Goal: Task Accomplishment & Management: Complete application form

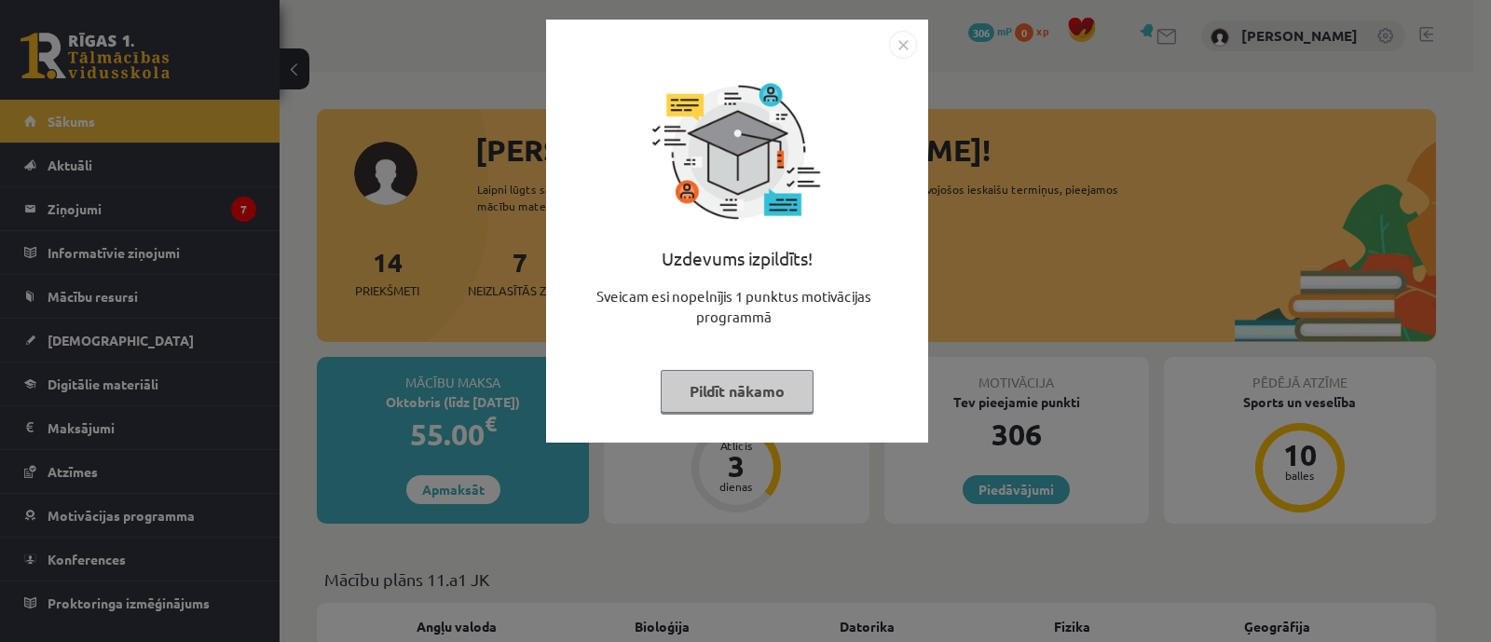
click at [784, 402] on button "Pildīt nākamo" at bounding box center [736, 391] width 153 height 43
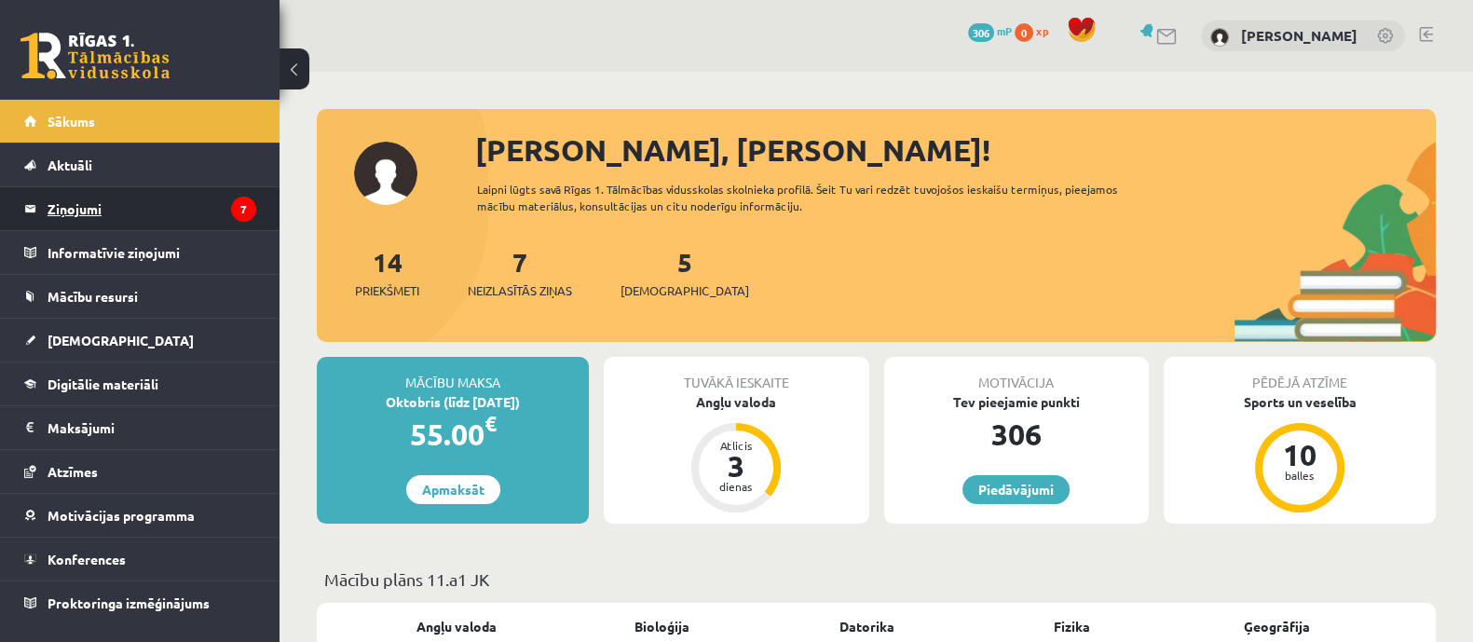
click at [210, 192] on legend "Ziņojumi 7" at bounding box center [152, 208] width 209 height 43
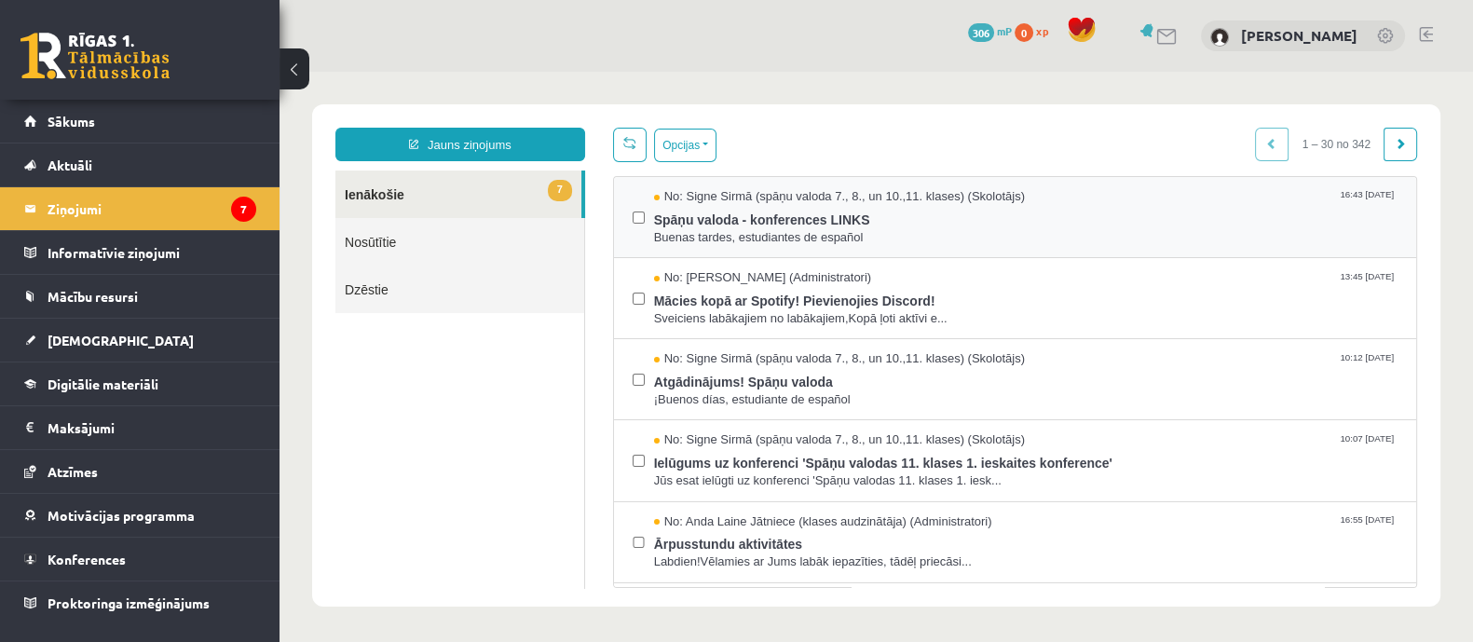
click at [830, 249] on div "No: Signe Sirmā (spāņu valoda 7., 8., un 10.,11. klases) (Skolotājs) 16:43 12/0…" at bounding box center [1015, 217] width 802 height 81
click at [828, 235] on span "Buenas tardes, estudiantes de español" at bounding box center [1025, 238] width 743 height 18
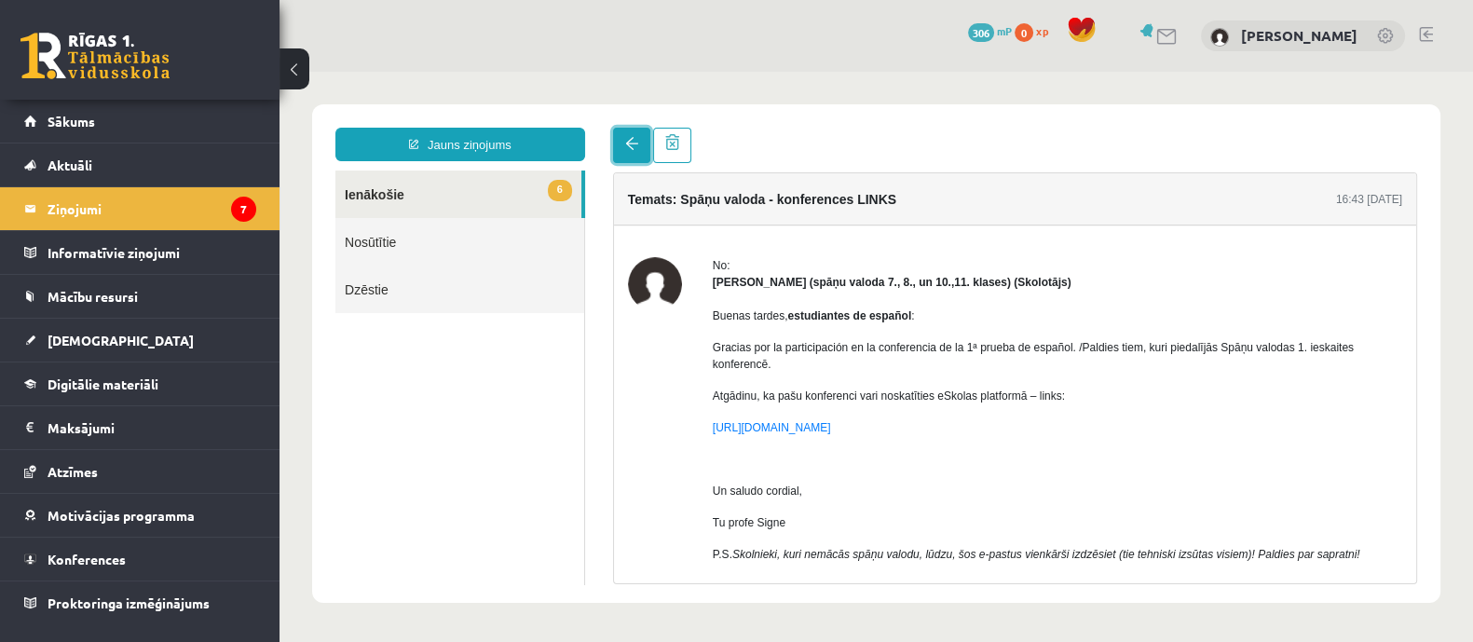
click at [630, 145] on span at bounding box center [631, 143] width 13 height 13
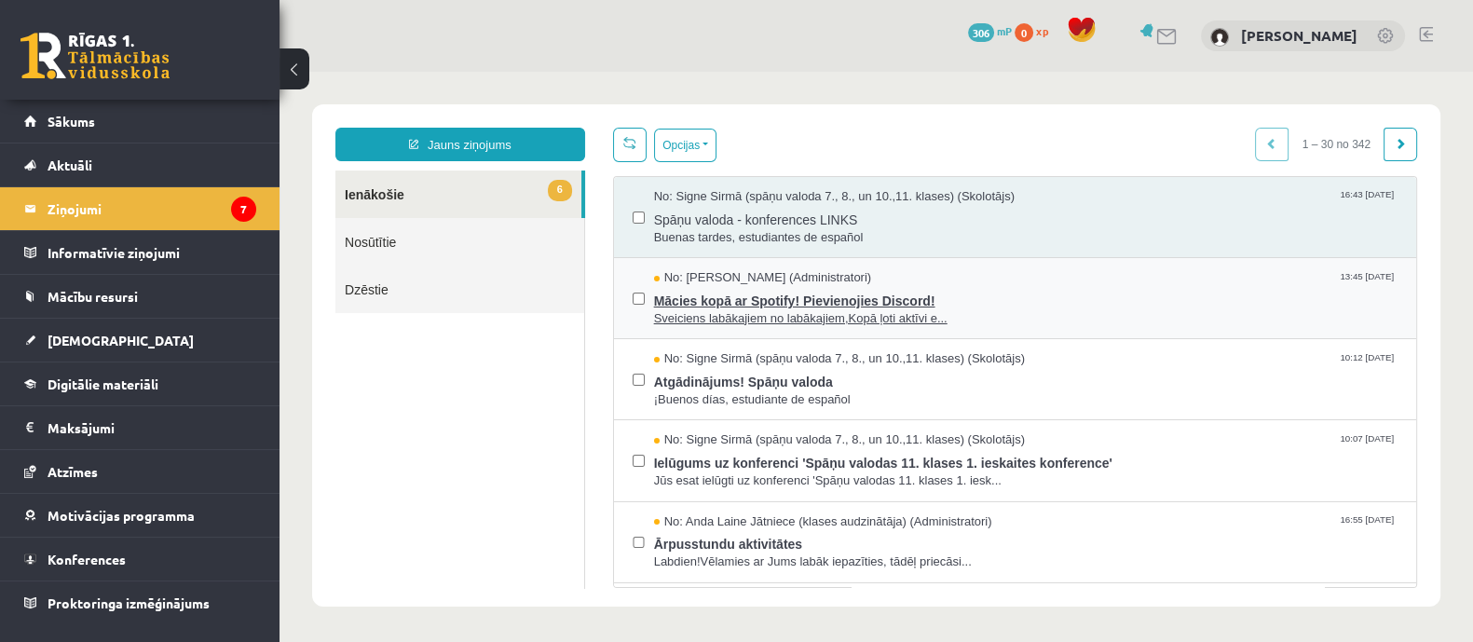
click at [668, 293] on span "Mācies kopā ar Spotify! Pievienojies Discord!" at bounding box center [1025, 298] width 743 height 23
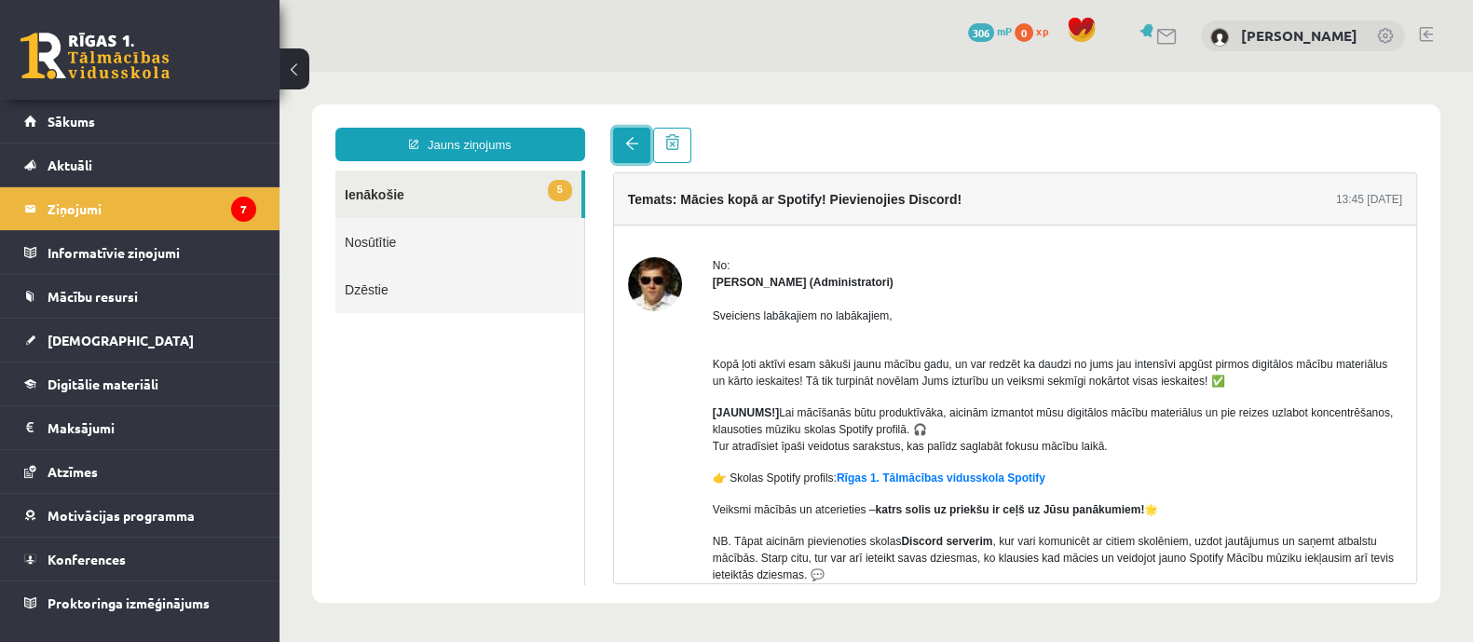
click at [636, 147] on span at bounding box center [631, 143] width 13 height 13
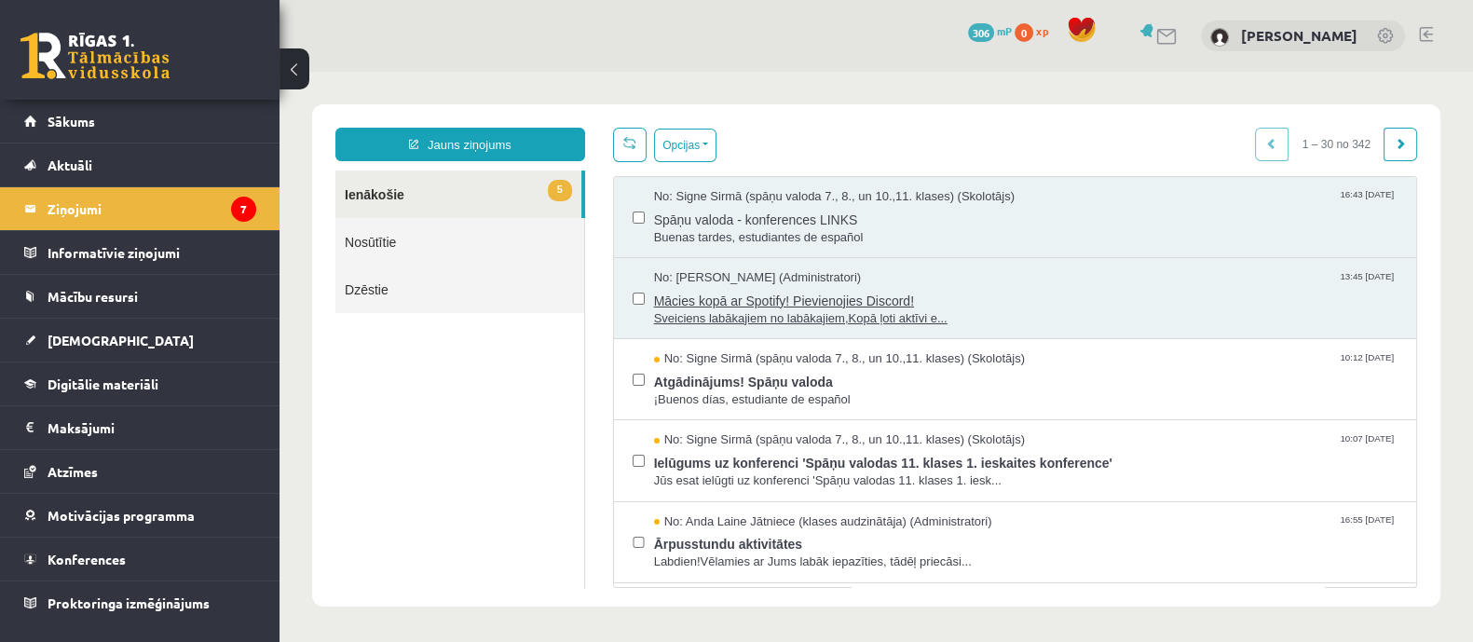
click at [761, 310] on span "Sveiciens labākajiem no labākajiem,Kopā ļoti aktīvi e..." at bounding box center [1025, 319] width 743 height 18
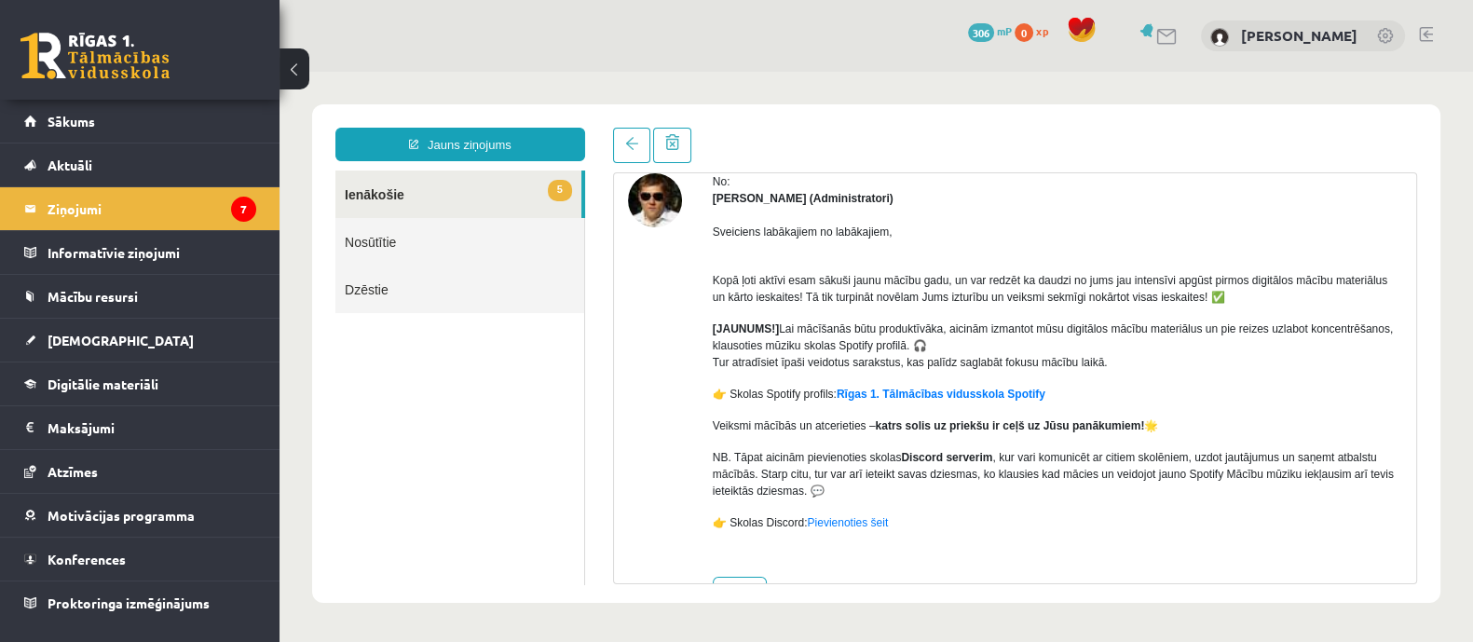
scroll to position [116, 0]
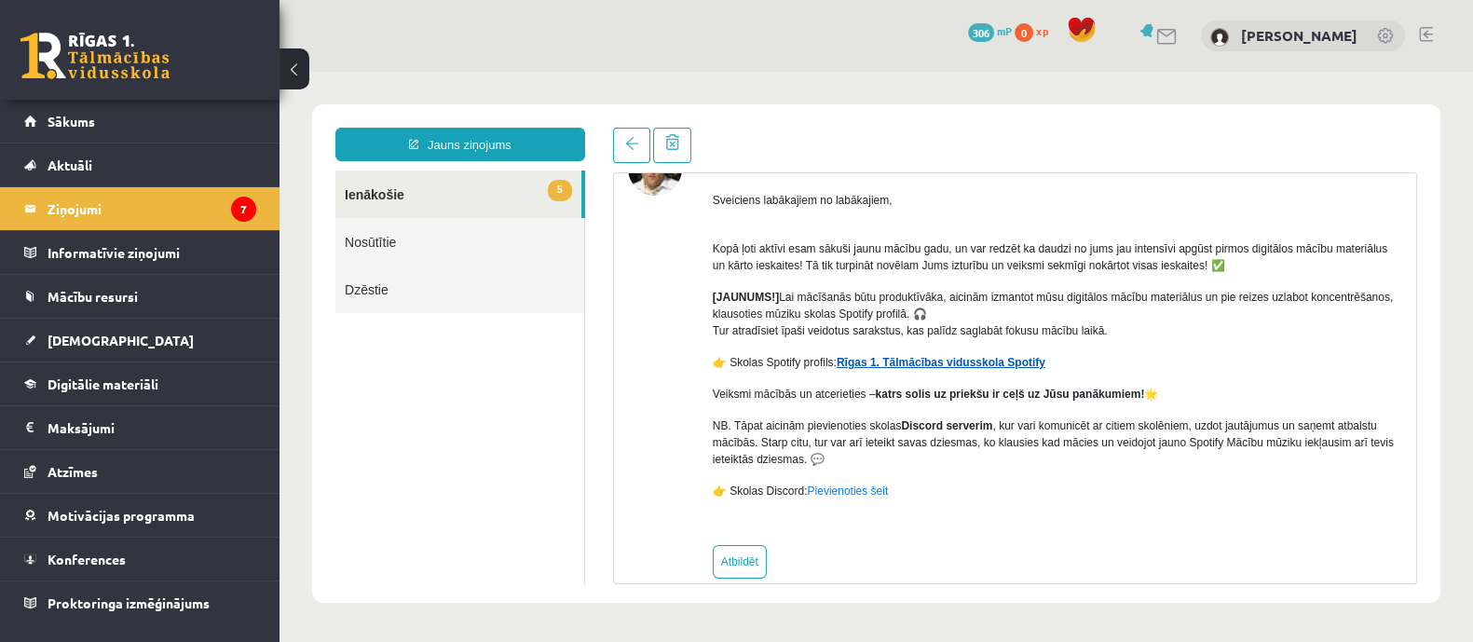
click at [961, 356] on link "Rīgas 1. Tālmācības vidusskola Spotify" at bounding box center [941, 362] width 209 height 13
click at [622, 141] on link at bounding box center [631, 145] width 37 height 35
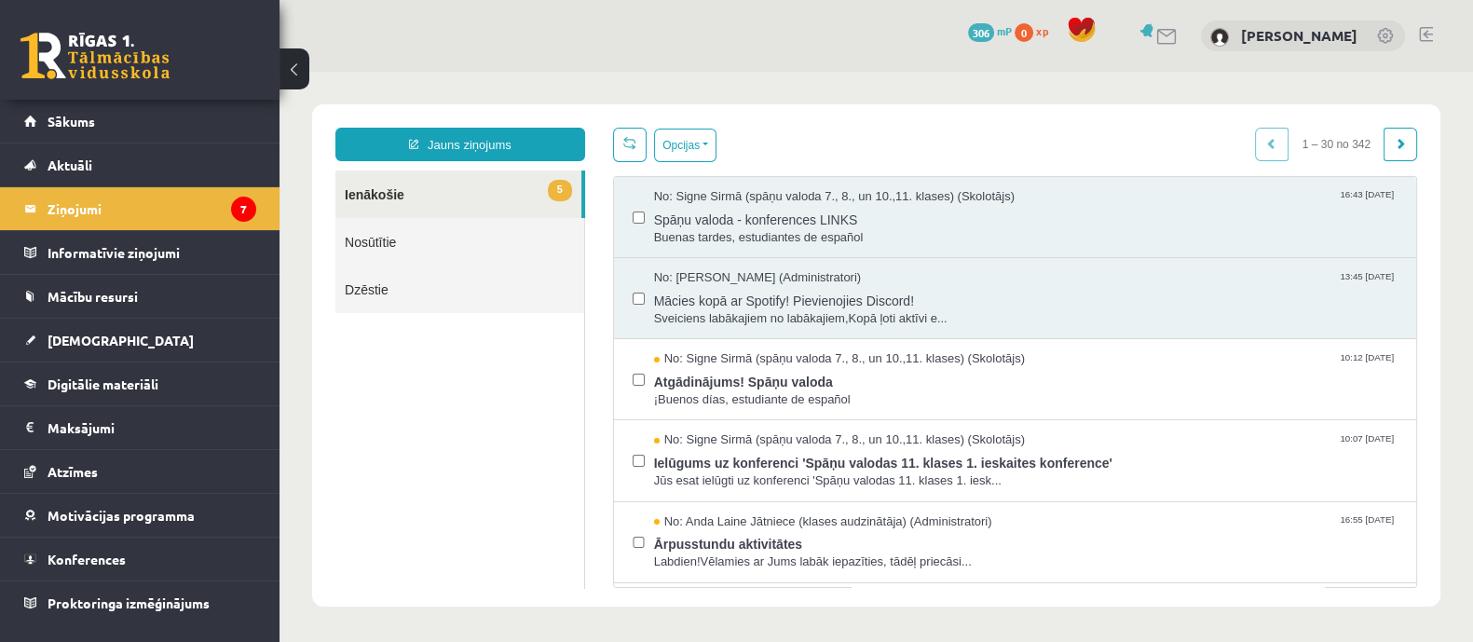
scroll to position [0, 0]
click at [793, 402] on span "¡Buenos días, estudiante de español" at bounding box center [1025, 400] width 743 height 18
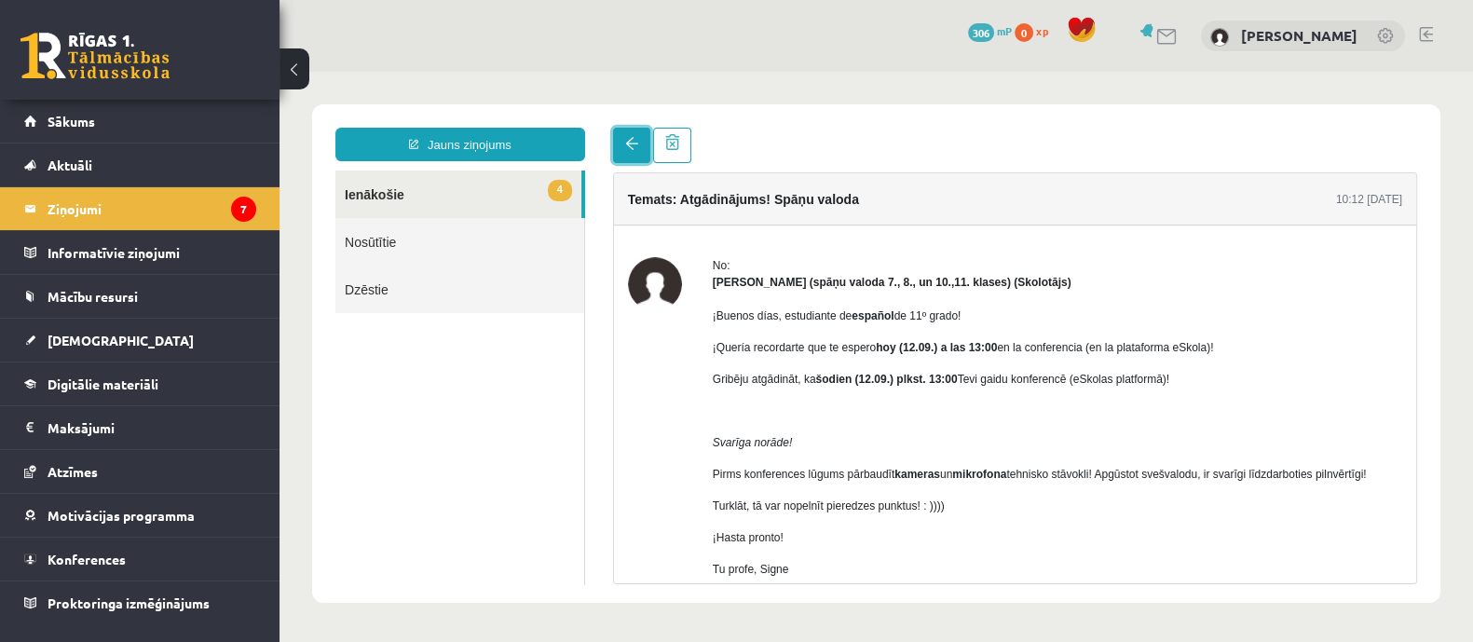
click at [621, 132] on link at bounding box center [631, 145] width 37 height 35
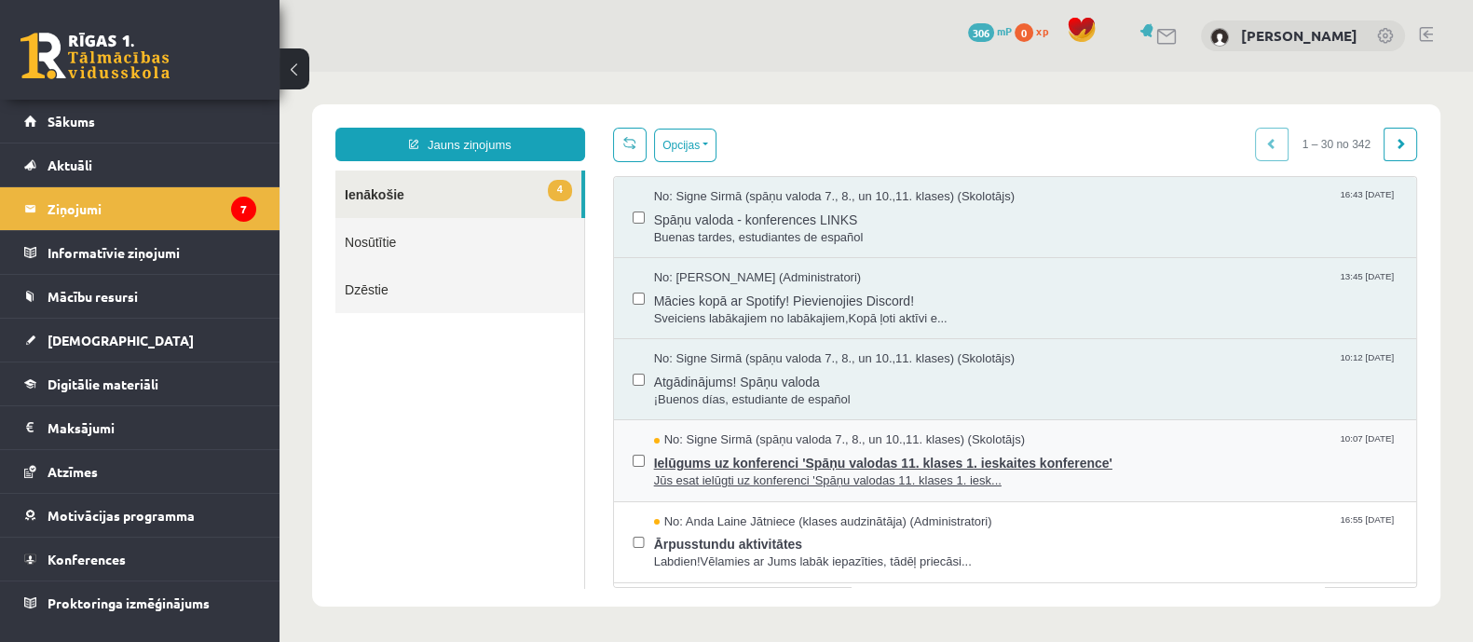
click at [796, 477] on span "Jūs esat ielūgti uz konferenci 'Spāņu valodas 11. klases 1. iesk..." at bounding box center [1025, 481] width 743 height 18
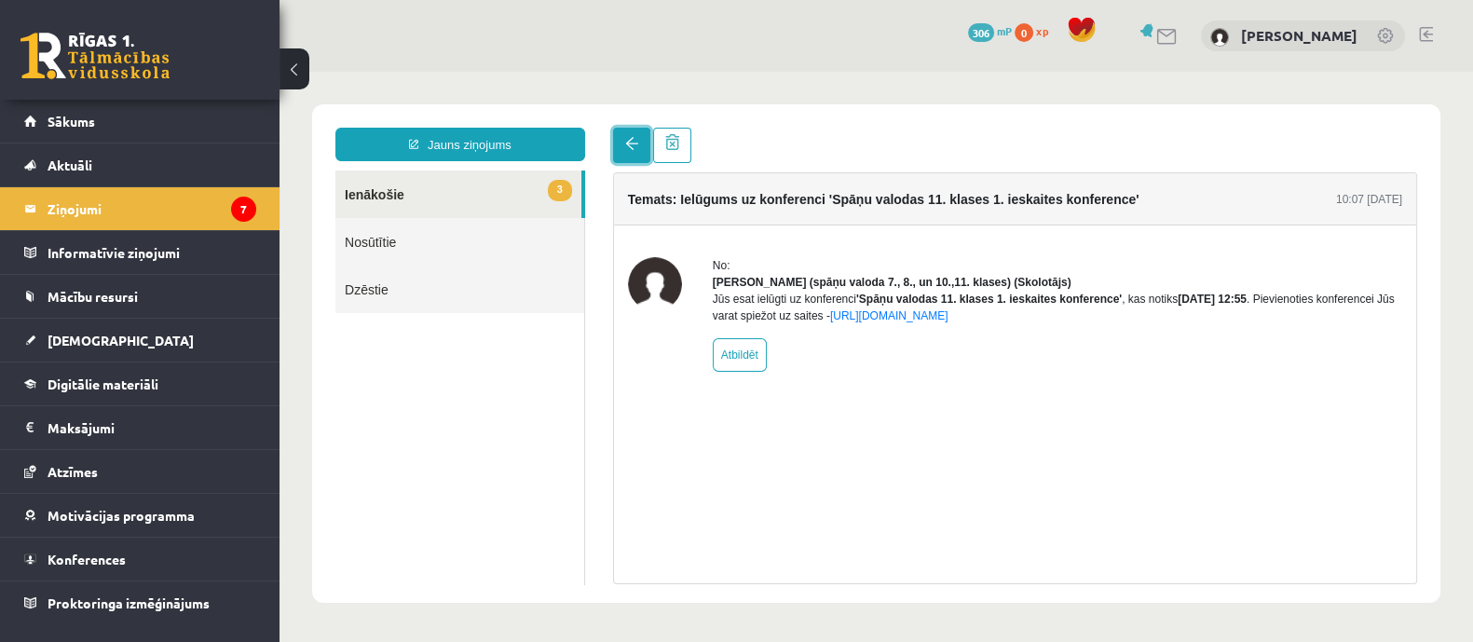
click at [628, 156] on link at bounding box center [631, 145] width 37 height 35
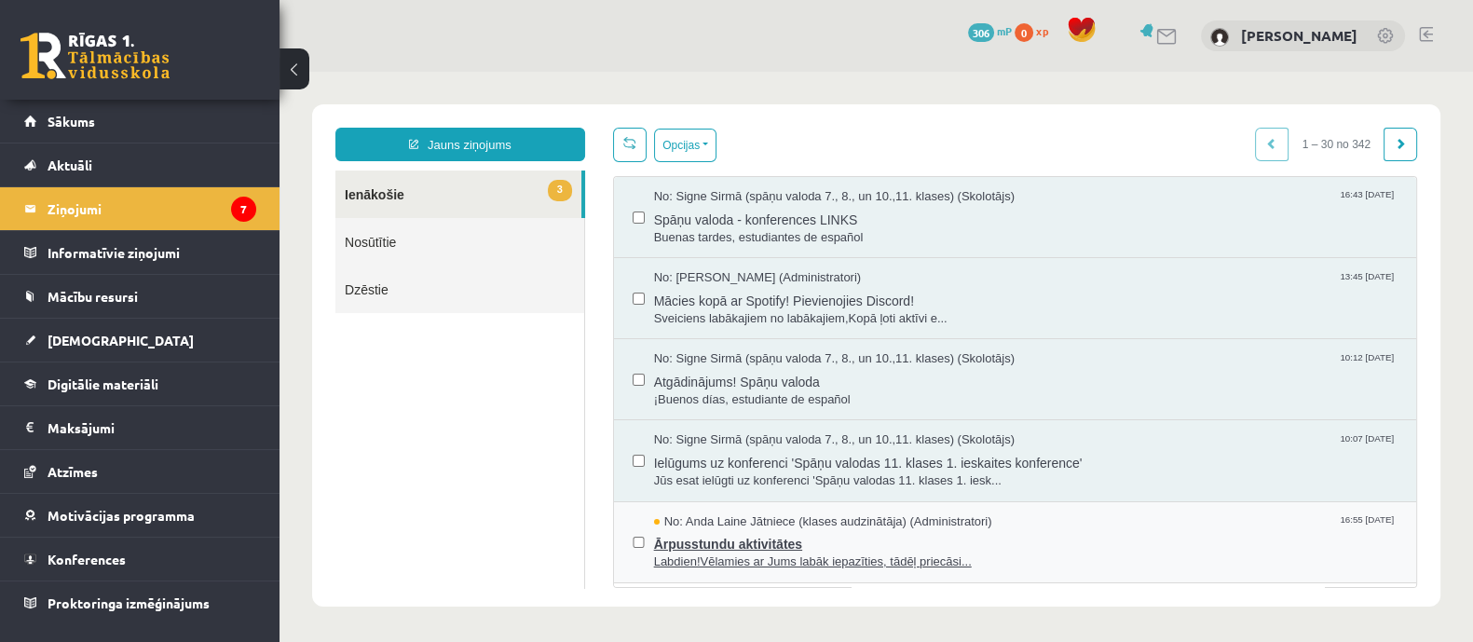
click at [806, 540] on span "Ārpusstundu aktivitātes" at bounding box center [1025, 541] width 743 height 23
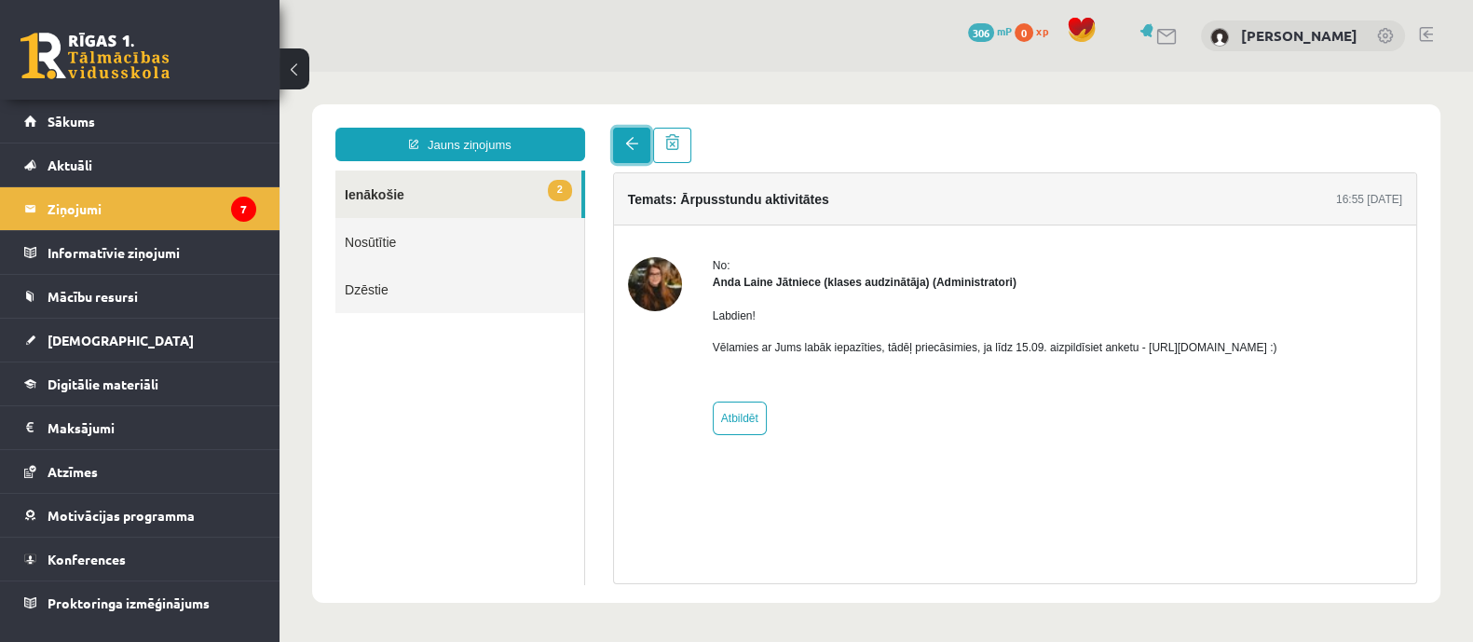
click at [627, 158] on link at bounding box center [631, 145] width 37 height 35
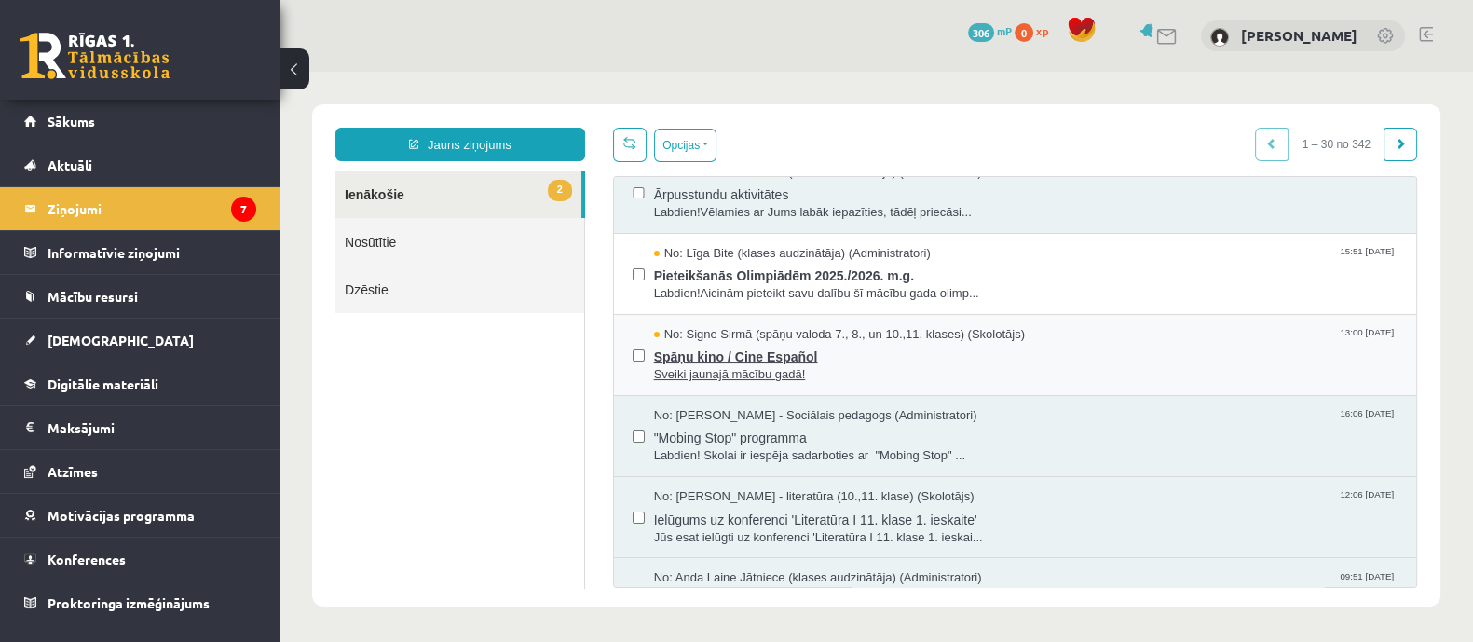
click at [781, 361] on span "Spāņu kino / Cine Español" at bounding box center [1025, 354] width 743 height 23
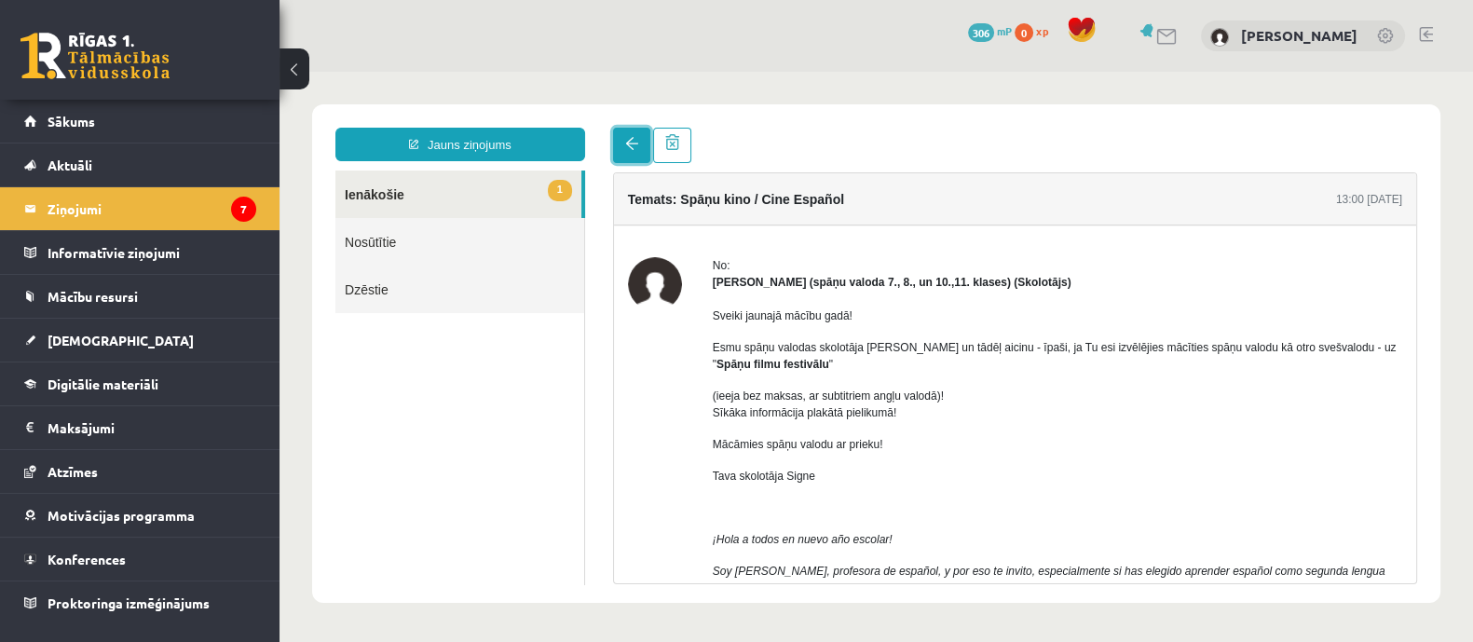
click at [640, 150] on link at bounding box center [631, 145] width 37 height 35
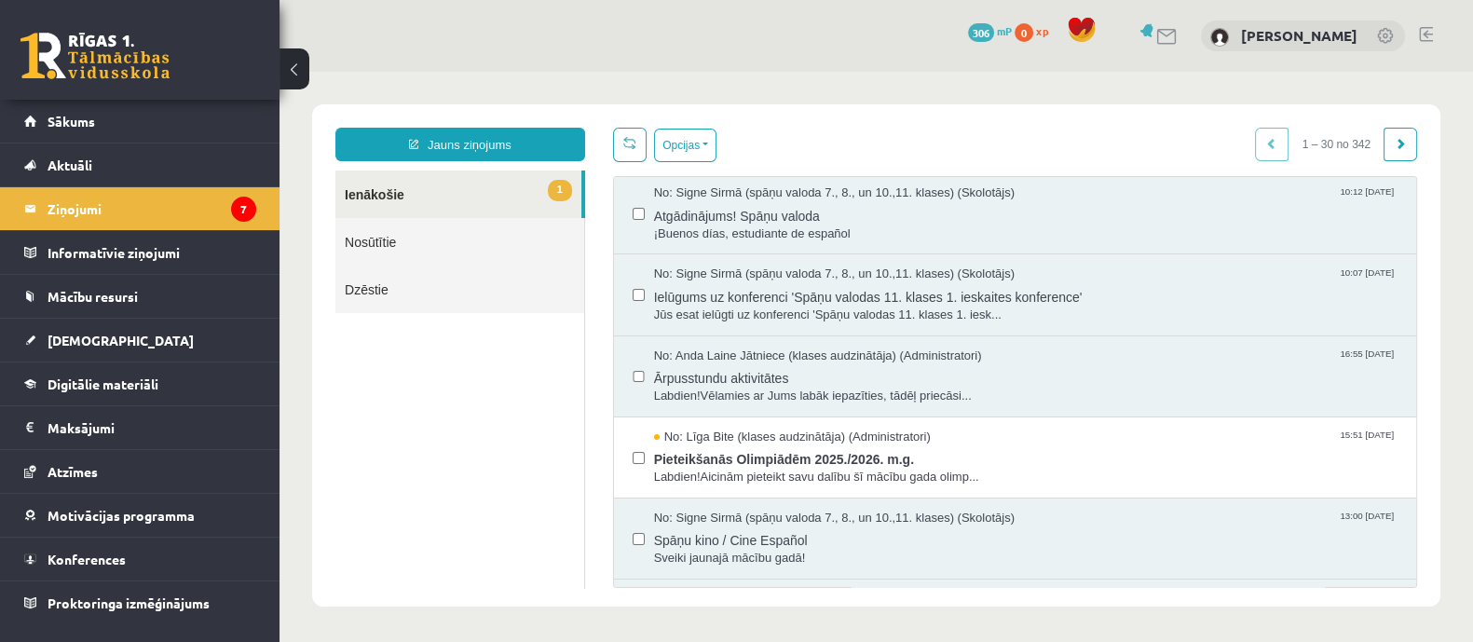
scroll to position [232, 0]
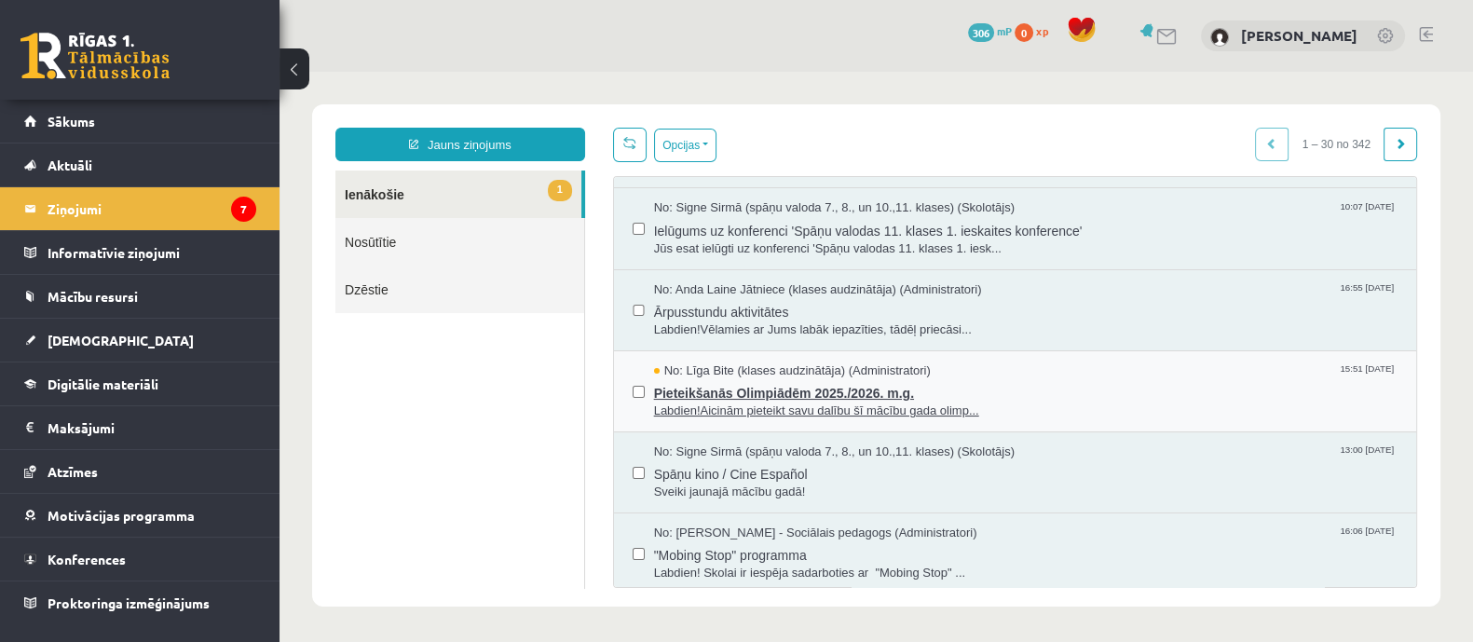
click at [736, 392] on span "Pieteikšanās Olimpiādēm 2025./2026. m.g." at bounding box center [1025, 390] width 743 height 23
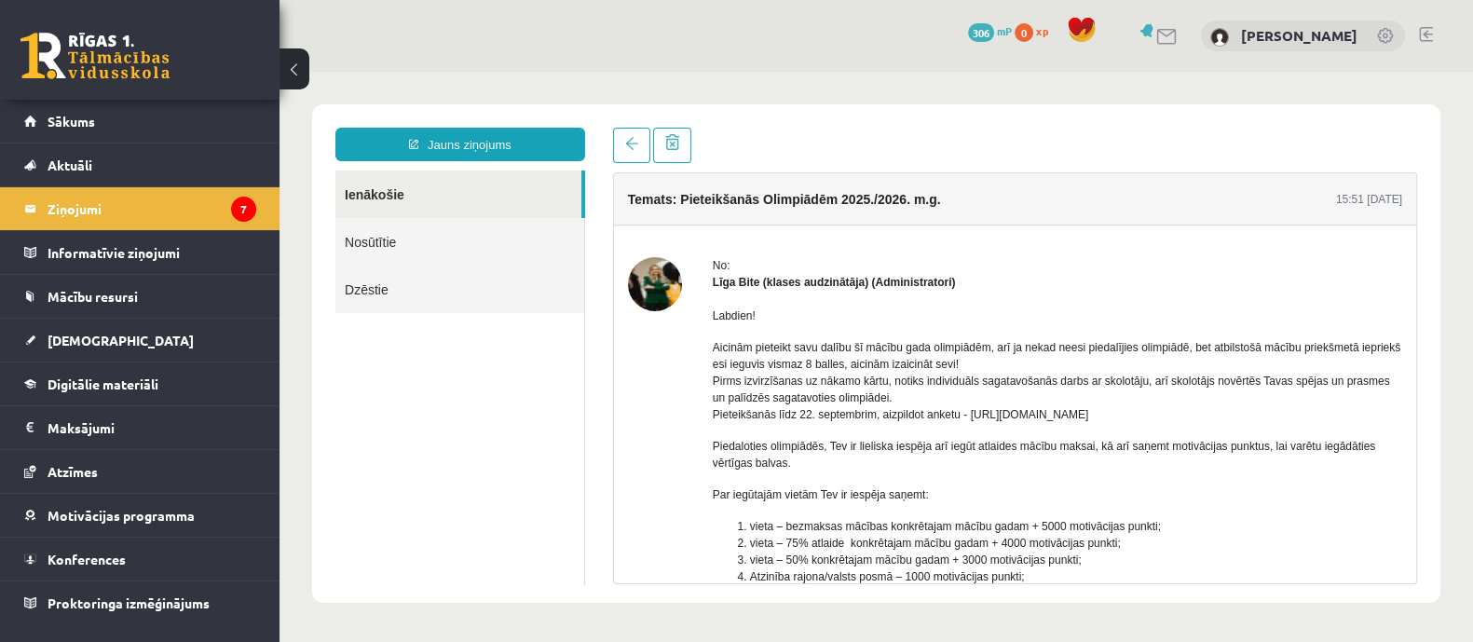
scroll to position [0, 0]
click at [630, 136] on link at bounding box center [631, 145] width 37 height 35
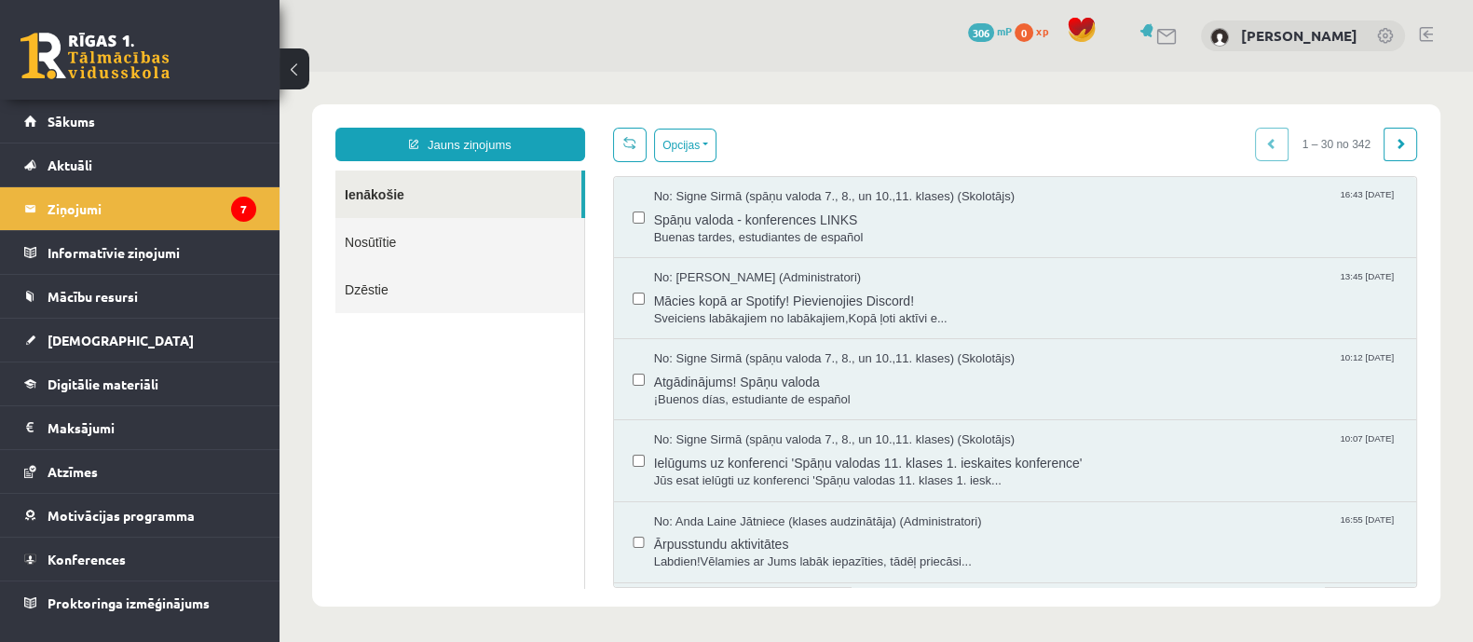
click at [120, 63] on link at bounding box center [94, 56] width 149 height 47
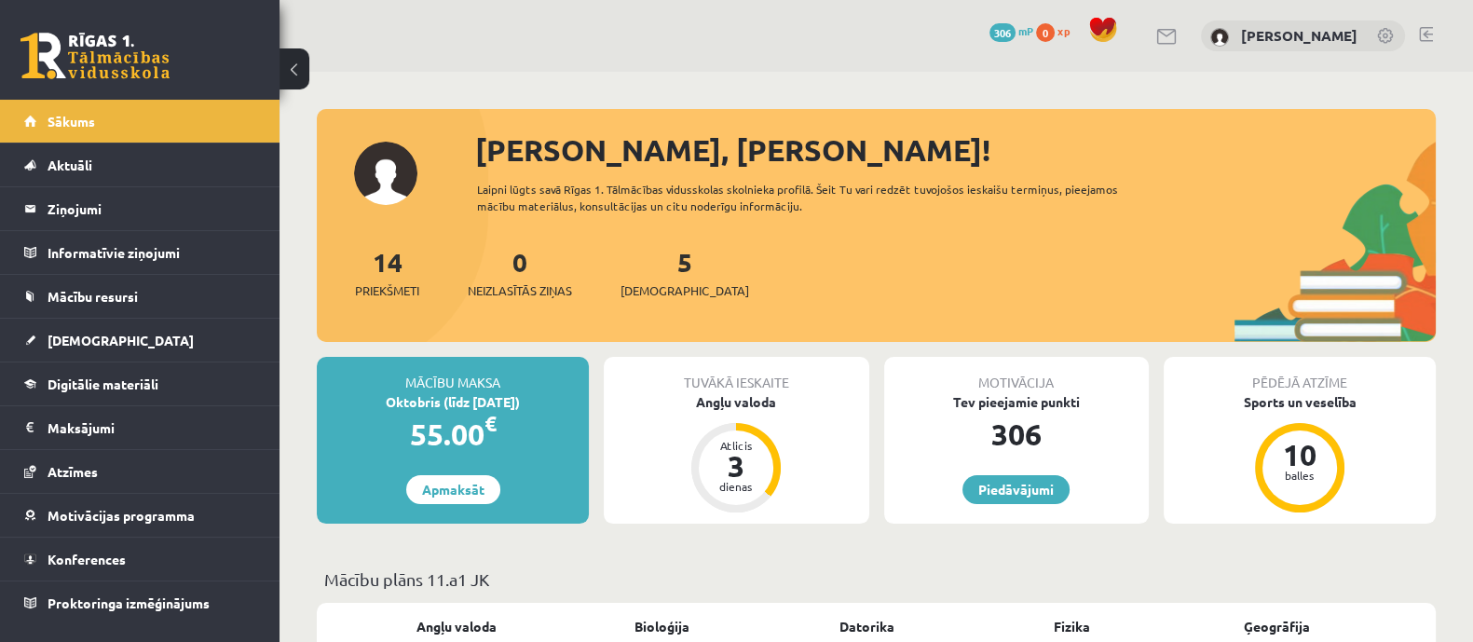
scroll to position [116, 0]
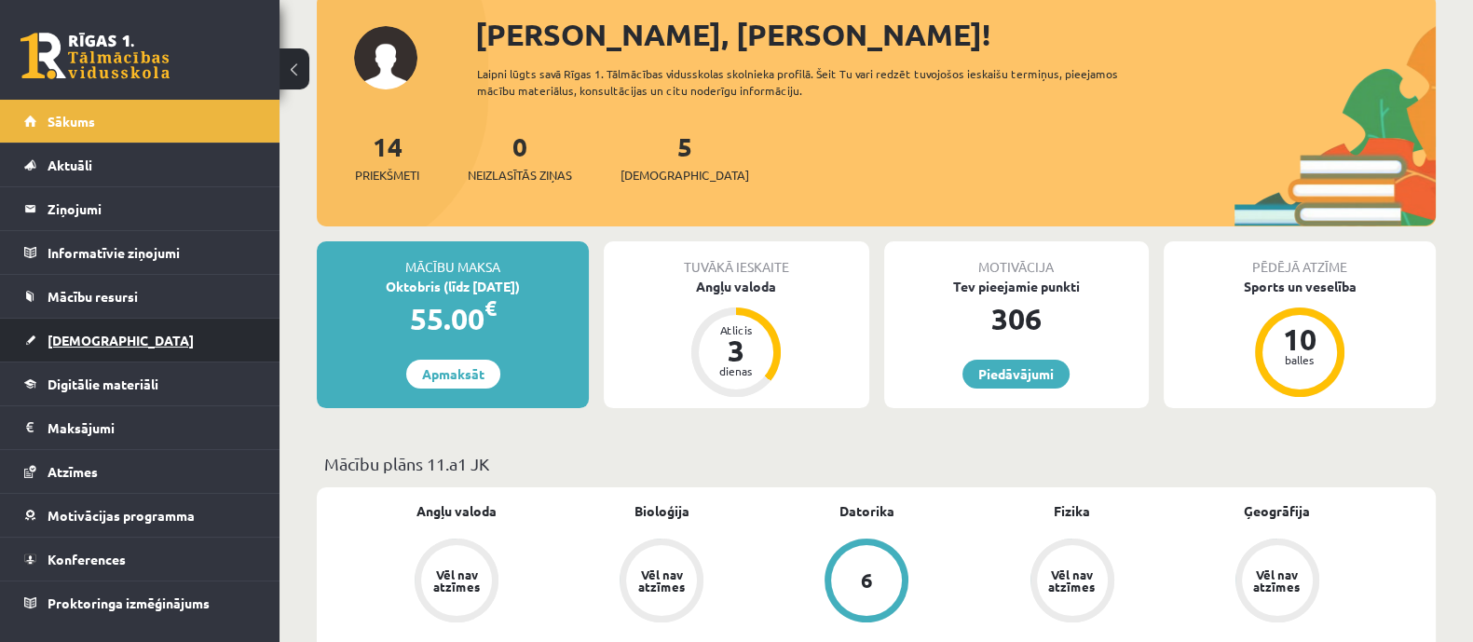
click at [97, 330] on link "[DEMOGRAPHIC_DATA]" at bounding box center [140, 340] width 232 height 43
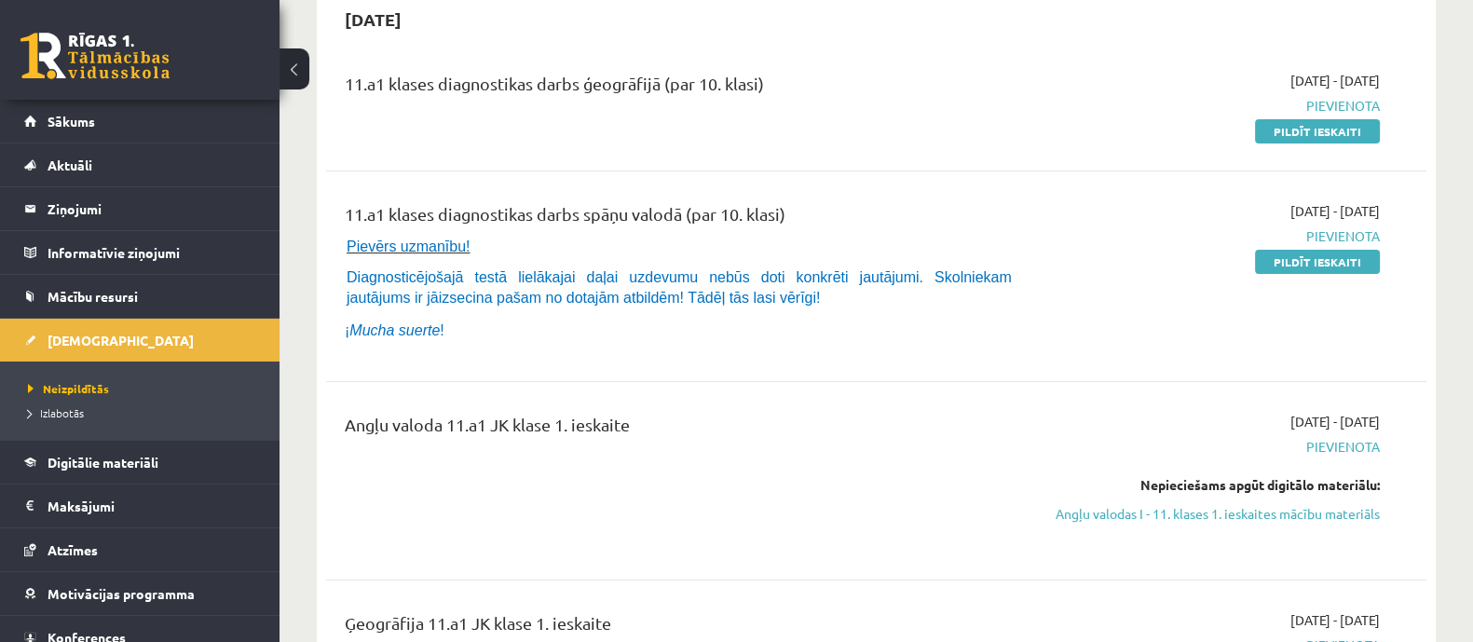
scroll to position [232, 0]
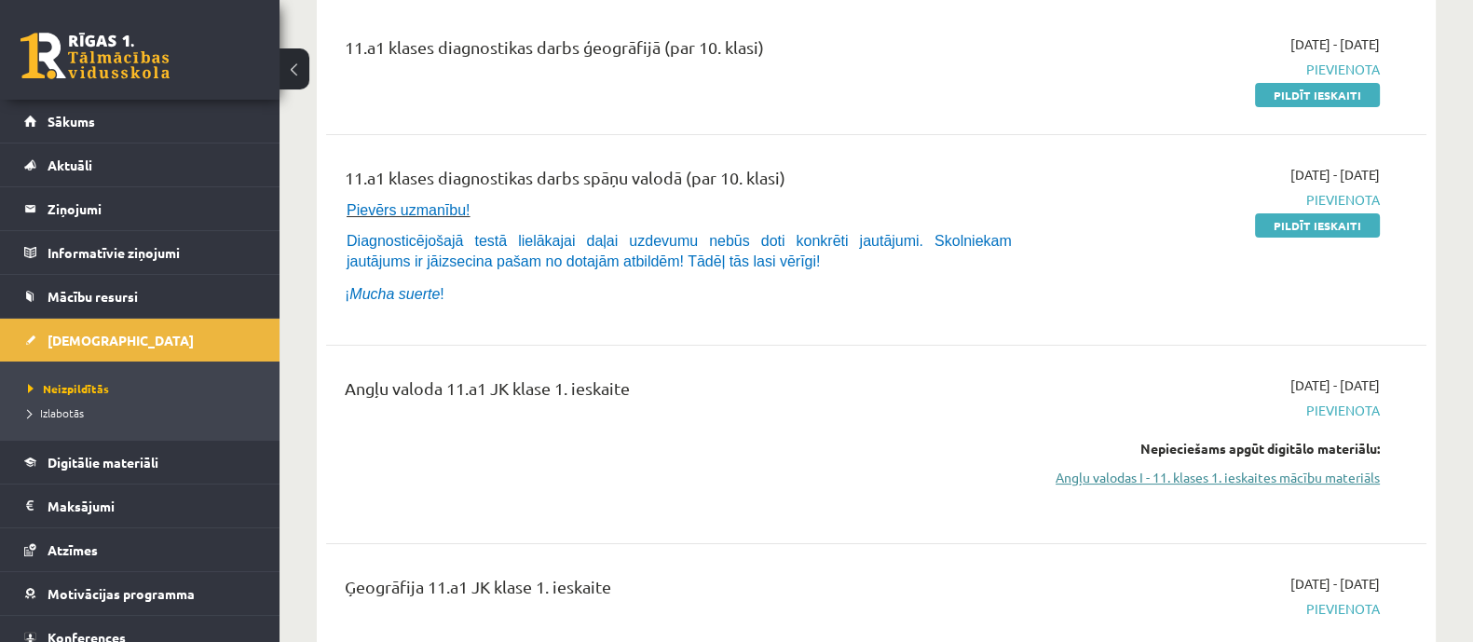
click at [1341, 480] on link "Angļu valodas I - 11. klases 1. ieskaites mācību materiāls" at bounding box center [1217, 478] width 326 height 20
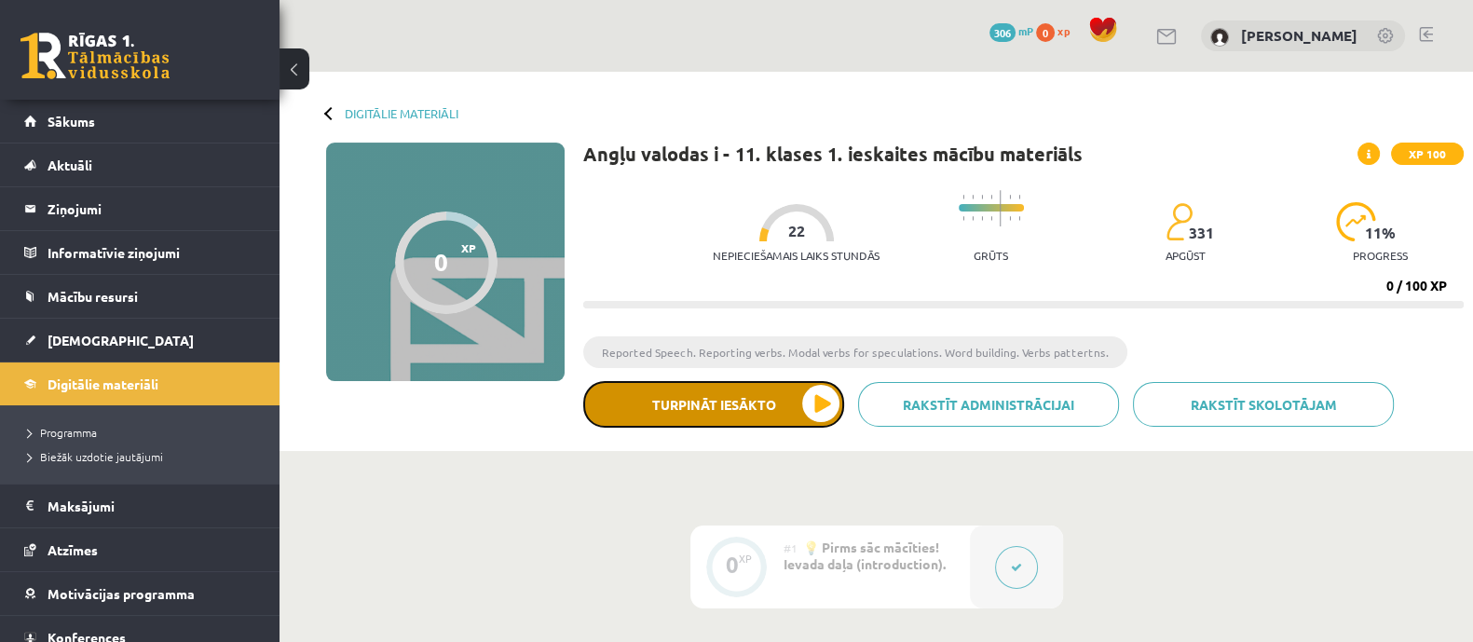
click at [815, 406] on button "Turpināt iesākto" at bounding box center [713, 404] width 261 height 47
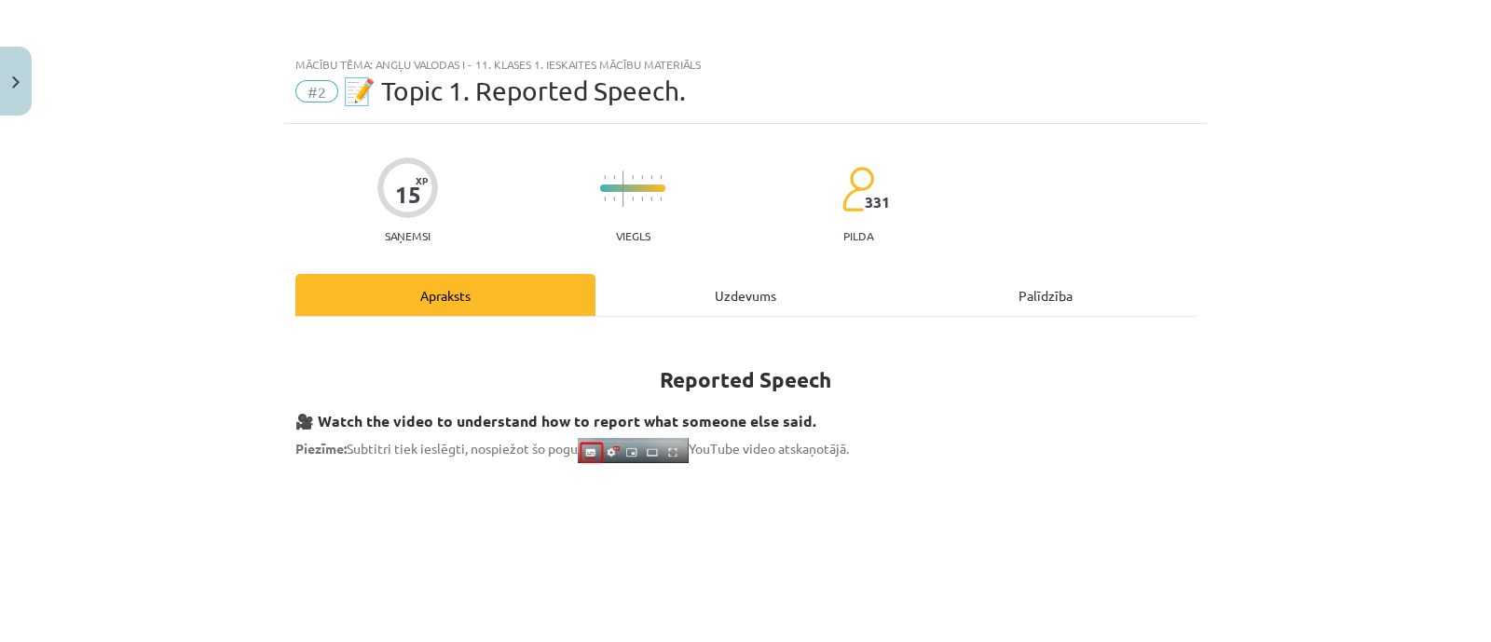
click at [753, 301] on div "Uzdevums" at bounding box center [745, 295] width 300 height 42
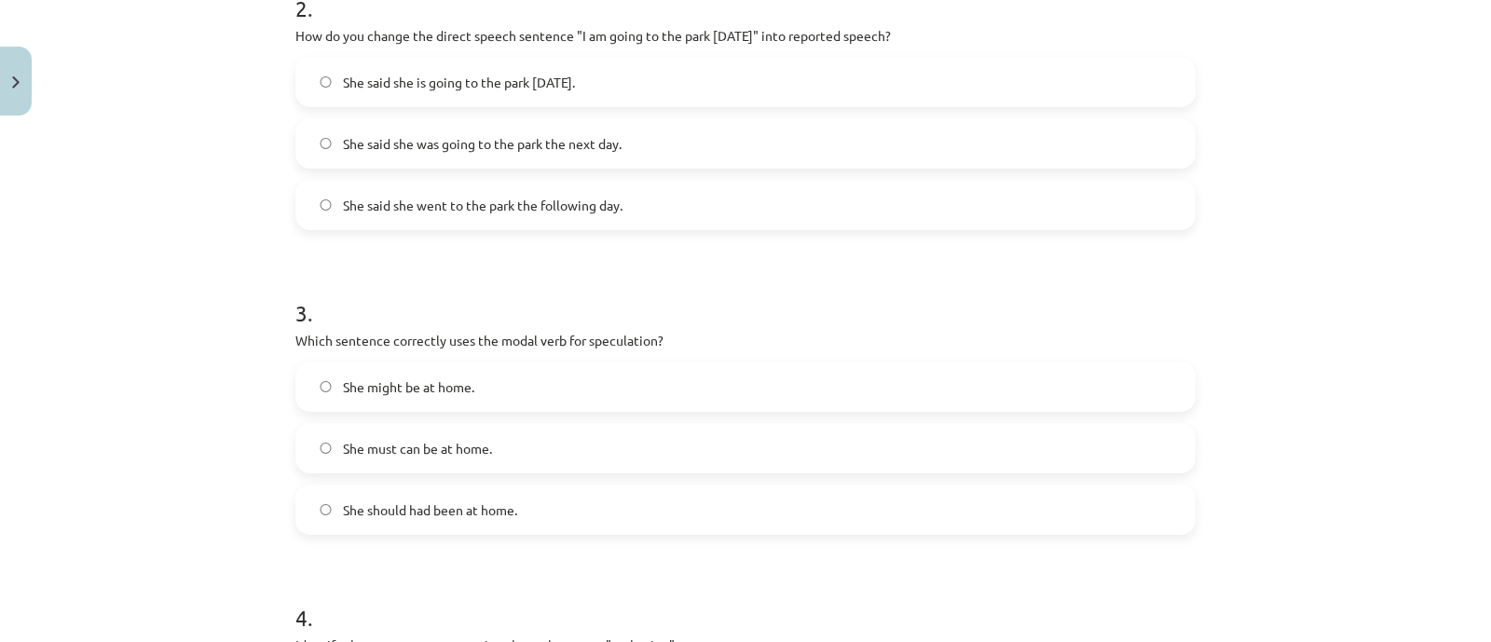
scroll to position [1430, 0]
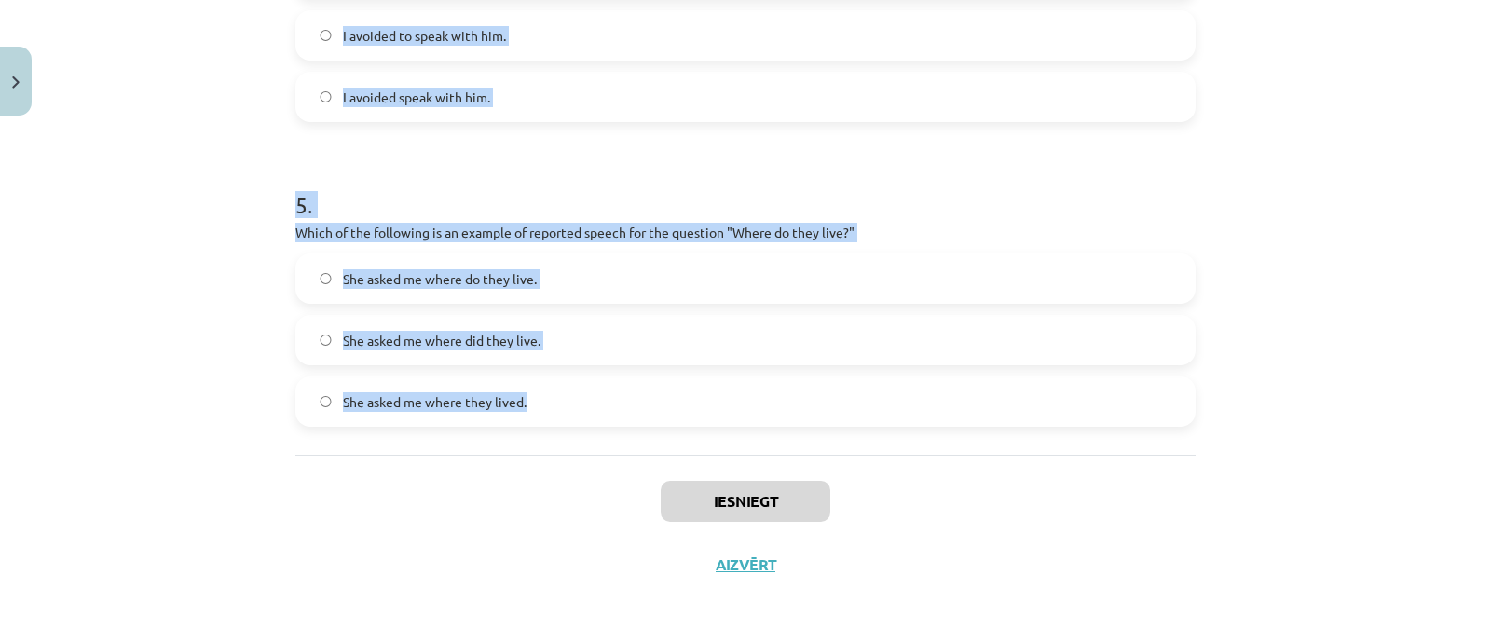
drag, startPoint x: 271, startPoint y: 128, endPoint x: 677, endPoint y: 407, distance: 493.0
click at [677, 407] on div "Mācību tēma: Angļu valodas i - 11. klases 1. ieskaites mācību materiāls #2 📝 To…" at bounding box center [745, 321] width 1491 height 642
copy form "1 . Which of the following sentences correctly uses reported speech? He says th…"
click at [250, 151] on div "Mācību tēma: Angļu valodas i - 11. klases 1. ieskaites mācību materiāls #2 📝 To…" at bounding box center [745, 321] width 1491 height 642
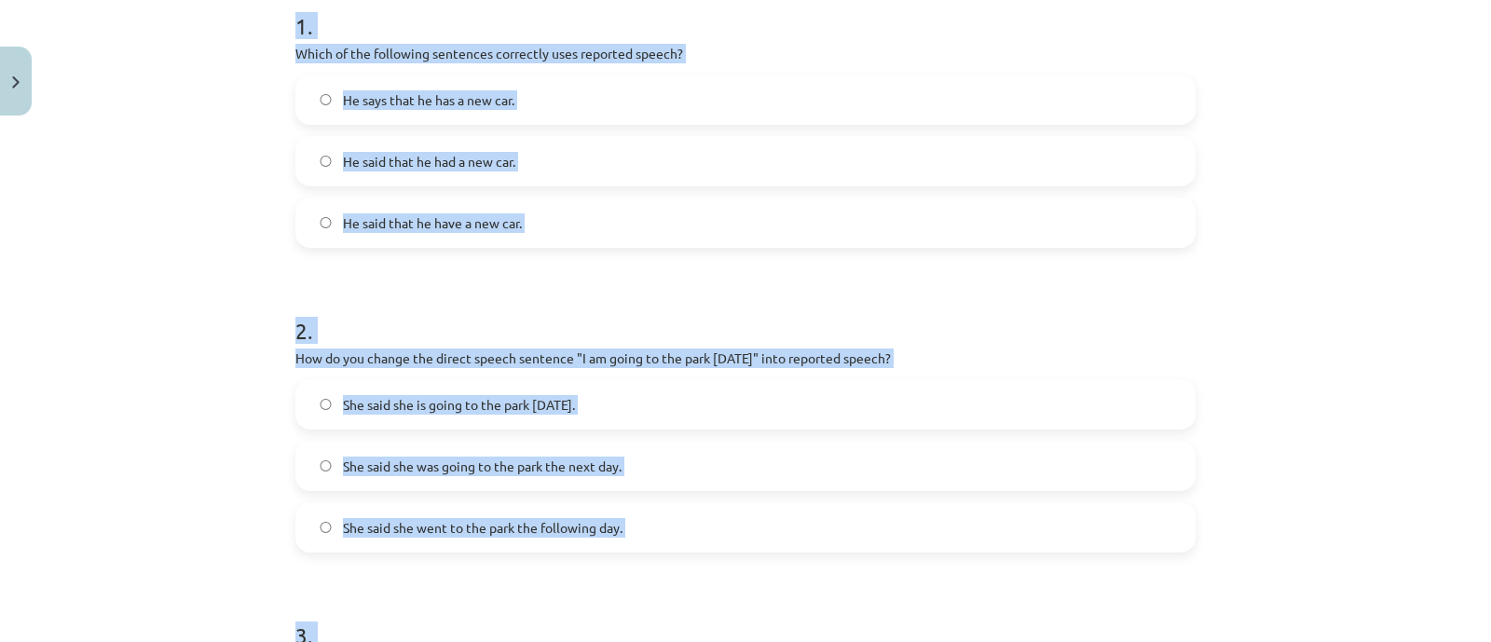
scroll to position [265, 0]
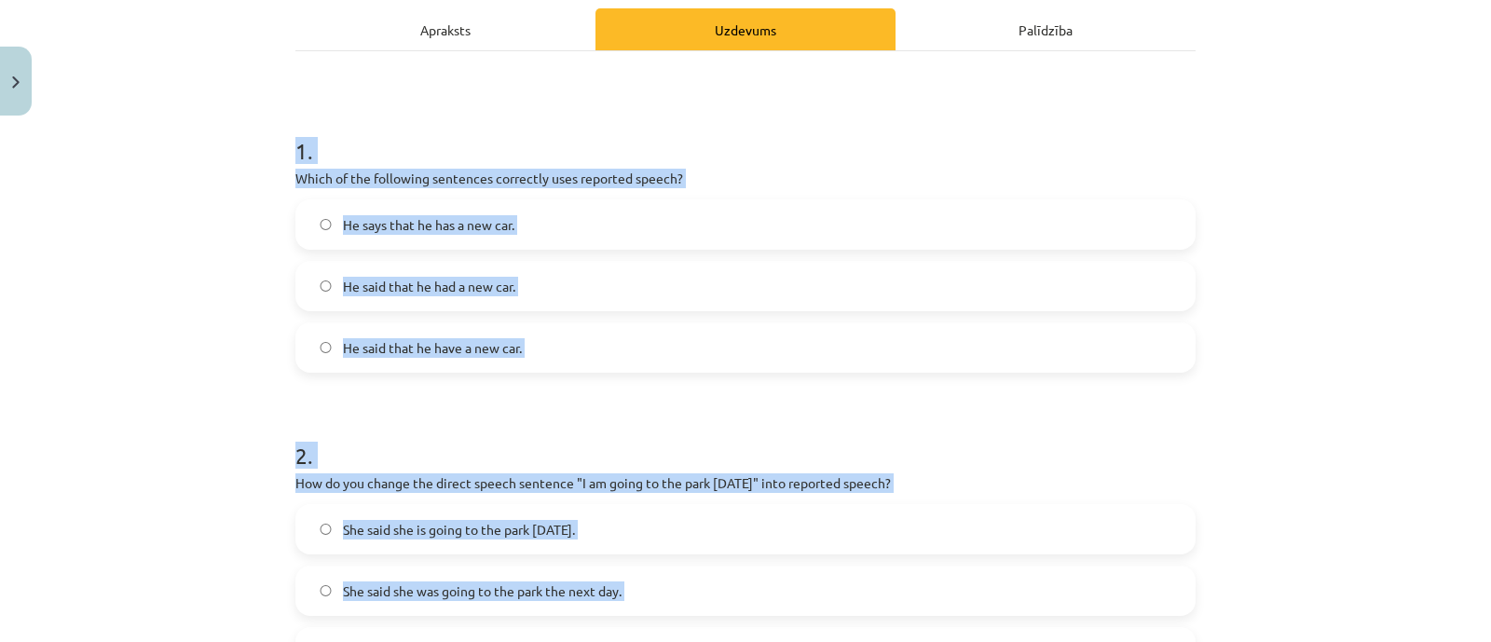
click at [248, 177] on div "Mācību tēma: Angļu valodas i - 11. klases 1. ieskaites mācību materiāls #2 📝 To…" at bounding box center [745, 321] width 1491 height 642
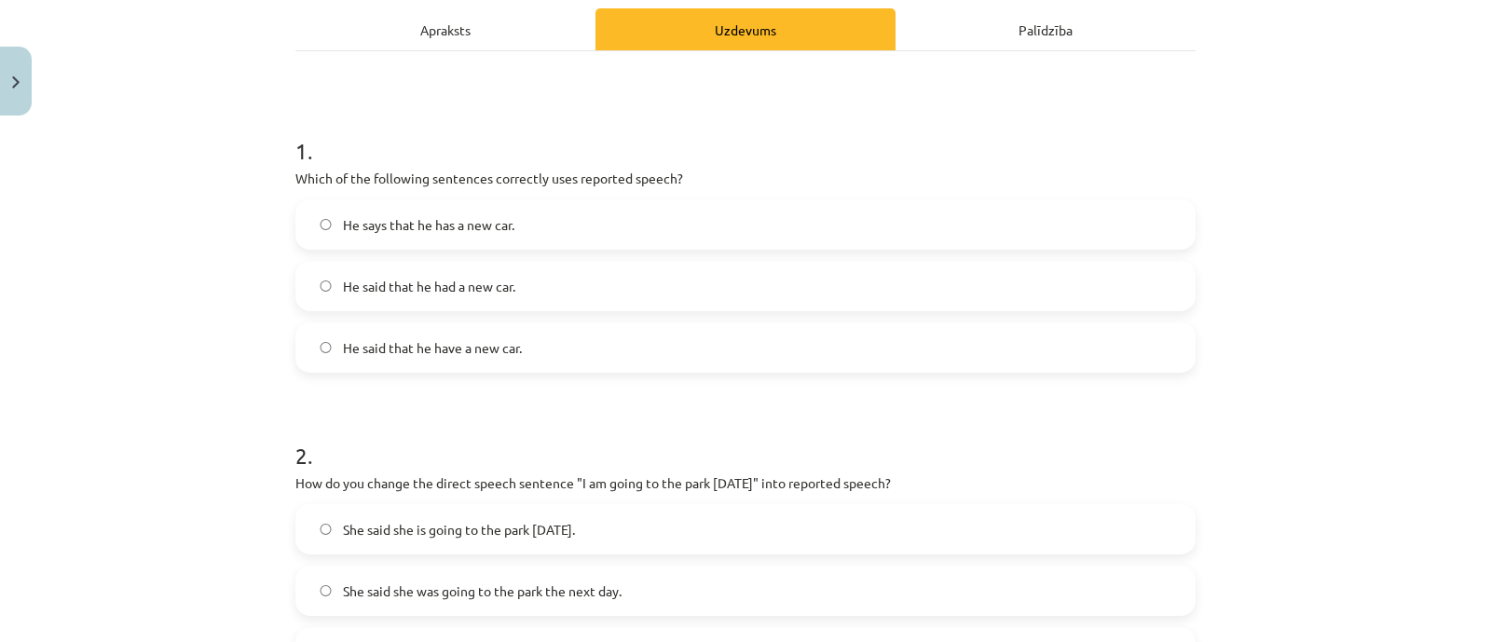
click at [401, 293] on span "He said that he had a new car." at bounding box center [429, 287] width 172 height 20
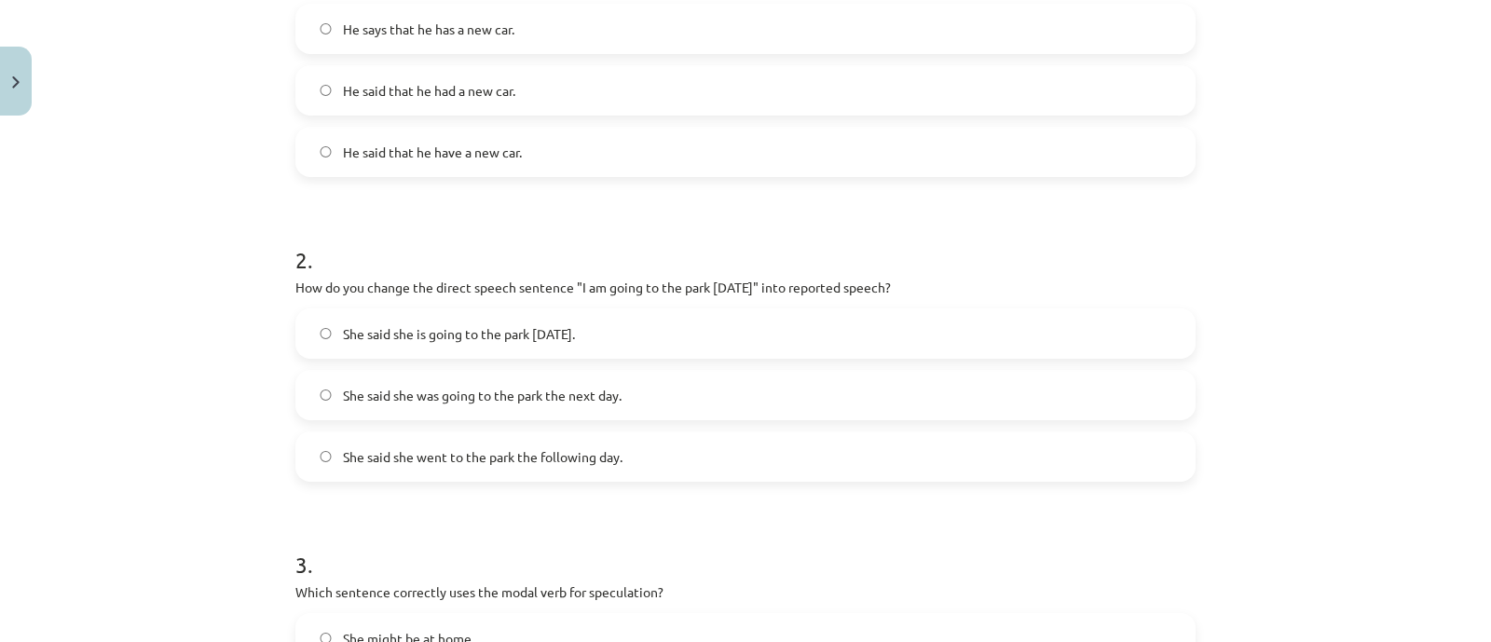
scroll to position [498, 0]
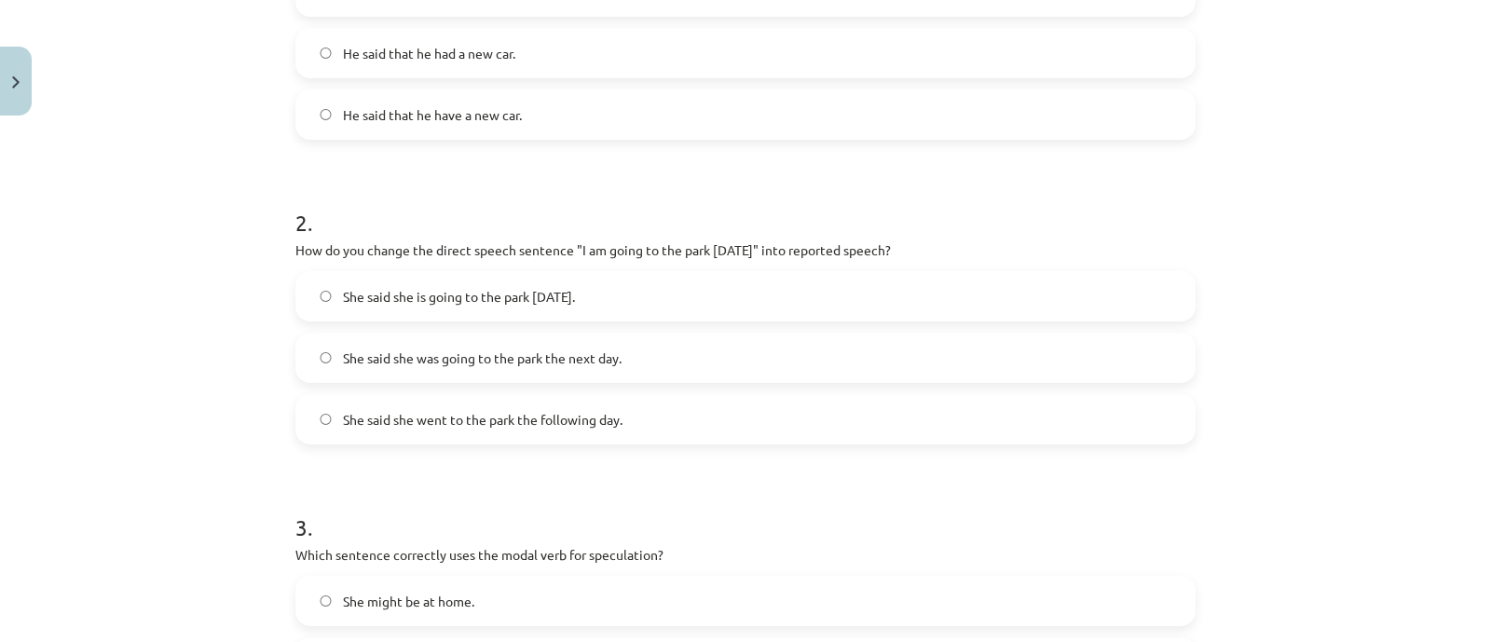
click at [445, 361] on span "She said she was going to the park the next day." at bounding box center [482, 358] width 279 height 20
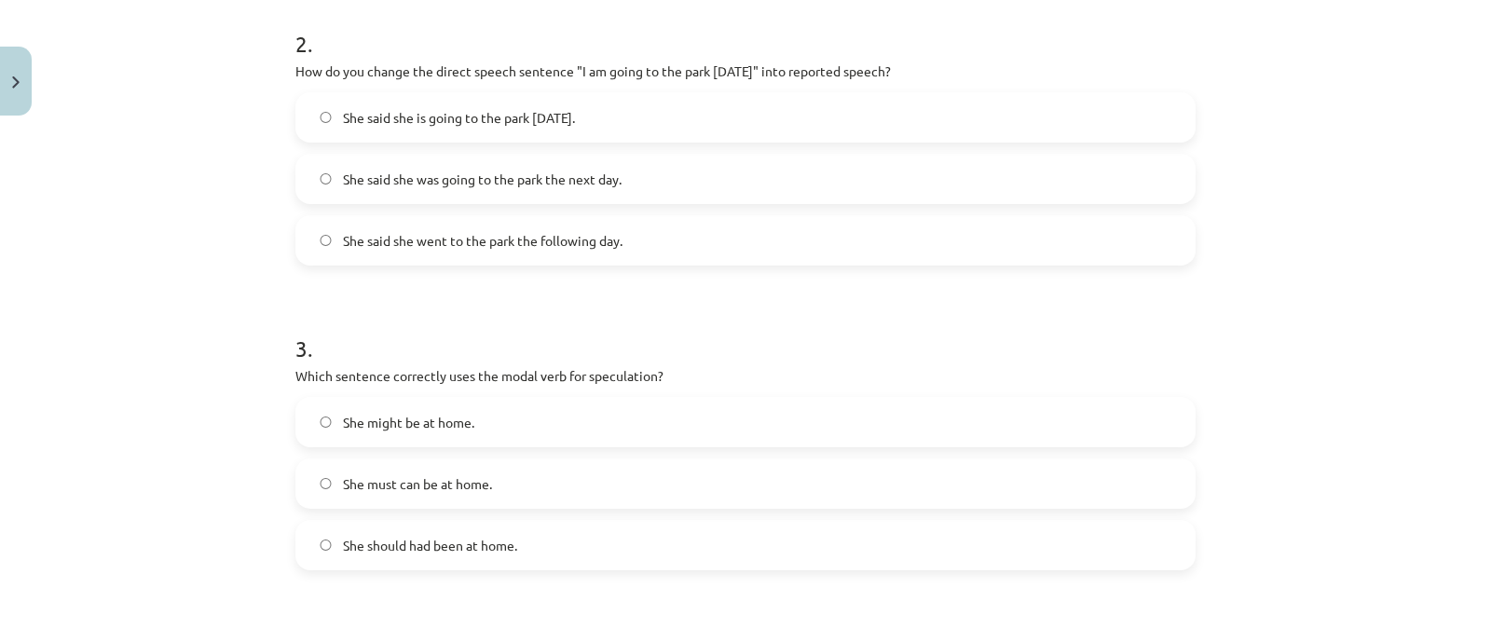
scroll to position [730, 0]
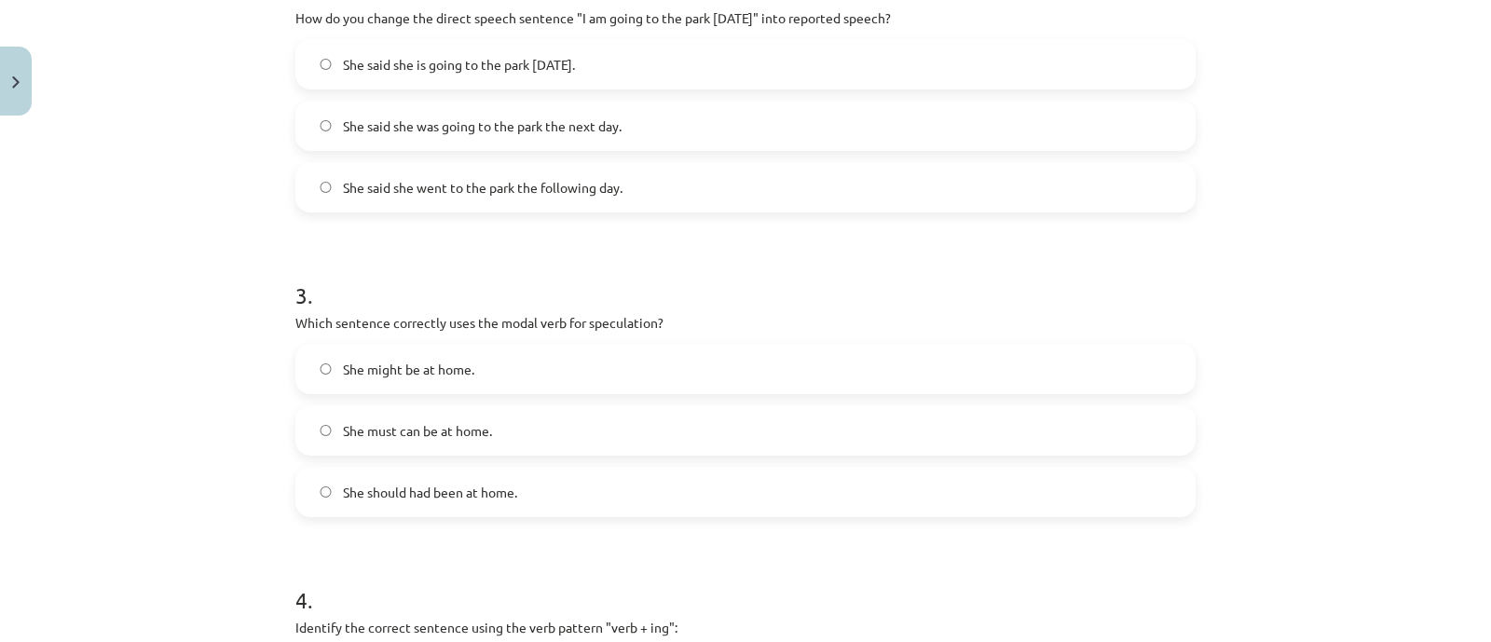
click at [442, 361] on span "She might be at home." at bounding box center [408, 370] width 131 height 20
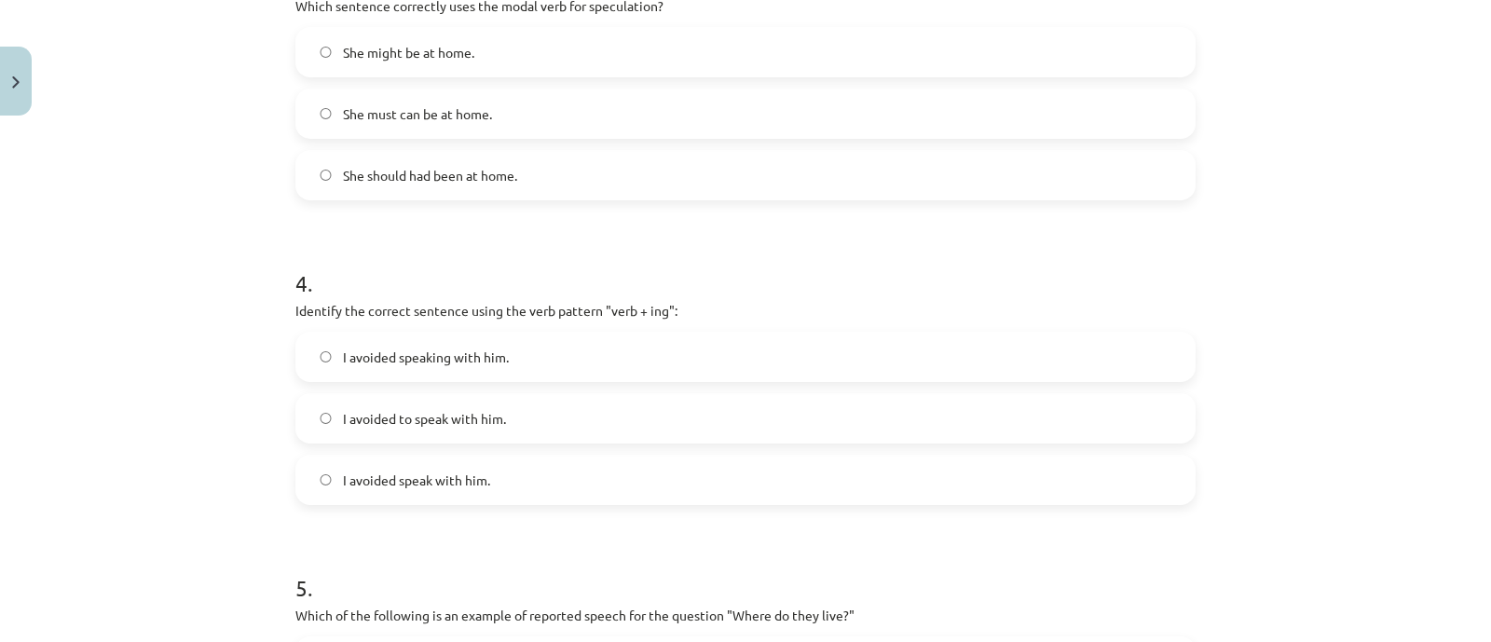
scroll to position [1081, 0]
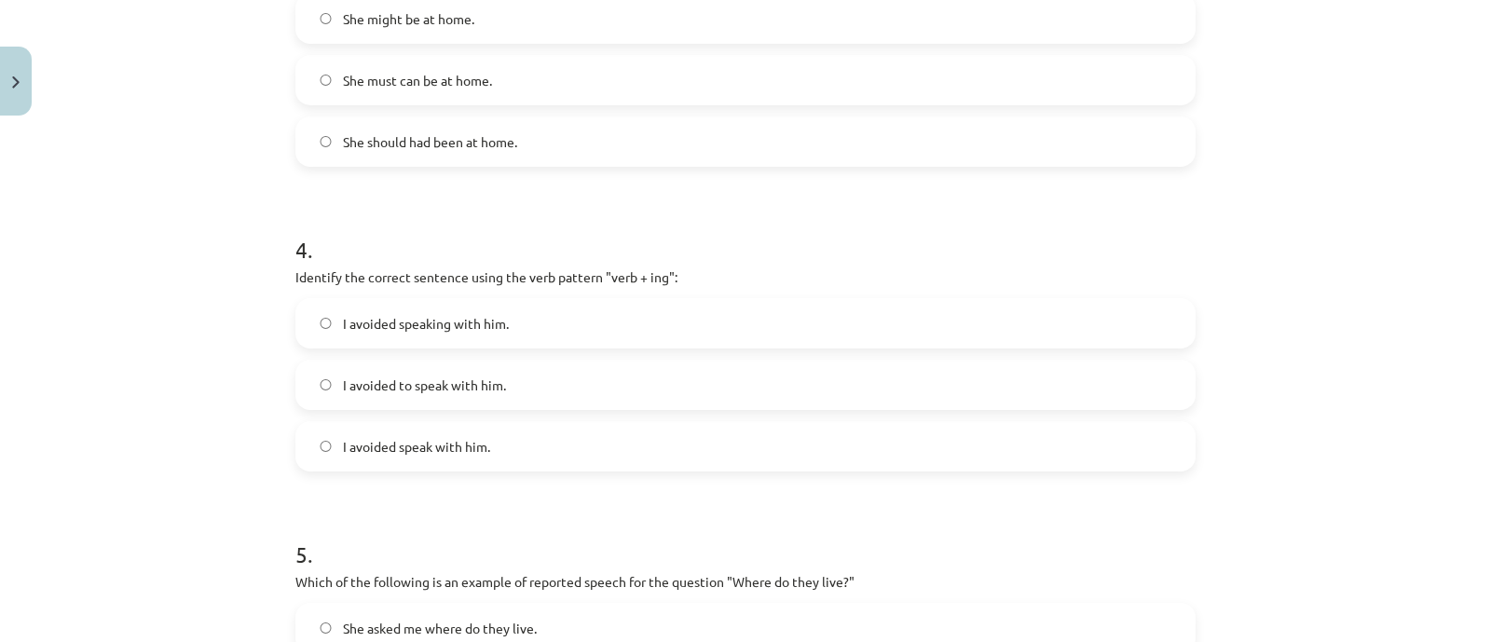
click at [433, 331] on span "I avoided speaking with him." at bounding box center [426, 324] width 166 height 20
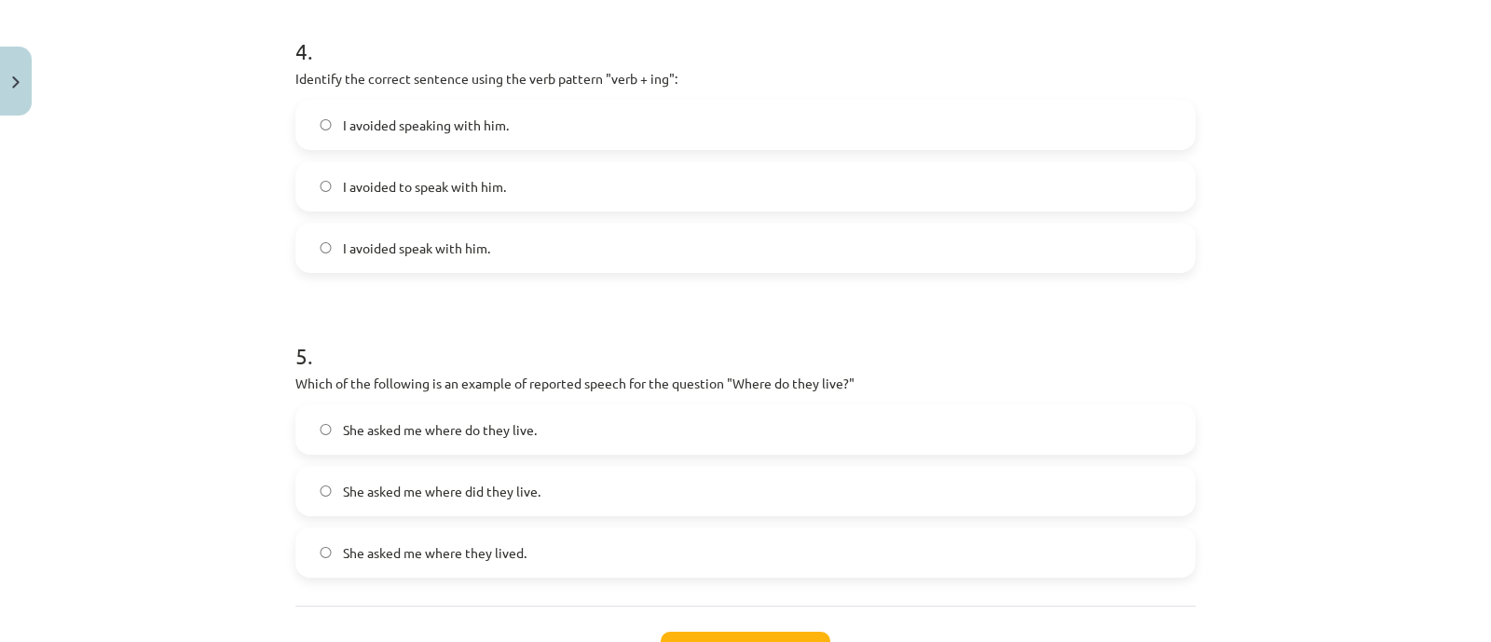
scroll to position [1314, 0]
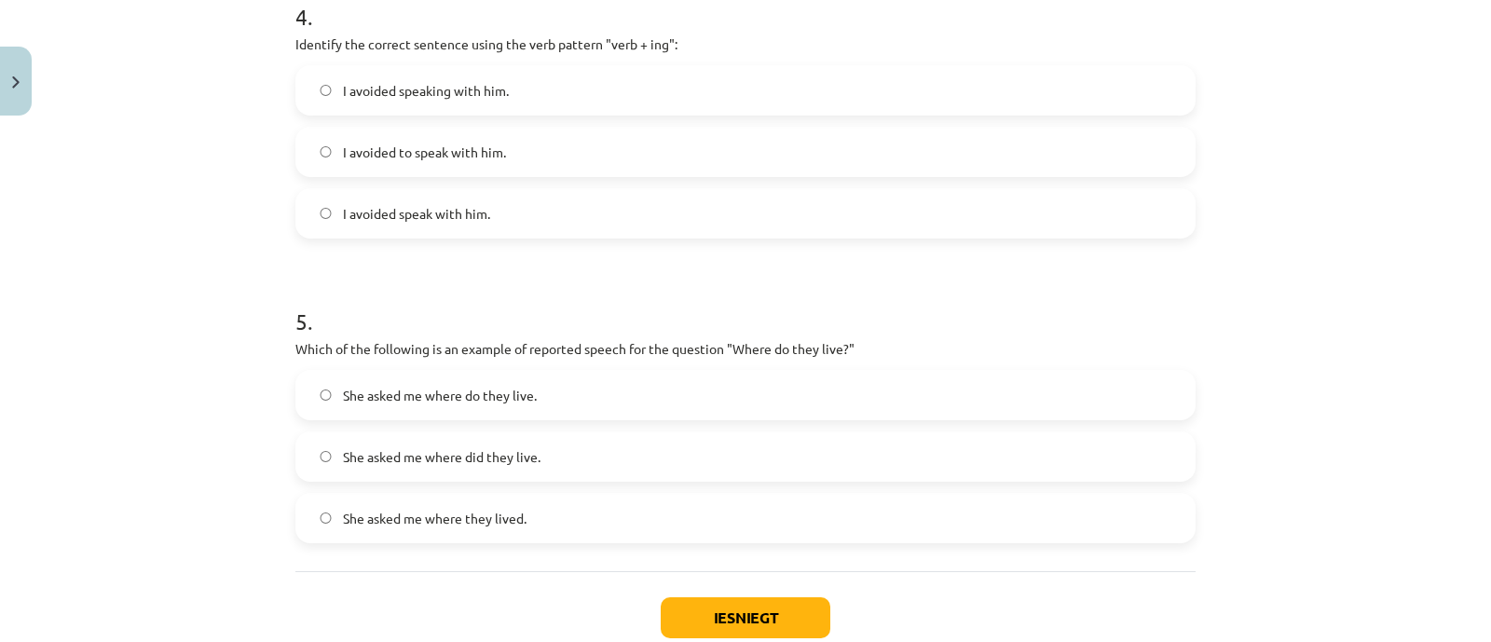
click at [429, 528] on label "She asked me where they lived." at bounding box center [745, 518] width 896 height 47
click at [728, 618] on button "Iesniegt" at bounding box center [745, 617] width 170 height 41
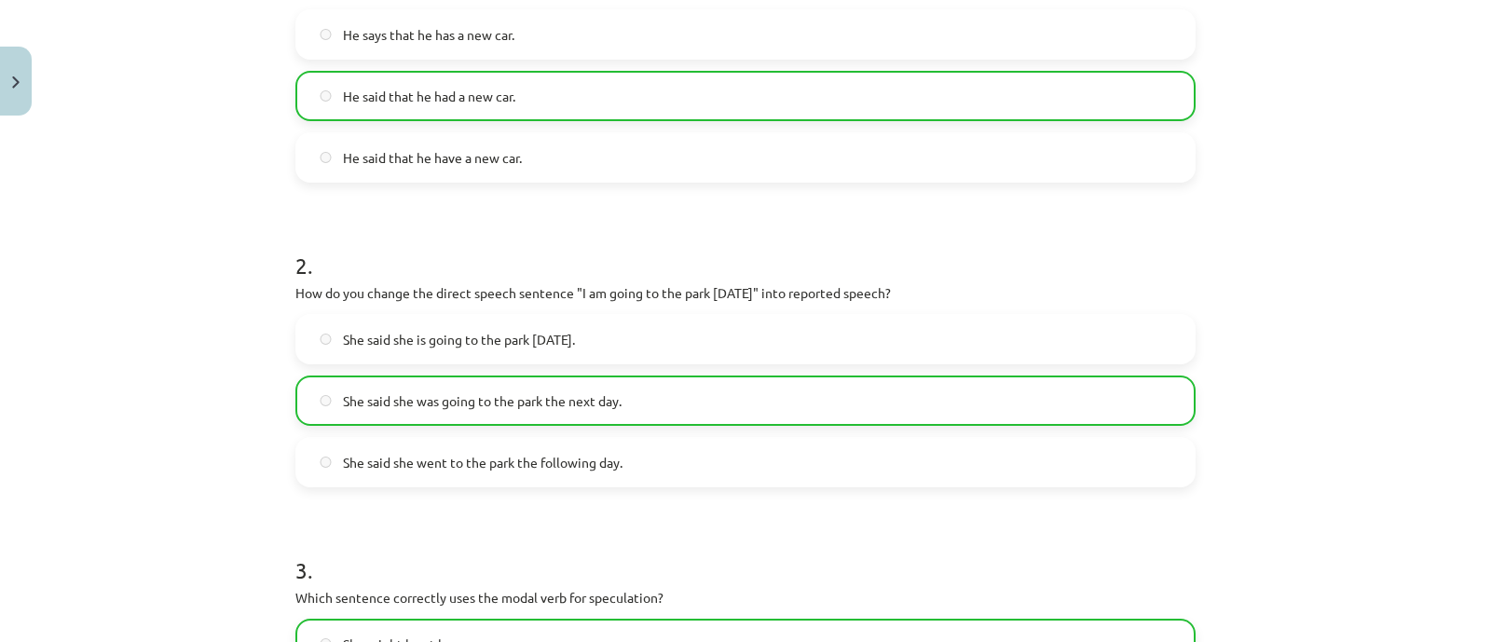
scroll to position [265, 0]
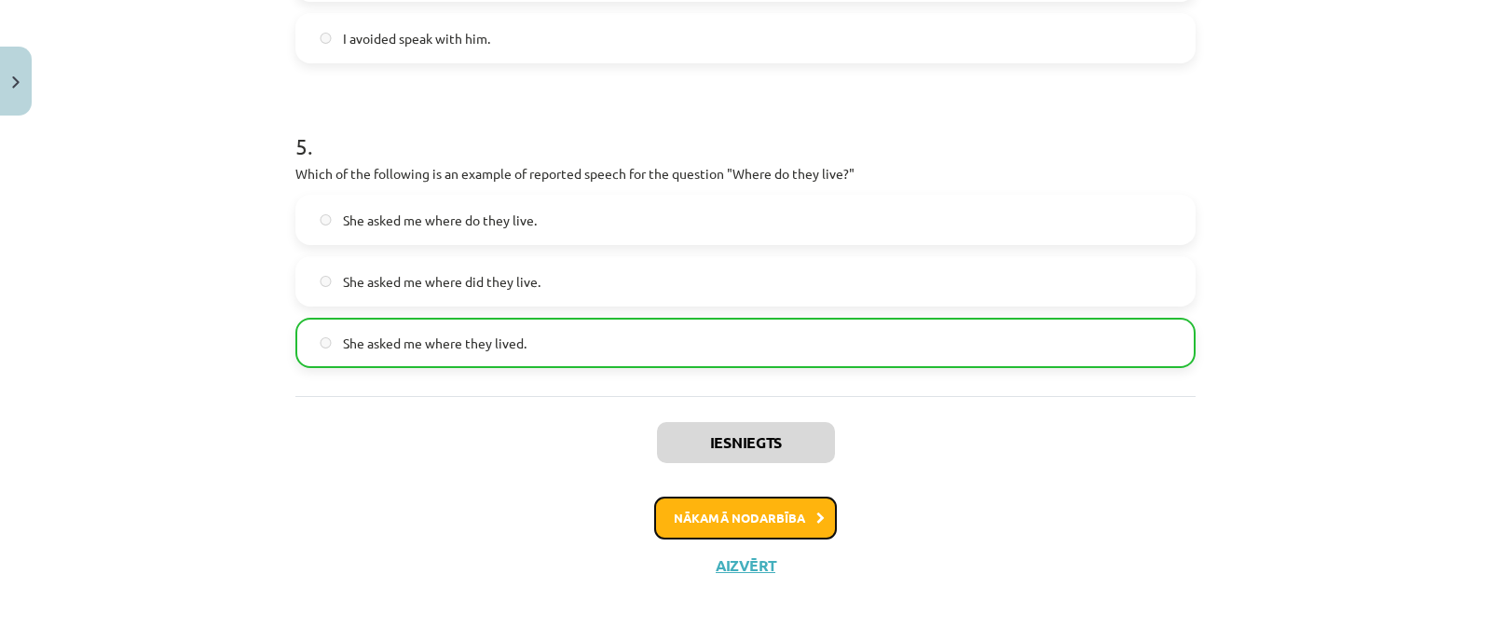
click at [754, 519] on button "Nākamā nodarbība" at bounding box center [745, 518] width 183 height 43
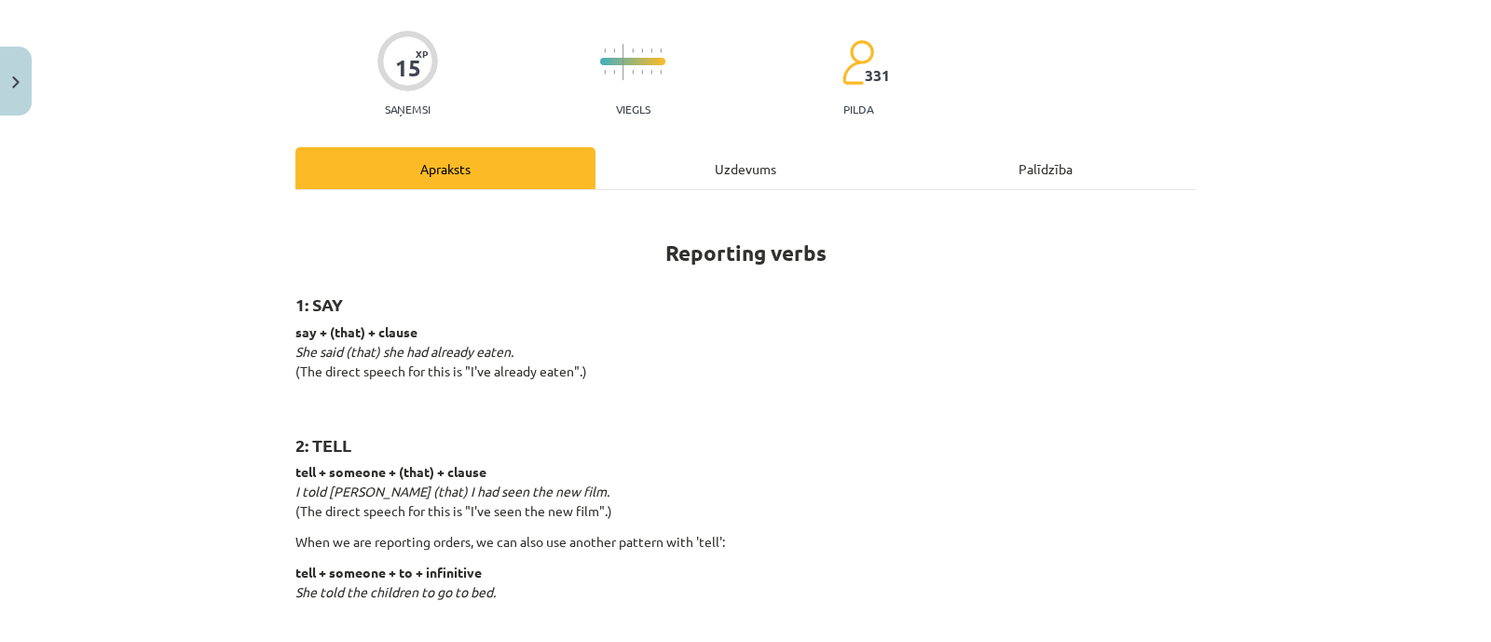
scroll to position [46, 0]
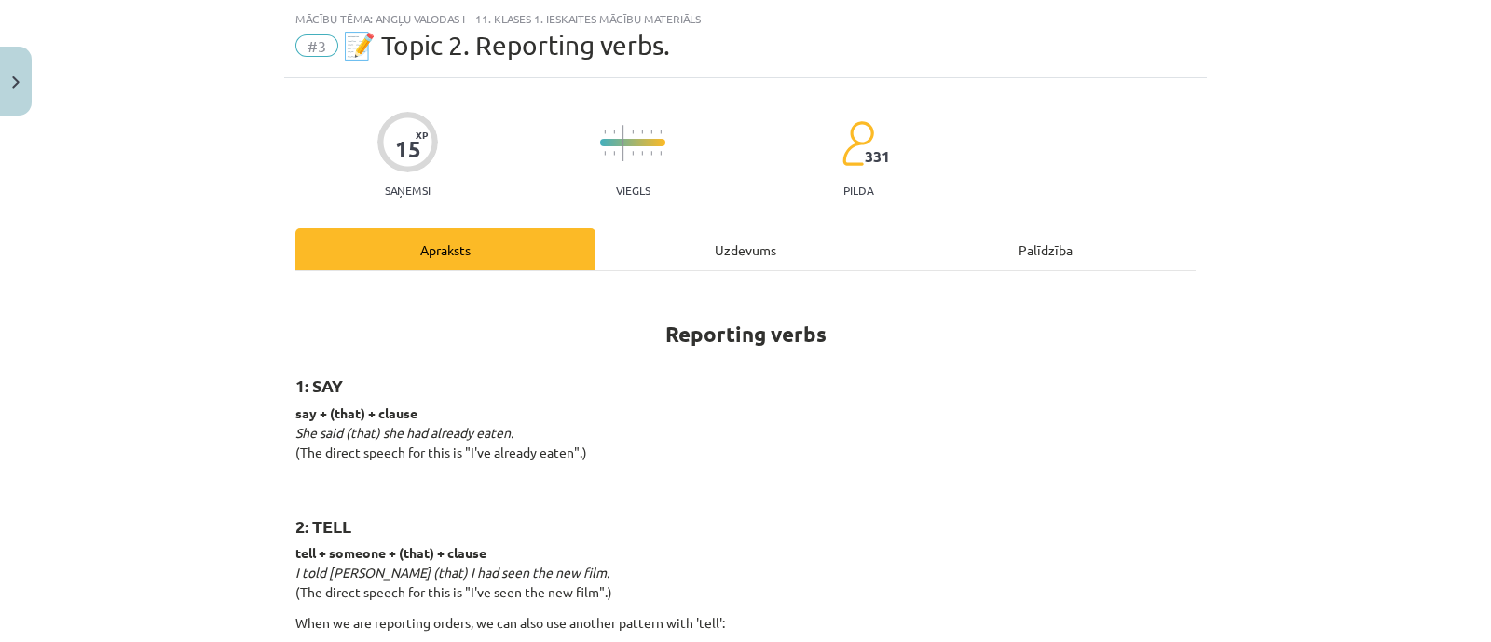
click at [671, 244] on div "Uzdevums" at bounding box center [745, 249] width 300 height 42
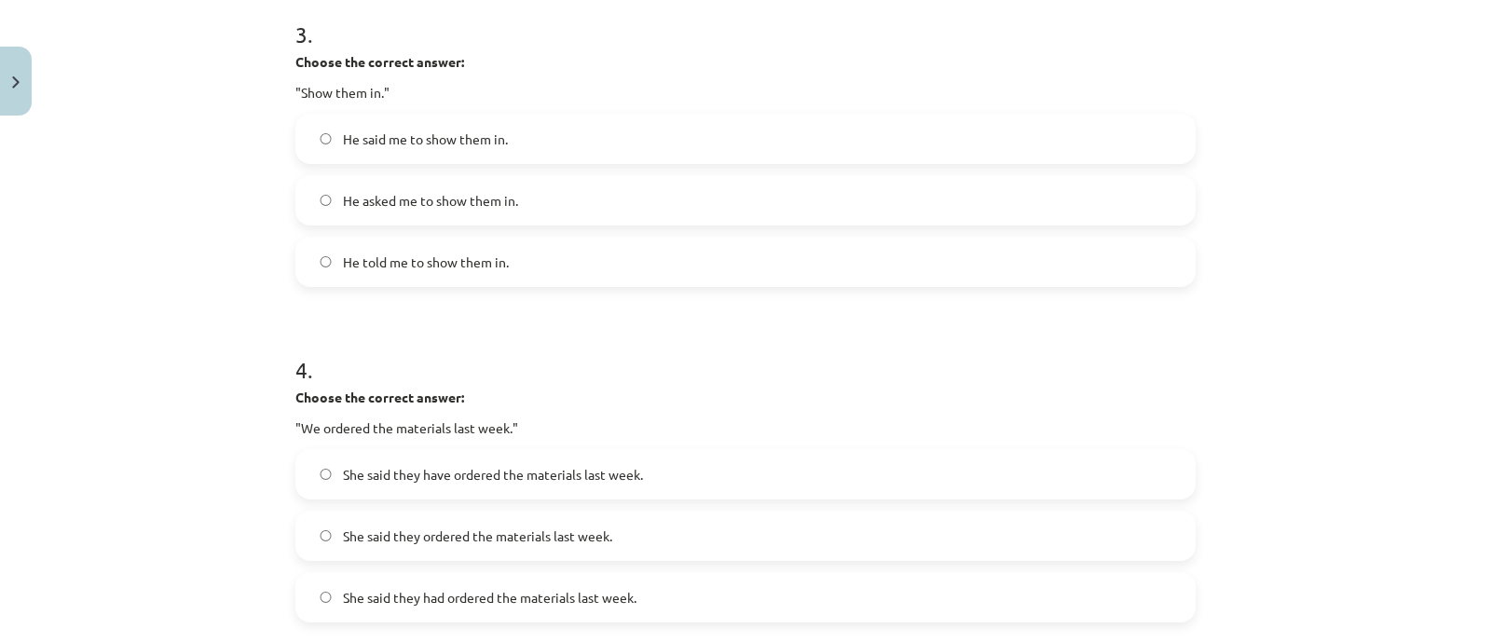
scroll to position [1583, 0]
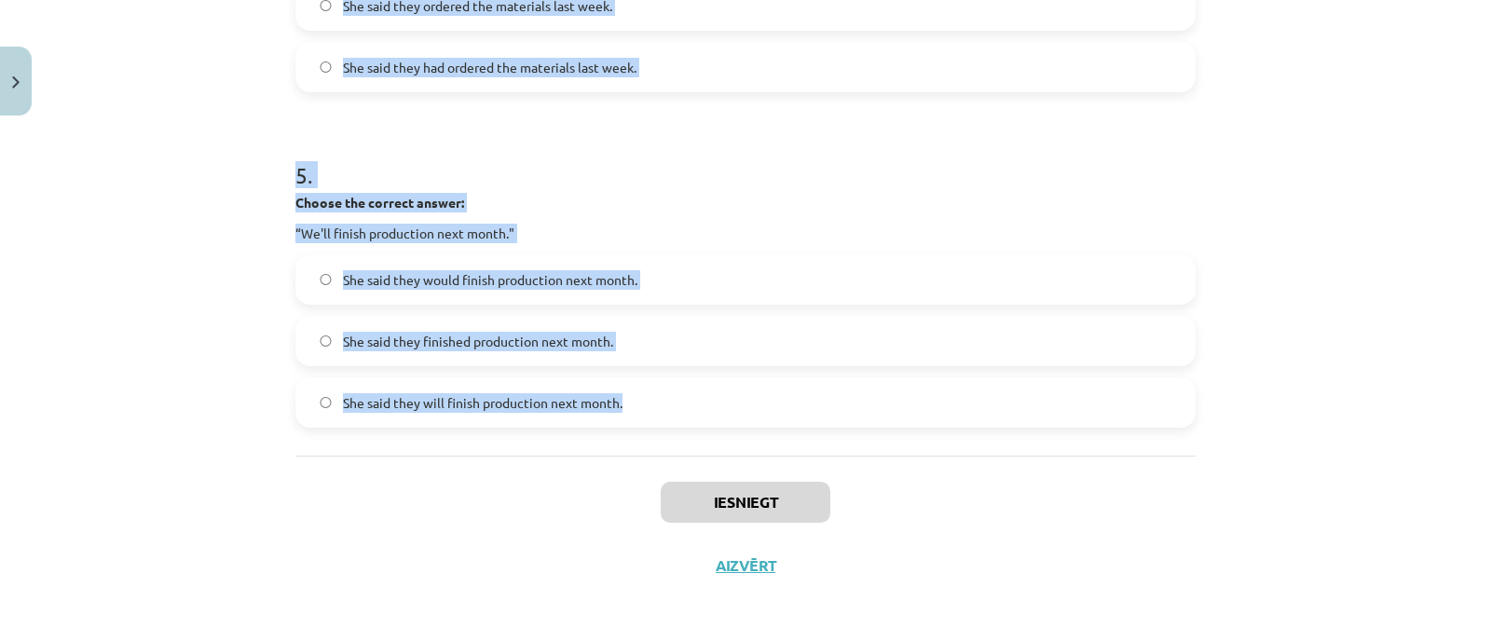
drag, startPoint x: 300, startPoint y: 276, endPoint x: 677, endPoint y: 423, distance: 405.0
click at [677, 423] on div "Mācību tēma: Angļu valodas i - 11. klases 1. ieskaites mācību materiāls #3 📝 To…" at bounding box center [745, 321] width 1491 height 642
copy form "1 . Choose the correct answer: "I'm ready for the meeting." He said he'll be re…"
click at [756, 214] on div "Choose the correct answer: “We'll finish production next month."" at bounding box center [745, 218] width 900 height 50
drag, startPoint x: 760, startPoint y: 197, endPoint x: 770, endPoint y: 184, distance: 17.3
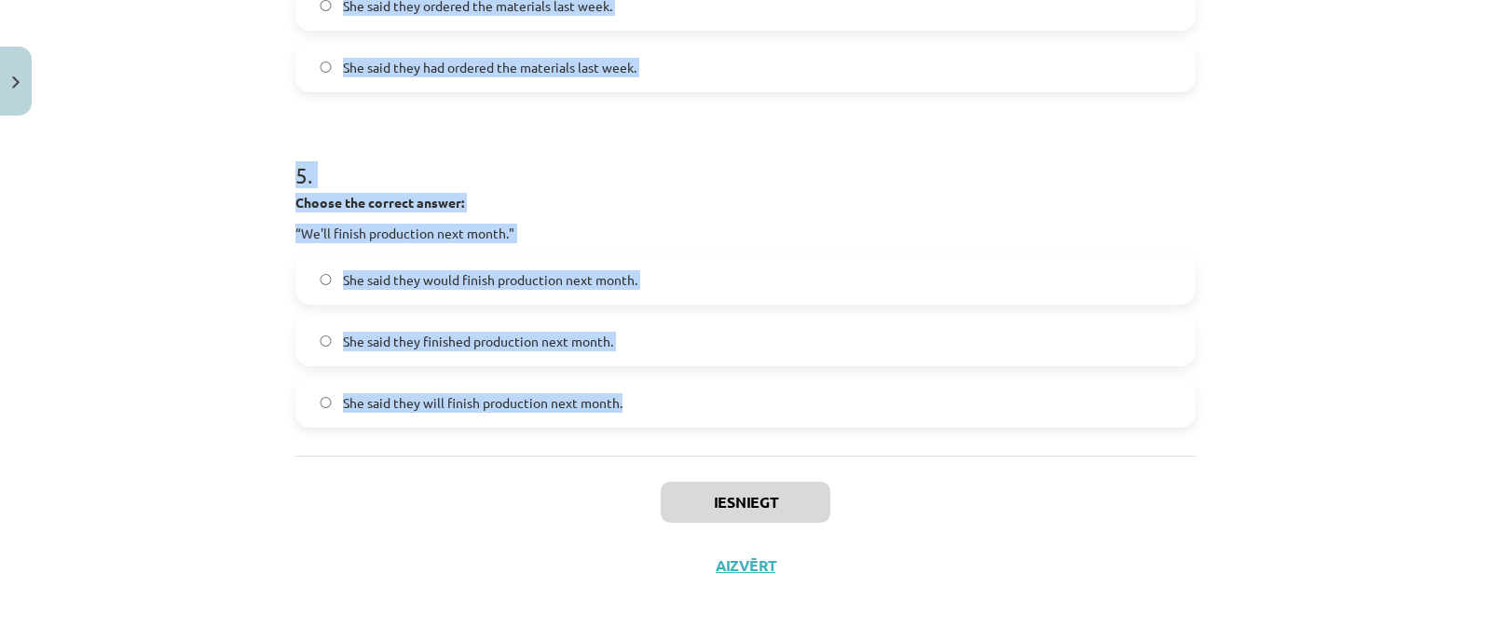
click at [761, 197] on p "Choose the correct answer:" at bounding box center [745, 203] width 900 height 20
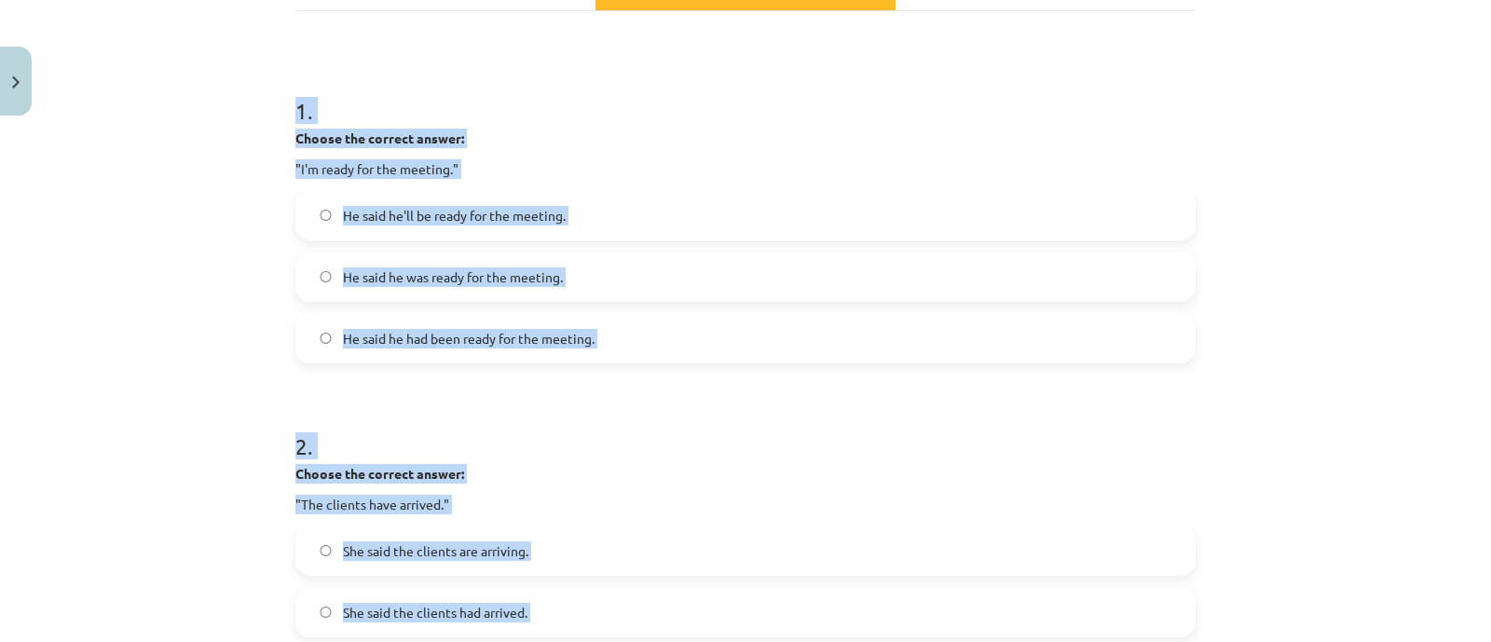
scroll to position [303, 0]
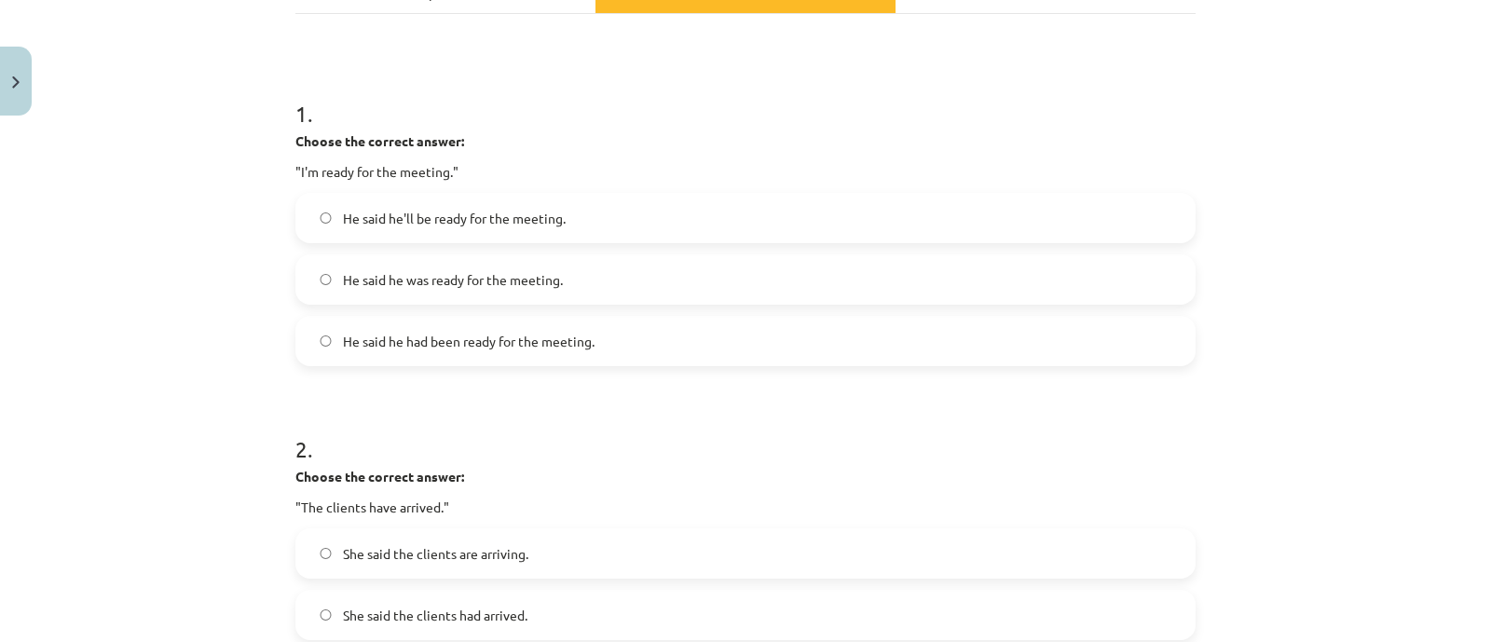
click at [402, 281] on span "He said he was ready for the meeting." at bounding box center [453, 280] width 220 height 20
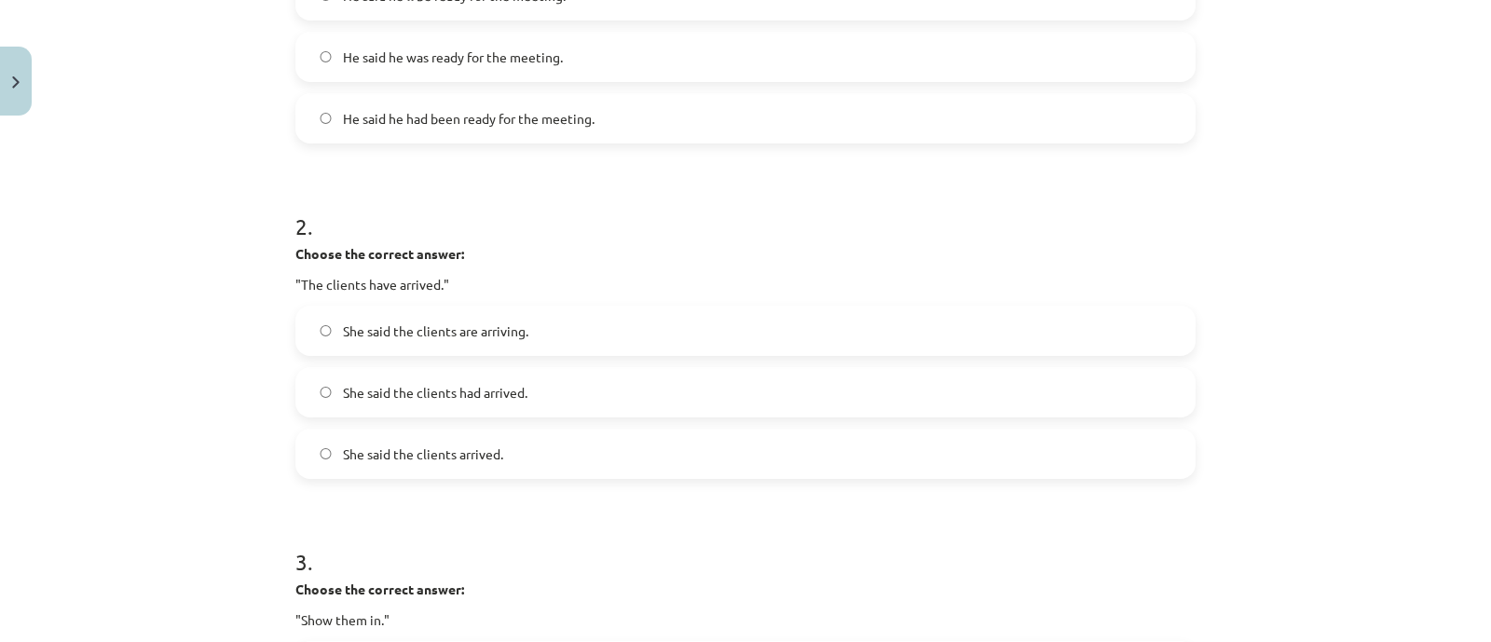
scroll to position [536, 0]
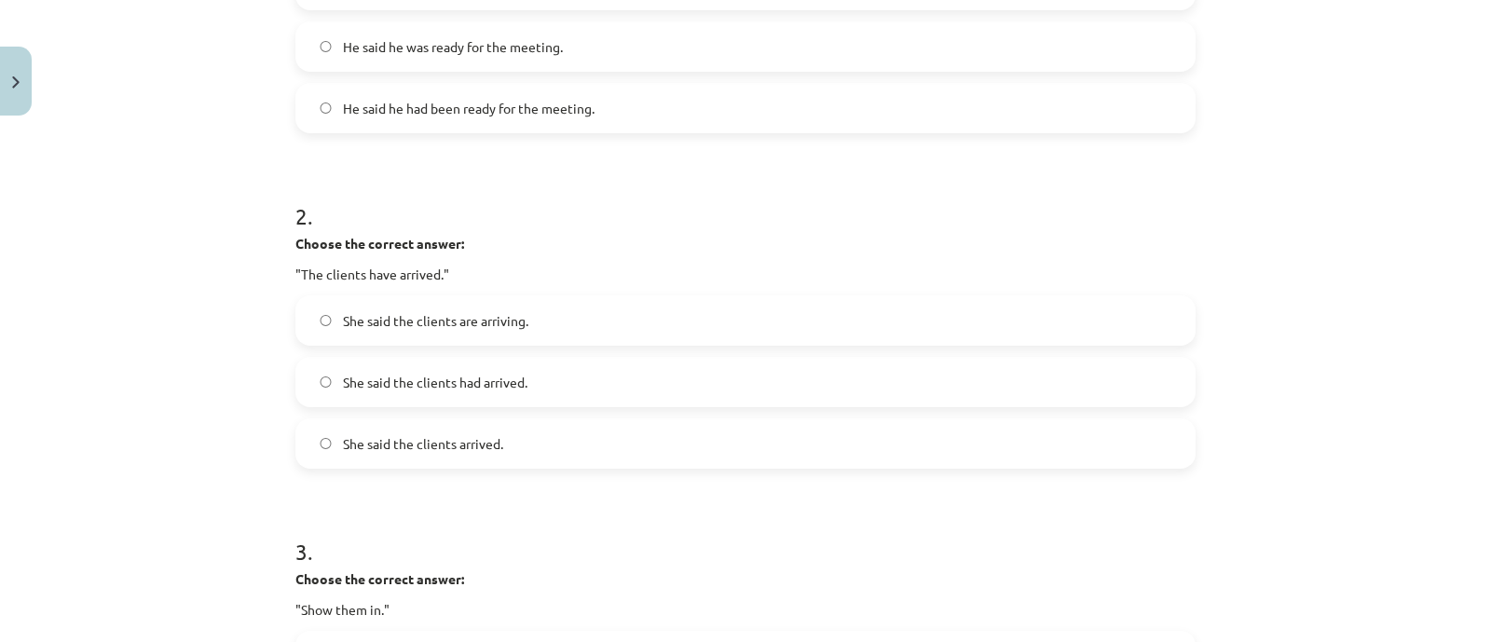
click at [449, 377] on span "She said the clients had arrived." at bounding box center [435, 383] width 184 height 20
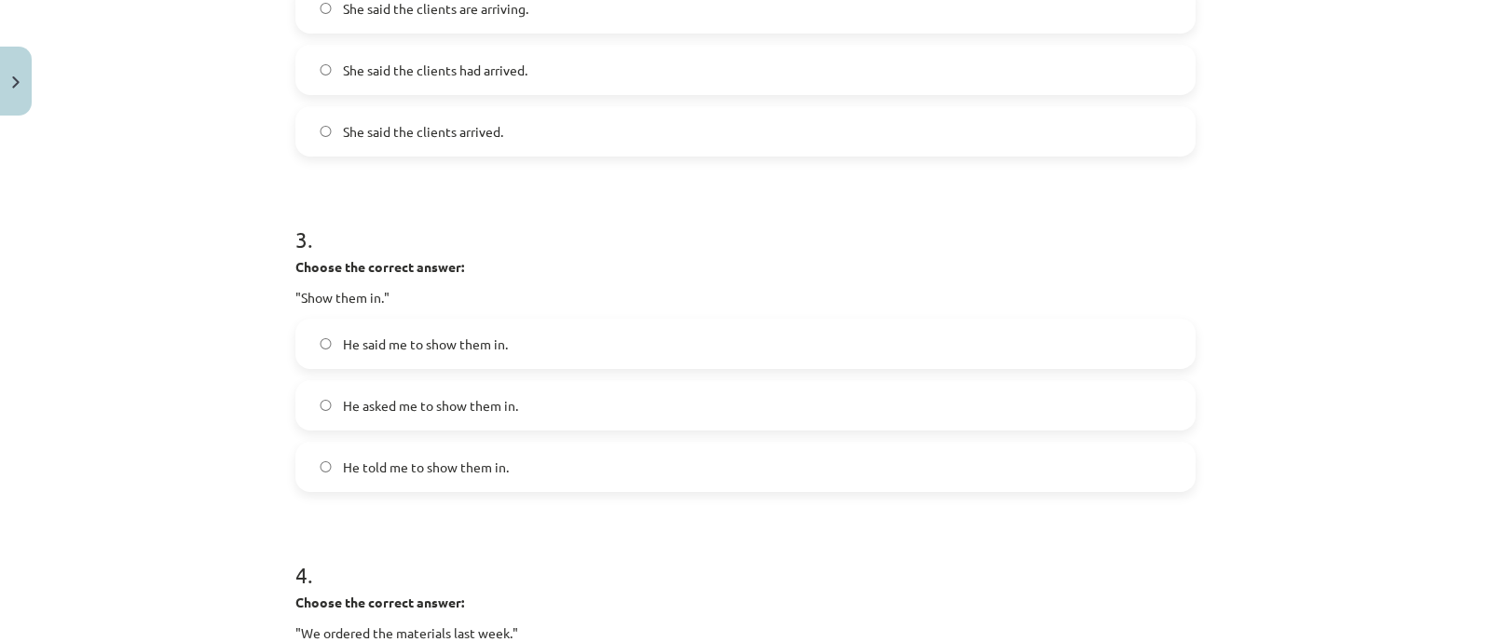
scroll to position [884, 0]
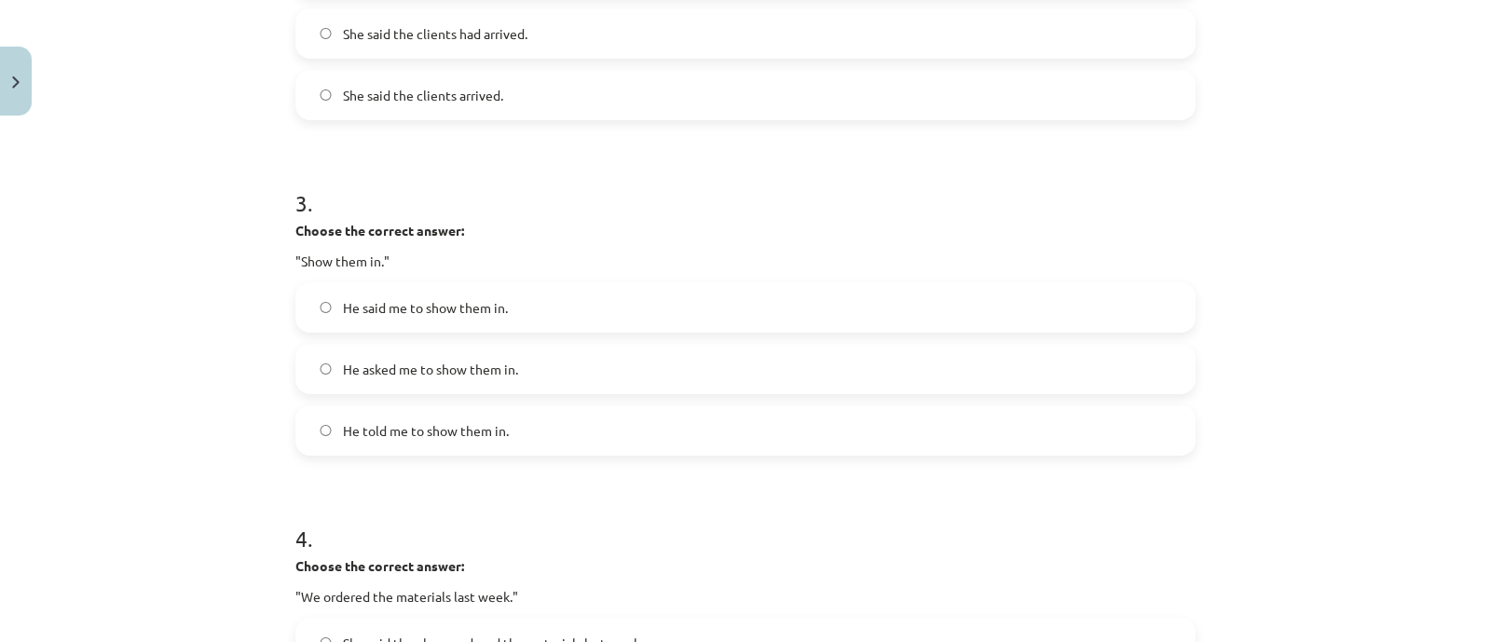
click at [381, 364] on span "He asked me to show them in." at bounding box center [430, 370] width 175 height 20
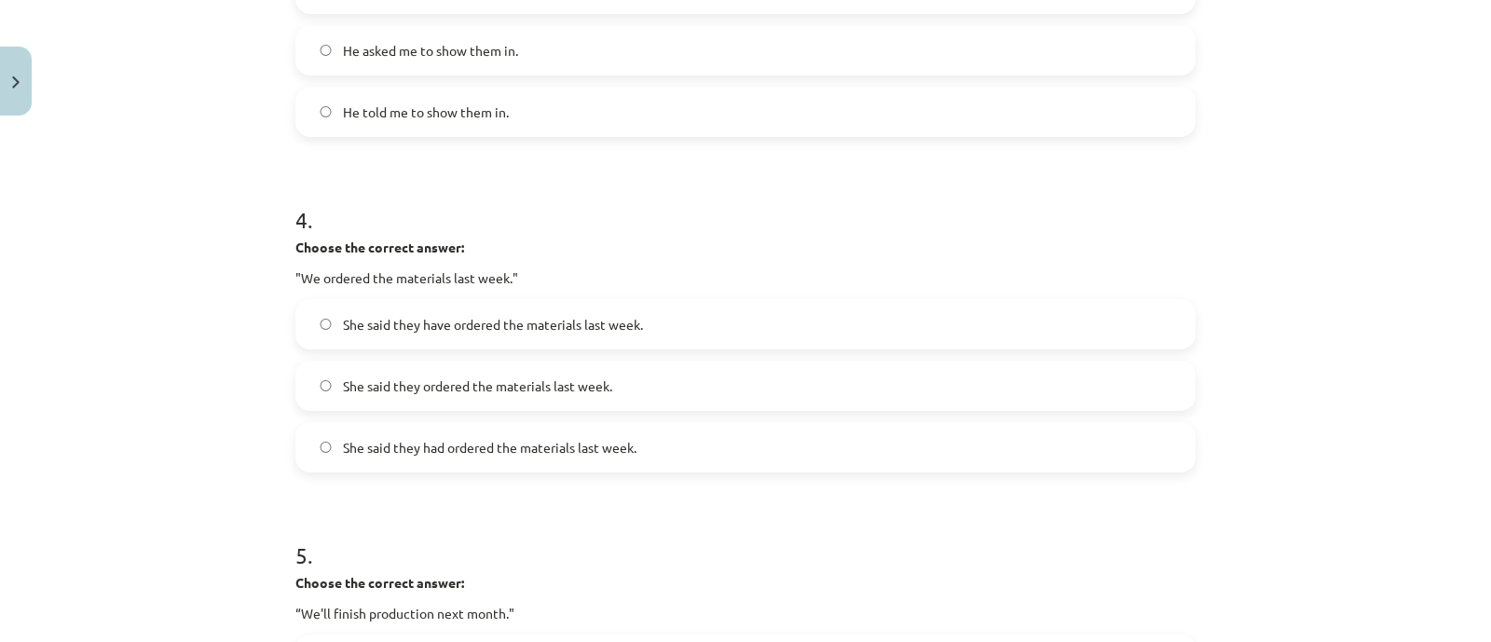
scroll to position [1234, 0]
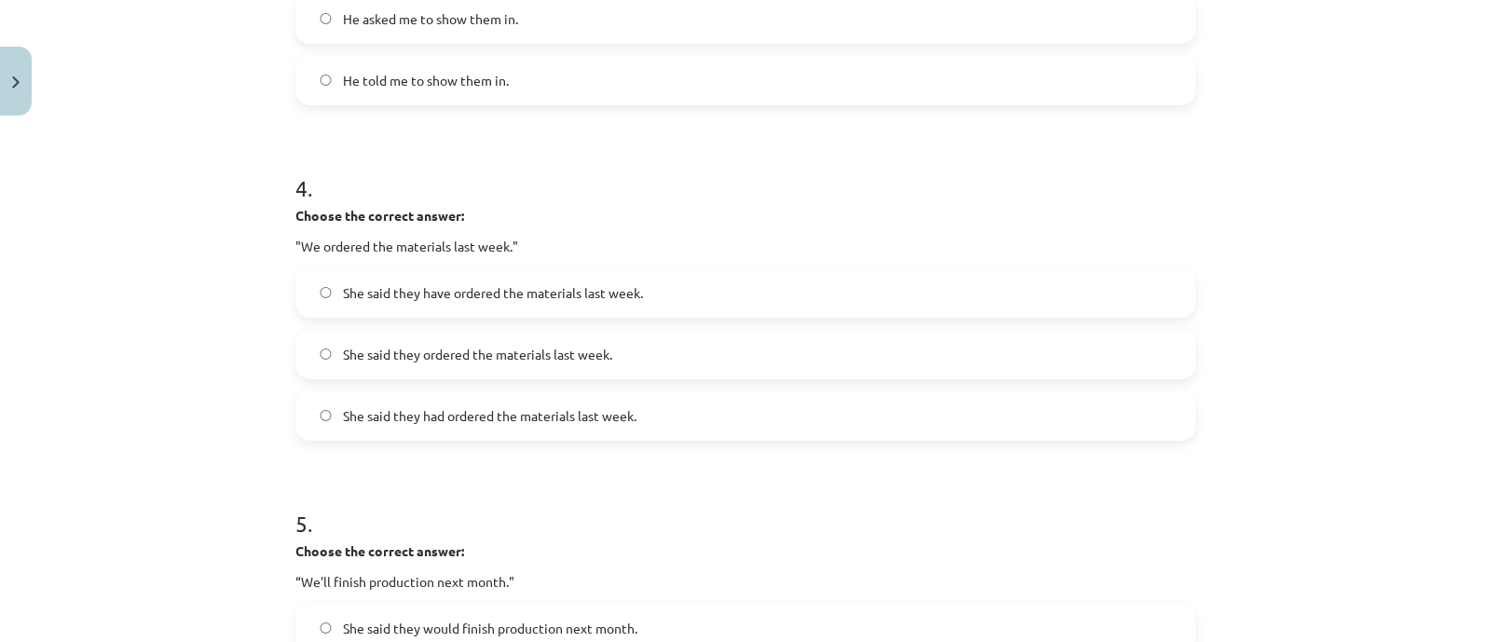
click at [448, 419] on span "She said they had ordered the materials last week." at bounding box center [489, 416] width 293 height 20
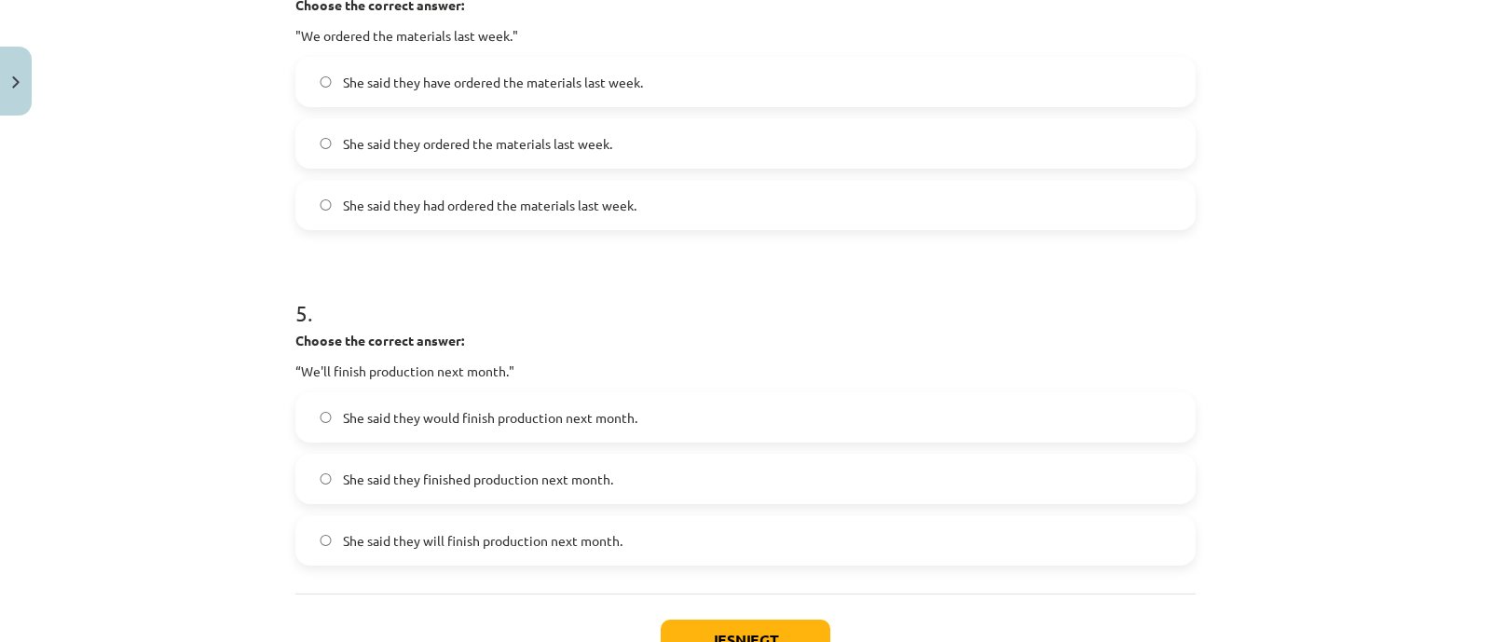
scroll to position [1466, 0]
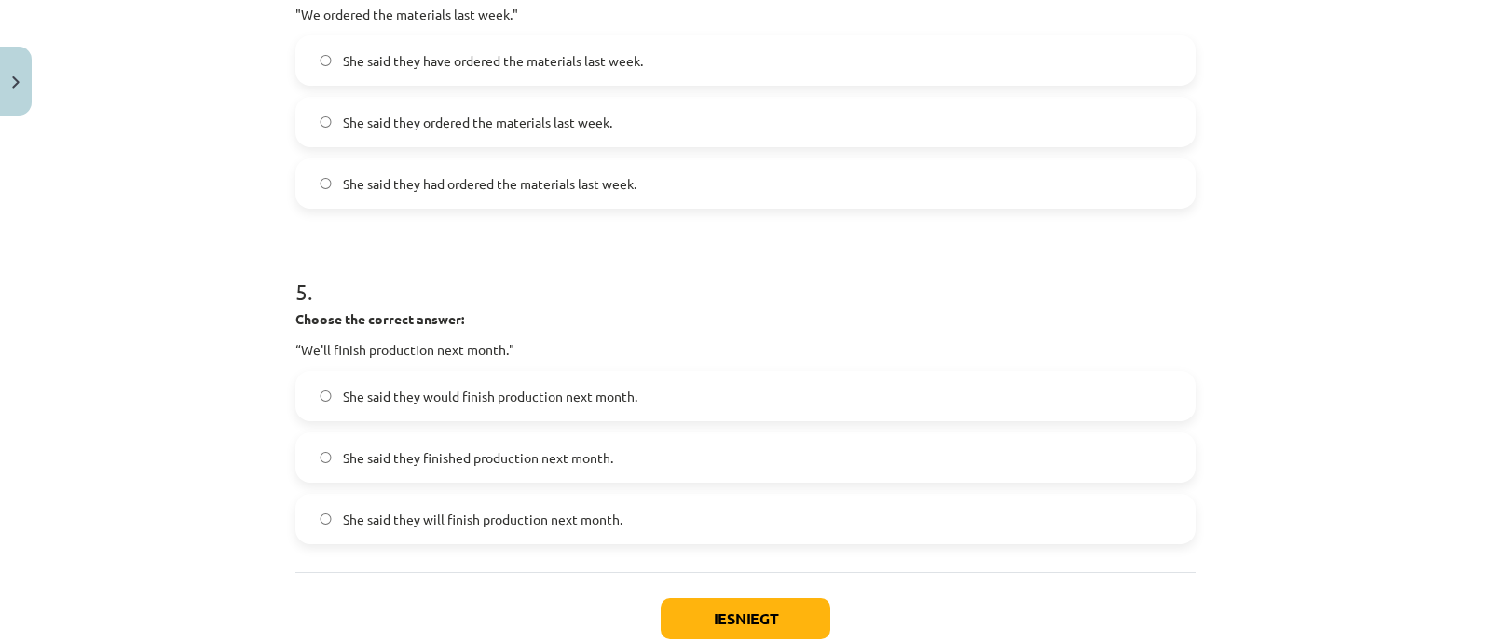
click at [440, 396] on span "She said they would finish production next month." at bounding box center [490, 397] width 294 height 20
click at [783, 625] on button "Iesniegt" at bounding box center [745, 618] width 170 height 41
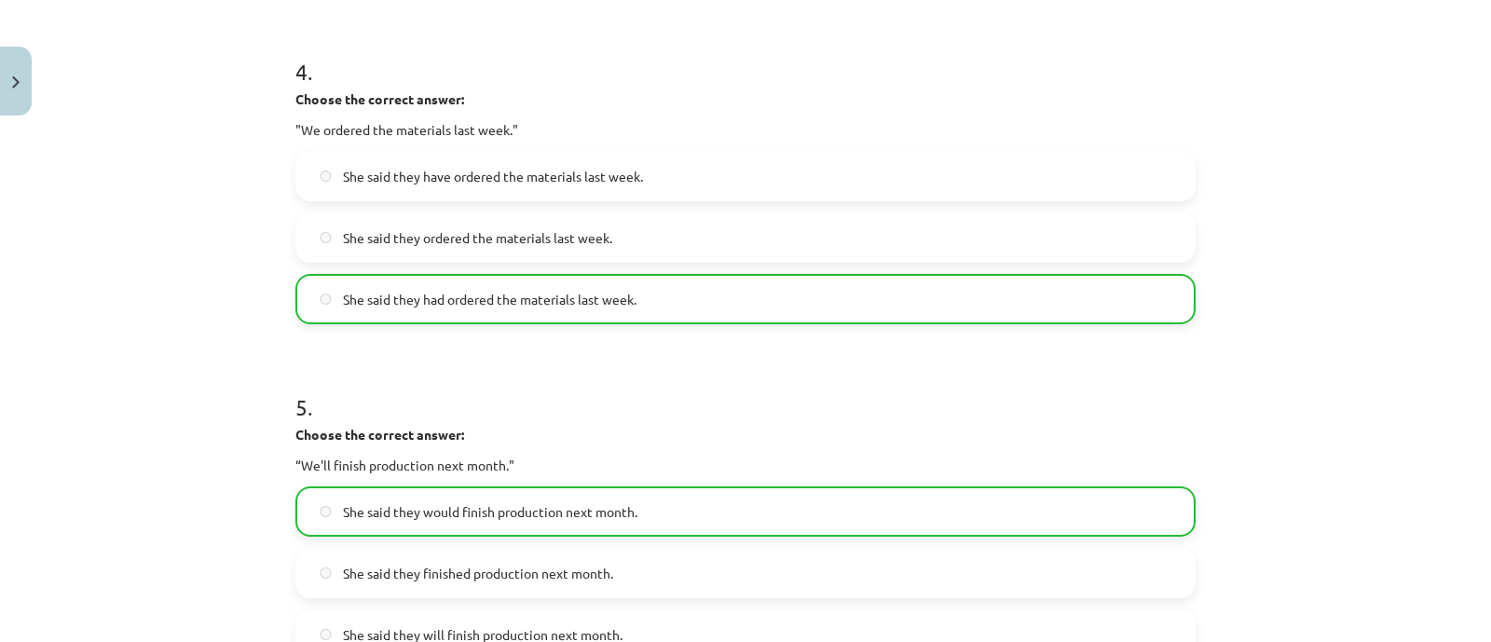
scroll to position [1642, 0]
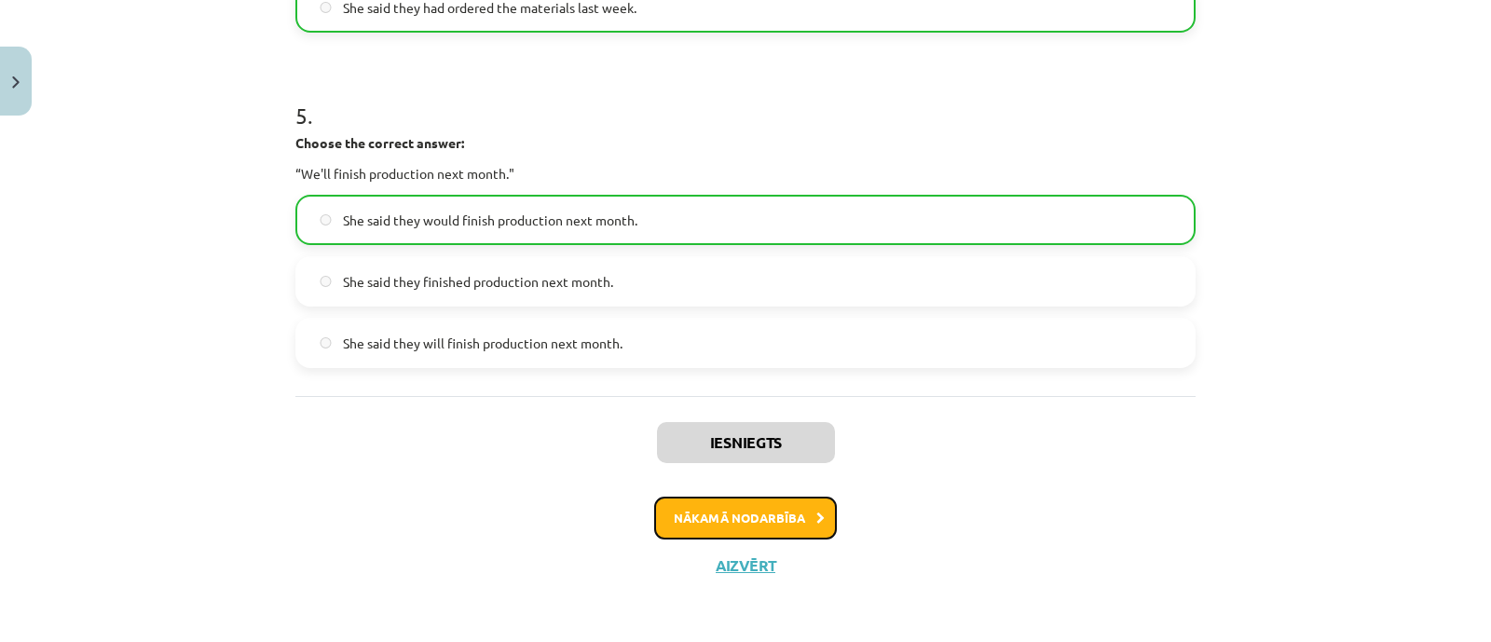
click at [756, 514] on button "Nākamā nodarbība" at bounding box center [745, 518] width 183 height 43
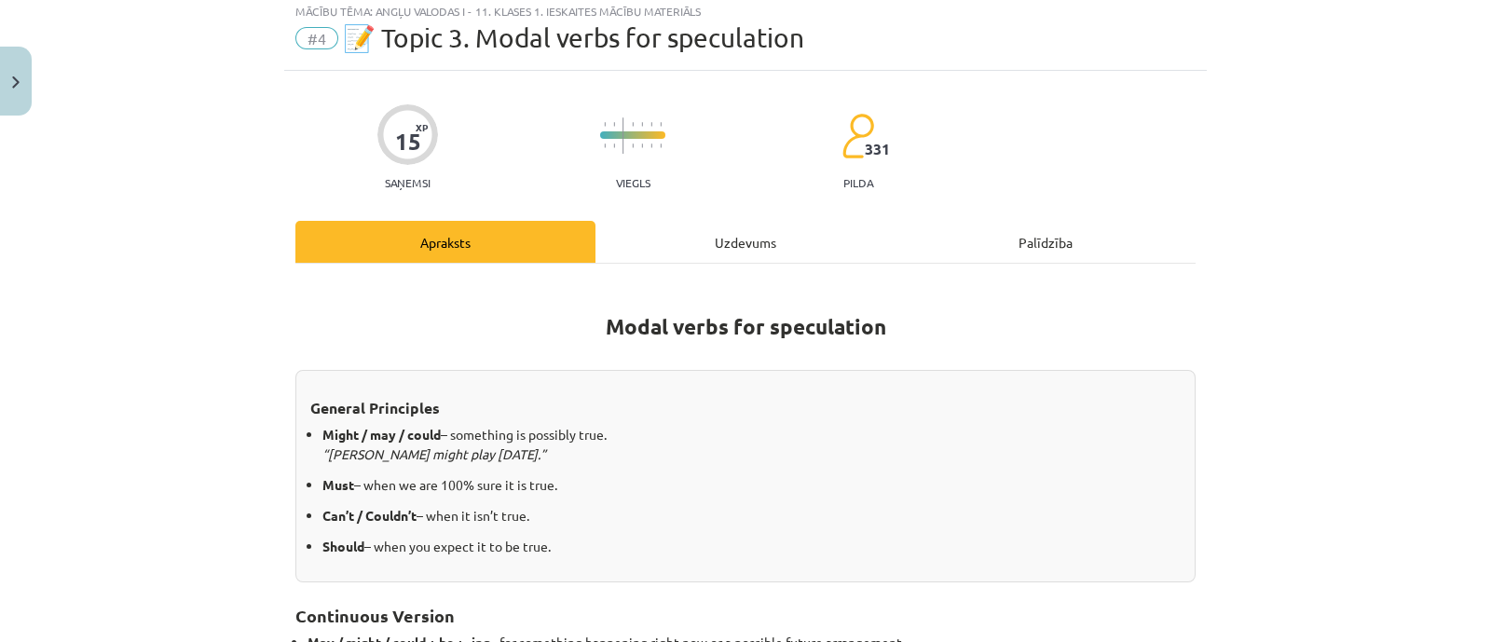
scroll to position [46, 0]
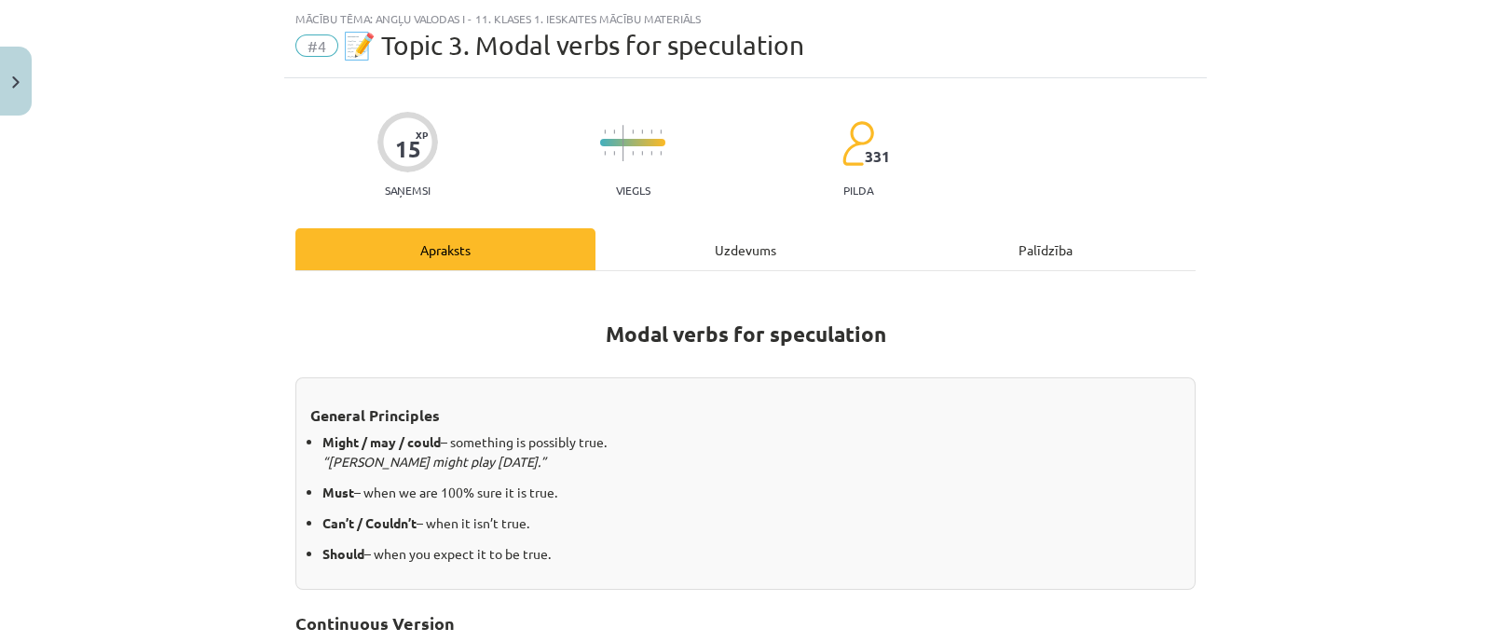
click at [652, 235] on div "Uzdevums" at bounding box center [745, 249] width 300 height 42
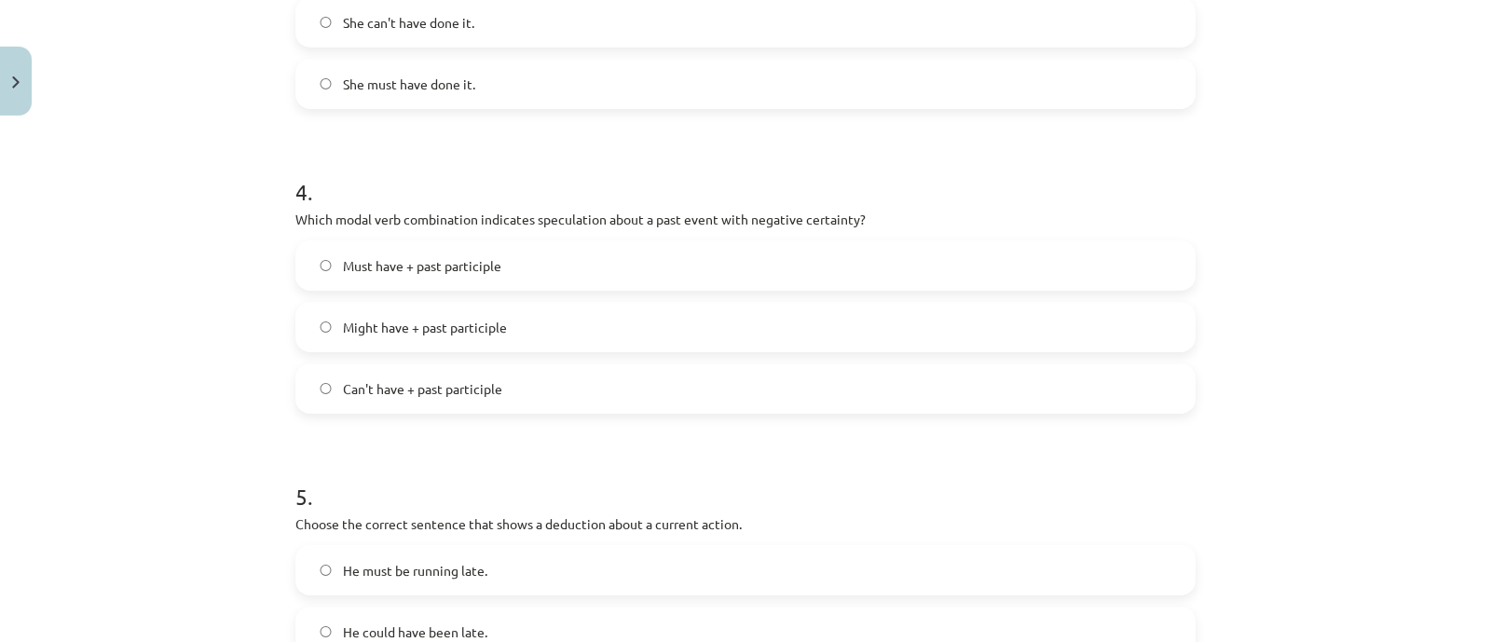
scroll to position [1430, 0]
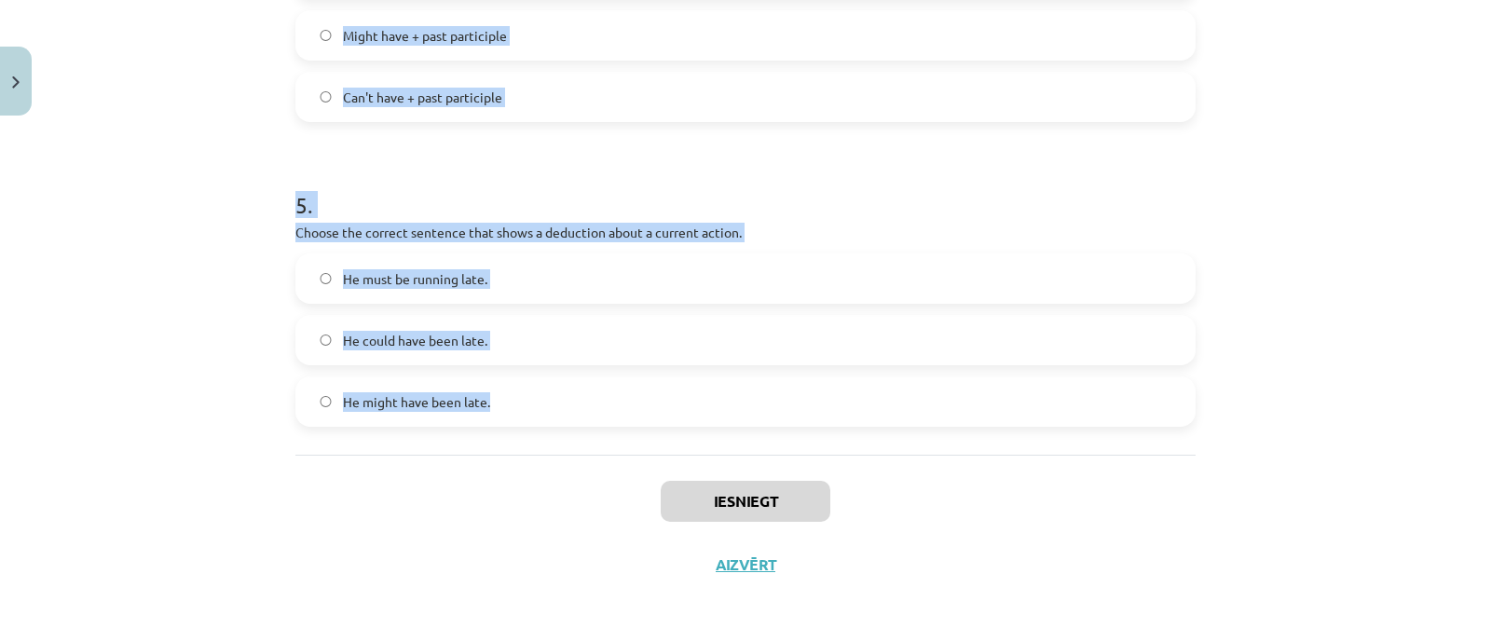
drag, startPoint x: 285, startPoint y: 109, endPoint x: 629, endPoint y: 452, distance: 485.5
copy form "1 . Which modal verb would you use to speculate about something that is possibl…"
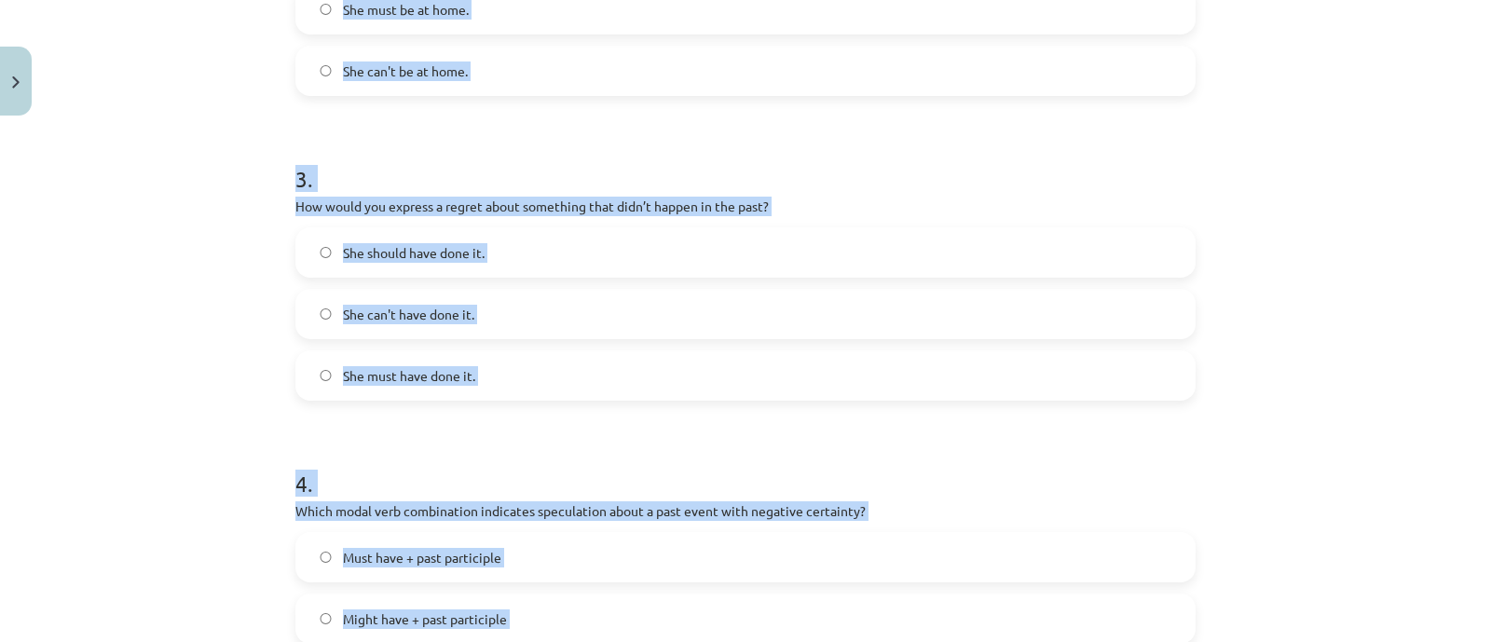
scroll to position [265, 0]
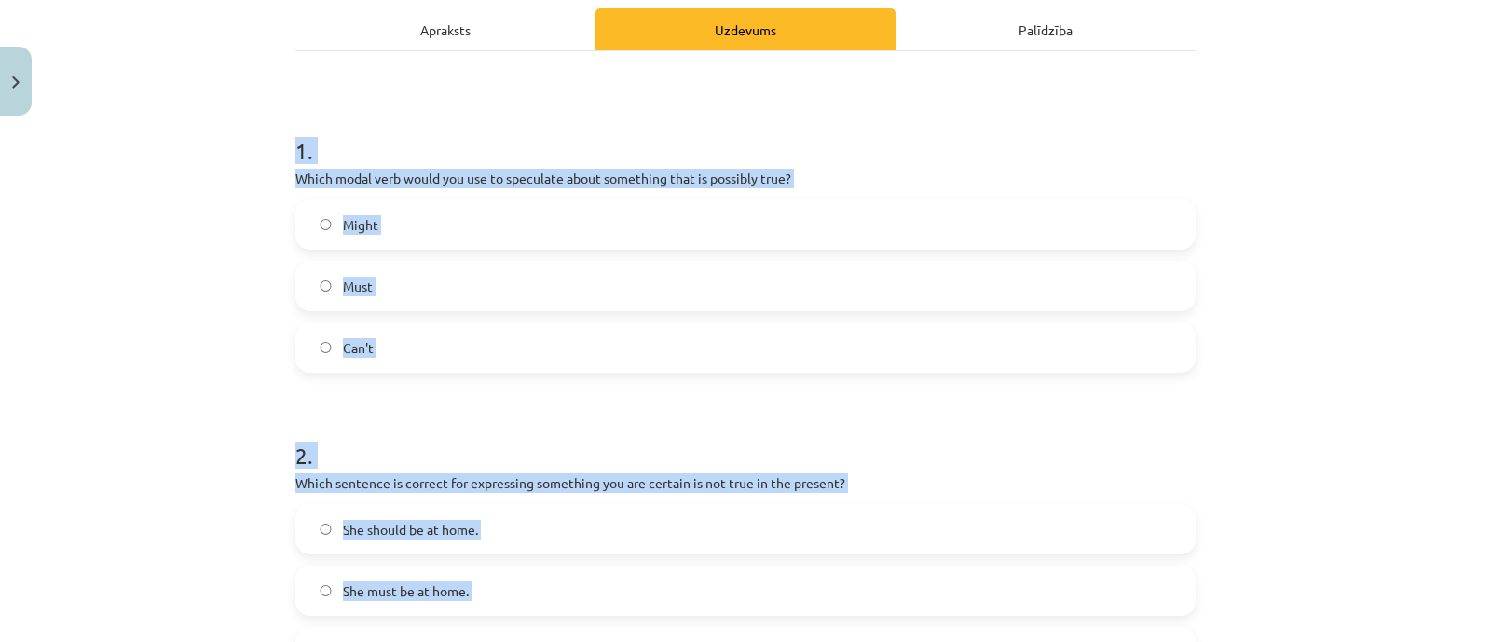
click at [396, 240] on label "Might" at bounding box center [745, 224] width 896 height 47
click at [164, 314] on div "Mācību tēma: Angļu valodas i - 11. klases 1. ieskaites mācību materiāls #4 📝 To…" at bounding box center [745, 321] width 1491 height 642
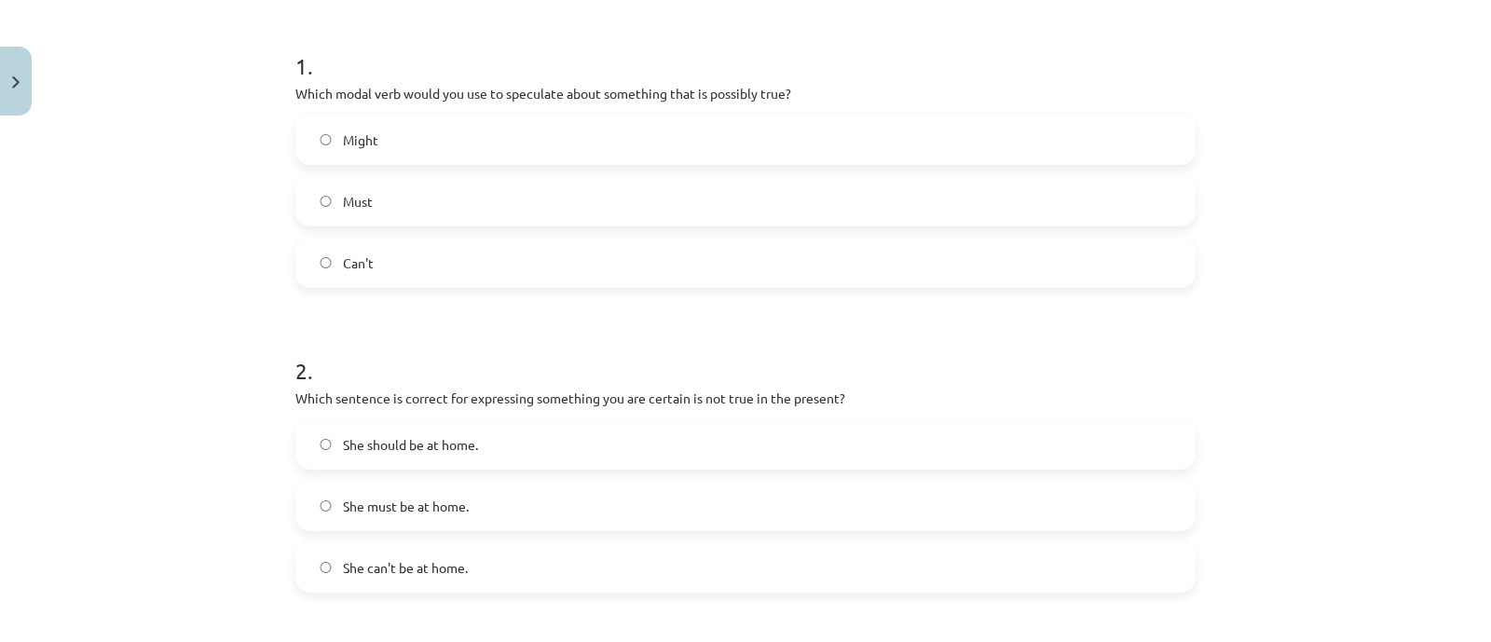
scroll to position [381, 0]
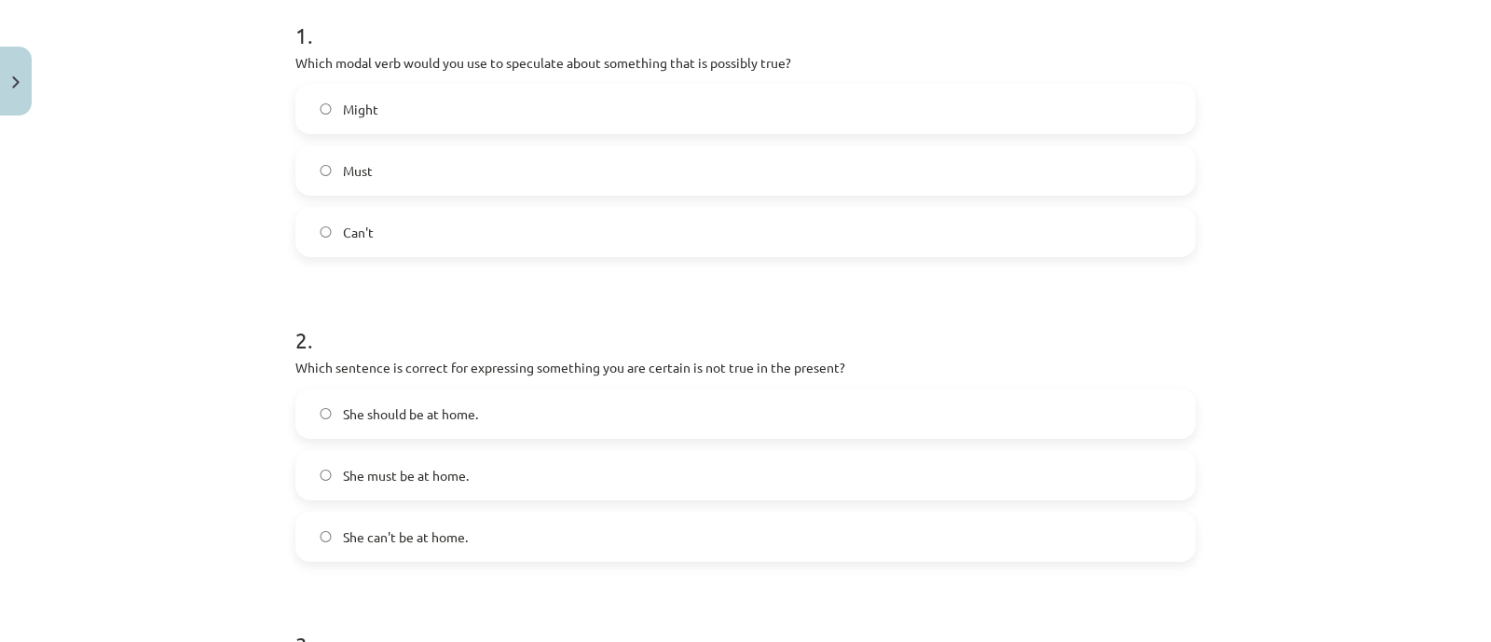
click at [427, 524] on label "She can't be at home." at bounding box center [745, 536] width 896 height 47
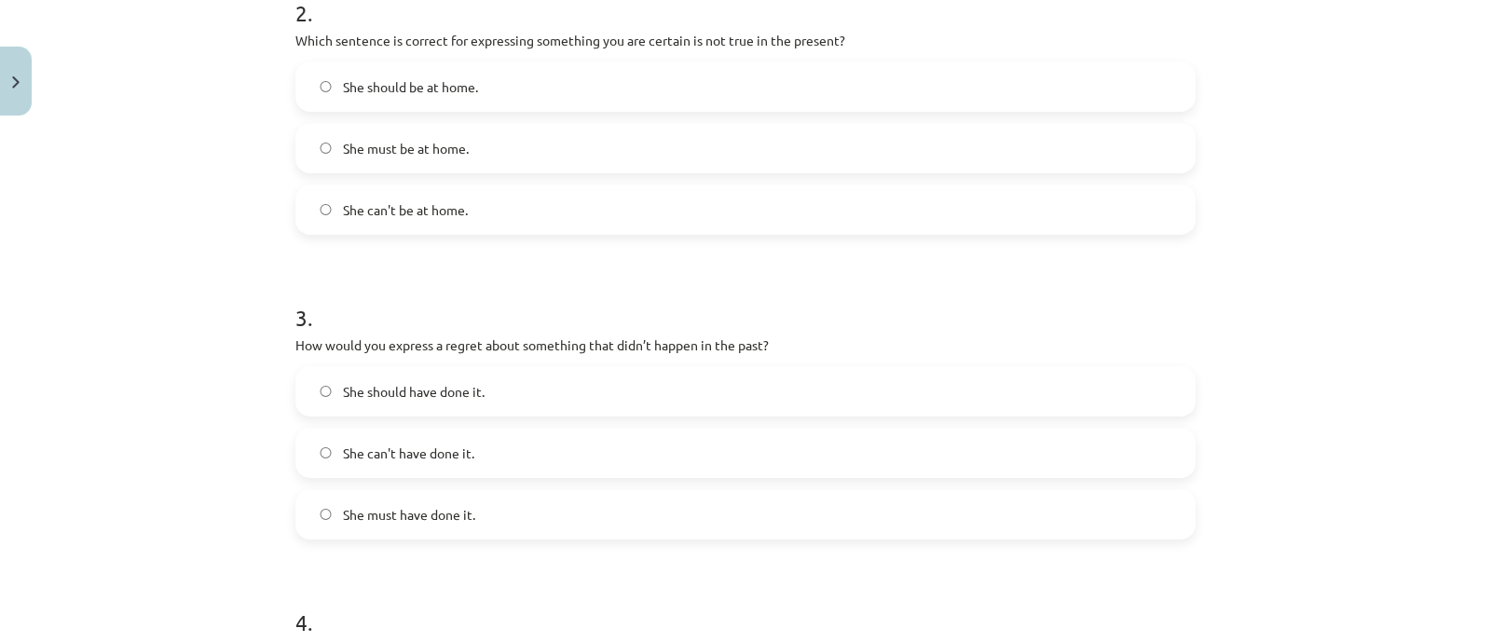
scroll to position [730, 0]
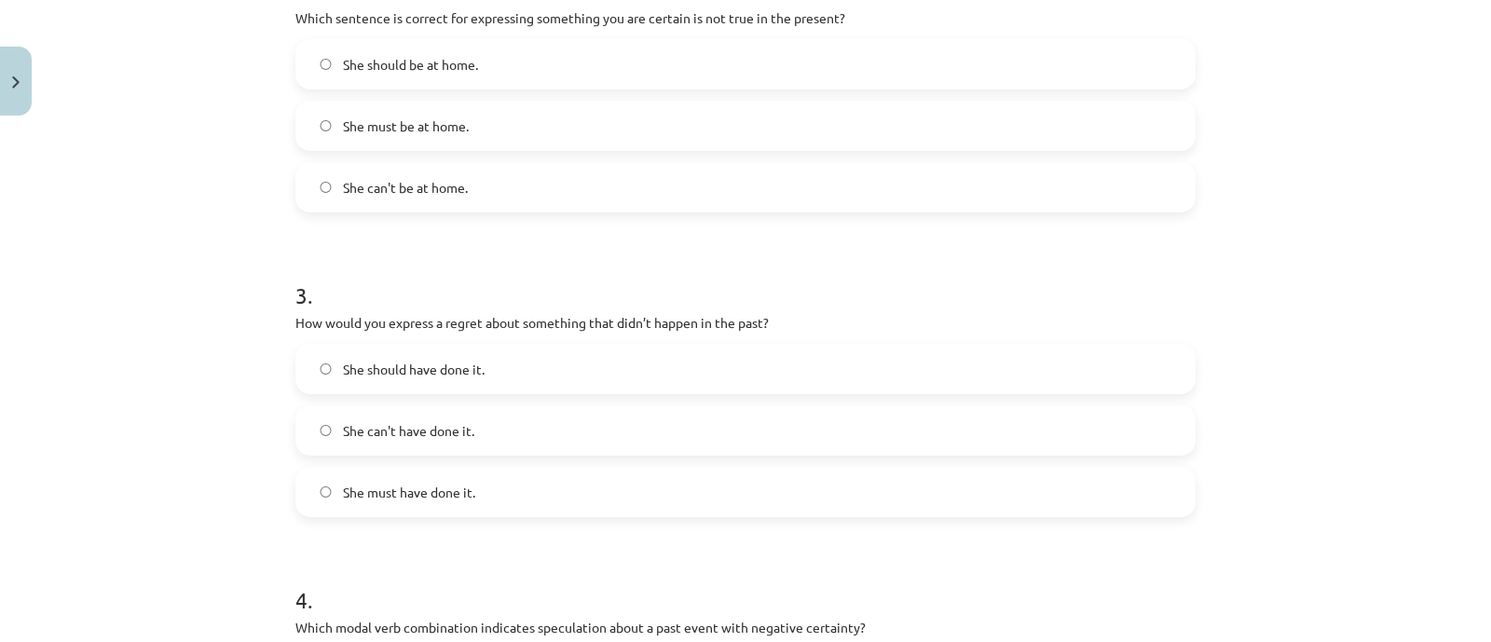
click at [411, 379] on label "She should have done it." at bounding box center [745, 369] width 896 height 47
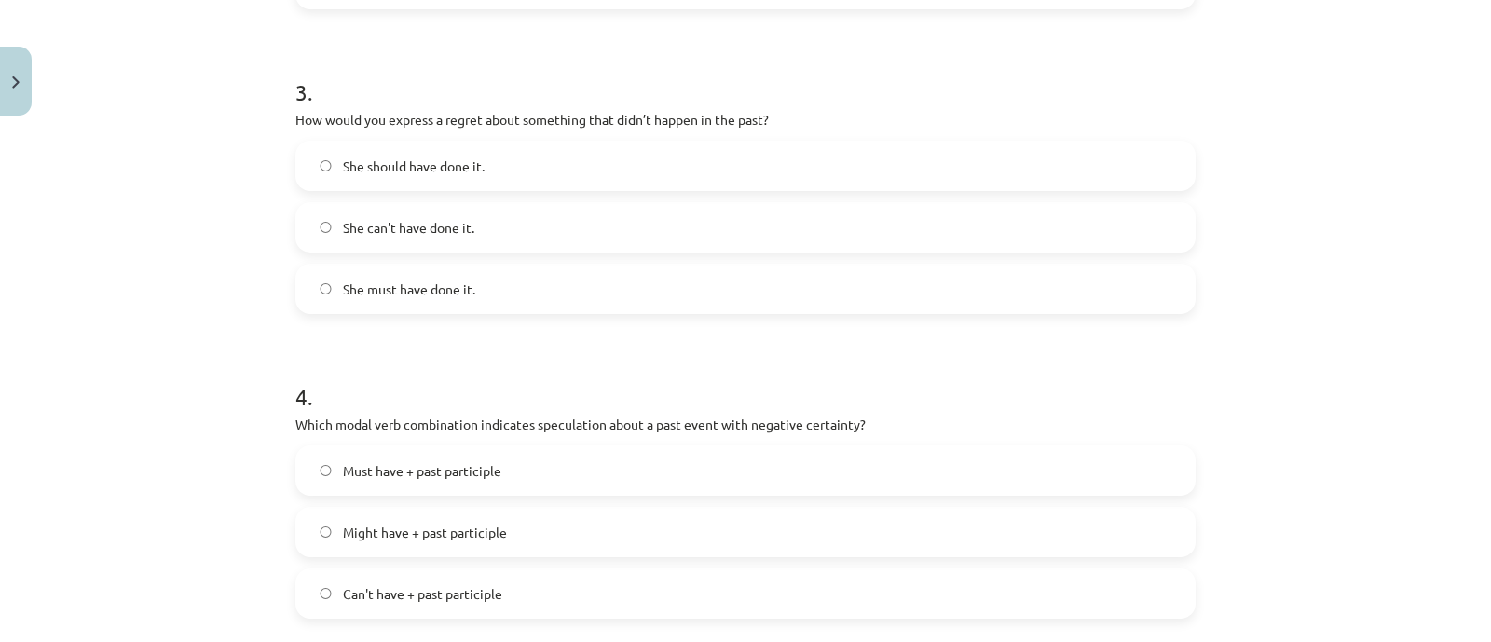
scroll to position [964, 0]
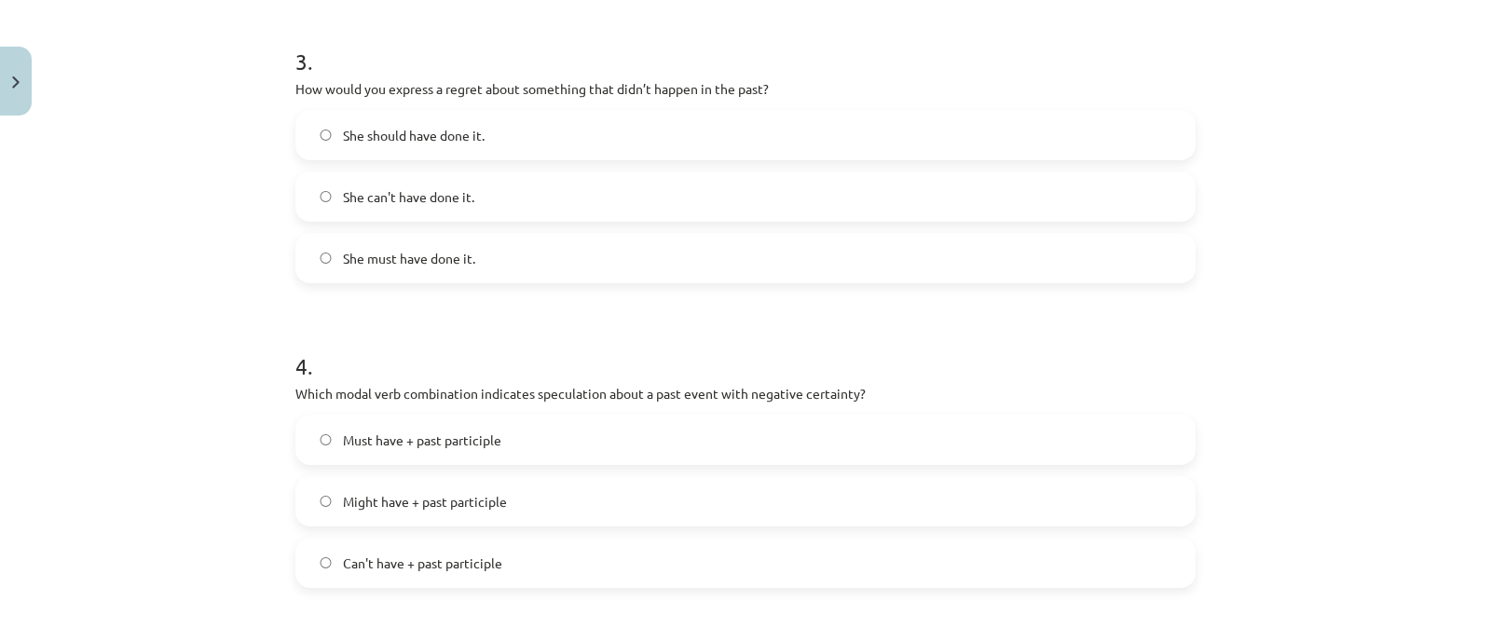
click at [387, 555] on span "Can't have + past participle" at bounding box center [422, 563] width 159 height 20
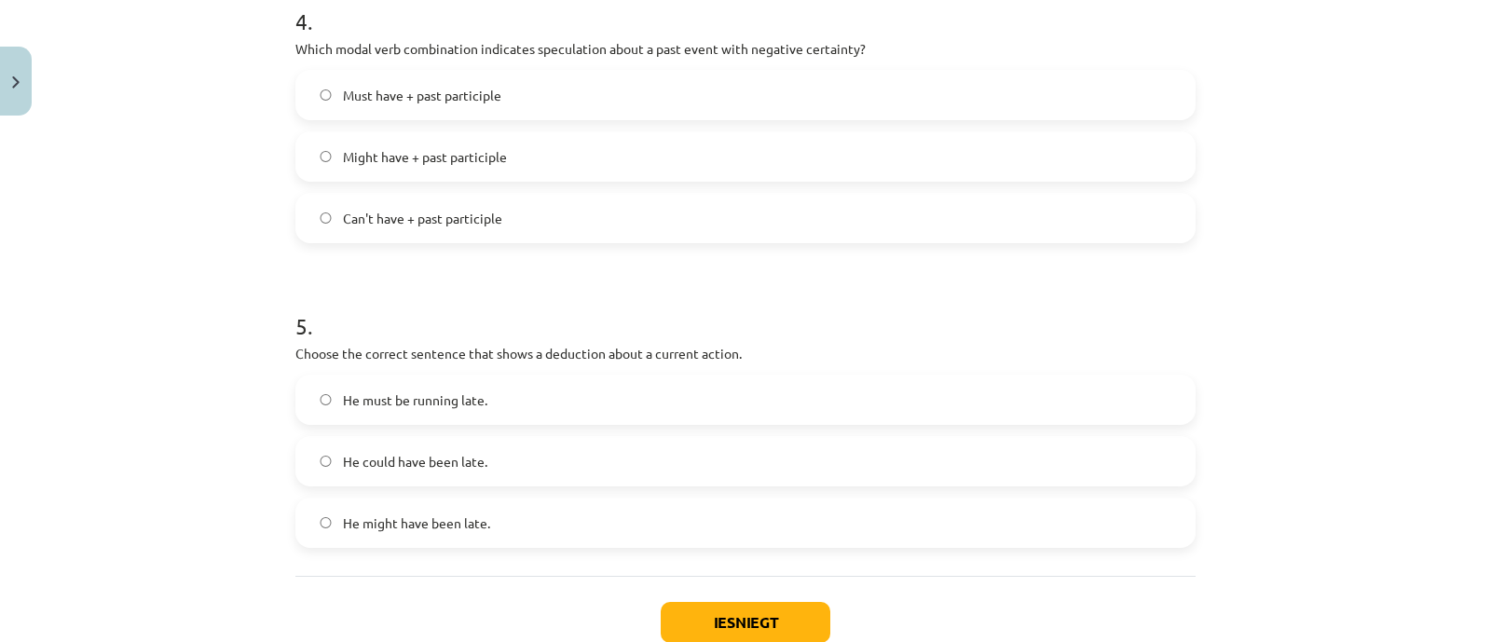
scroll to position [1314, 0]
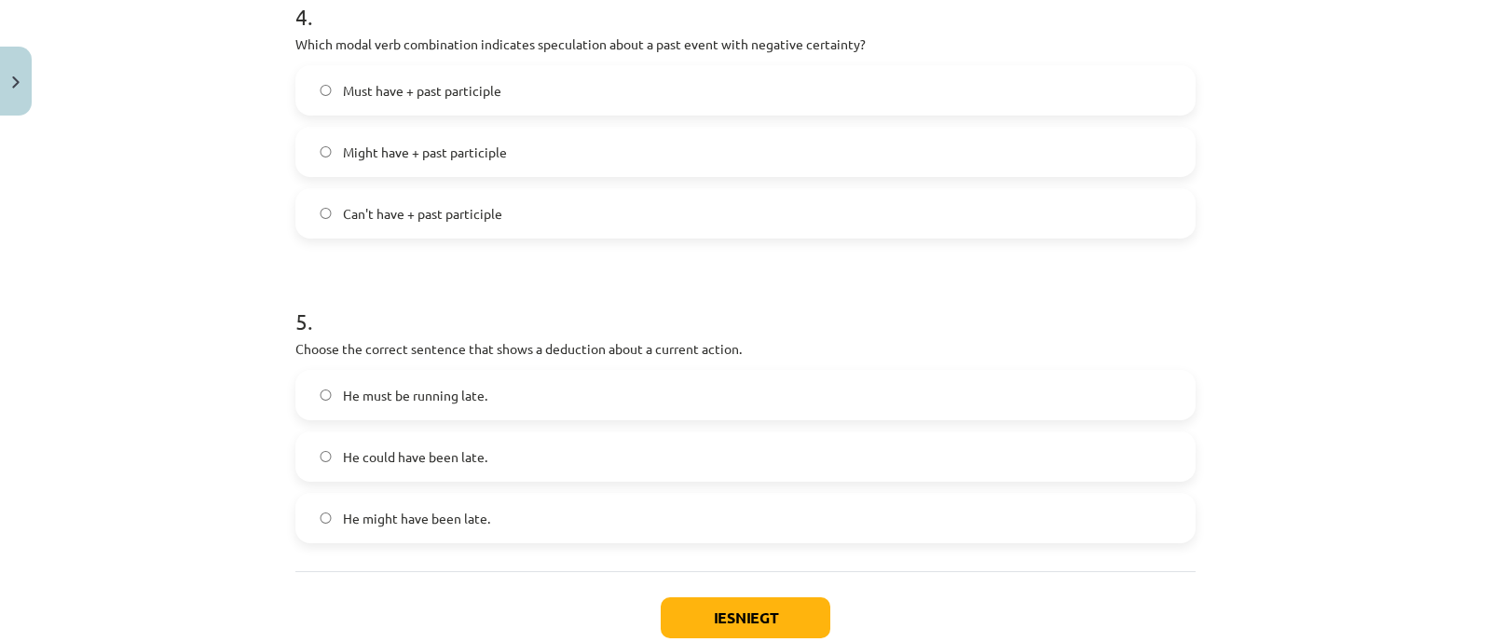
click at [407, 393] on span "He must be running late." at bounding box center [415, 396] width 144 height 20
click at [735, 619] on button "Iesniegt" at bounding box center [745, 617] width 170 height 41
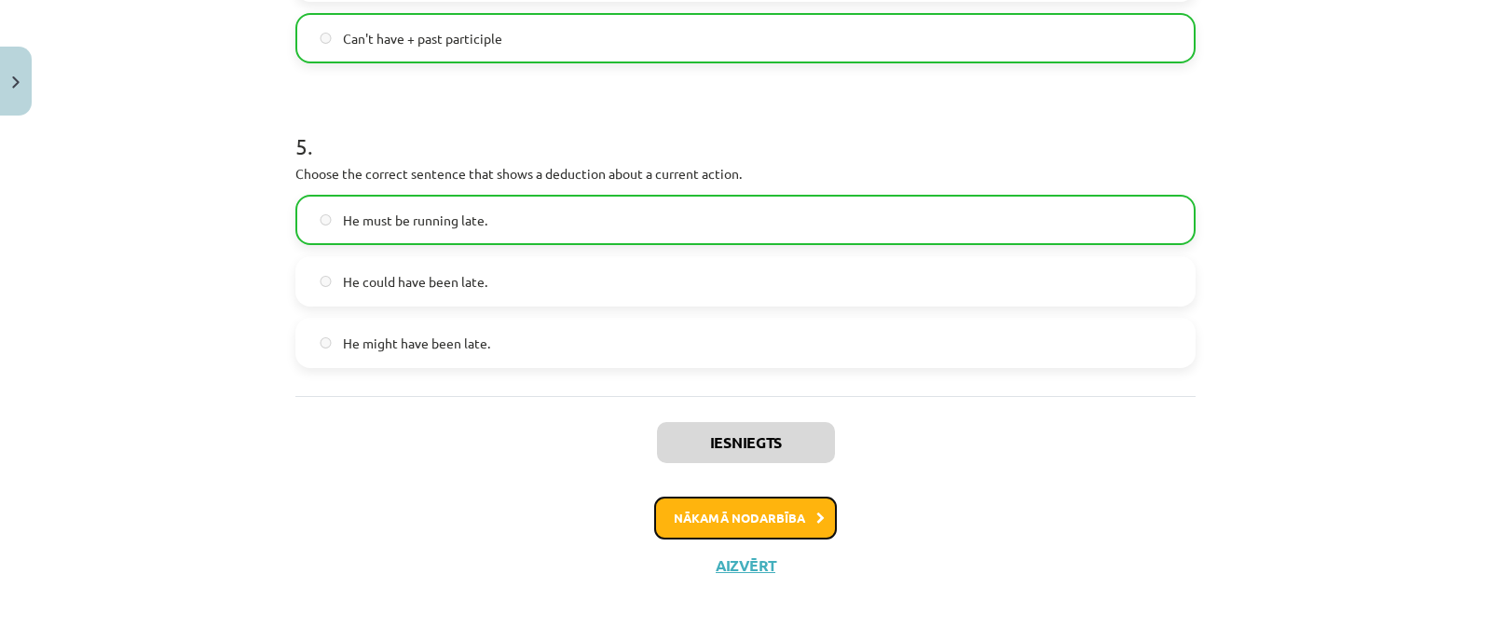
click at [756, 511] on button "Nākamā nodarbība" at bounding box center [745, 518] width 183 height 43
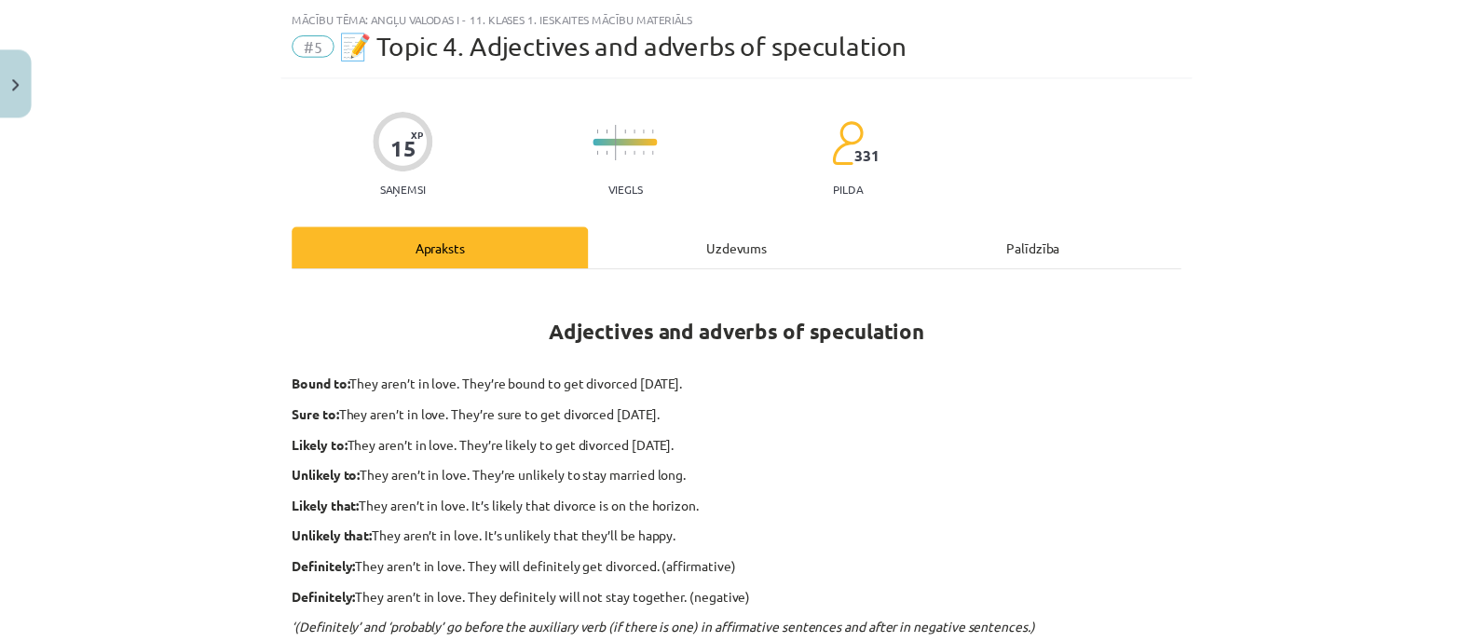
scroll to position [46, 0]
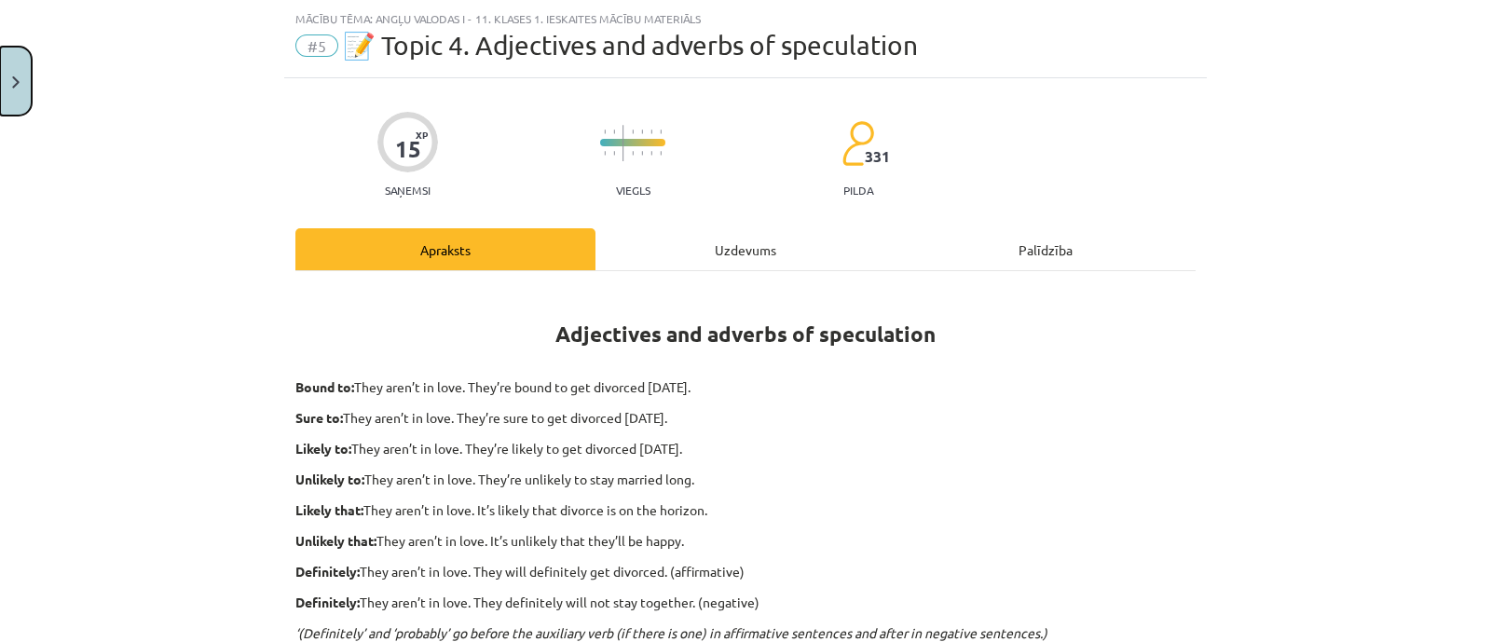
click at [14, 91] on button "Close" at bounding box center [16, 81] width 32 height 69
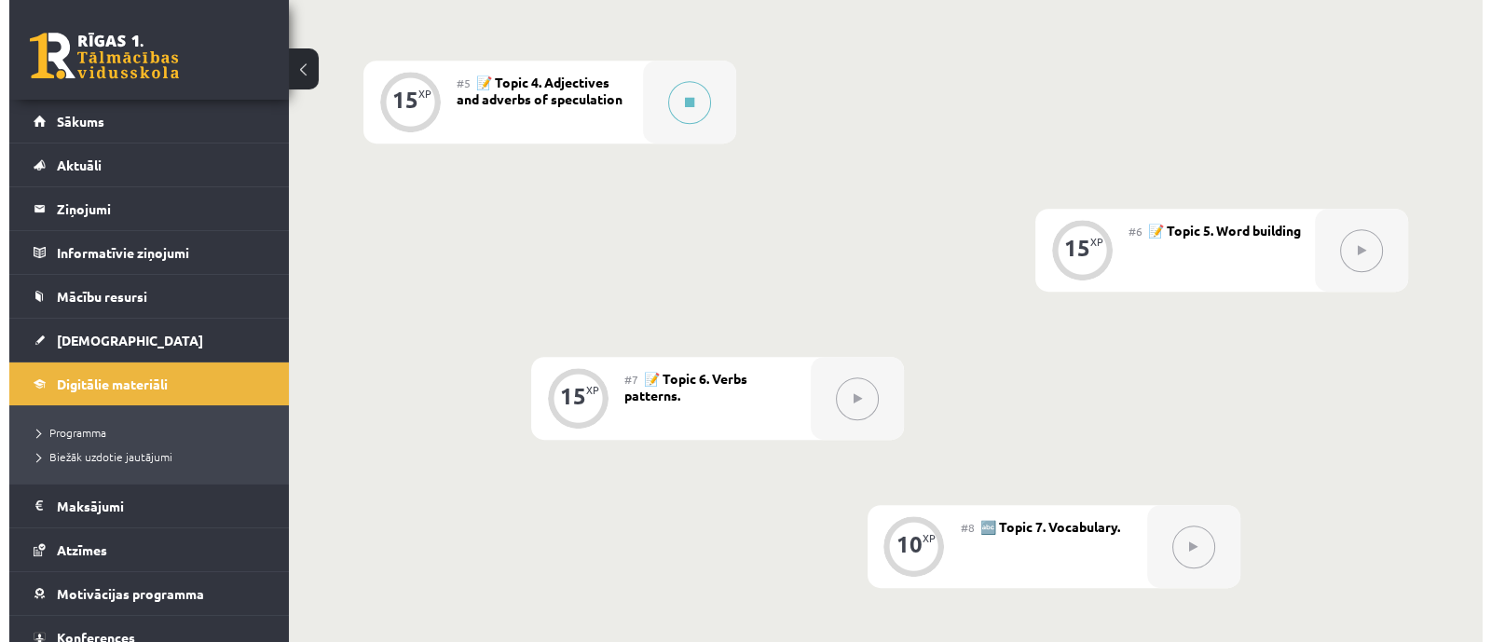
scroll to position [1048, 0]
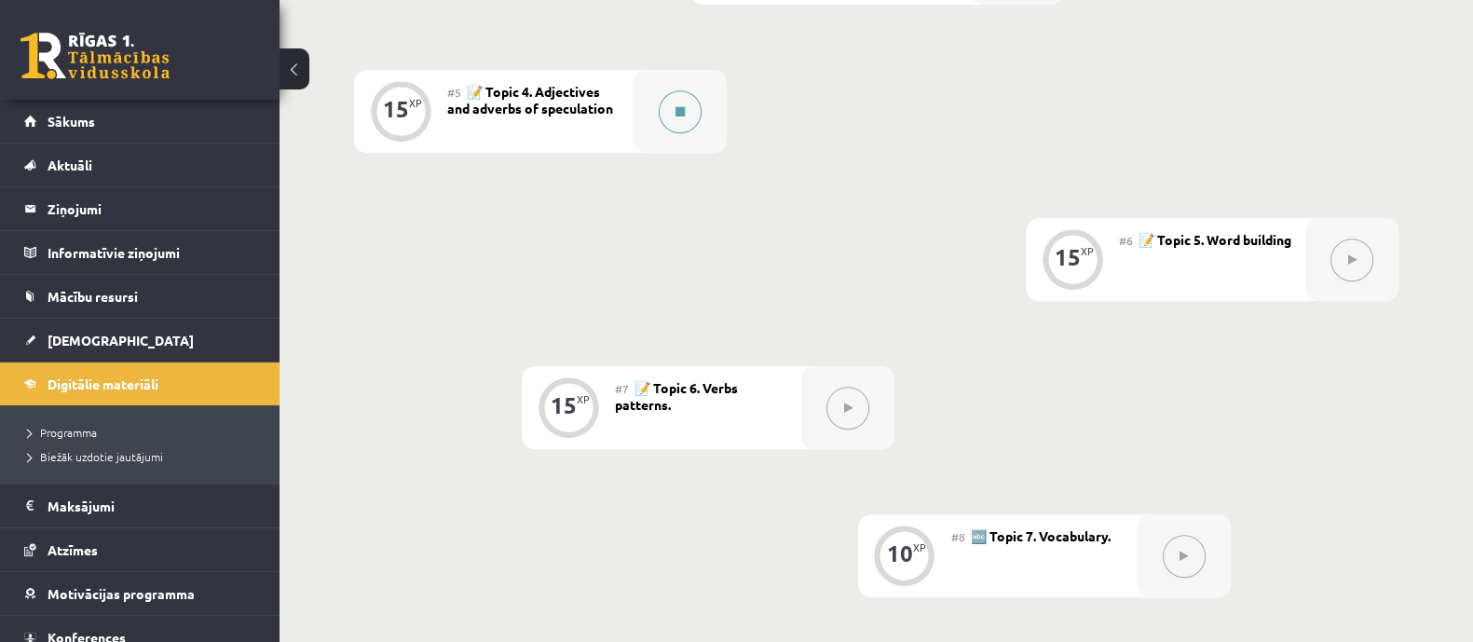
click at [685, 112] on icon at bounding box center [679, 111] width 9 height 11
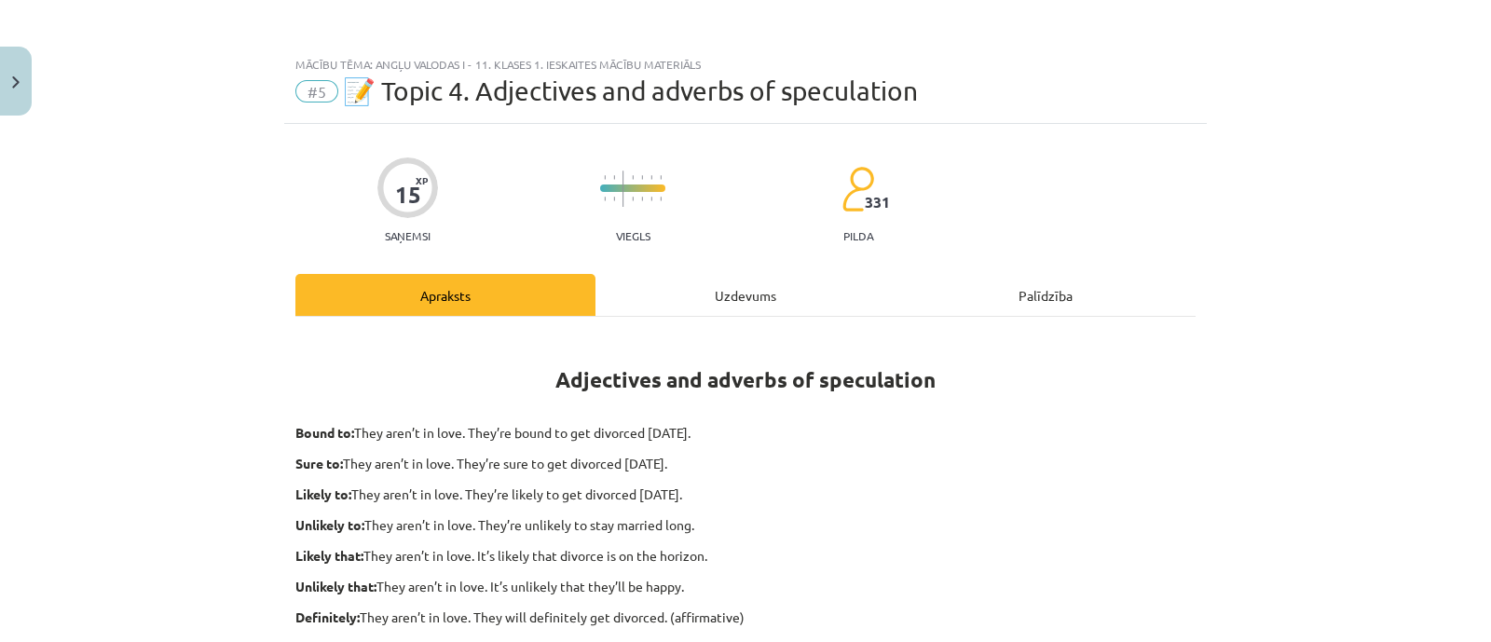
click at [675, 288] on div "Uzdevums" at bounding box center [745, 295] width 300 height 42
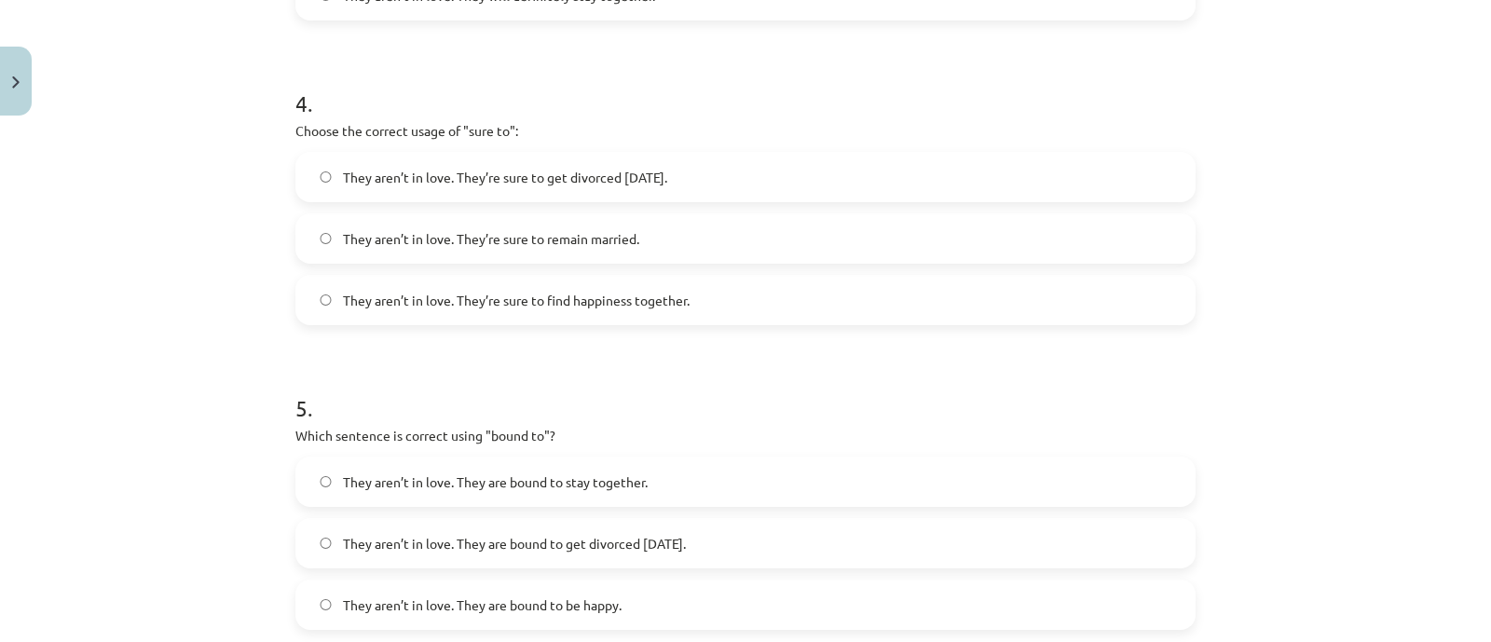
scroll to position [1460, 0]
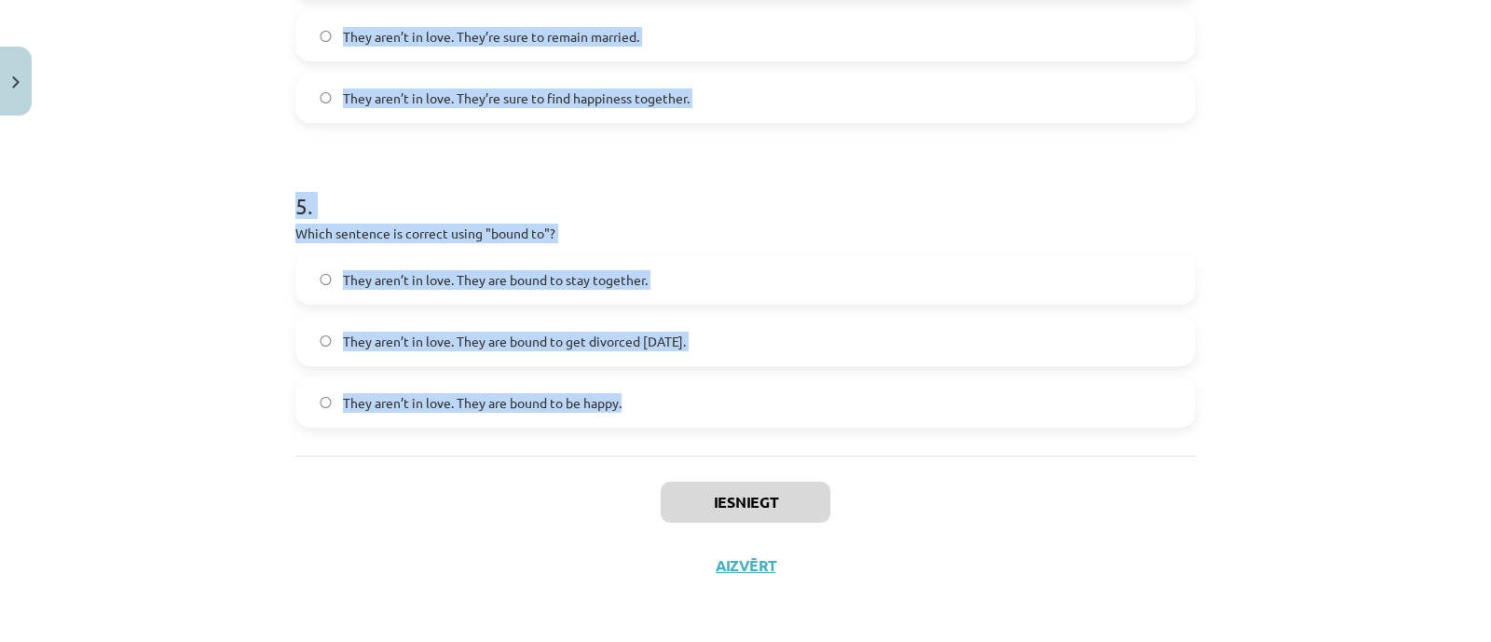
drag, startPoint x: 260, startPoint y: 258, endPoint x: 755, endPoint y: 412, distance: 518.0
click at [755, 411] on div "Mācību tēma: Angļu valodas i - 11. klases 1. ieskaites mācību materiāls #5 📝 To…" at bounding box center [745, 321] width 1491 height 642
copy form "1 . Choose the correct sentence using "probably" in an affirmative context: The…"
click at [688, 193] on h1 "5 ." at bounding box center [745, 189] width 900 height 58
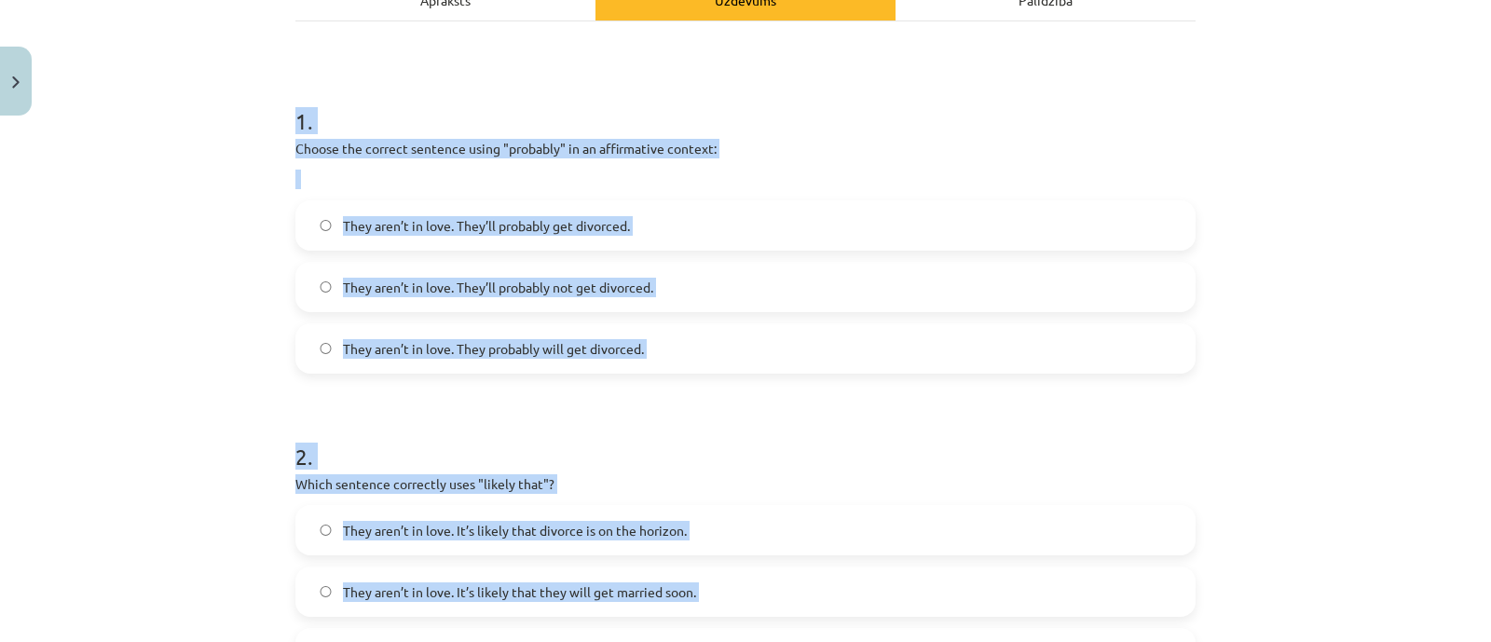
scroll to position [179, 0]
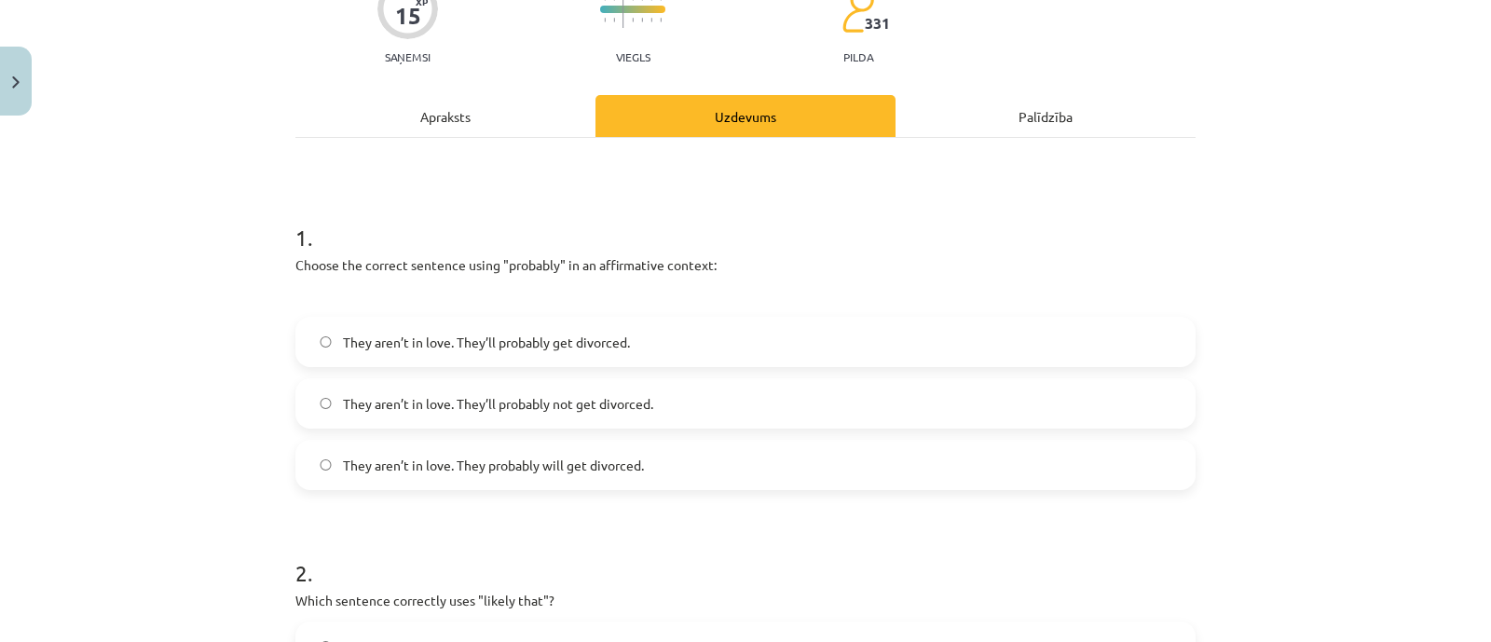
click at [598, 342] on span "They aren’t in love. They’ll probably get divorced." at bounding box center [486, 343] width 287 height 20
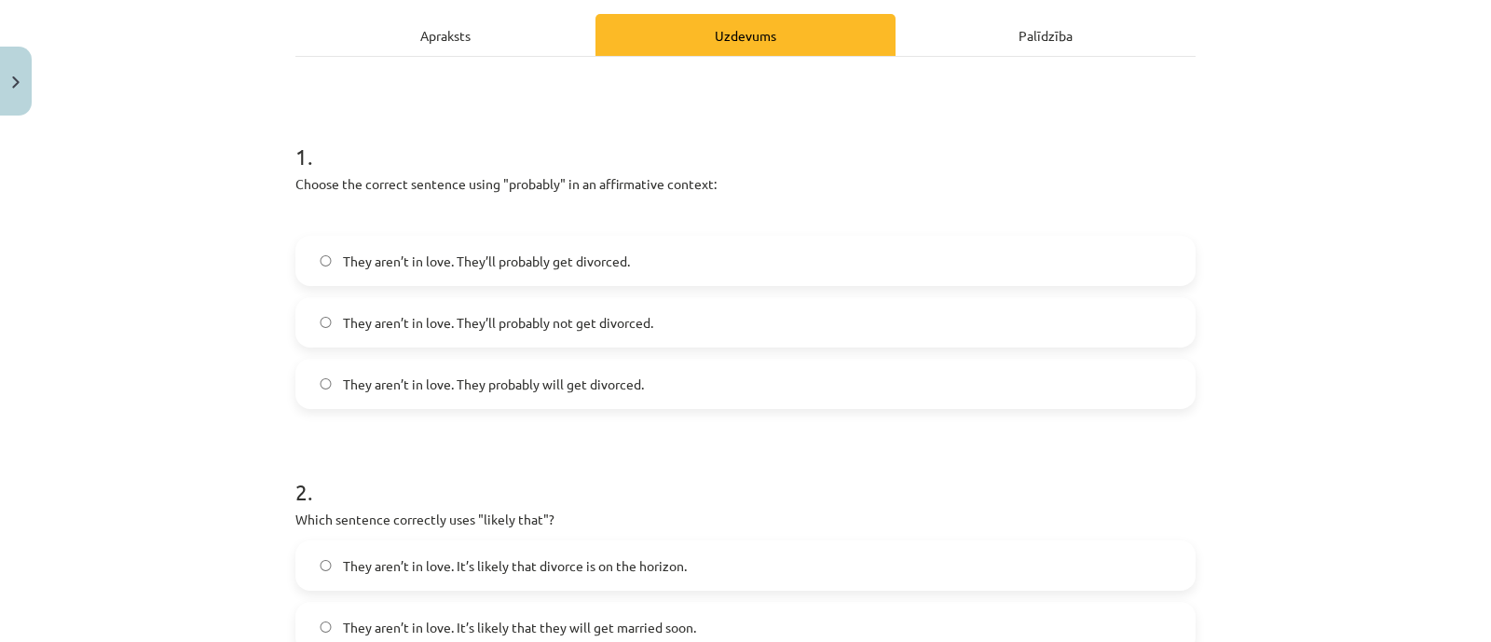
scroll to position [412, 0]
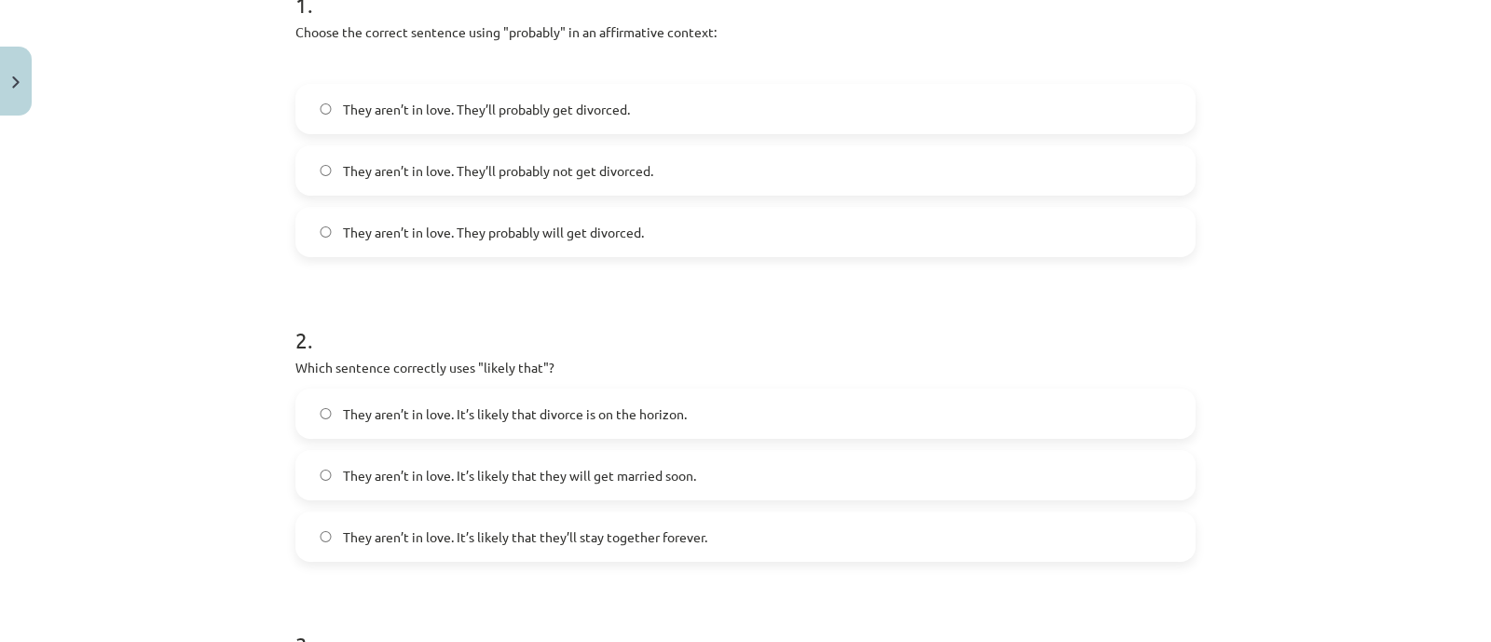
click at [612, 420] on span "They aren’t in love. It’s likely that divorce is on the horizon." at bounding box center [515, 414] width 344 height 20
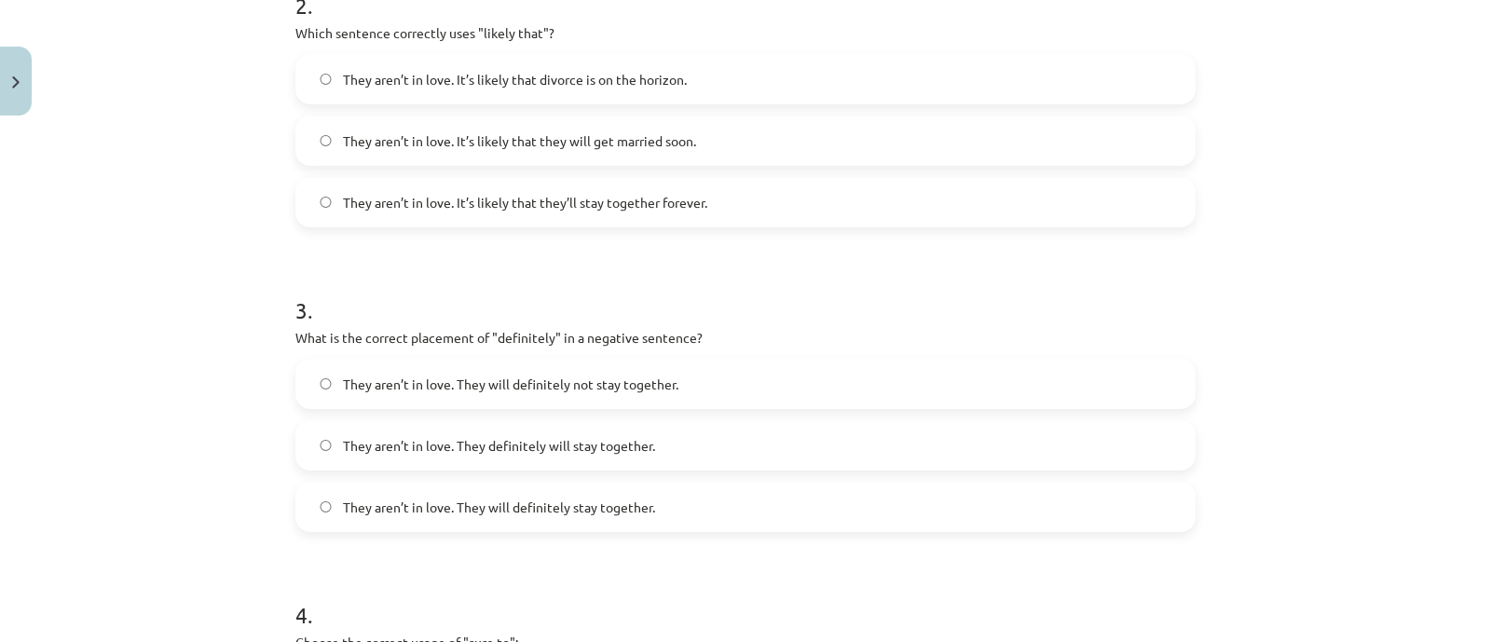
scroll to position [761, 0]
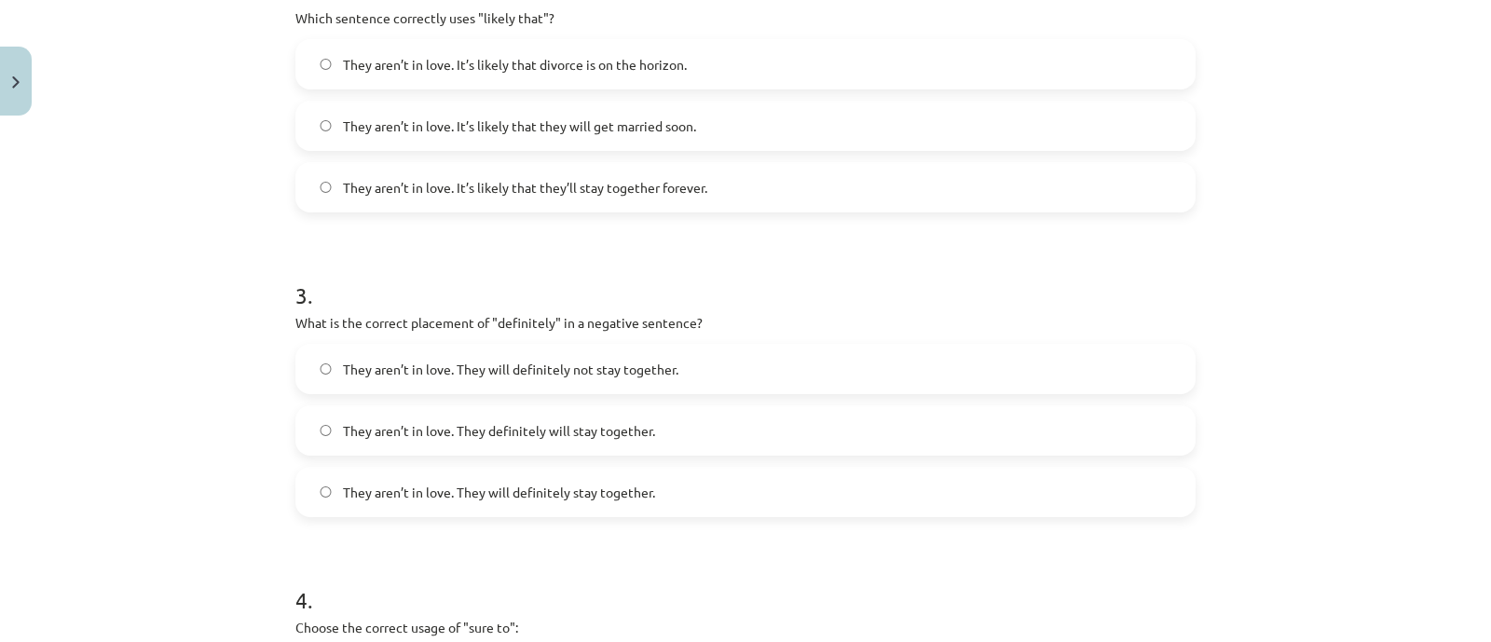
click at [564, 379] on label "They aren’t in love. They will definitely not stay together." at bounding box center [745, 369] width 896 height 47
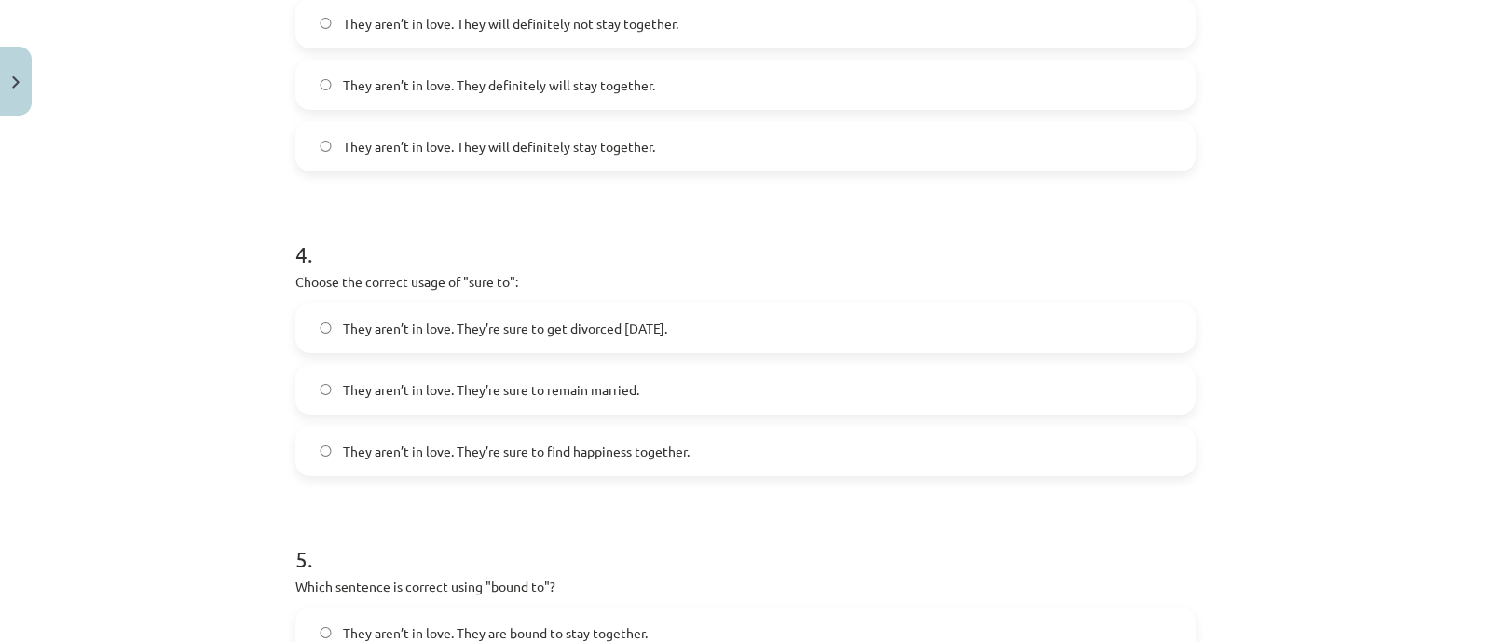
scroll to position [1110, 0]
click at [558, 341] on label "They aren’t in love. They’re sure to get divorced within six months." at bounding box center [745, 324] width 896 height 47
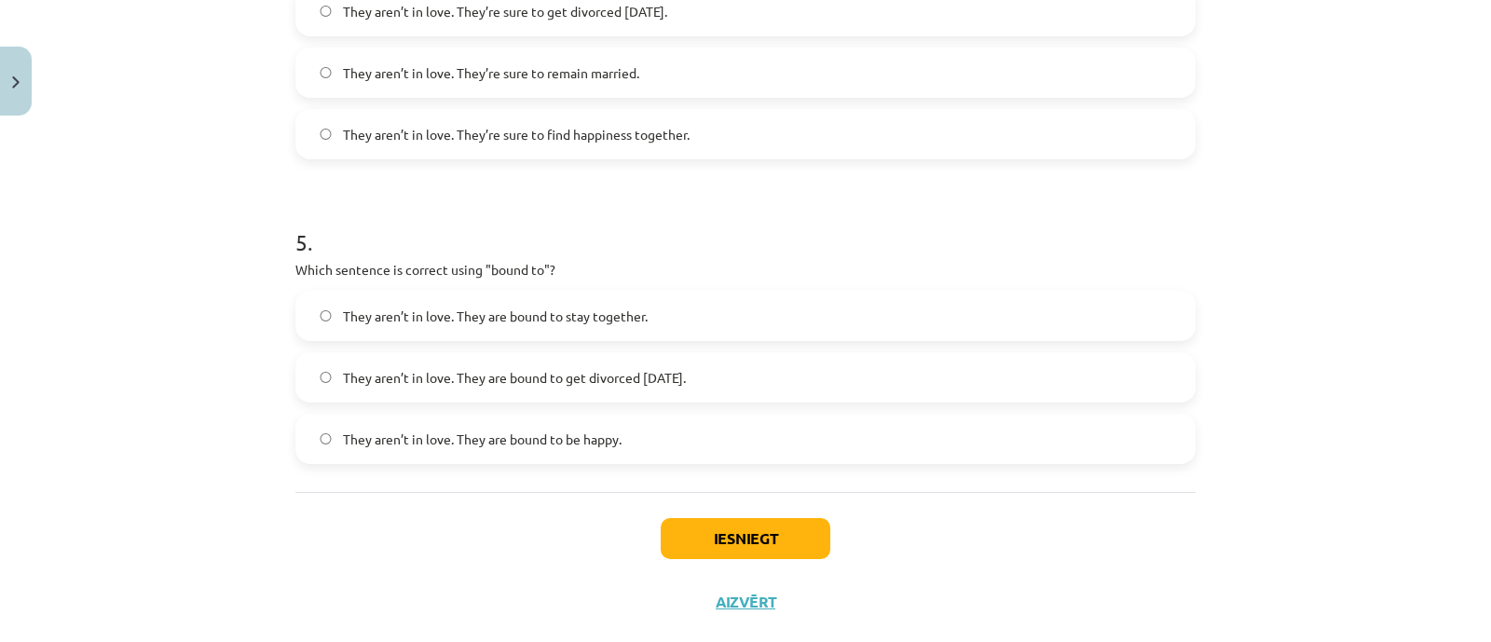
scroll to position [1460, 0]
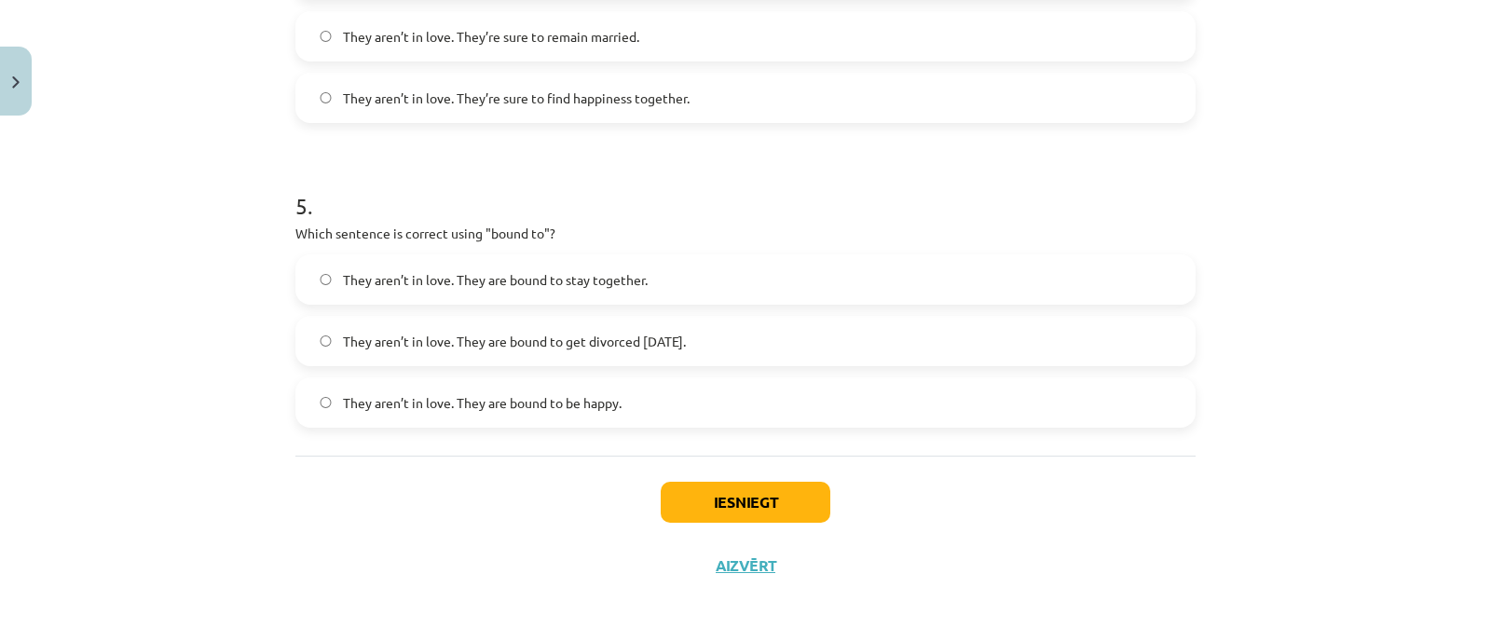
click at [649, 341] on span "They aren’t in love. They are bound to get divorced within six months." at bounding box center [514, 342] width 343 height 20
click at [743, 522] on div "Iesniegt Aizvērt" at bounding box center [745, 521] width 900 height 130
click at [740, 505] on button "Iesniegt" at bounding box center [745, 502] width 170 height 41
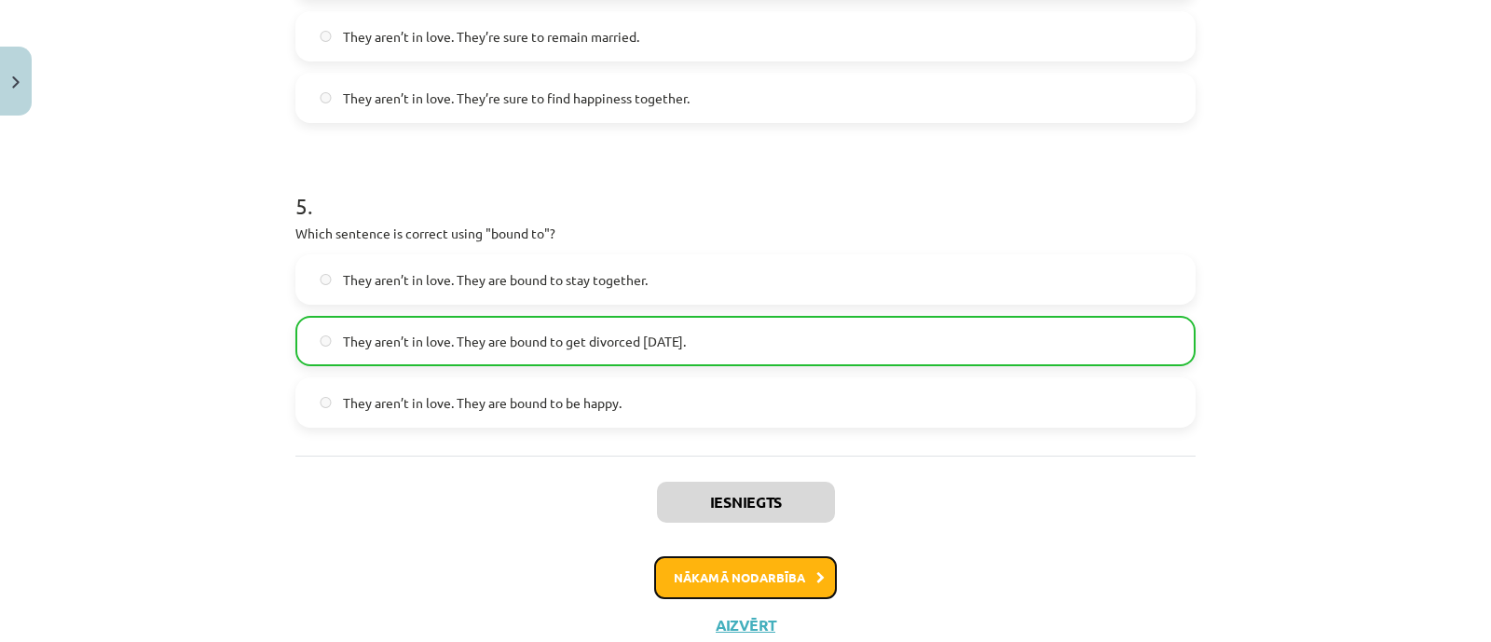
click at [745, 568] on button "Nākamā nodarbība" at bounding box center [745, 577] width 183 height 43
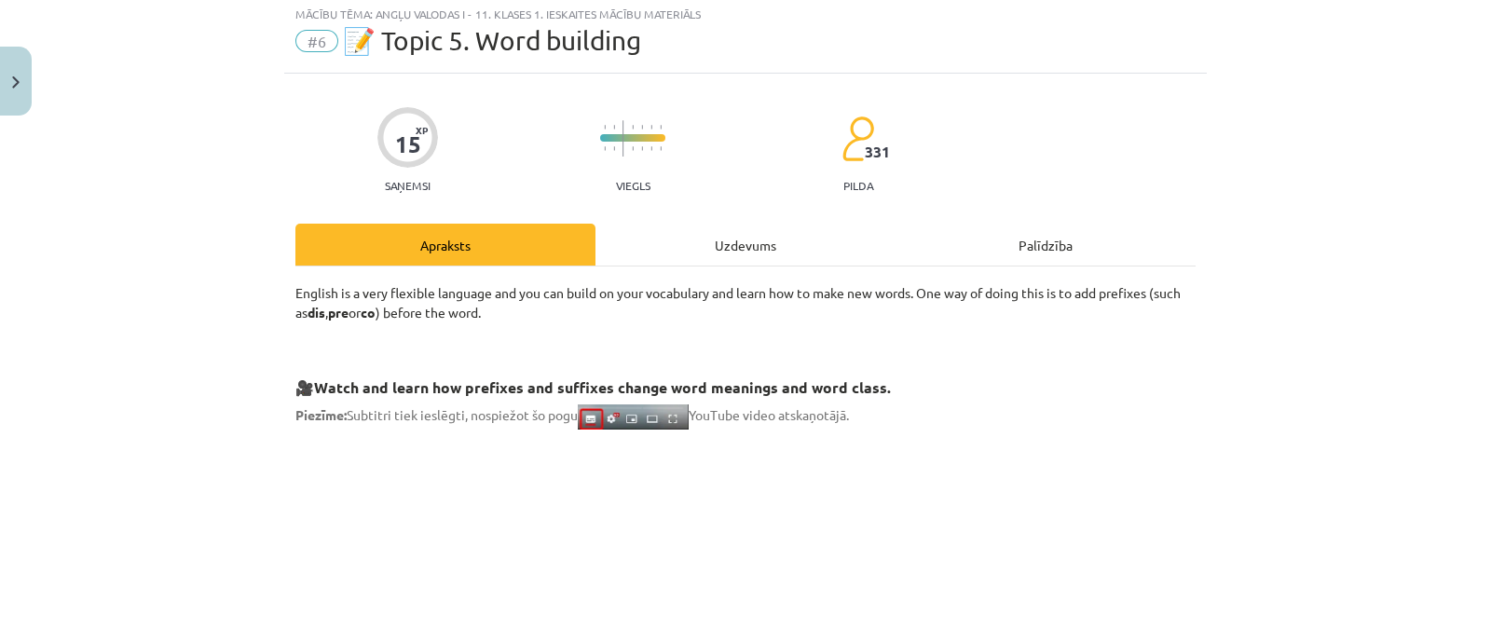
scroll to position [46, 0]
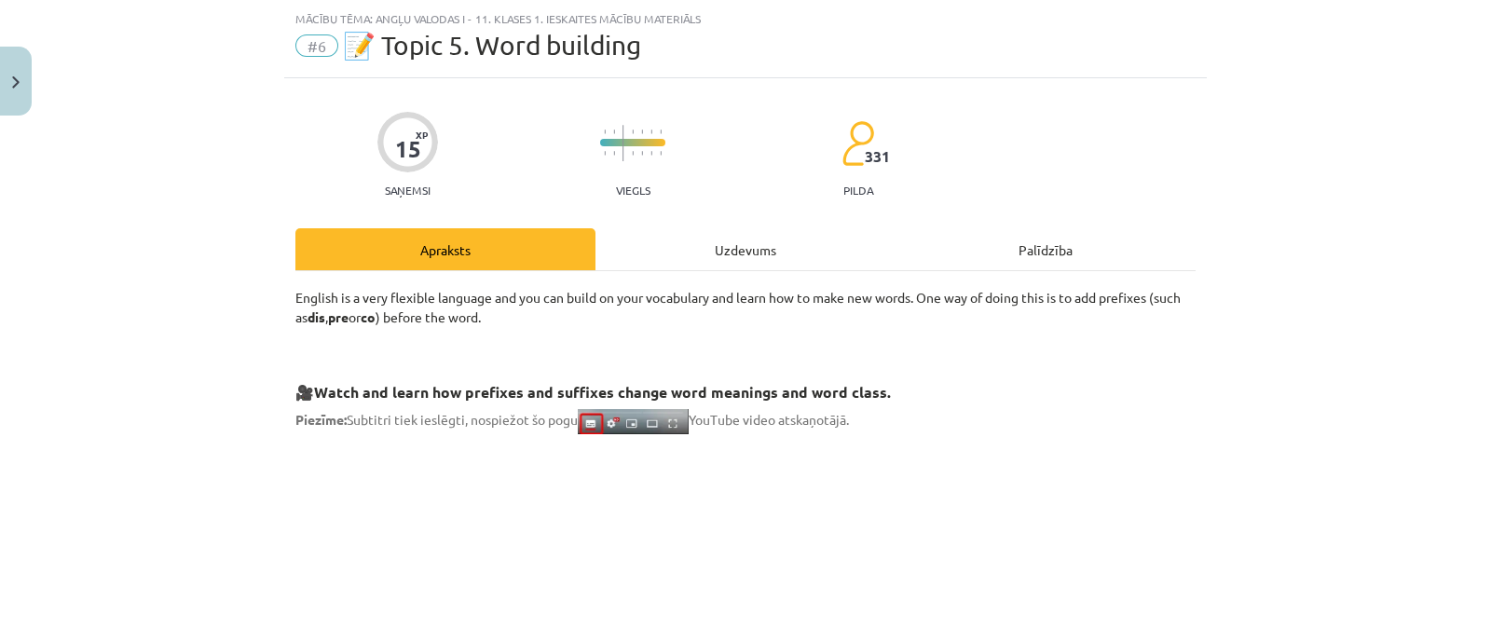
click at [715, 246] on div "Uzdevums" at bounding box center [745, 249] width 300 height 42
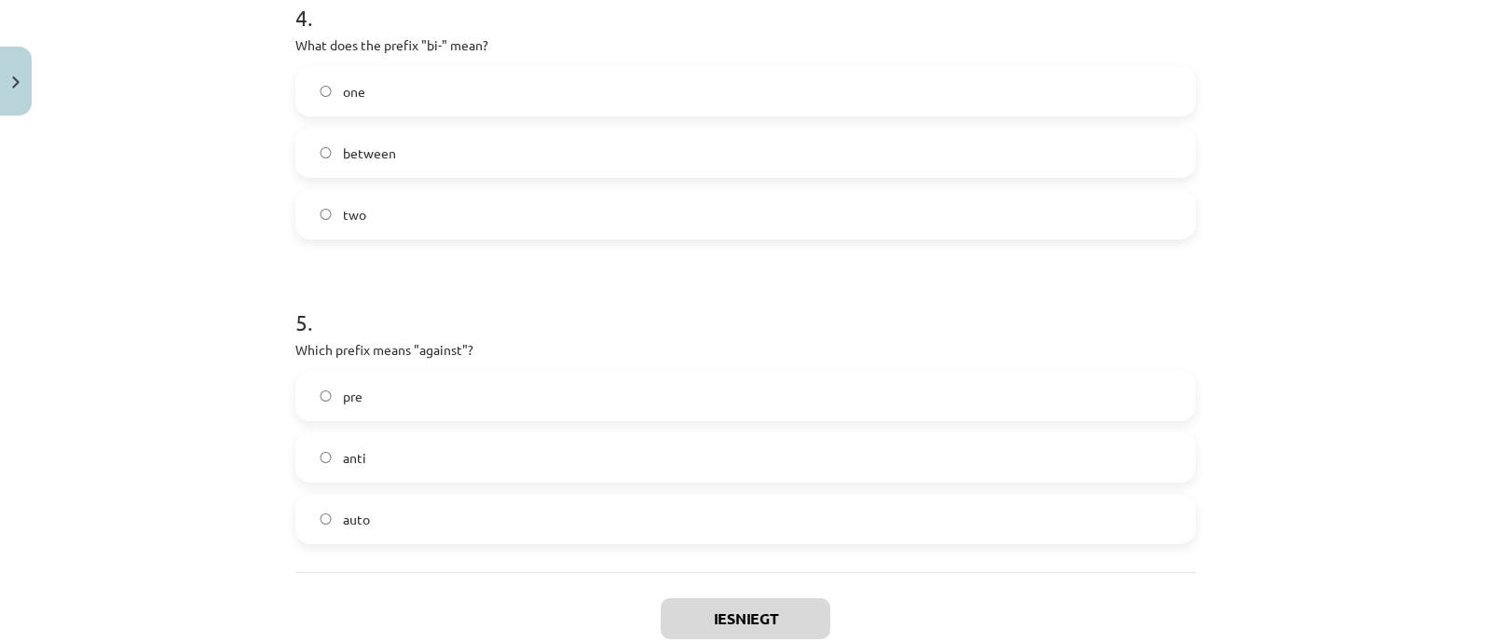
scroll to position [1460, 0]
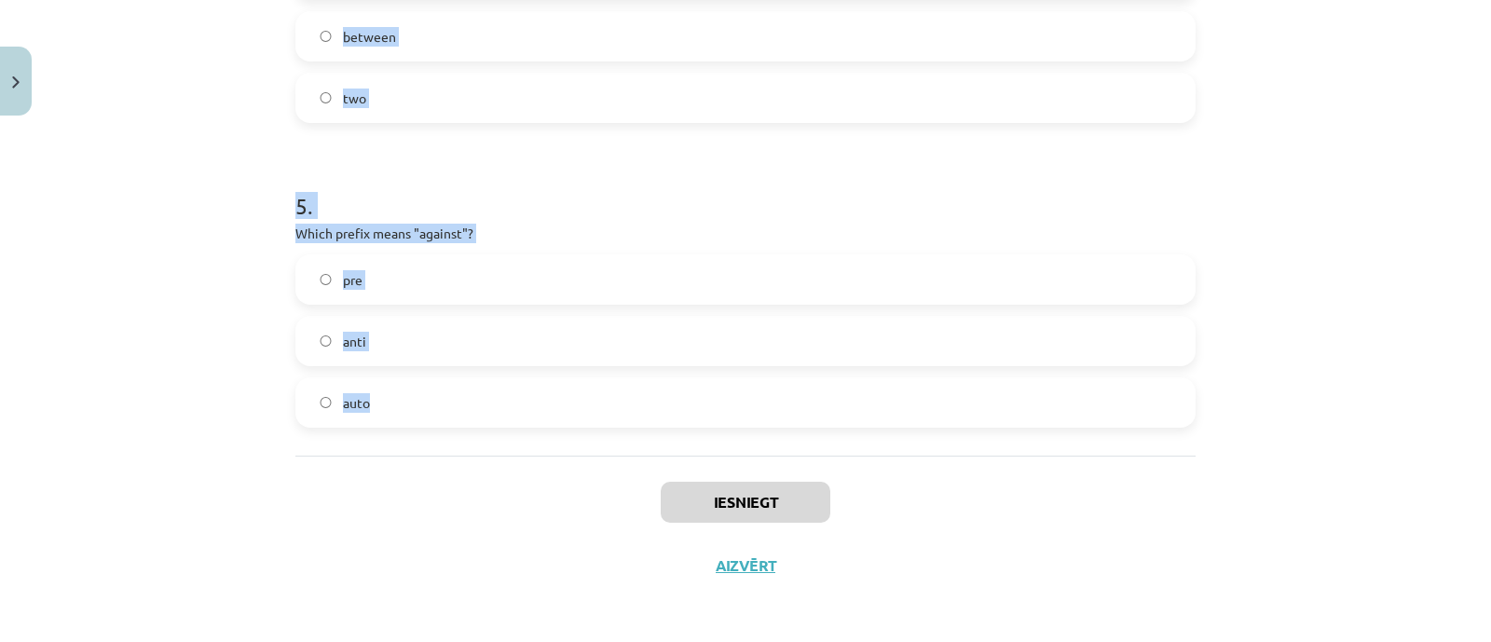
drag, startPoint x: 271, startPoint y: 364, endPoint x: 557, endPoint y: 416, distance: 290.7
click at [557, 416] on div "Mācību tēma: Angļu valodas i - 11. klases 1. ieskaites mācību materiāls #6 📝 To…" at bounding box center [745, 321] width 1491 height 642
copy form "1 . What does the prefix "sub-" mean? under across above 2 . Which of the follo…"
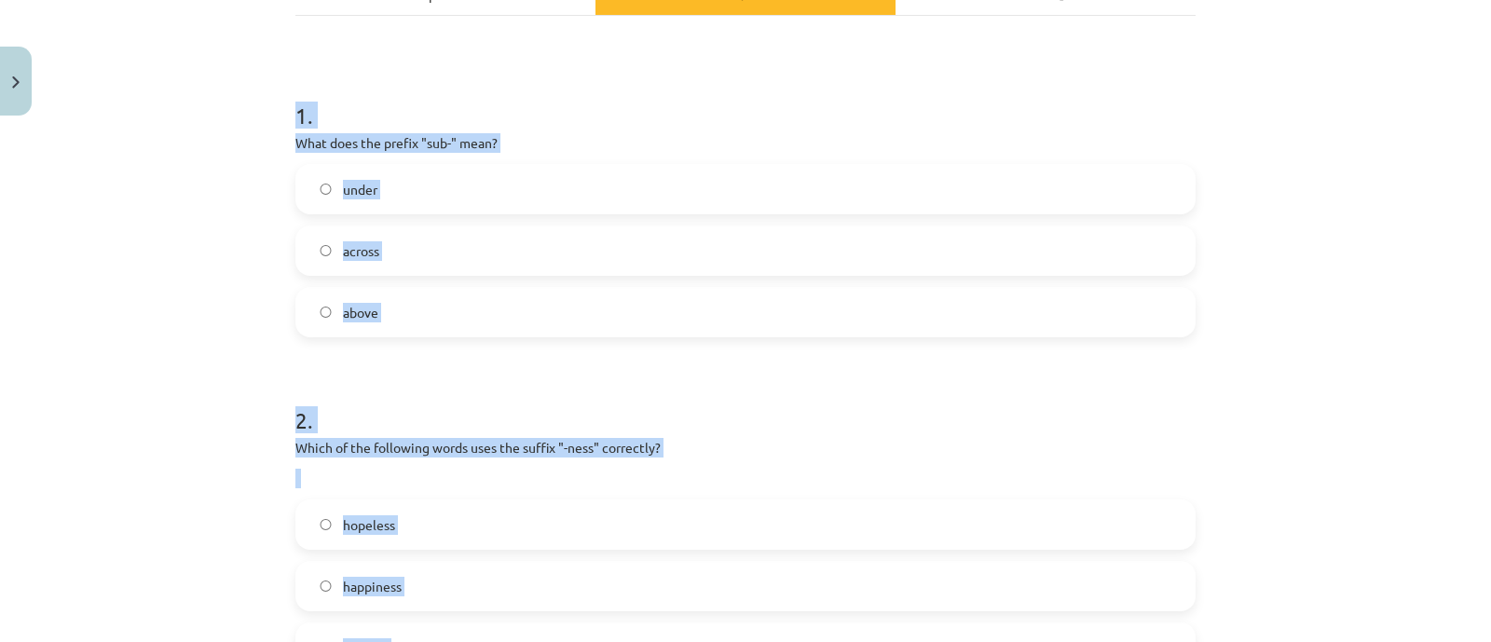
scroll to position [295, 0]
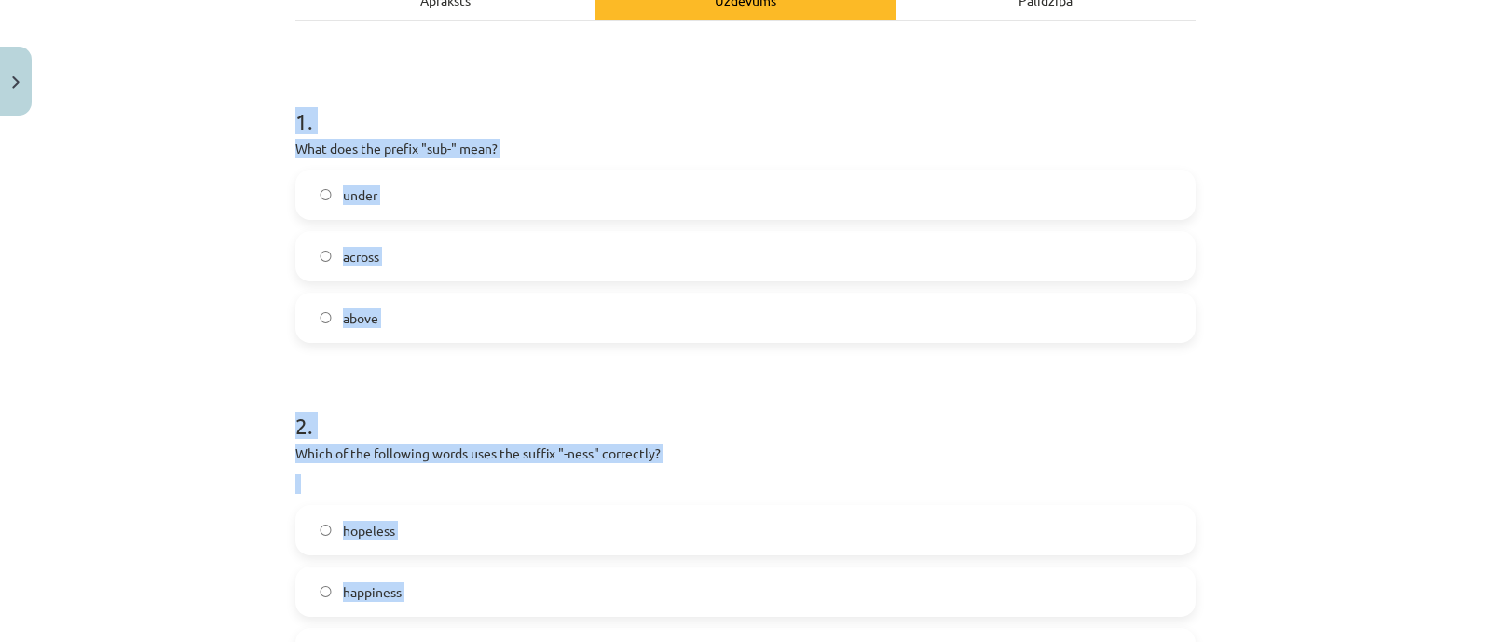
drag, startPoint x: 444, startPoint y: 52, endPoint x: 449, endPoint y: 30, distance: 22.8
click at [470, 82] on h1 "1 ." at bounding box center [745, 104] width 900 height 58
click at [530, 130] on h1 "1 ." at bounding box center [745, 104] width 900 height 58
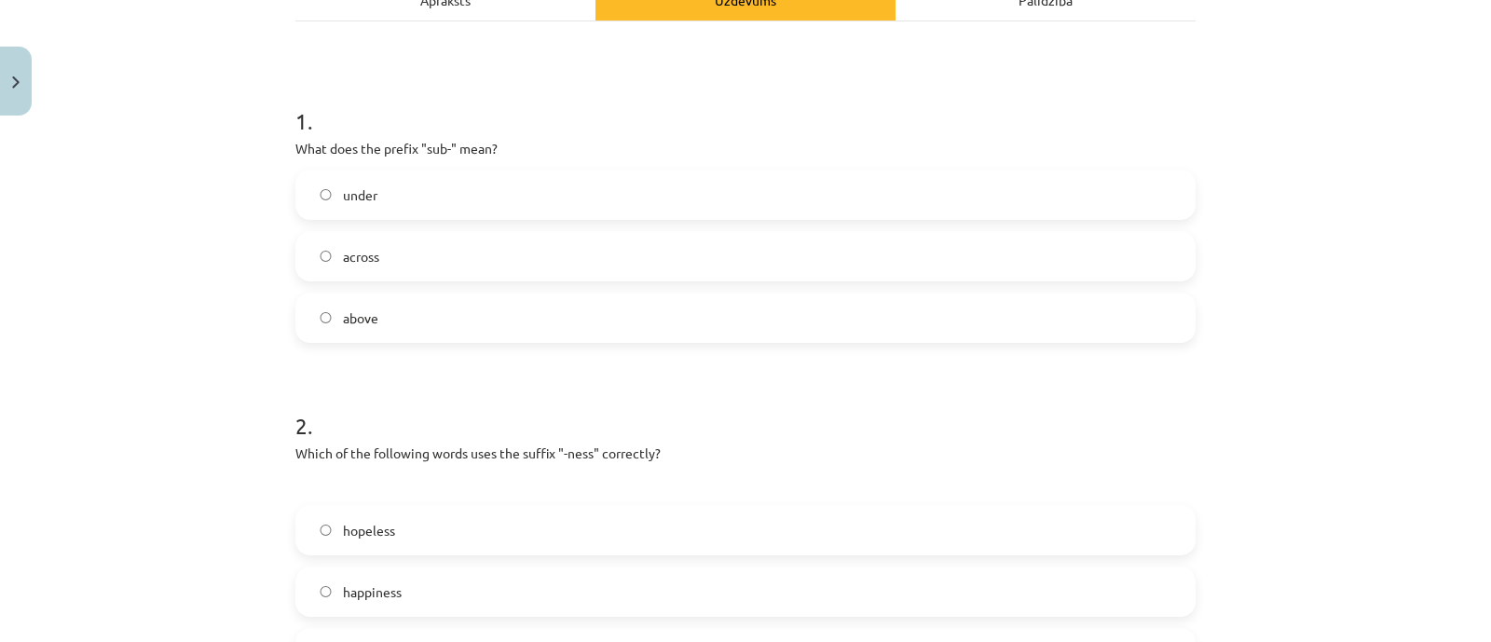
click at [365, 207] on label "under" at bounding box center [745, 194] width 896 height 47
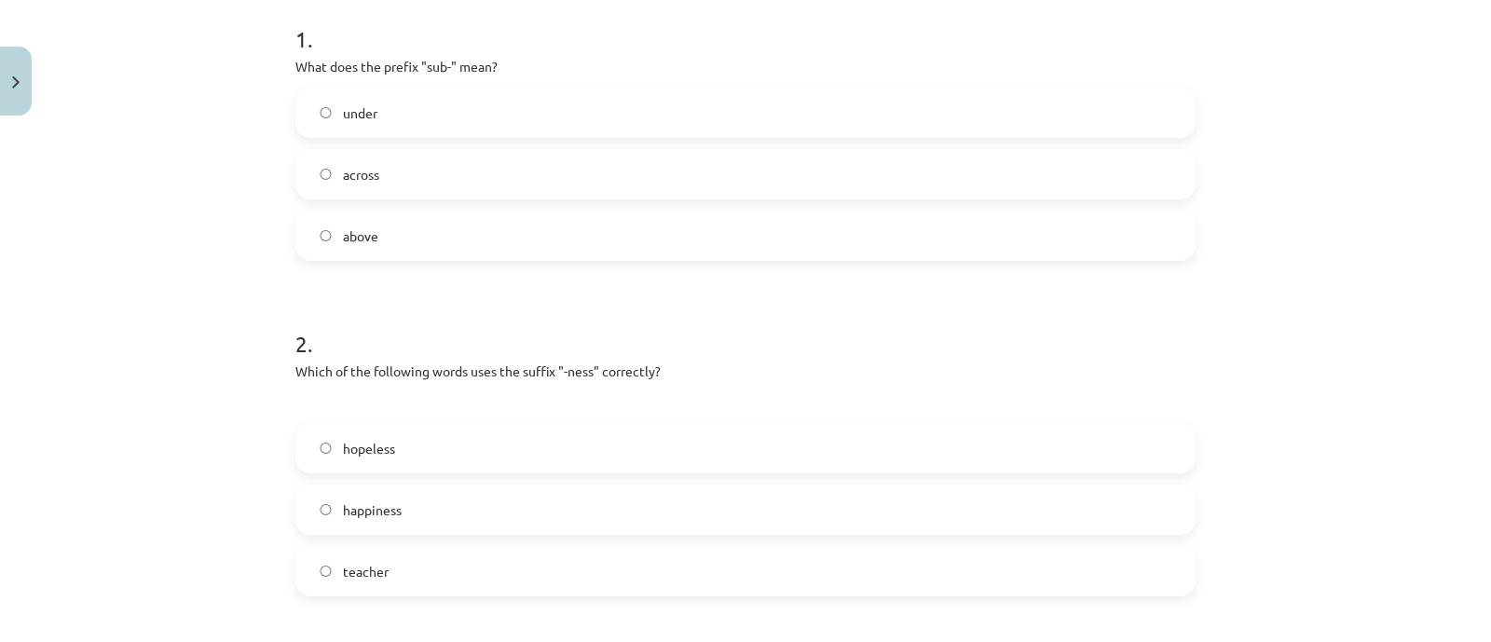
scroll to position [528, 0]
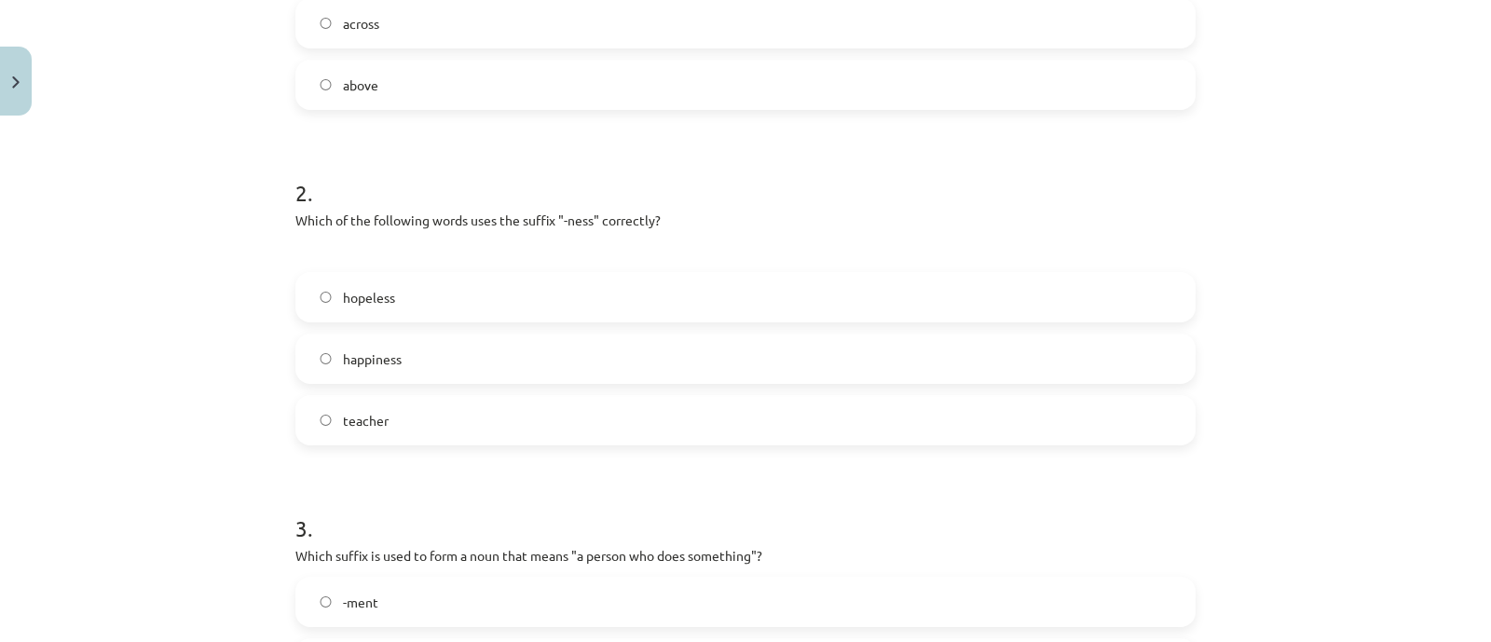
click at [389, 356] on span "happiness" at bounding box center [372, 359] width 59 height 20
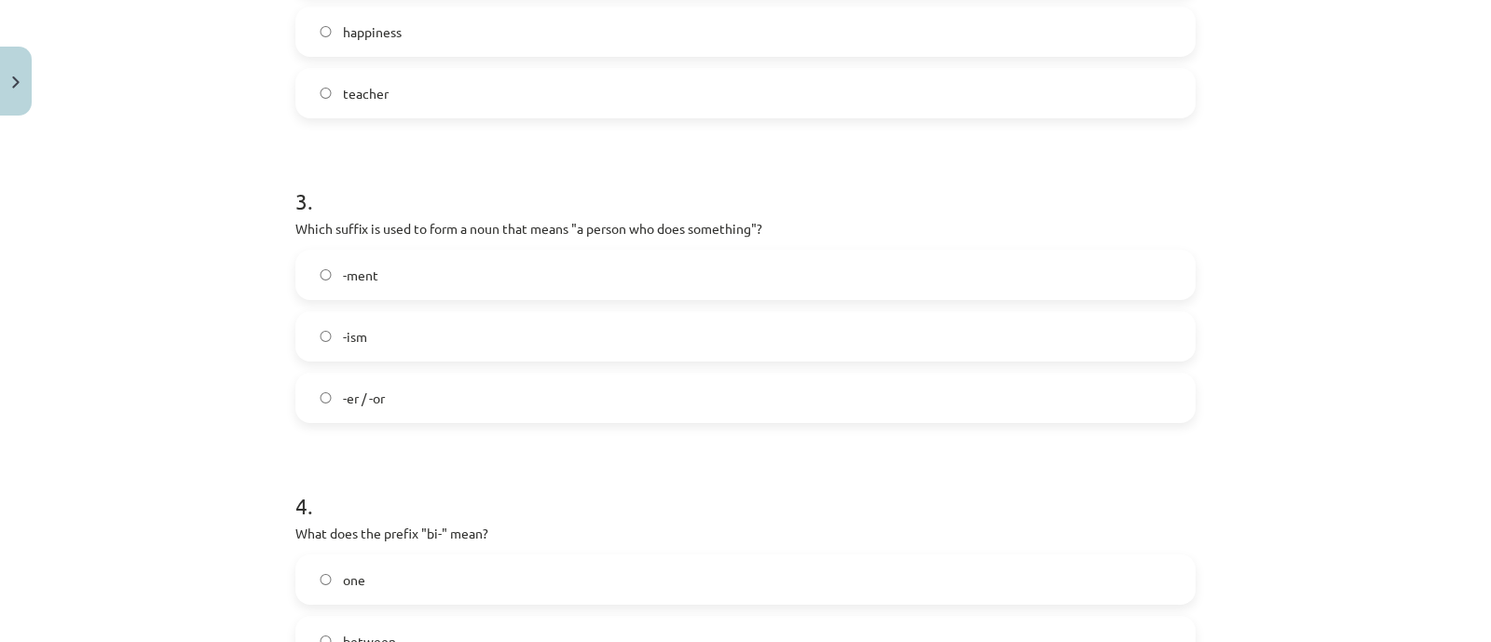
scroll to position [878, 0]
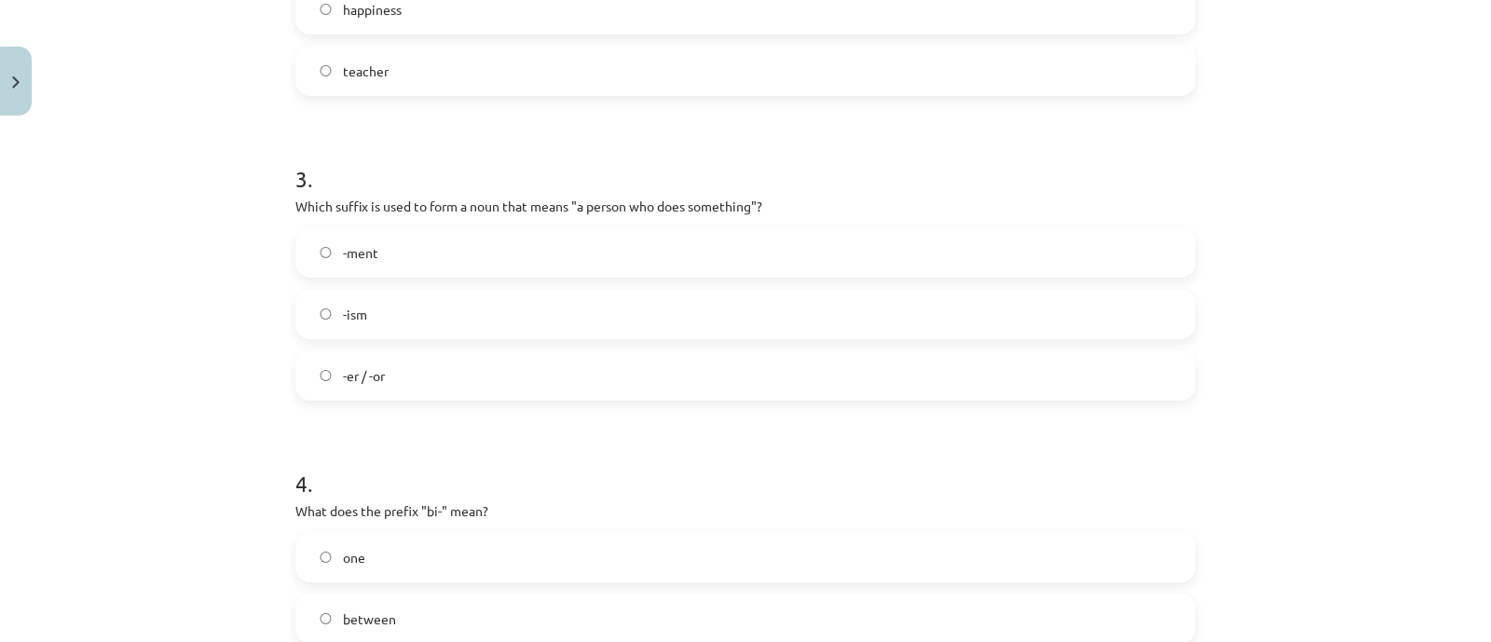
click at [393, 371] on label "-er / -or" at bounding box center [745, 375] width 896 height 47
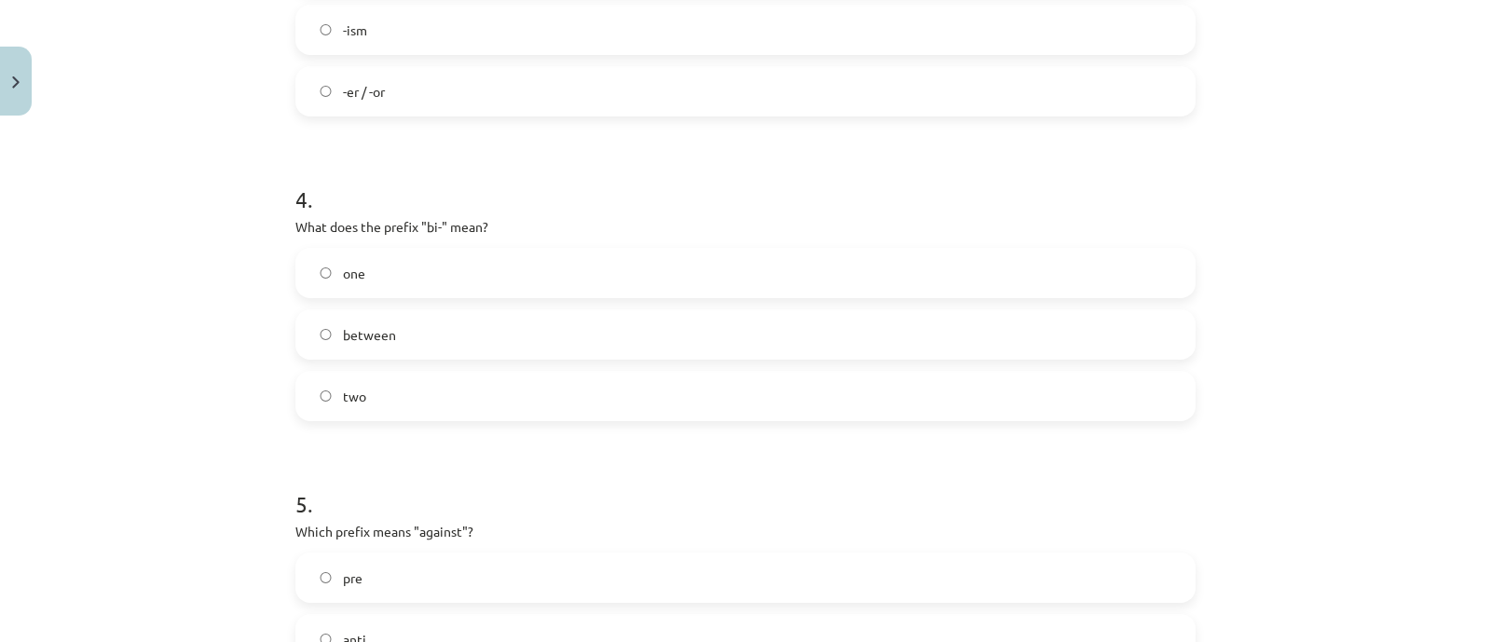
scroll to position [1227, 0]
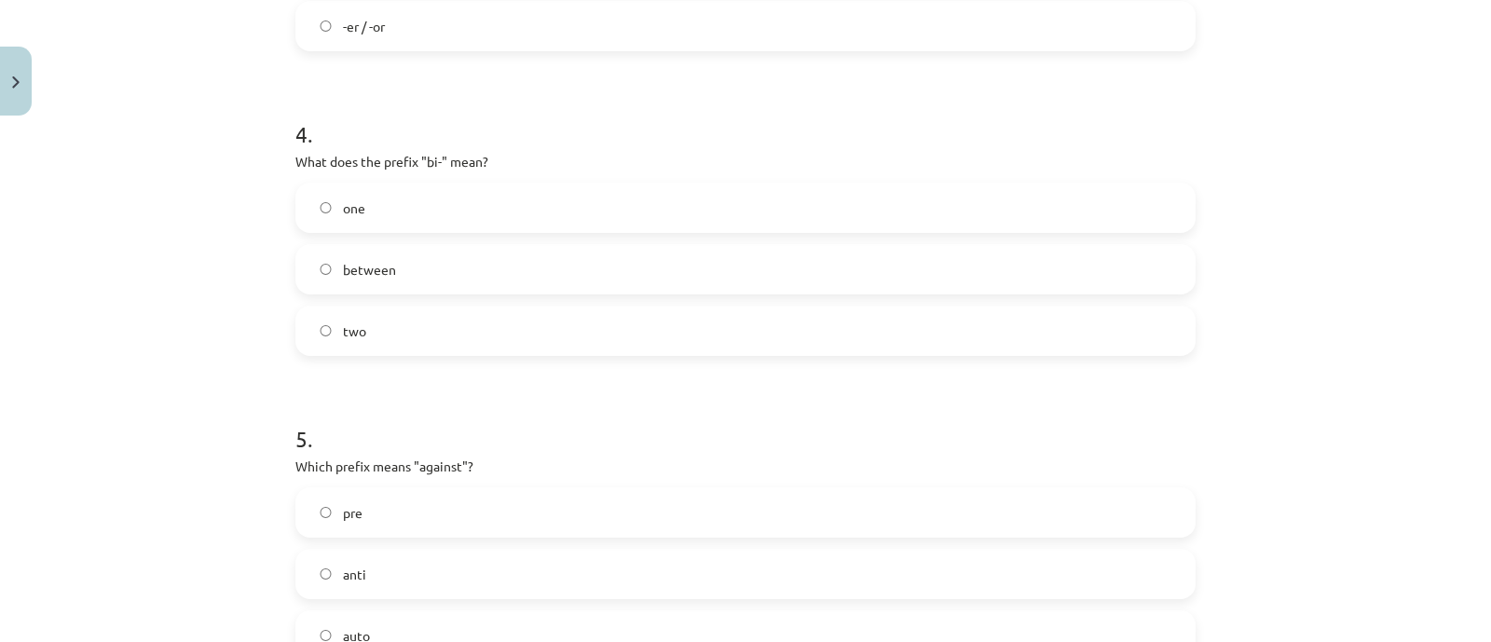
click at [366, 328] on label "two" at bounding box center [745, 330] width 896 height 47
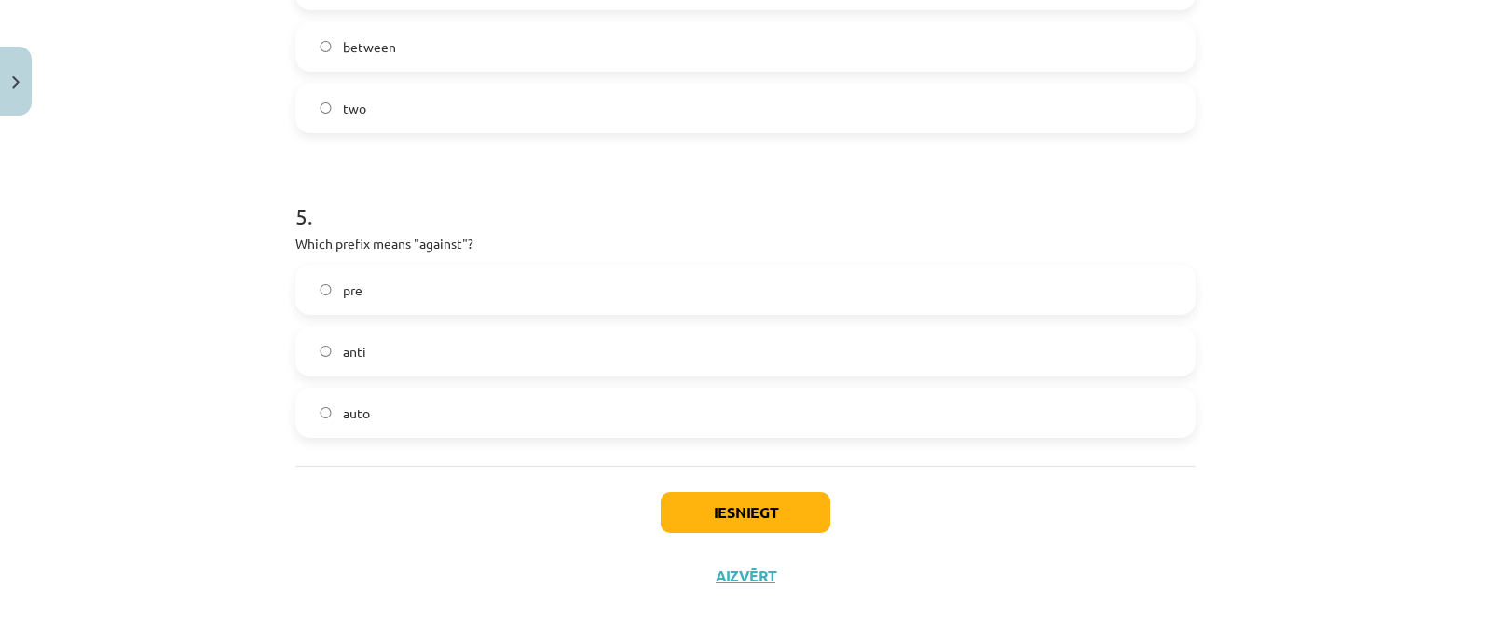
scroll to position [1460, 0]
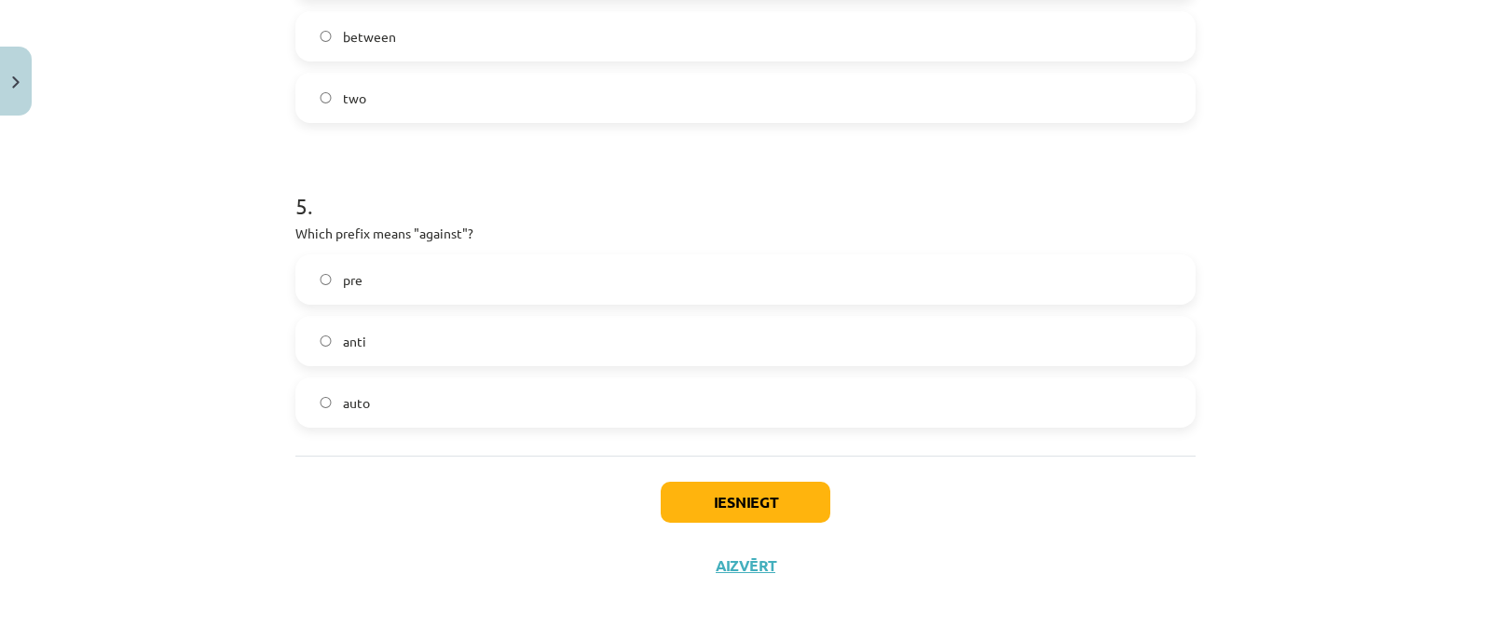
click at [380, 321] on label "anti" at bounding box center [745, 341] width 896 height 47
click at [675, 505] on button "Iesniegt" at bounding box center [745, 502] width 170 height 41
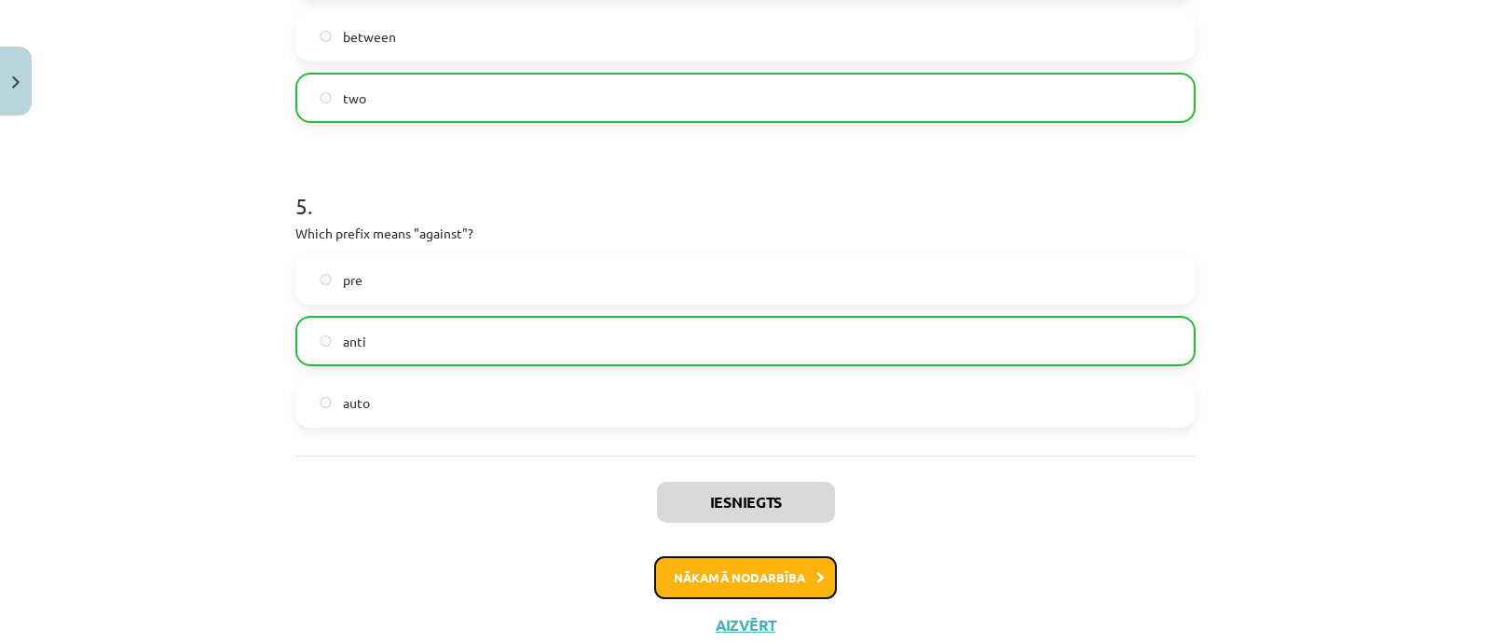
click at [698, 579] on button "Nākamā nodarbība" at bounding box center [745, 577] width 183 height 43
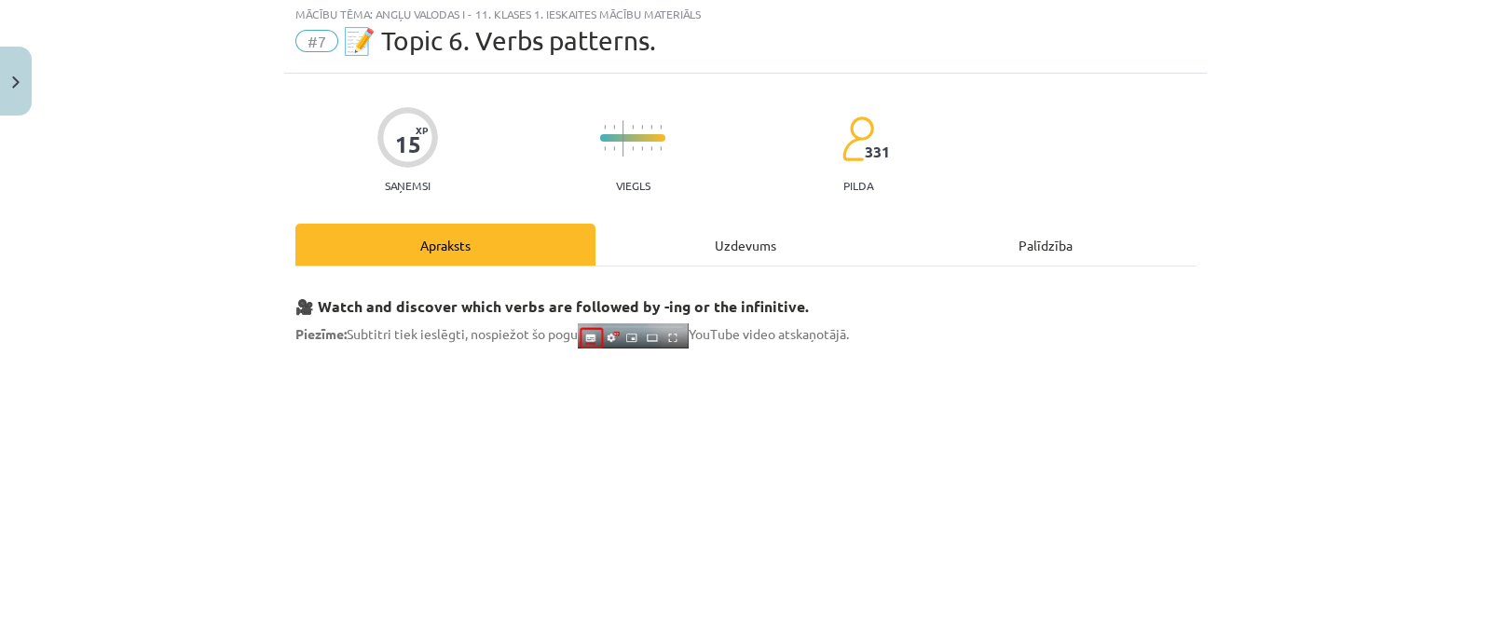
scroll to position [46, 0]
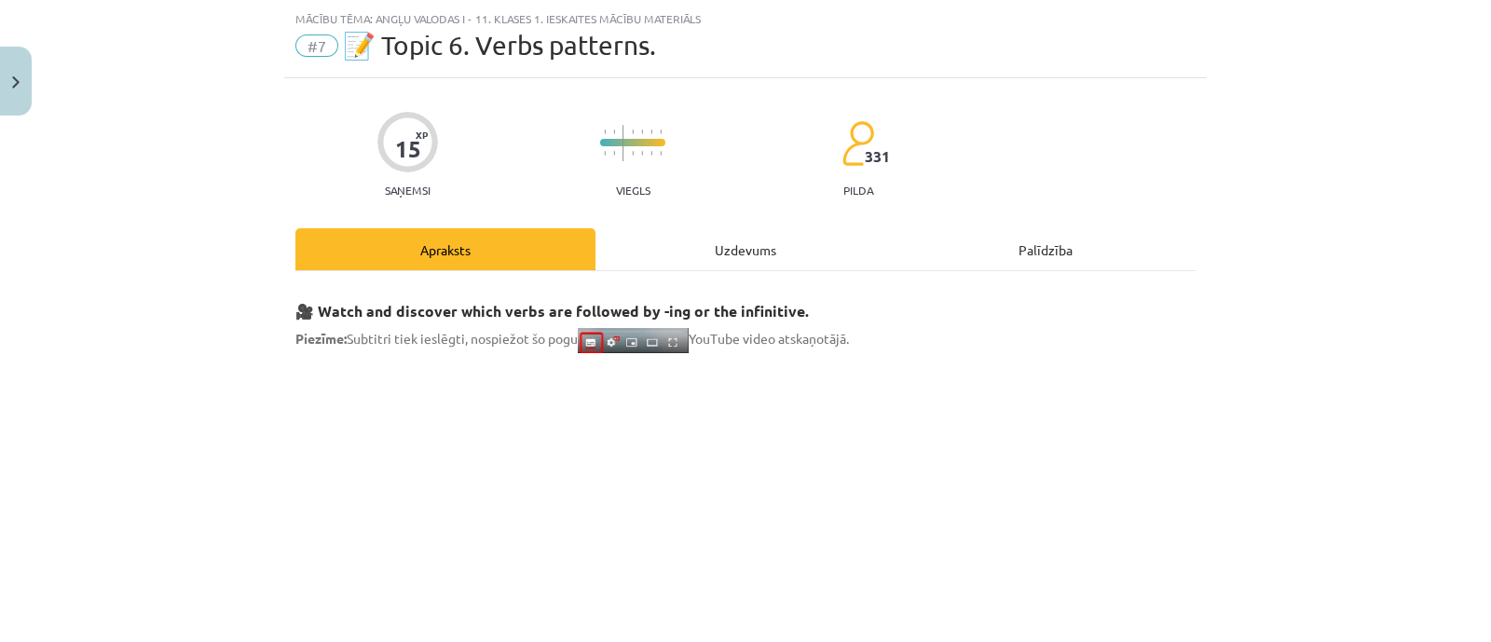
click at [695, 259] on div "Uzdevums" at bounding box center [745, 249] width 300 height 42
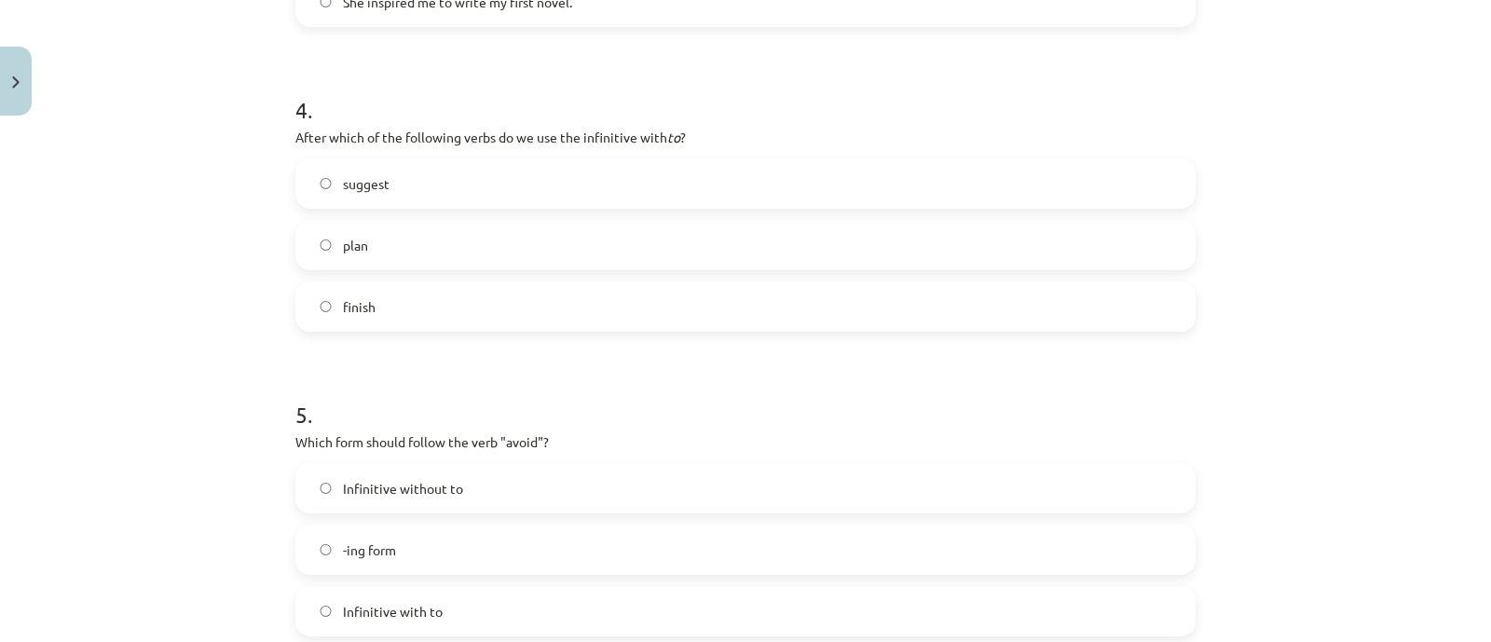
scroll to position [1430, 0]
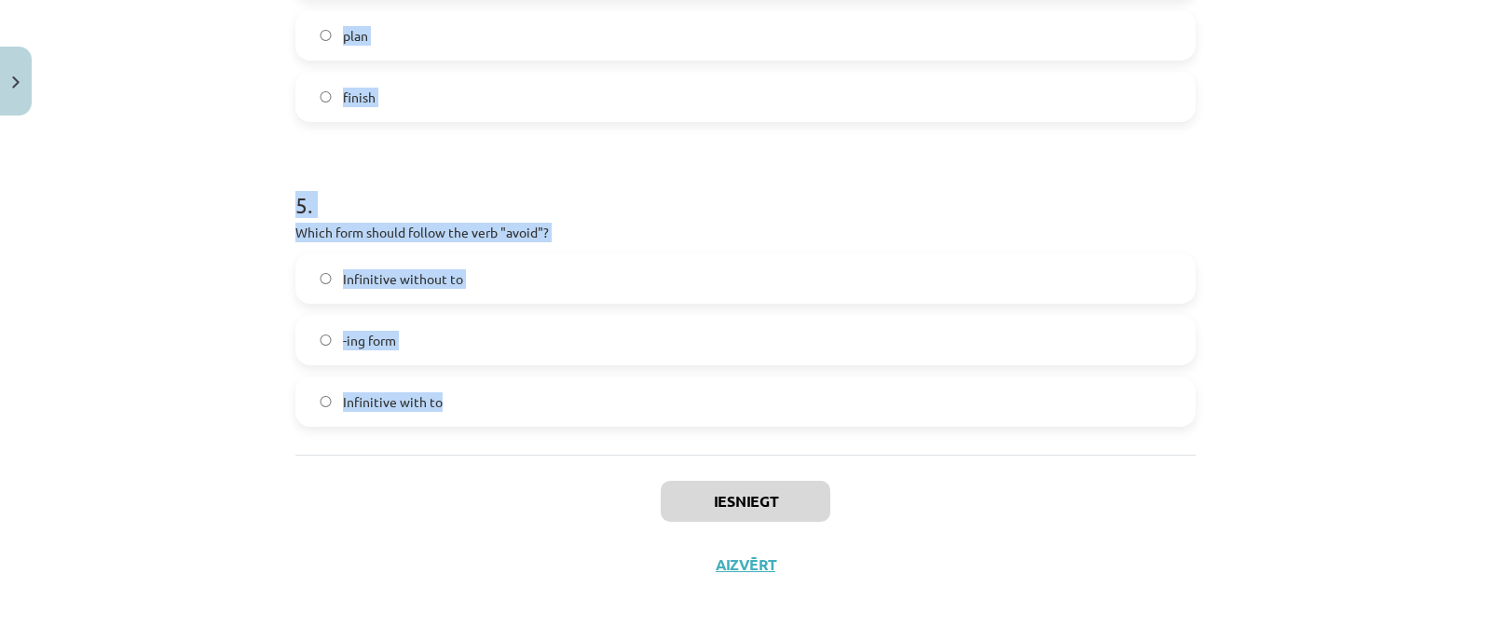
drag, startPoint x: 267, startPoint y: 222, endPoint x: 508, endPoint y: 404, distance: 301.8
click at [508, 404] on div "Mācību tēma: Angļu valodas i - 11. klases 1. ieskaites mācību materiāls #7 📝 To…" at bounding box center [745, 321] width 1491 height 642
copy form "1 . What is the difference in meaning between "stop talking" and "stop to talk"…"
click at [446, 159] on h1 "5 ." at bounding box center [745, 188] width 900 height 58
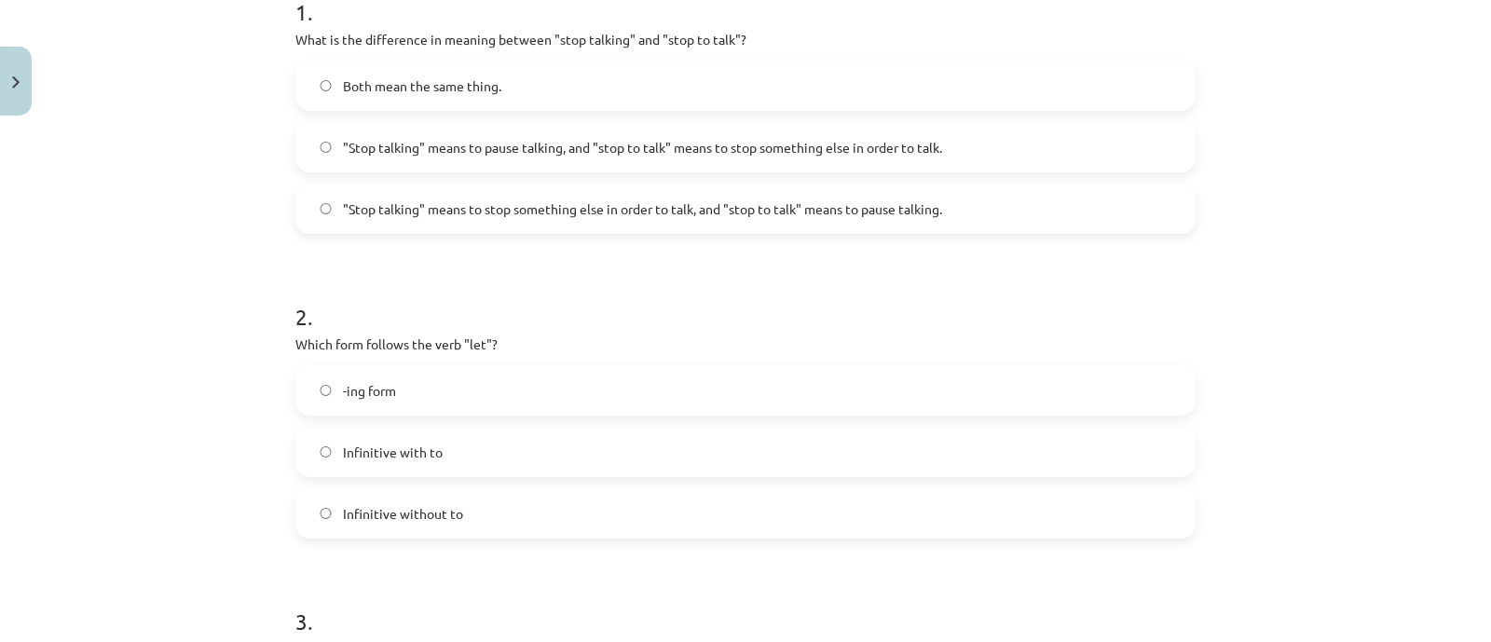
scroll to position [381, 0]
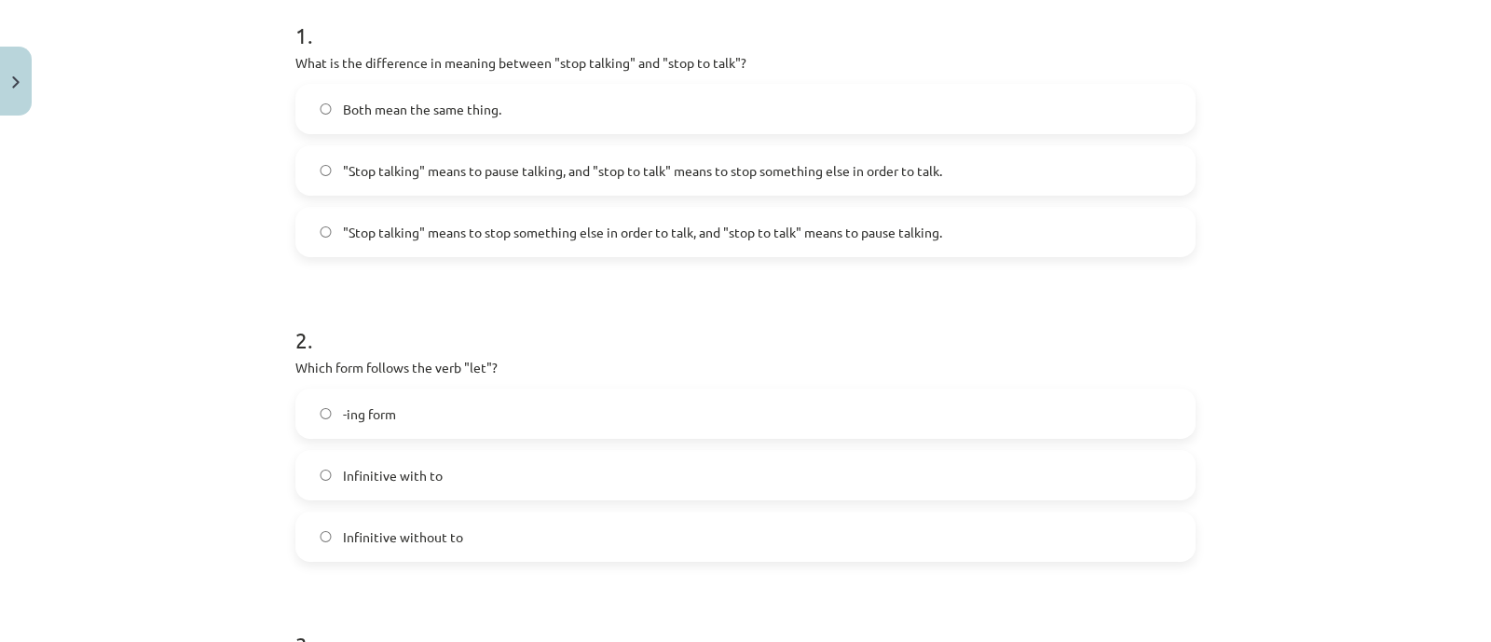
click at [781, 162] on span ""Stop talking" means to pause talking, and "stop to talk" means to stop somethi…" at bounding box center [642, 171] width 599 height 20
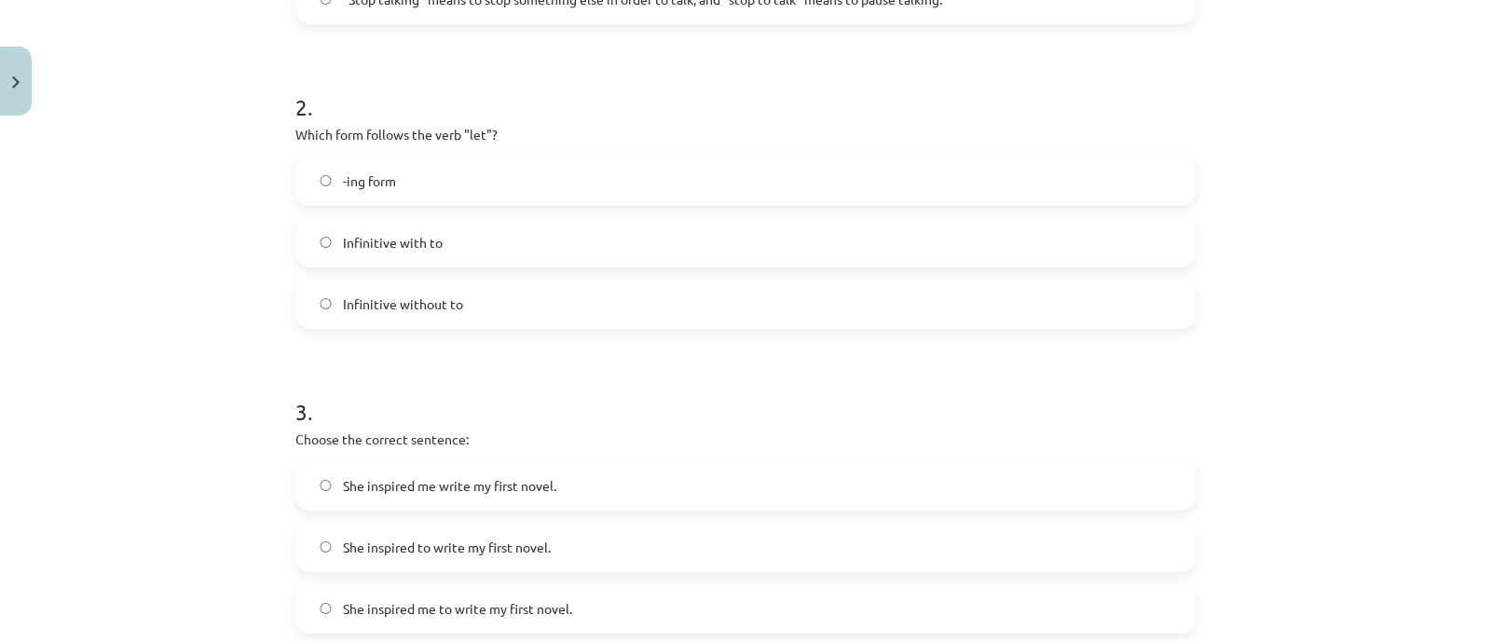
scroll to position [615, 0]
click at [500, 302] on label "Infinitive without to" at bounding box center [745, 302] width 896 height 47
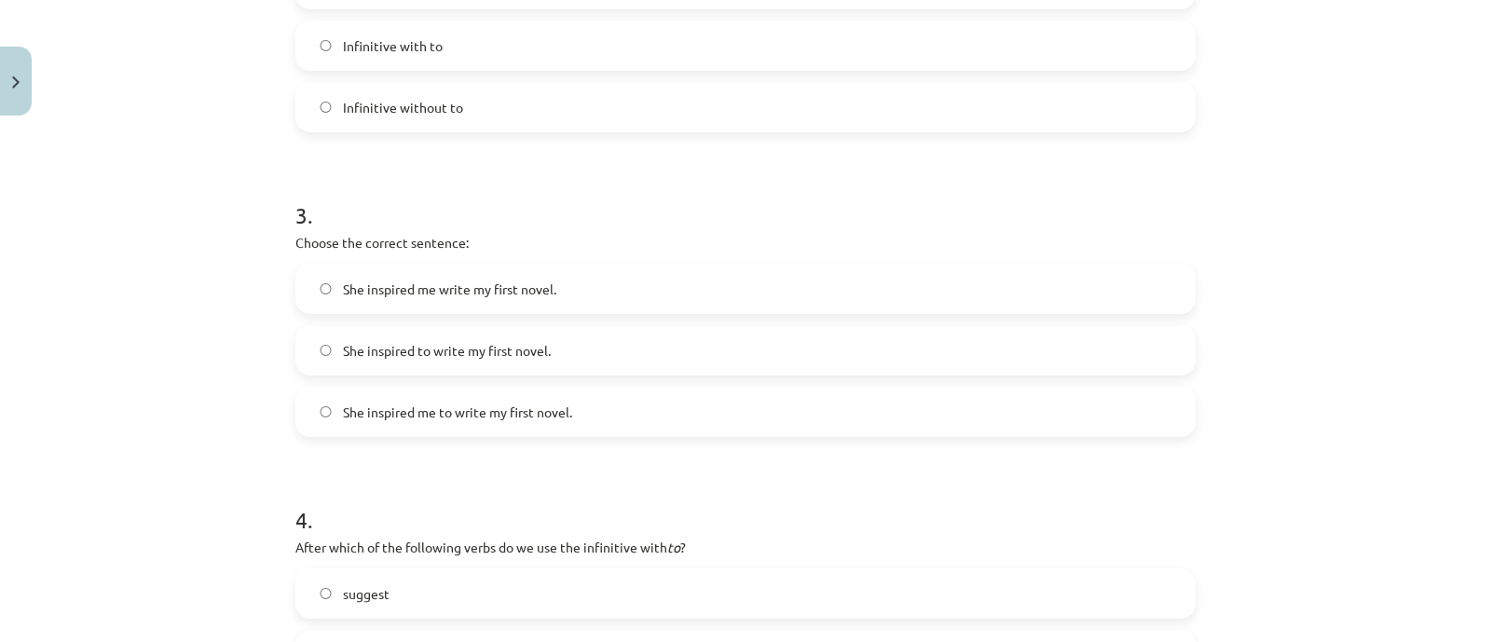
scroll to position [847, 0]
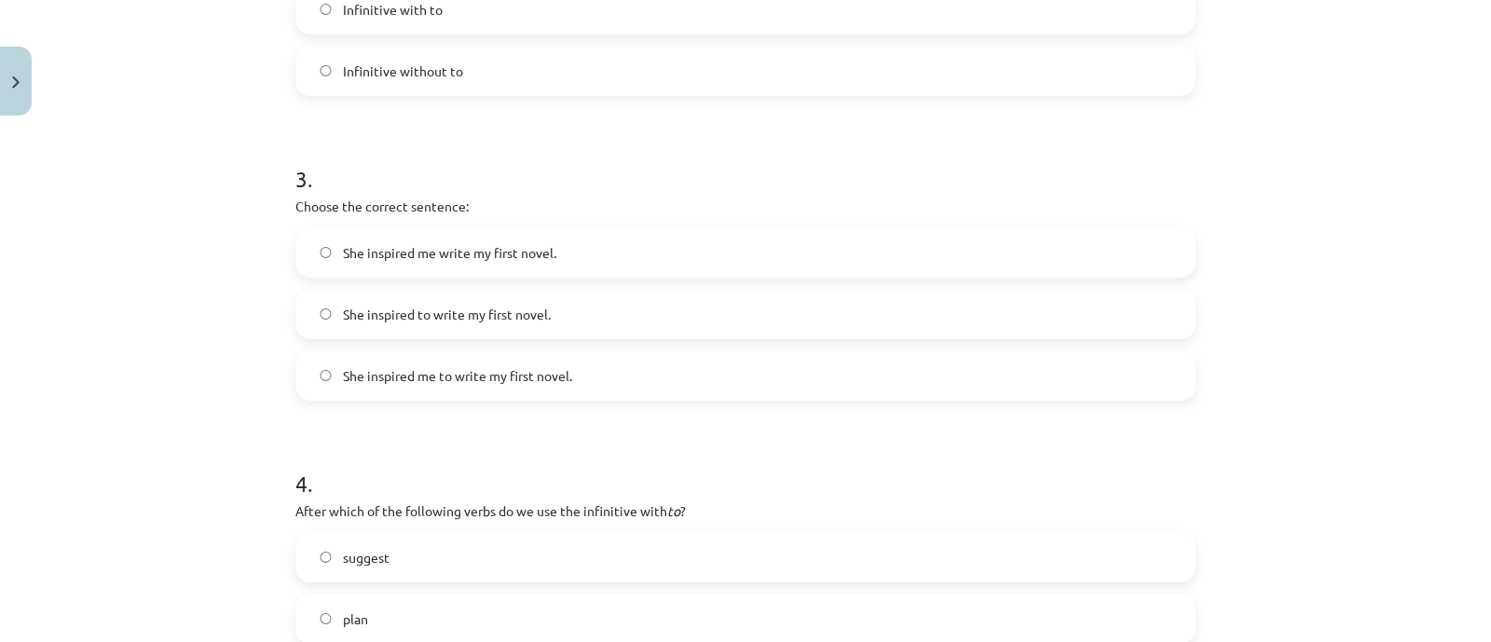
click at [484, 388] on label "She inspired me to write my first novel." at bounding box center [745, 375] width 896 height 47
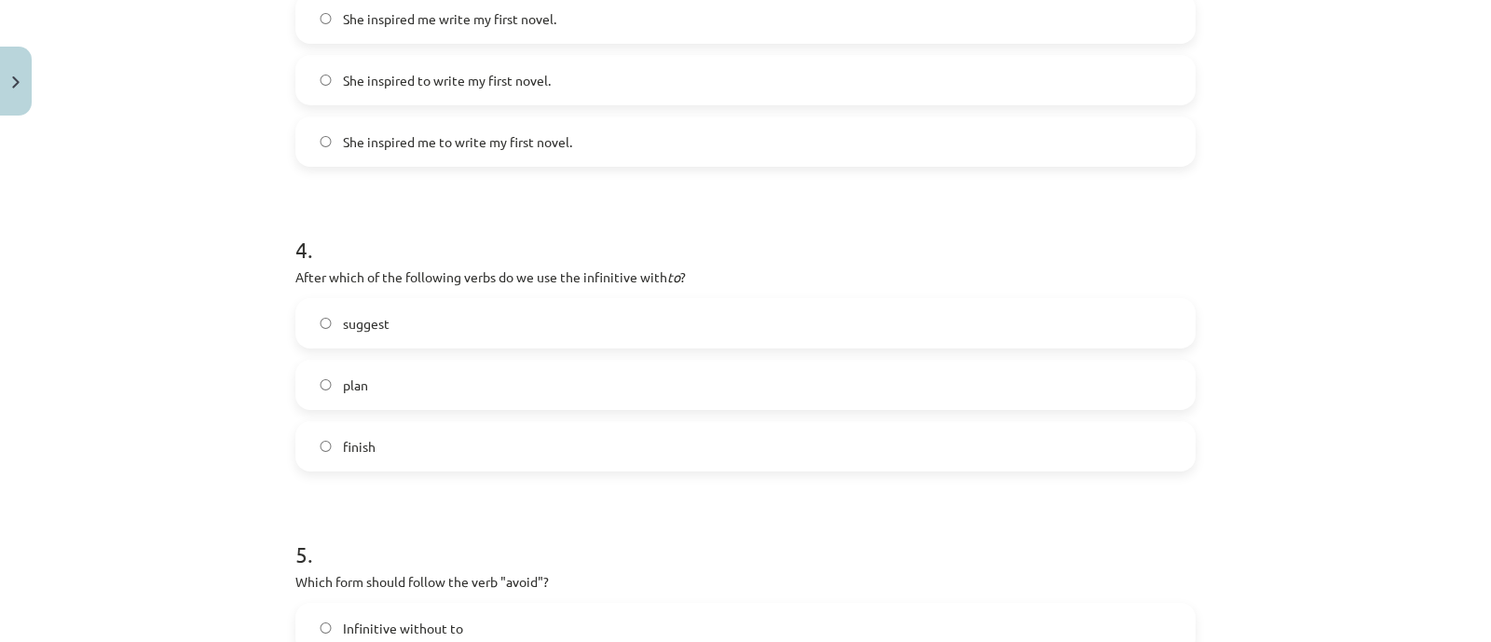
click at [424, 368] on label "plan" at bounding box center [745, 384] width 896 height 47
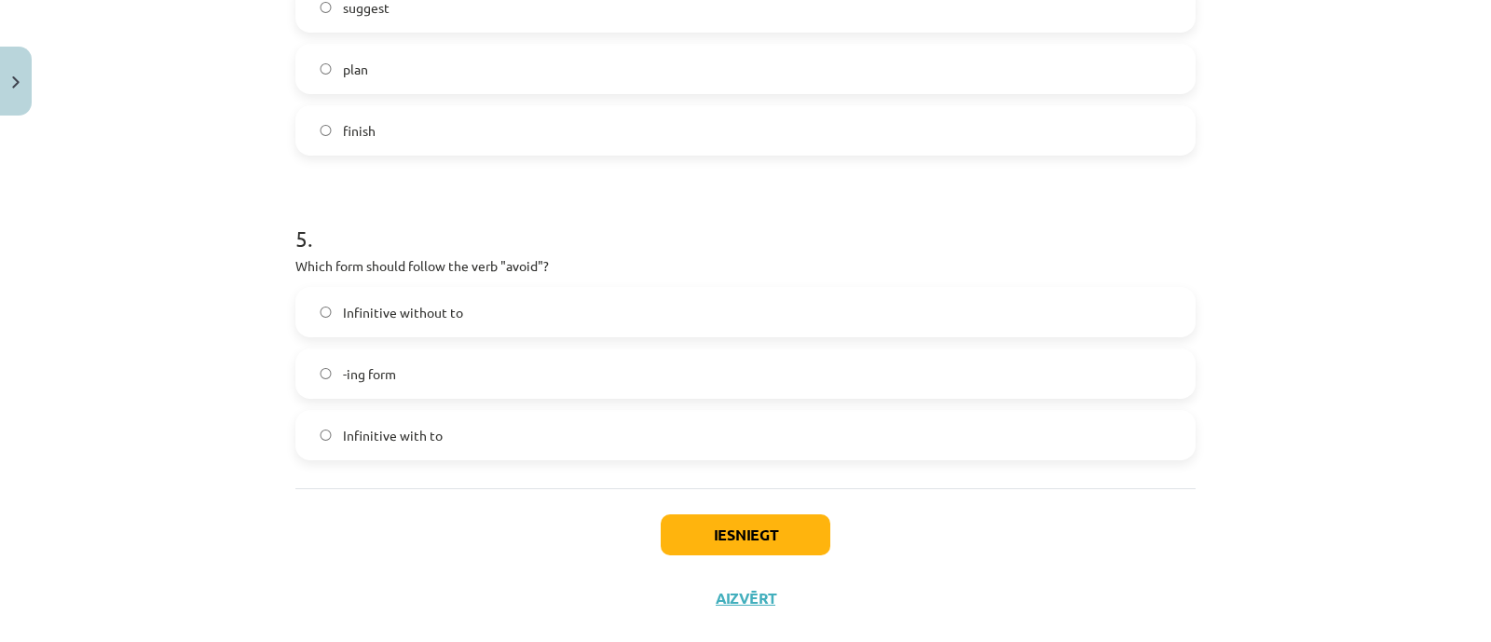
scroll to position [1430, 0]
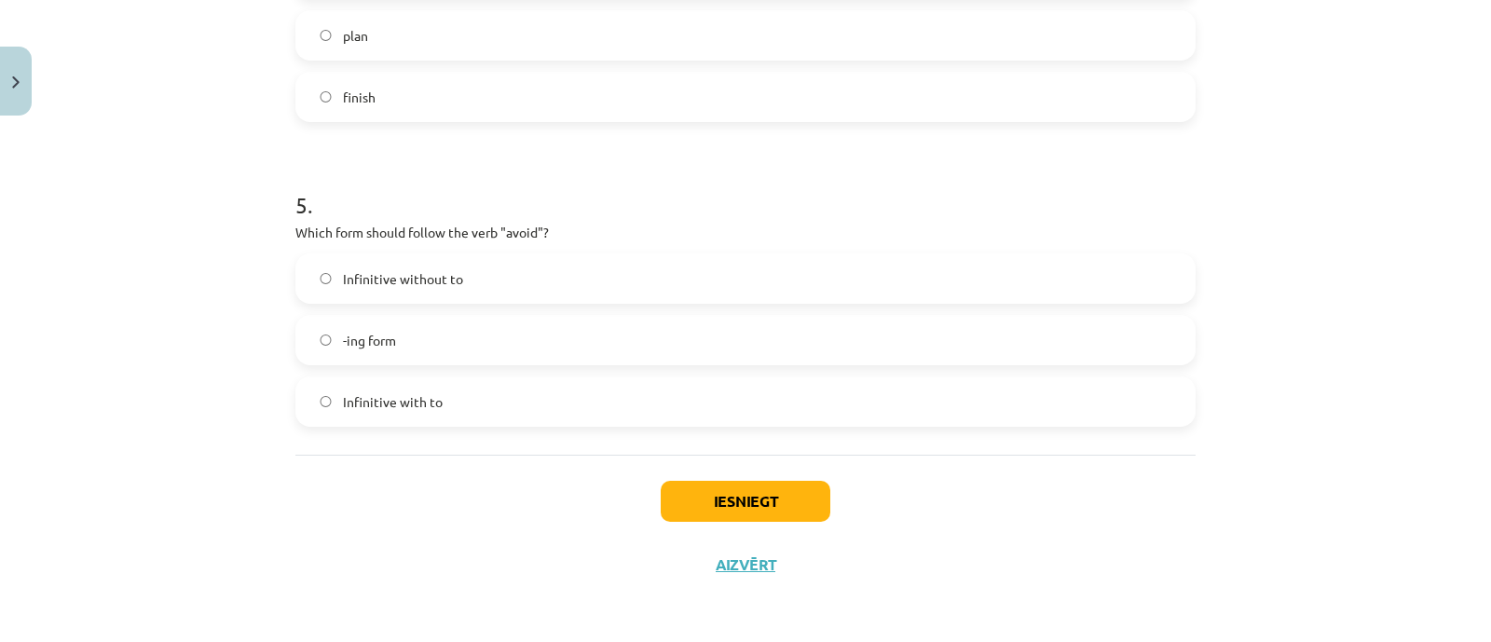
click at [405, 333] on label "-ing form" at bounding box center [745, 340] width 896 height 47
click at [702, 503] on button "Iesniegt" at bounding box center [745, 501] width 170 height 41
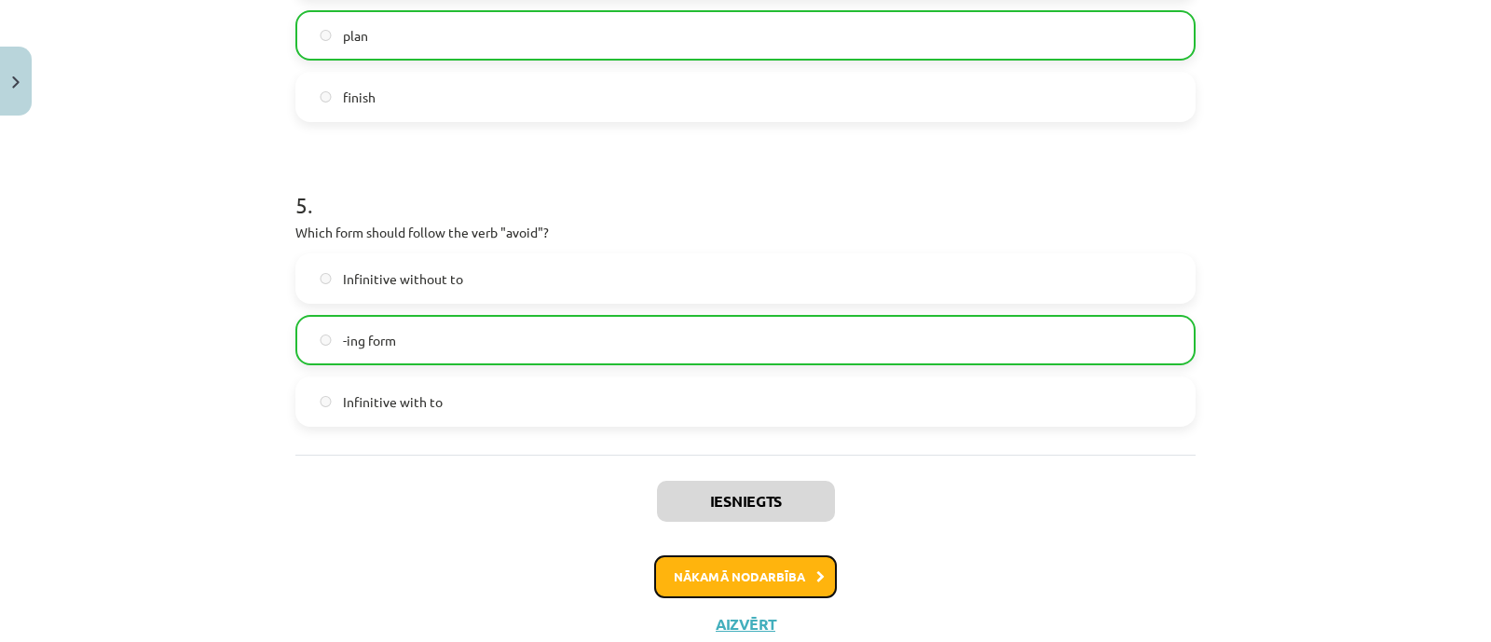
click at [708, 561] on button "Nākamā nodarbība" at bounding box center [745, 576] width 183 height 43
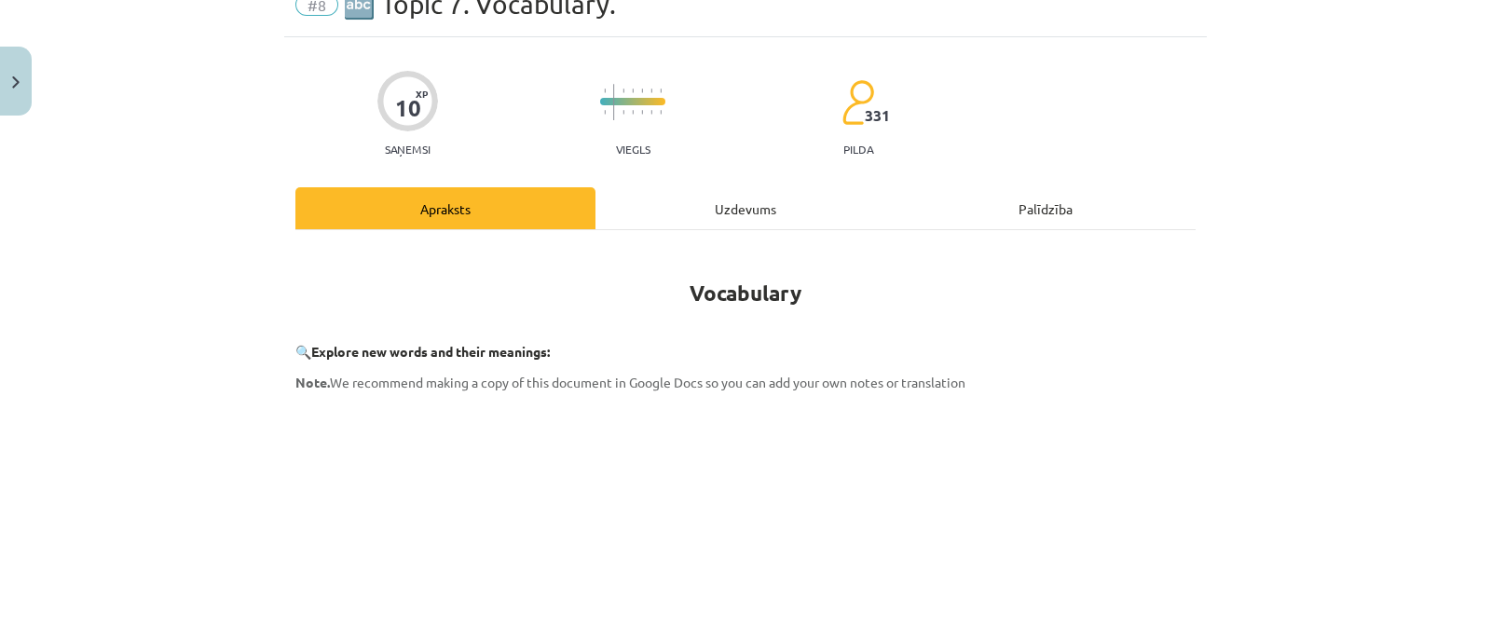
scroll to position [46, 0]
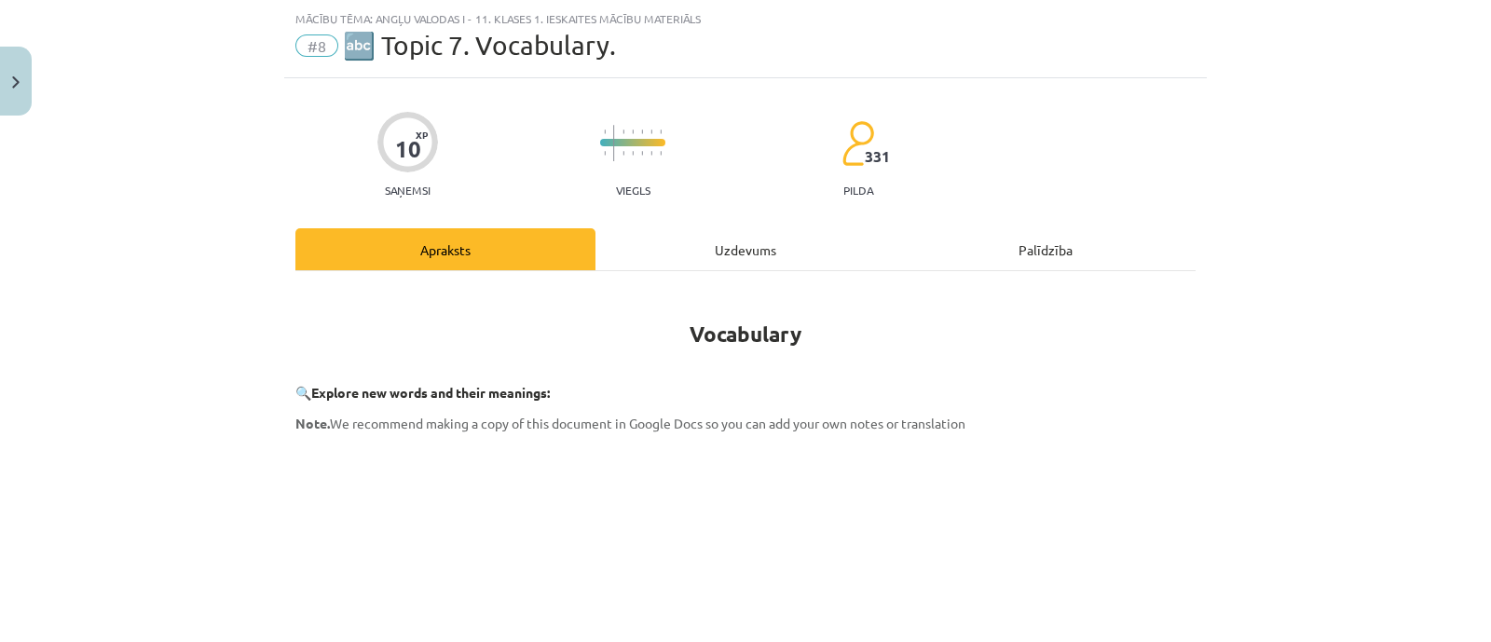
click at [647, 239] on div "Uzdevums" at bounding box center [745, 249] width 300 height 42
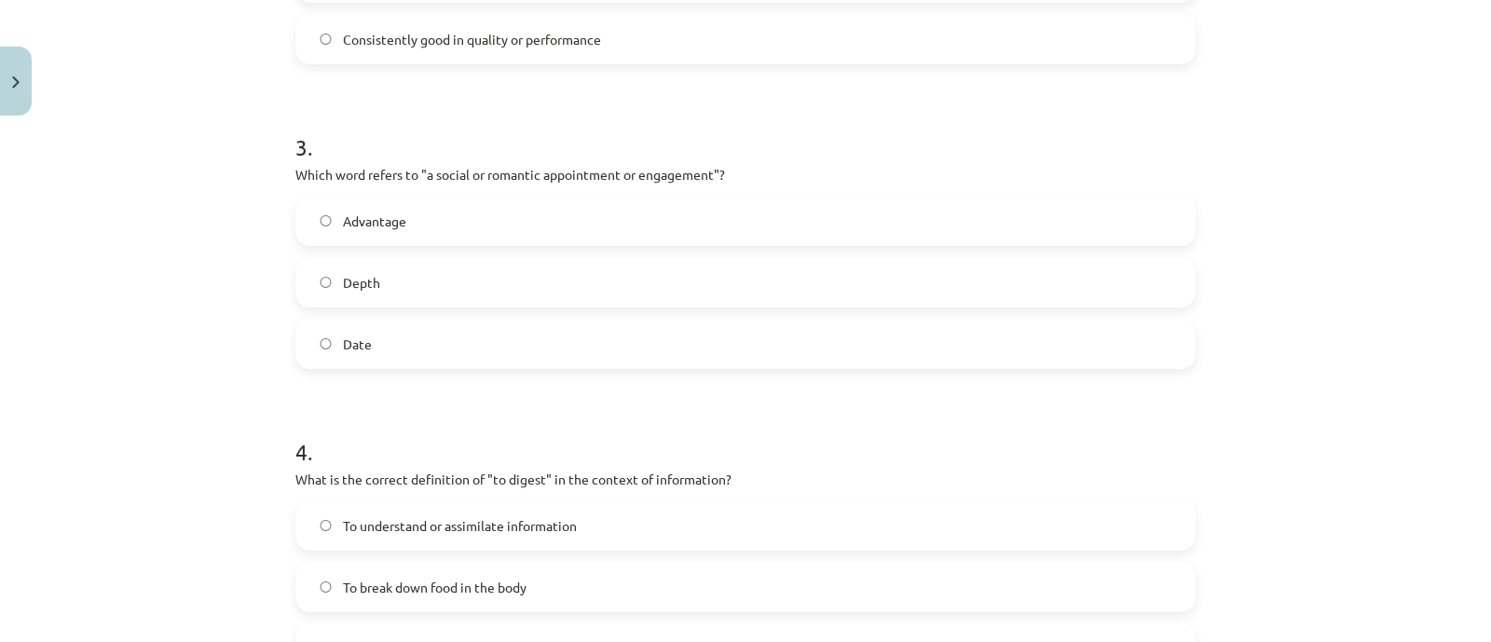
scroll to position [1491, 0]
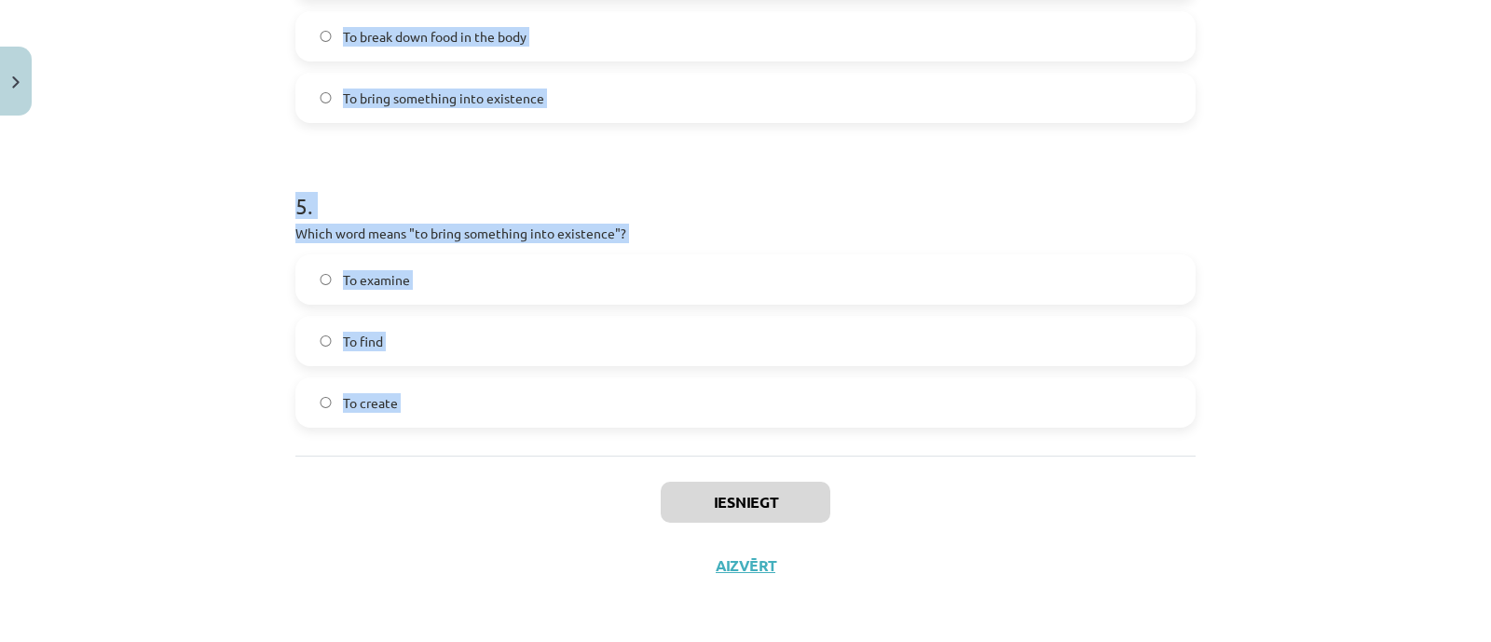
drag, startPoint x: 264, startPoint y: 365, endPoint x: 517, endPoint y: 472, distance: 275.1
click at [517, 472] on div "Mācību tēma: Angļu valodas i - 11. klases 1. ieskaites mācību materiāls #8 🔤 To…" at bounding box center [745, 321] width 1491 height 642
copy form "1 . Which of the following means "the surroundings or conditions in which a per…"
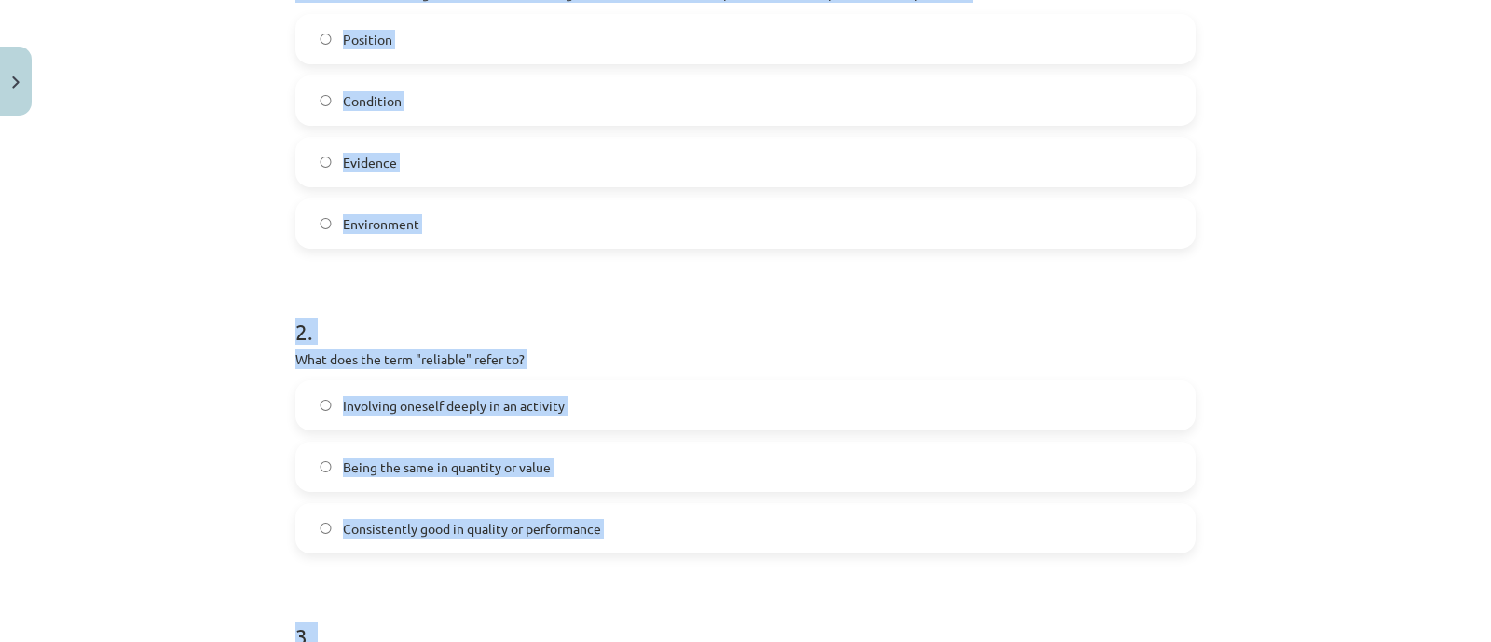
scroll to position [326, 0]
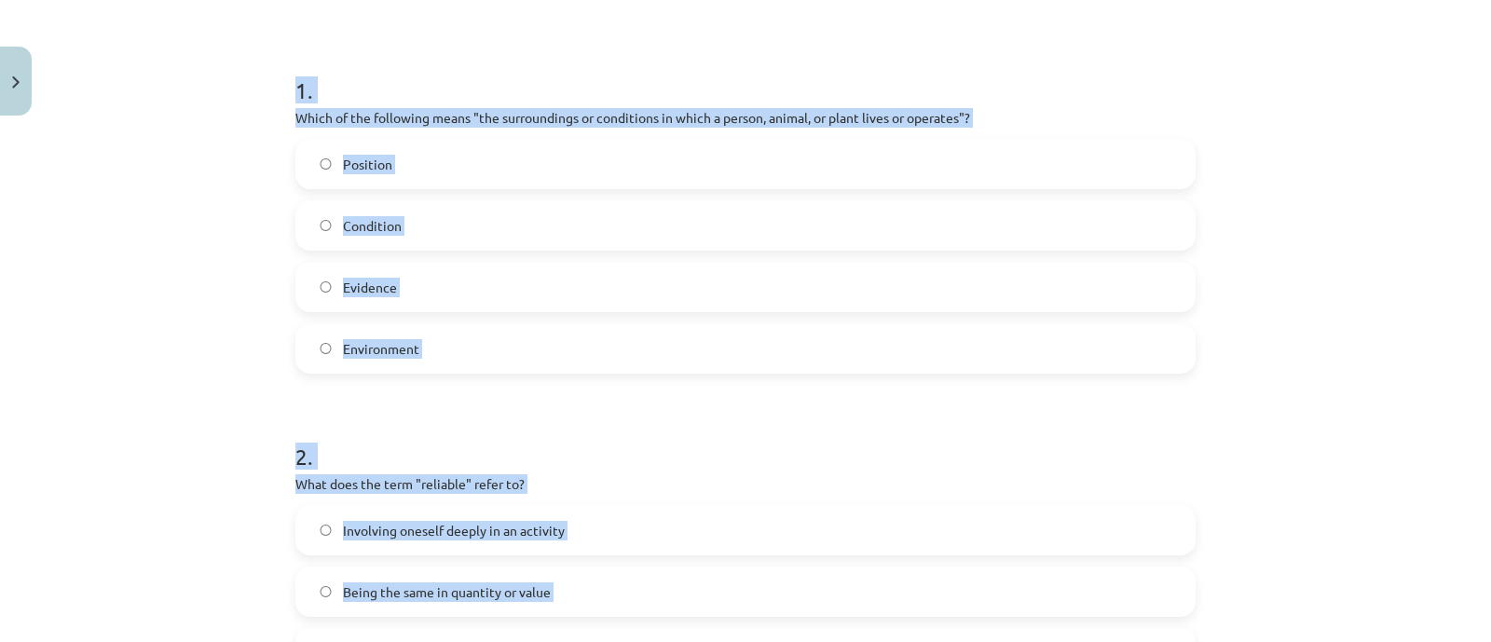
click at [531, 55] on h1 "1 ." at bounding box center [745, 74] width 900 height 58
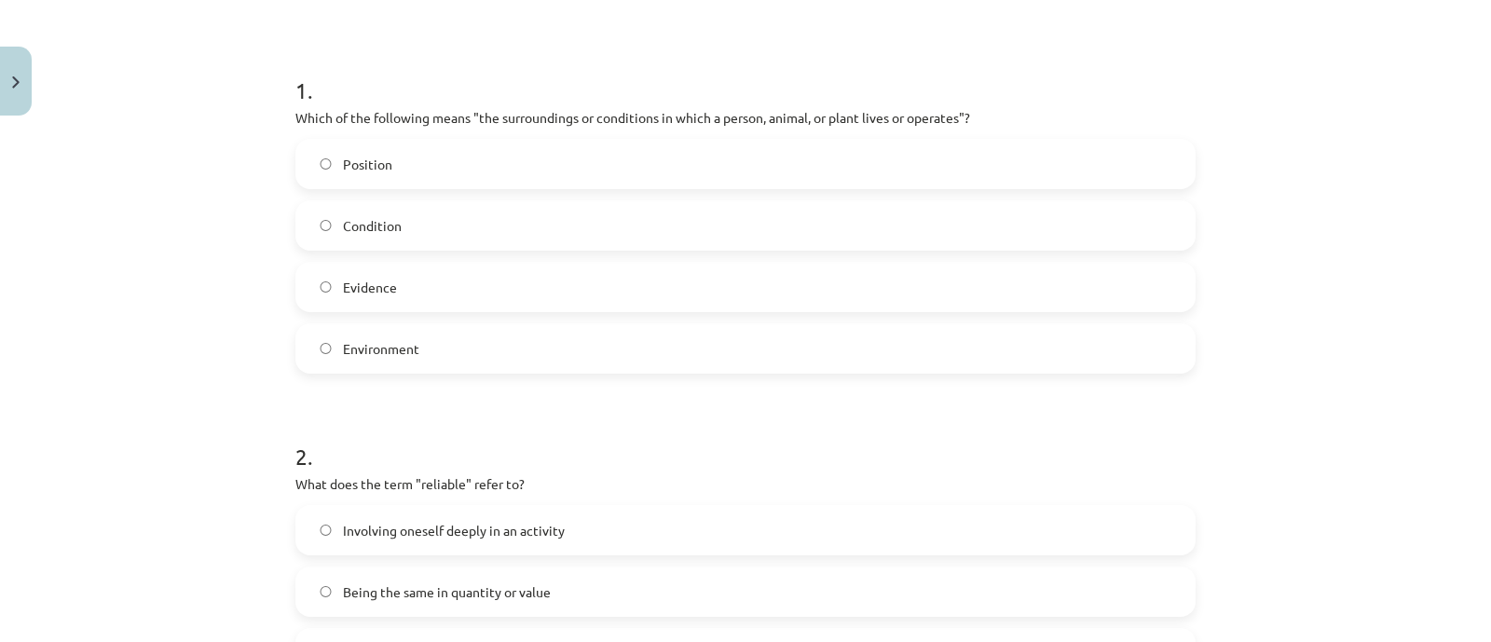
click at [370, 360] on label "Environment" at bounding box center [745, 348] width 896 height 47
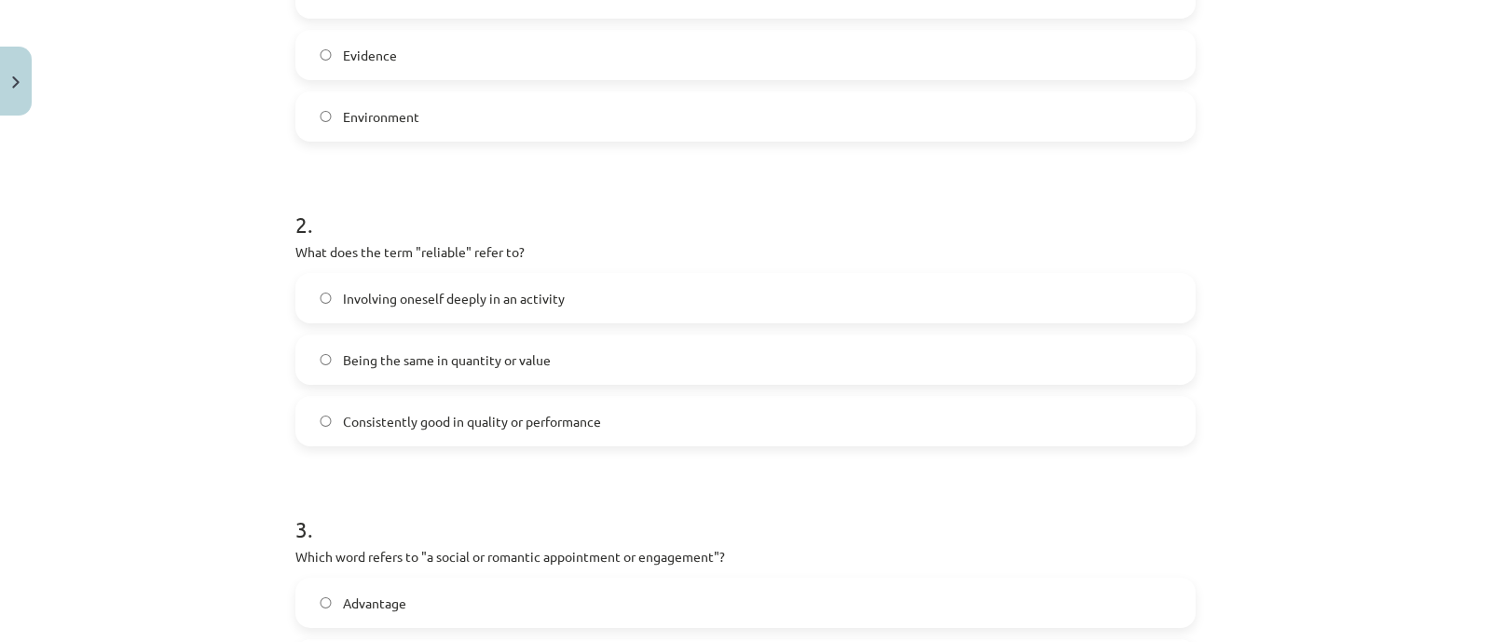
scroll to position [559, 0]
click at [426, 415] on span "Consistently good in quality or performance" at bounding box center [472, 421] width 258 height 20
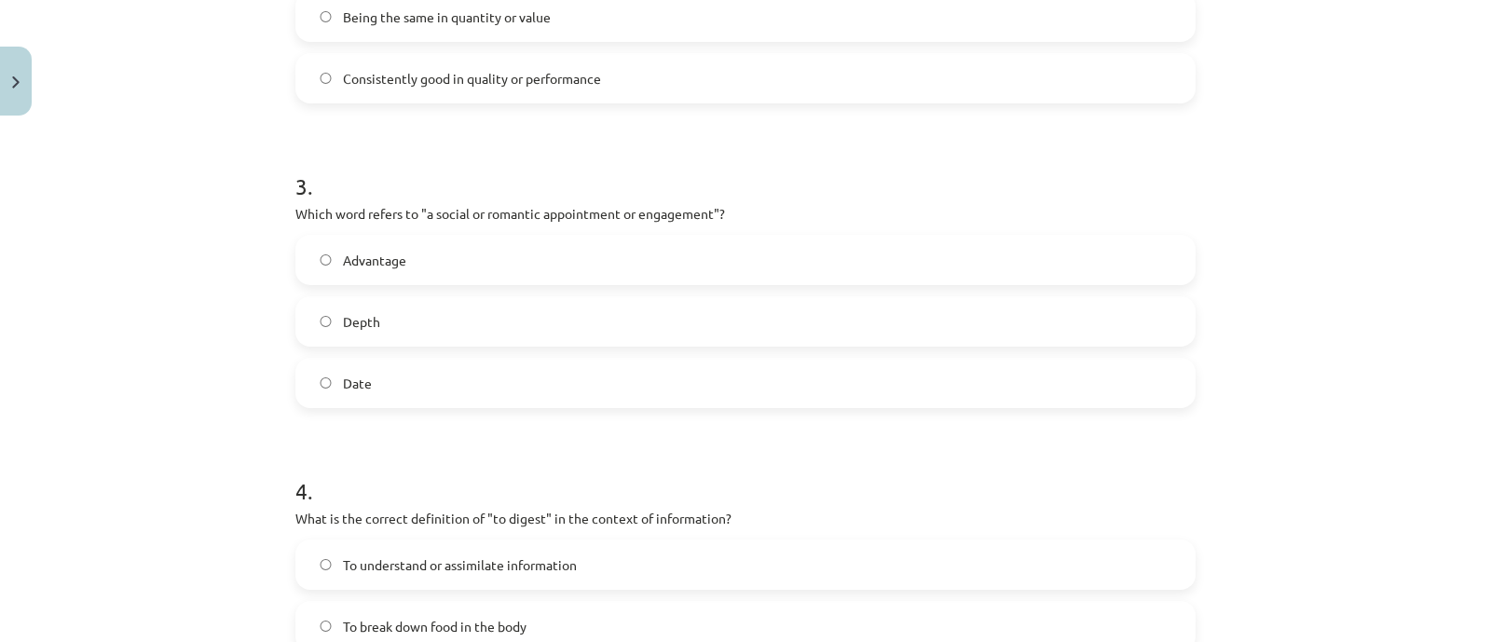
scroll to position [908, 0]
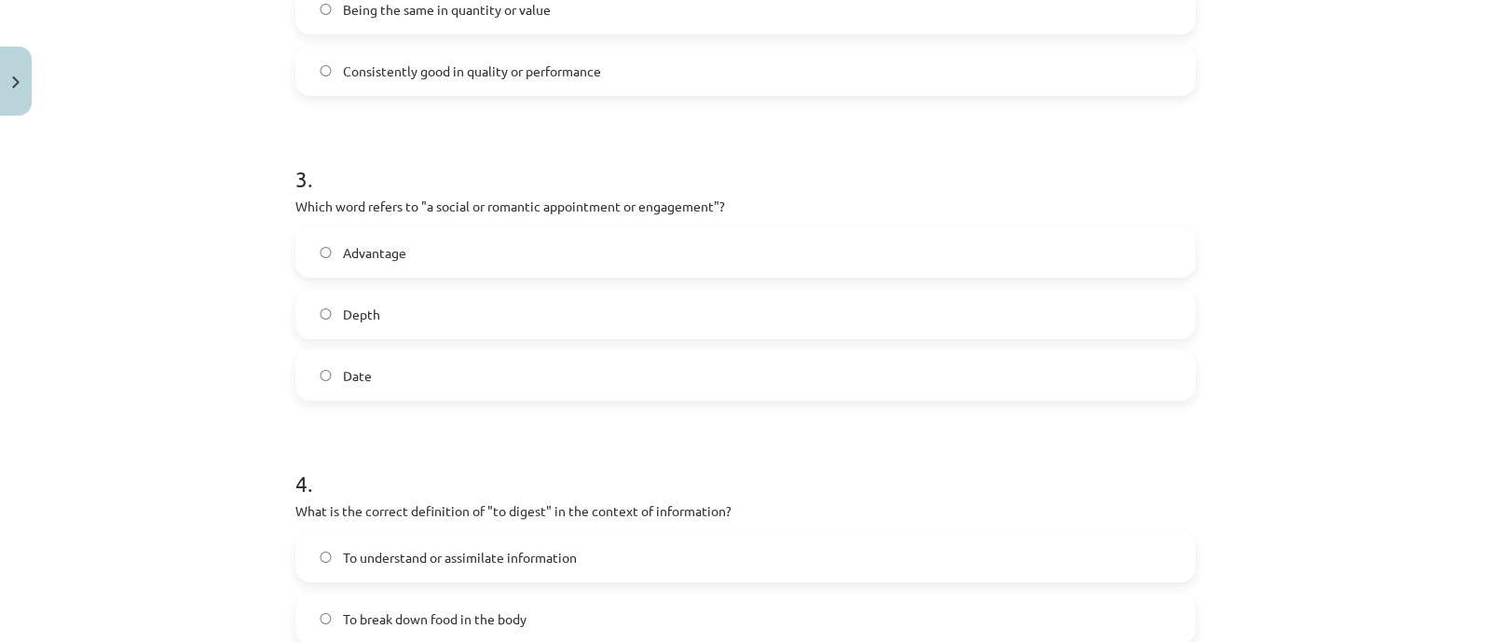
click at [382, 374] on label "Date" at bounding box center [745, 375] width 896 height 47
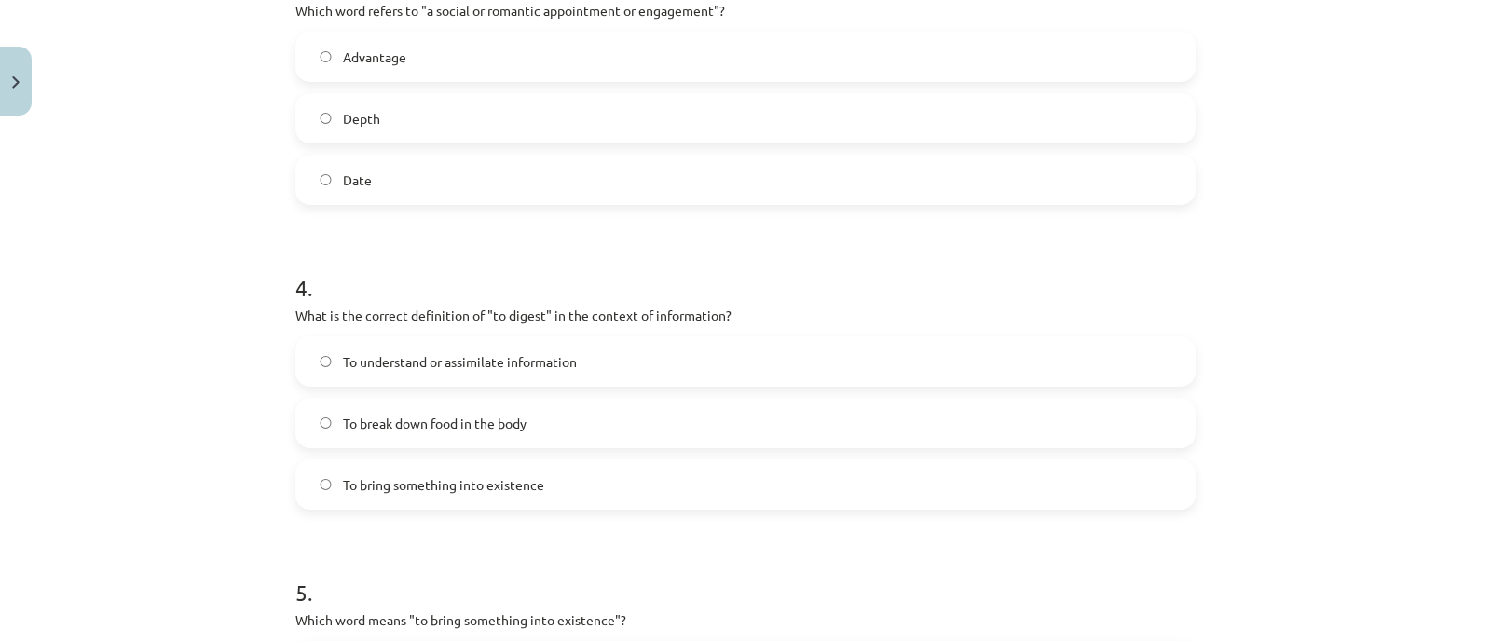
scroll to position [1141, 0]
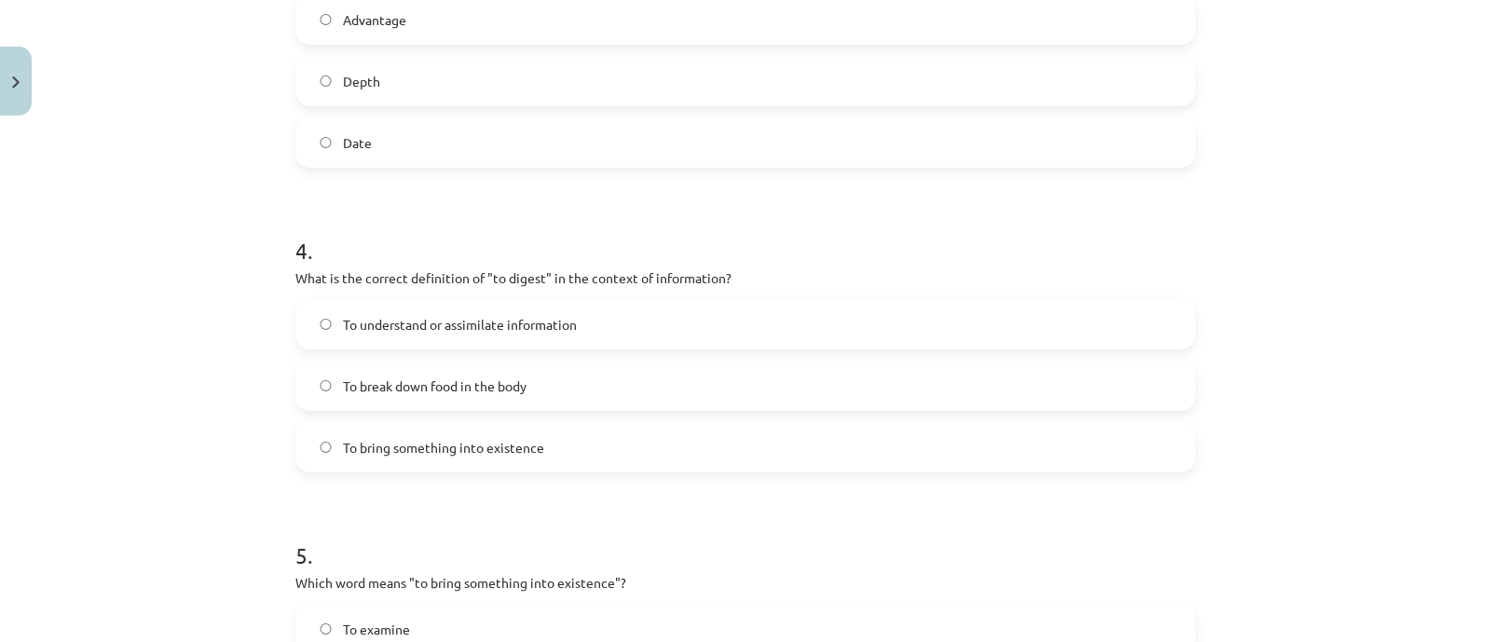
click at [410, 308] on label "To understand or assimilate information" at bounding box center [745, 324] width 896 height 47
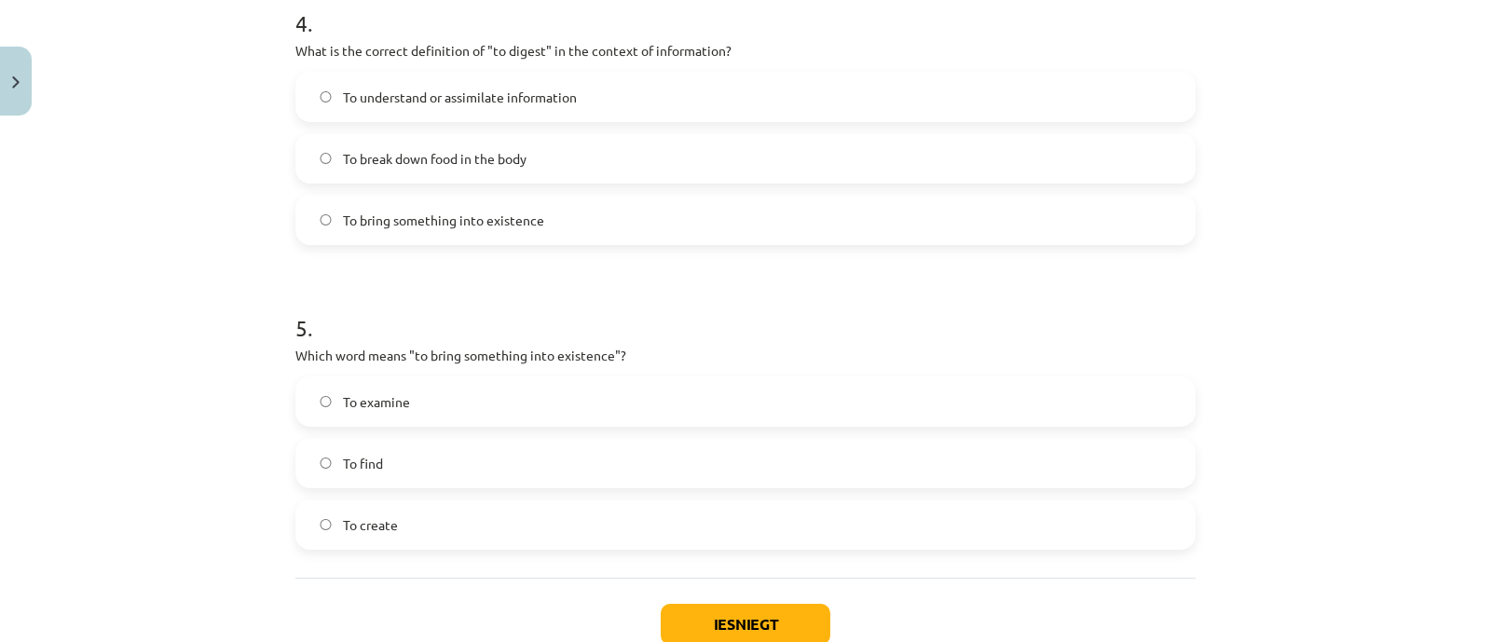
scroll to position [1374, 0]
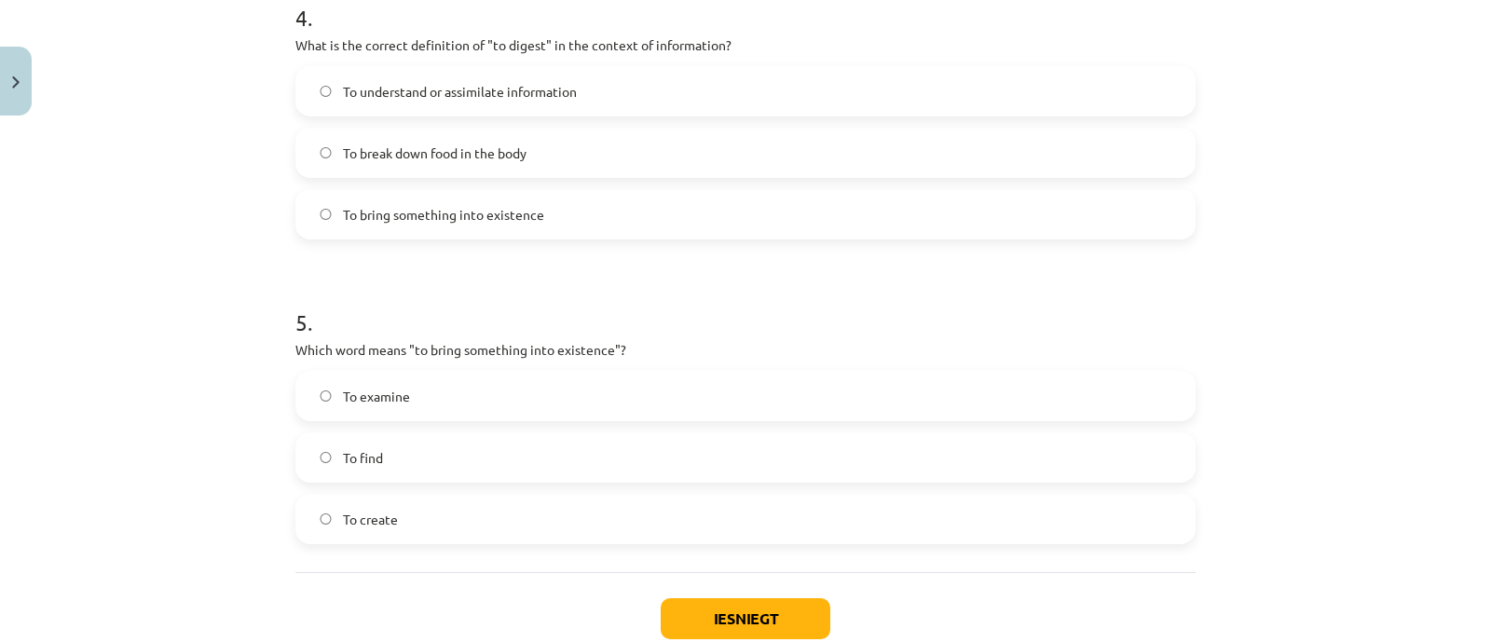
click at [361, 510] on span "To create" at bounding box center [370, 520] width 55 height 20
click at [772, 621] on button "Iesniegt" at bounding box center [745, 618] width 170 height 41
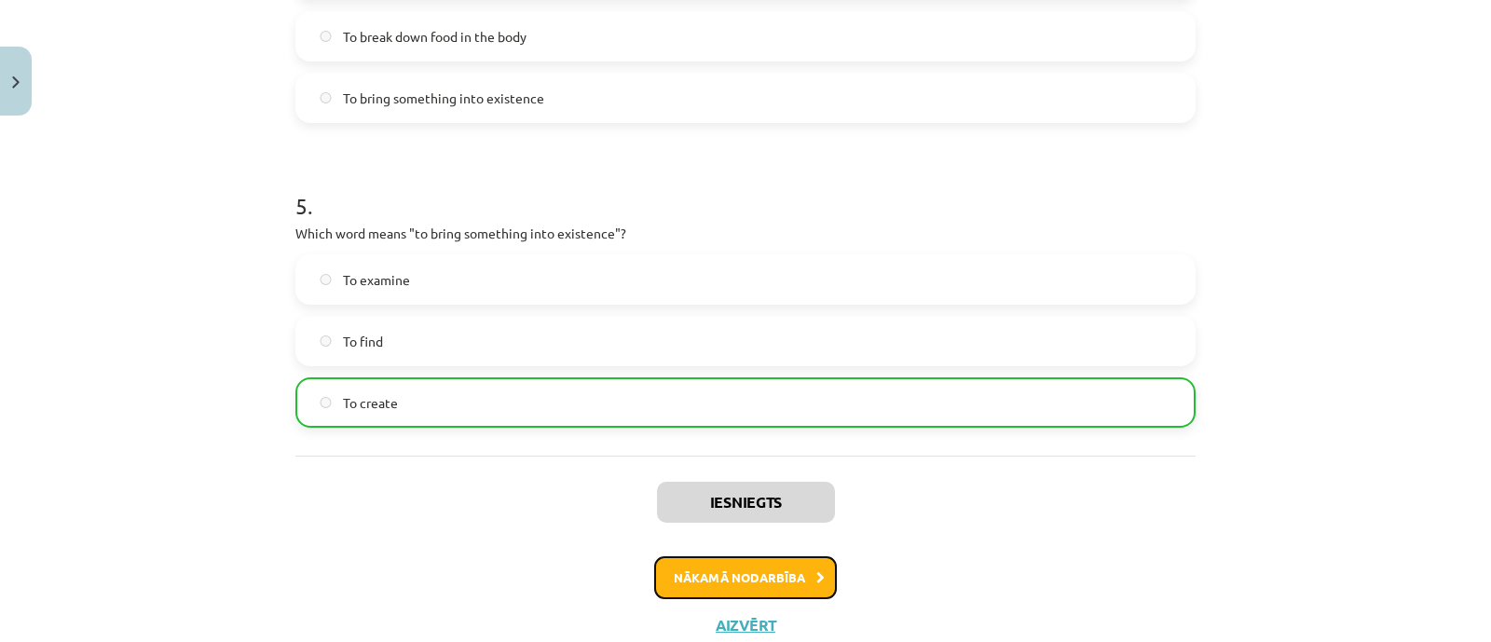
click at [685, 576] on button "Nākamā nodarbība" at bounding box center [745, 577] width 183 height 43
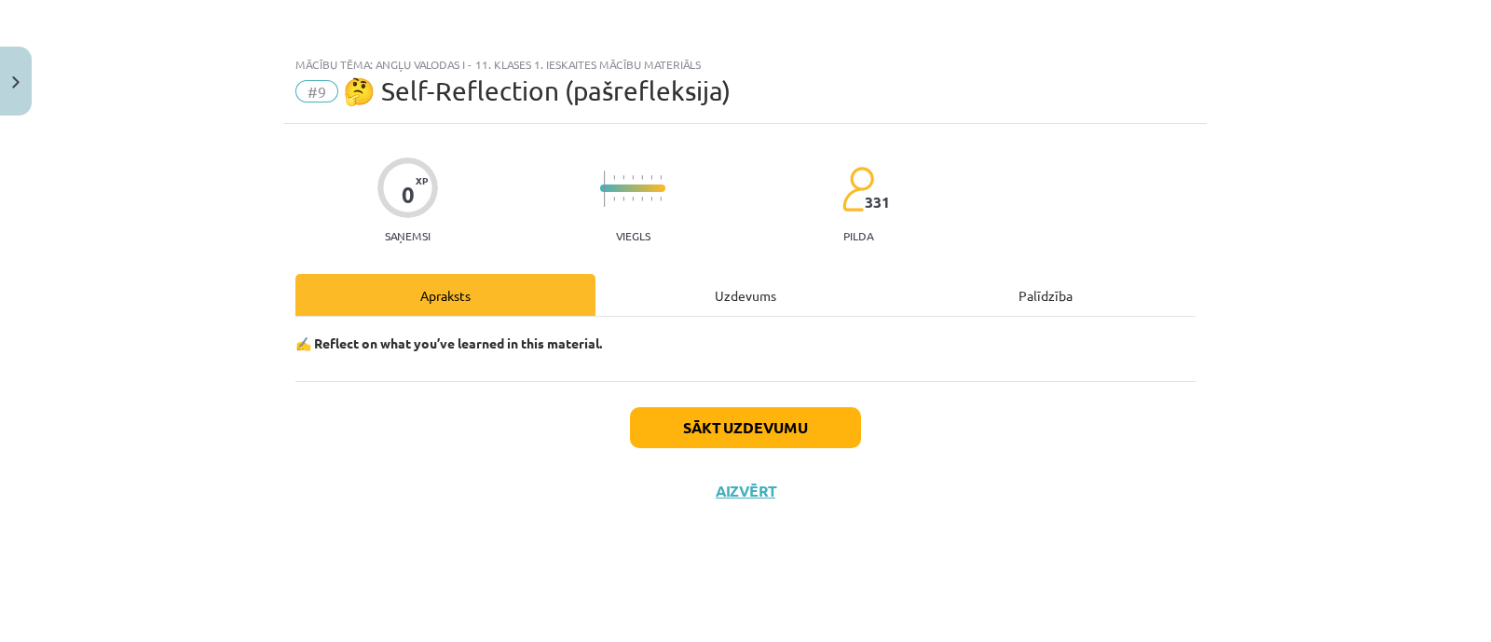
scroll to position [0, 0]
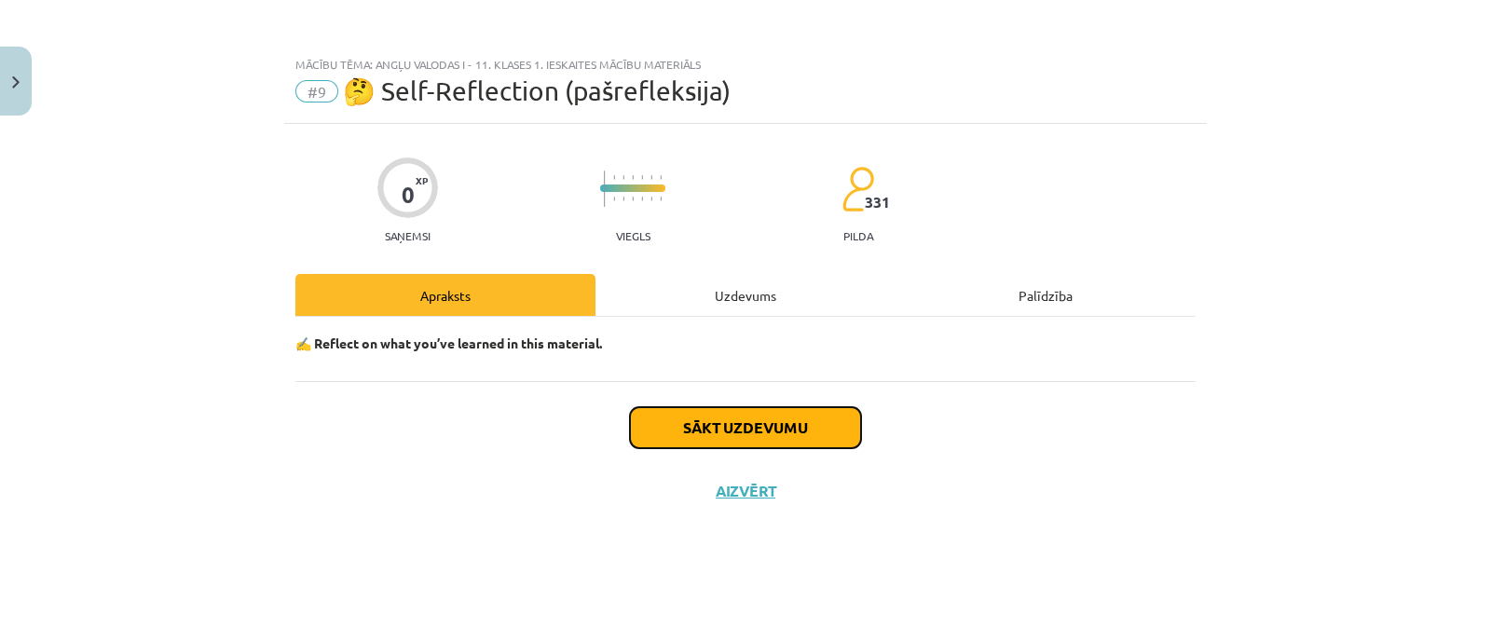
click at [726, 407] on button "Sākt uzdevumu" at bounding box center [745, 427] width 231 height 41
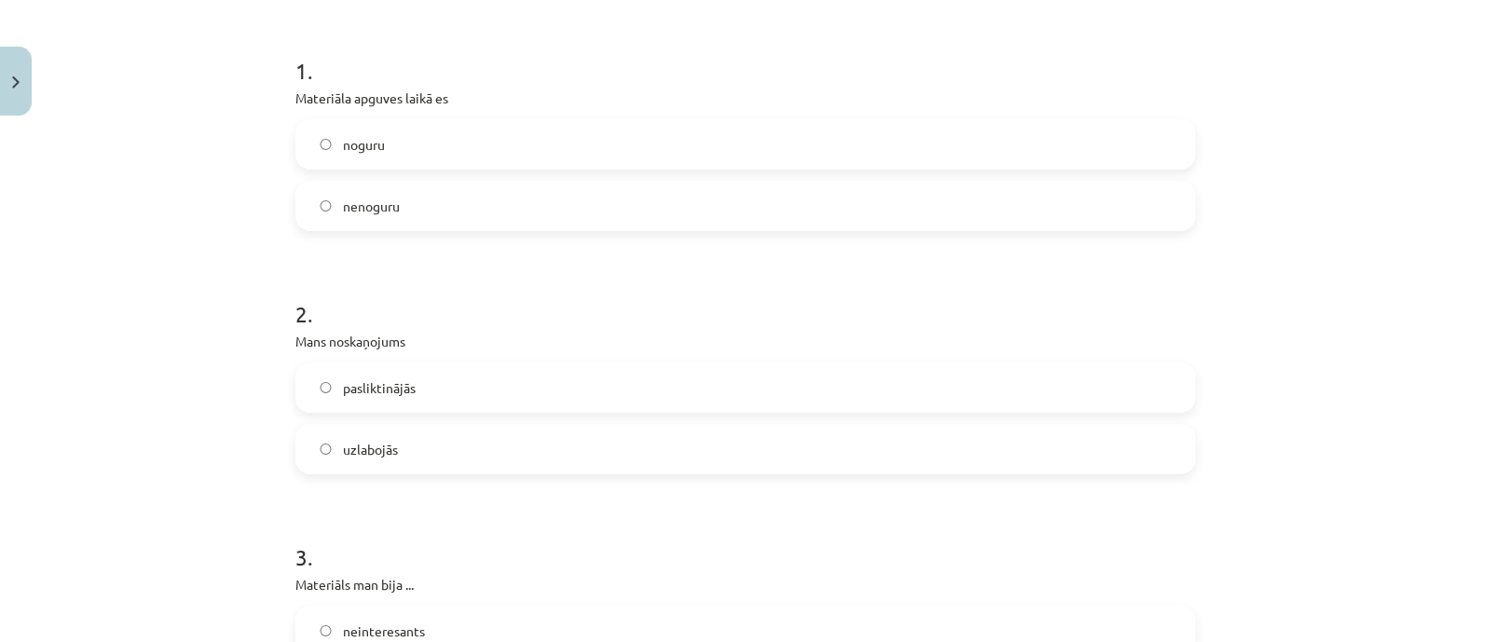
scroll to position [349, 0]
click at [389, 187] on label "nenoguru" at bounding box center [745, 202] width 896 height 47
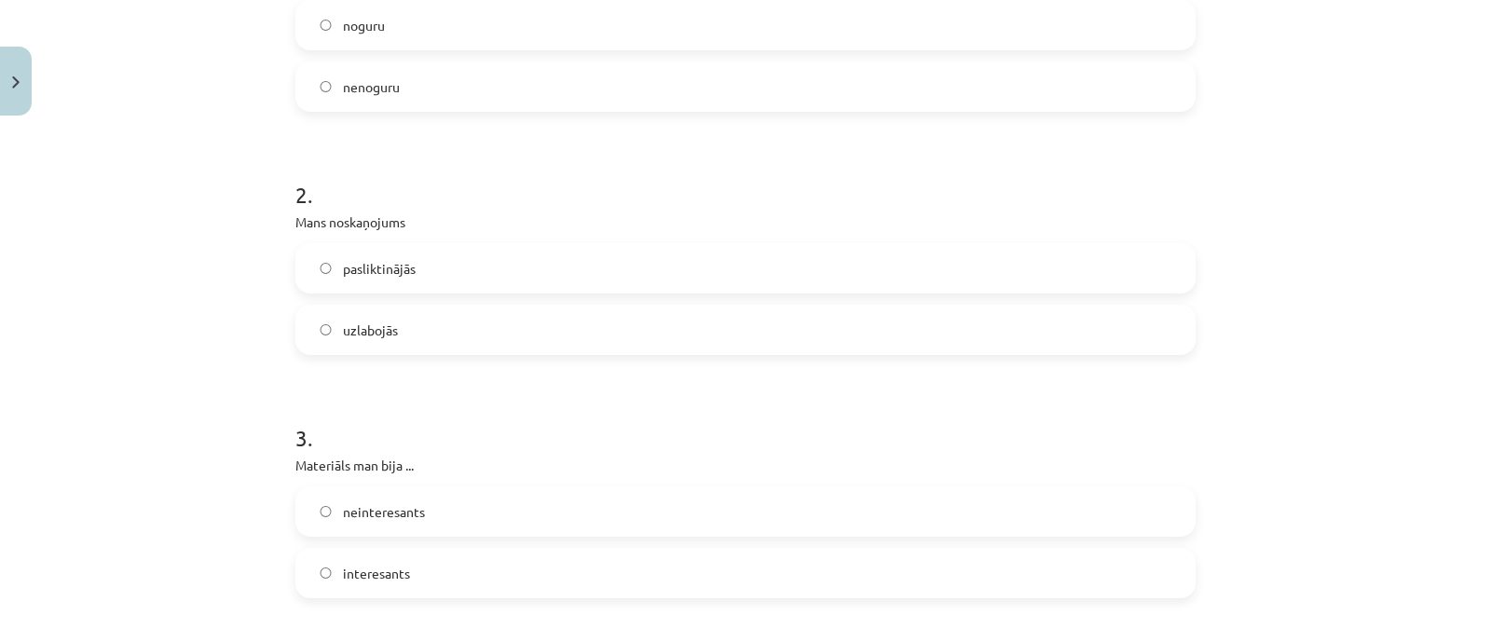
click at [387, 321] on span "uzlabojās" at bounding box center [370, 330] width 55 height 20
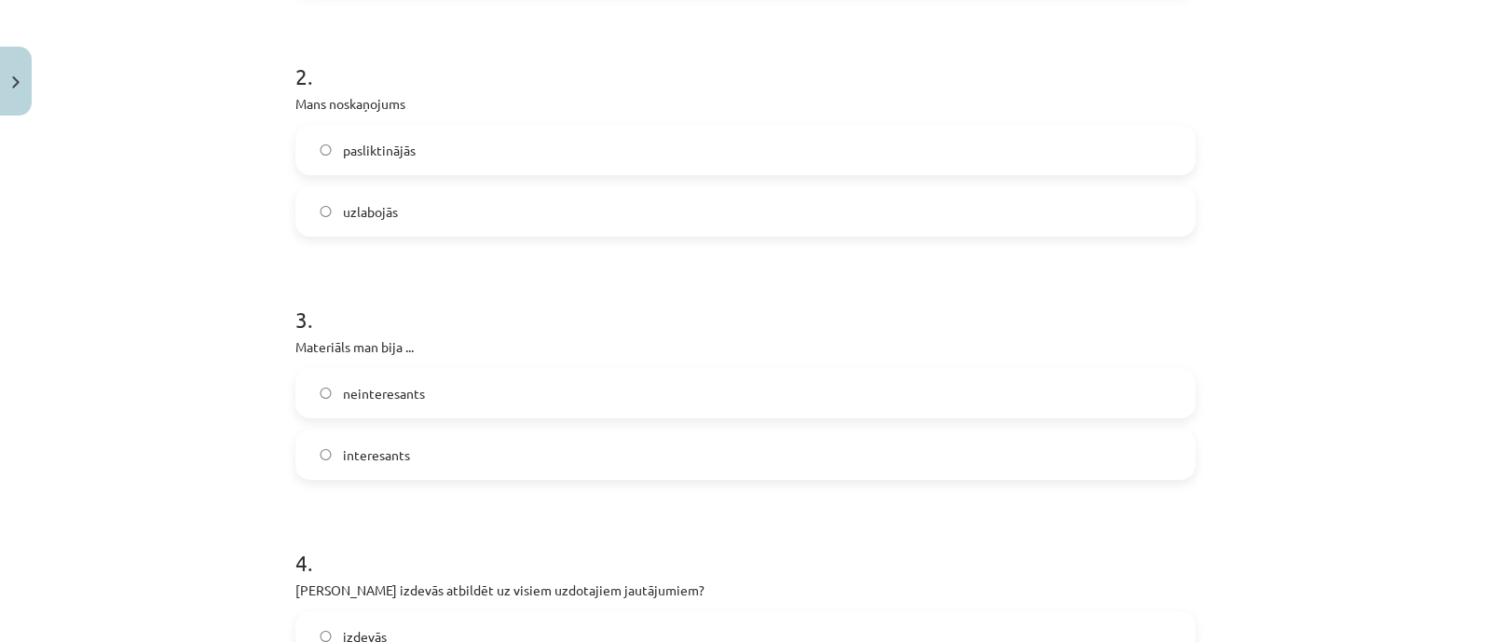
scroll to position [699, 0]
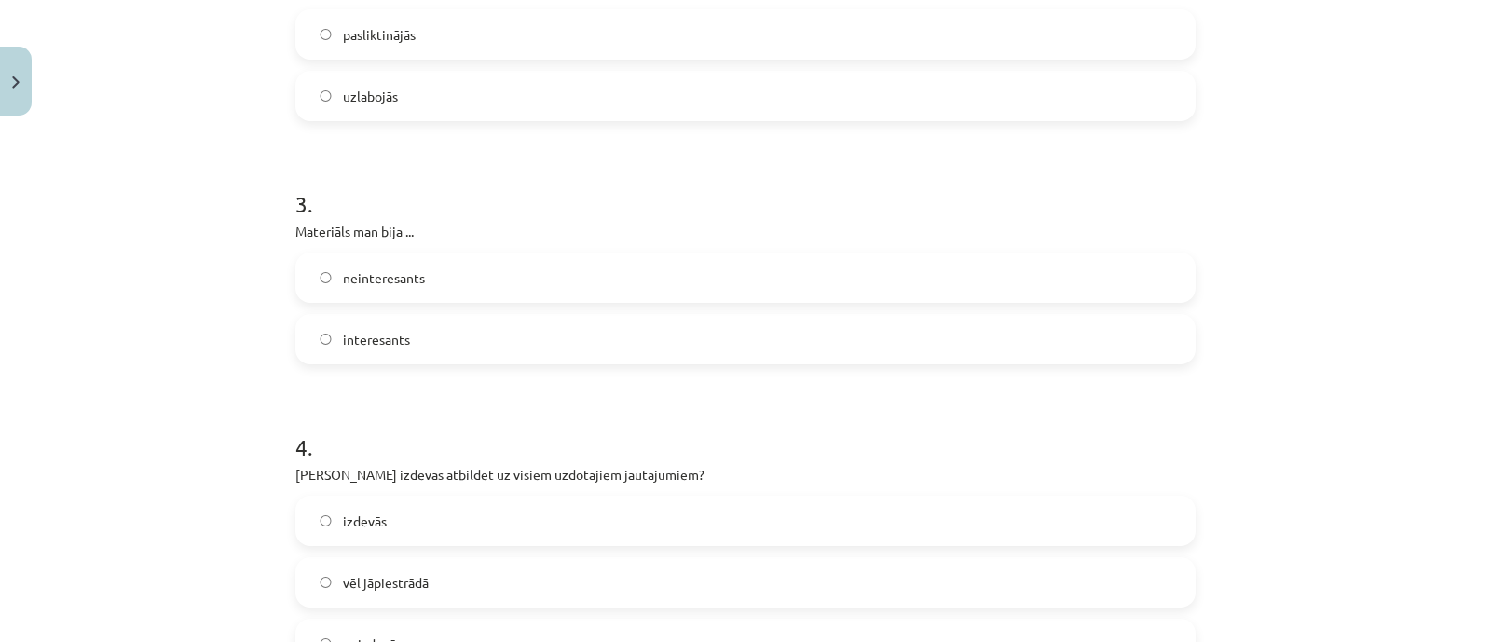
click at [397, 282] on span "neinteresants" at bounding box center [384, 278] width 82 height 20
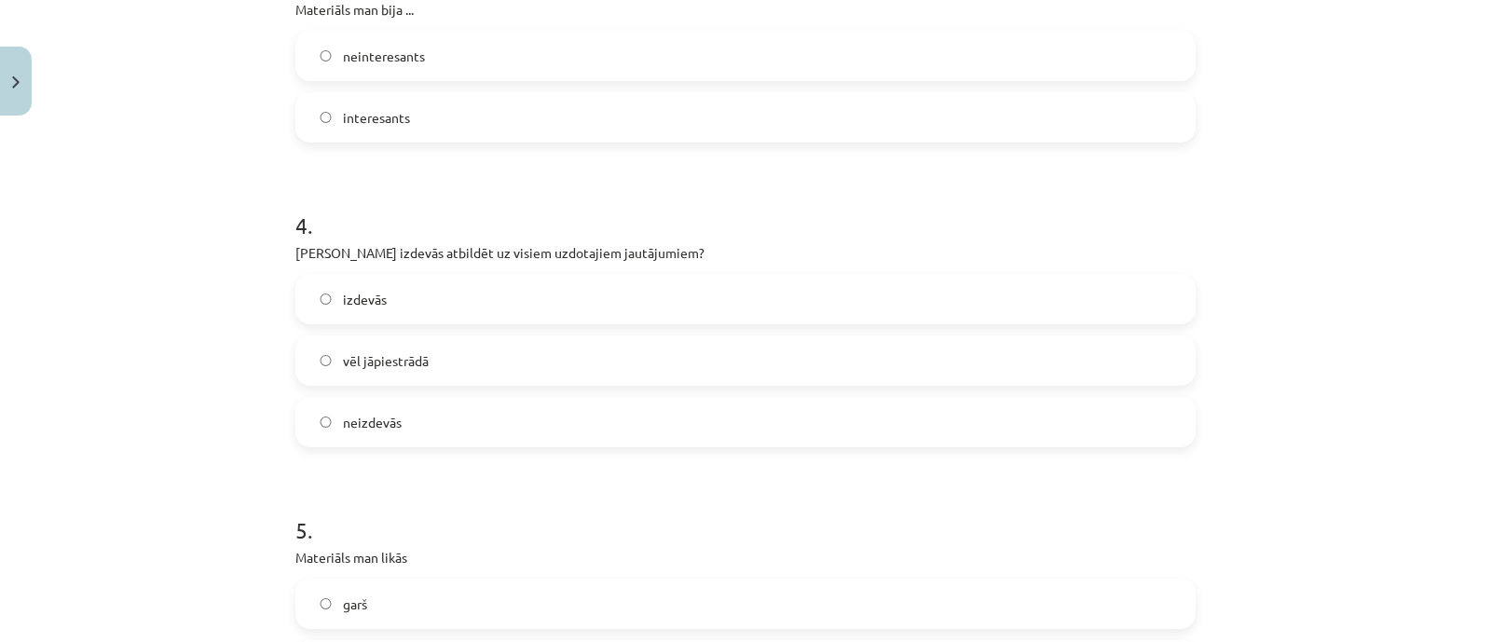
scroll to position [931, 0]
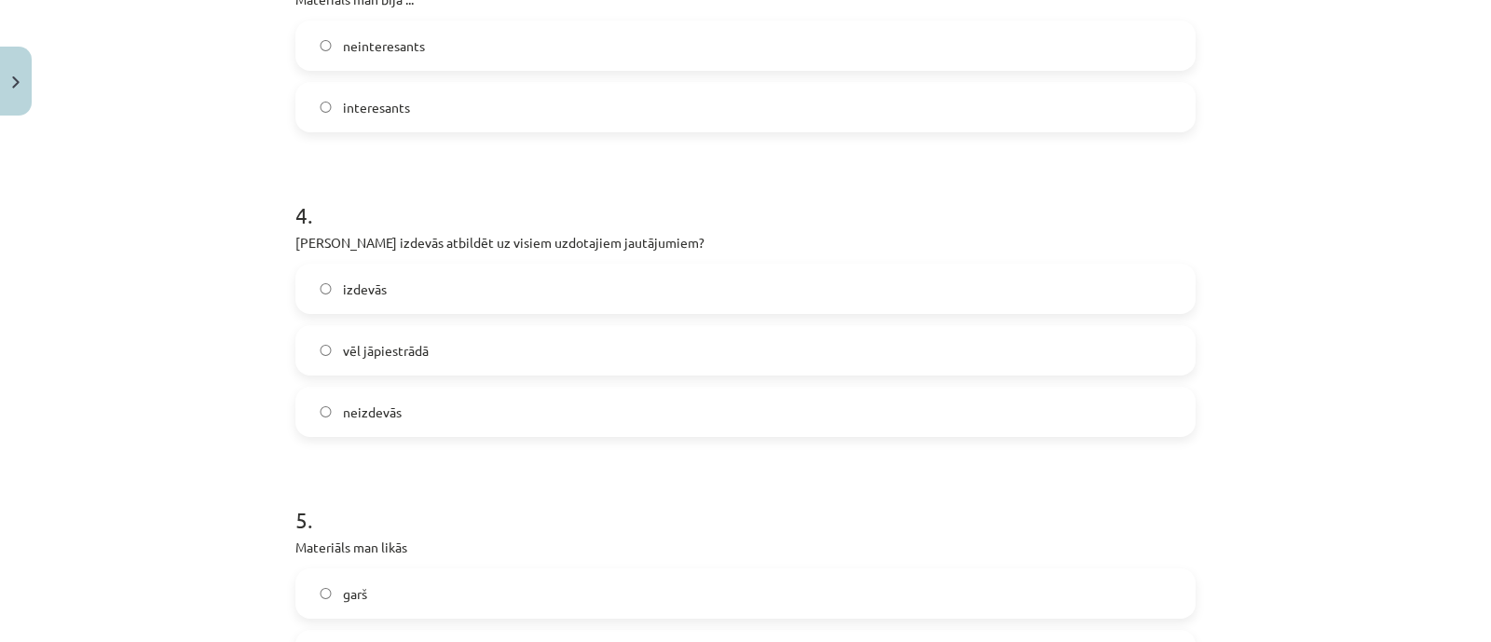
click at [386, 114] on span "interesants" at bounding box center [376, 108] width 67 height 20
click at [371, 279] on span "izdevās" at bounding box center [365, 289] width 44 height 20
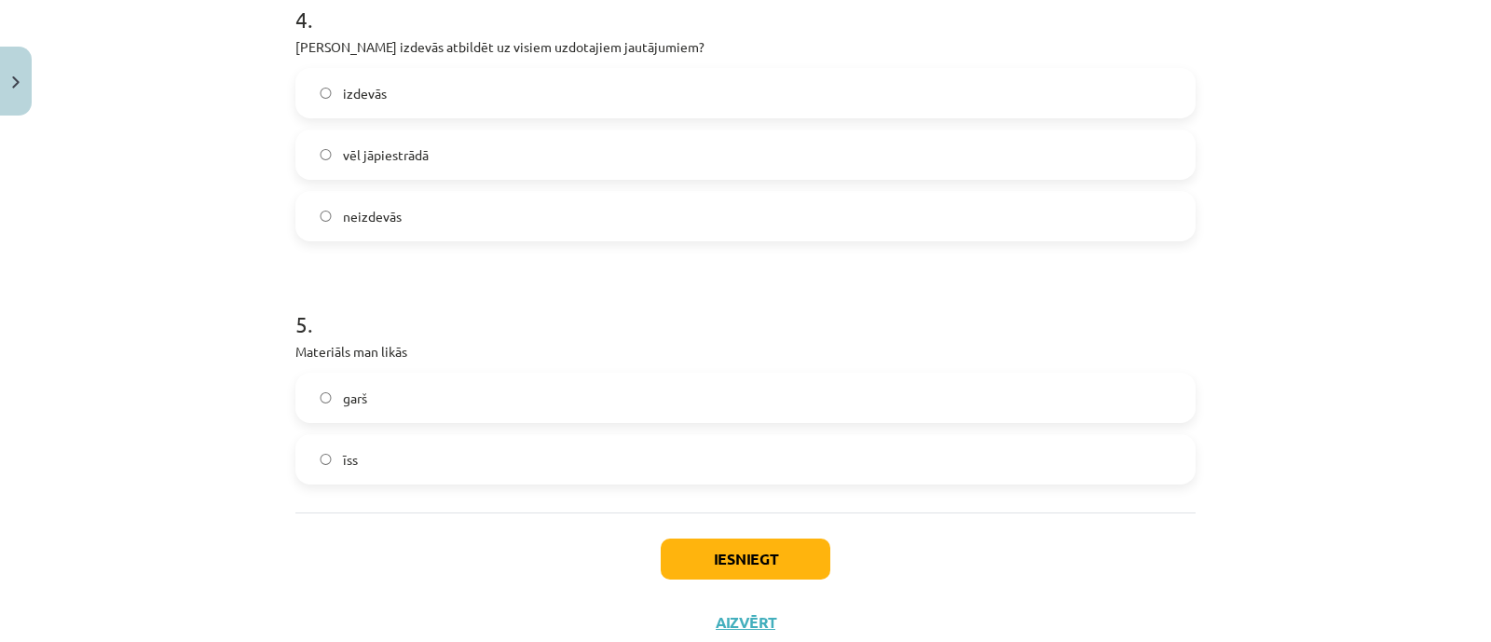
scroll to position [1164, 0]
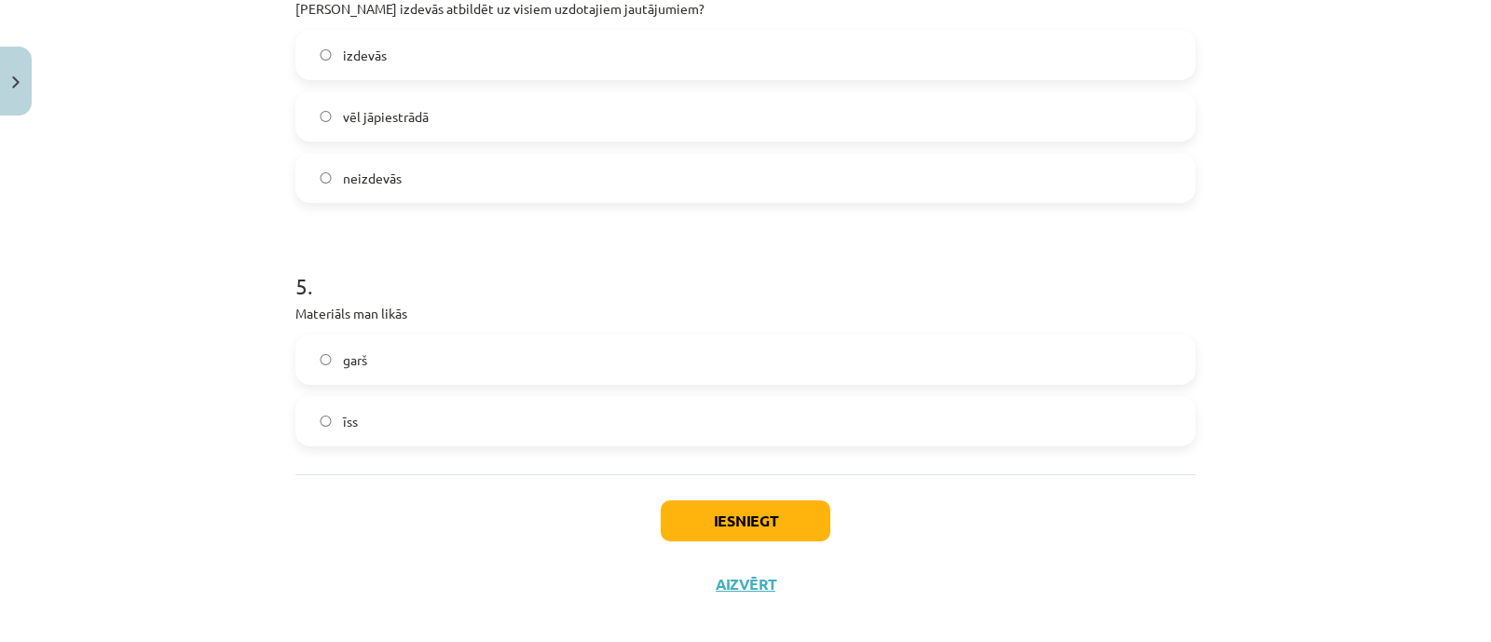
click at [360, 402] on label "īss" at bounding box center [745, 421] width 896 height 47
click at [701, 522] on button "Iesniegt" at bounding box center [745, 520] width 170 height 41
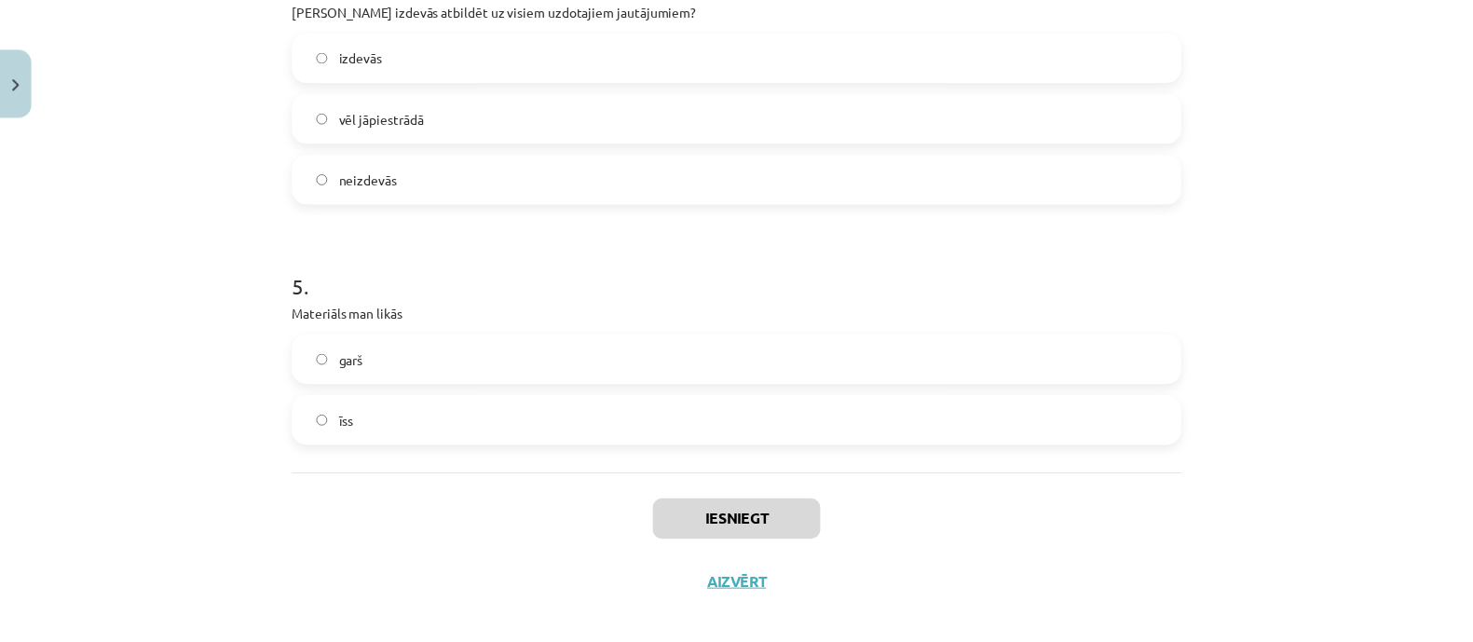
scroll to position [1046, 0]
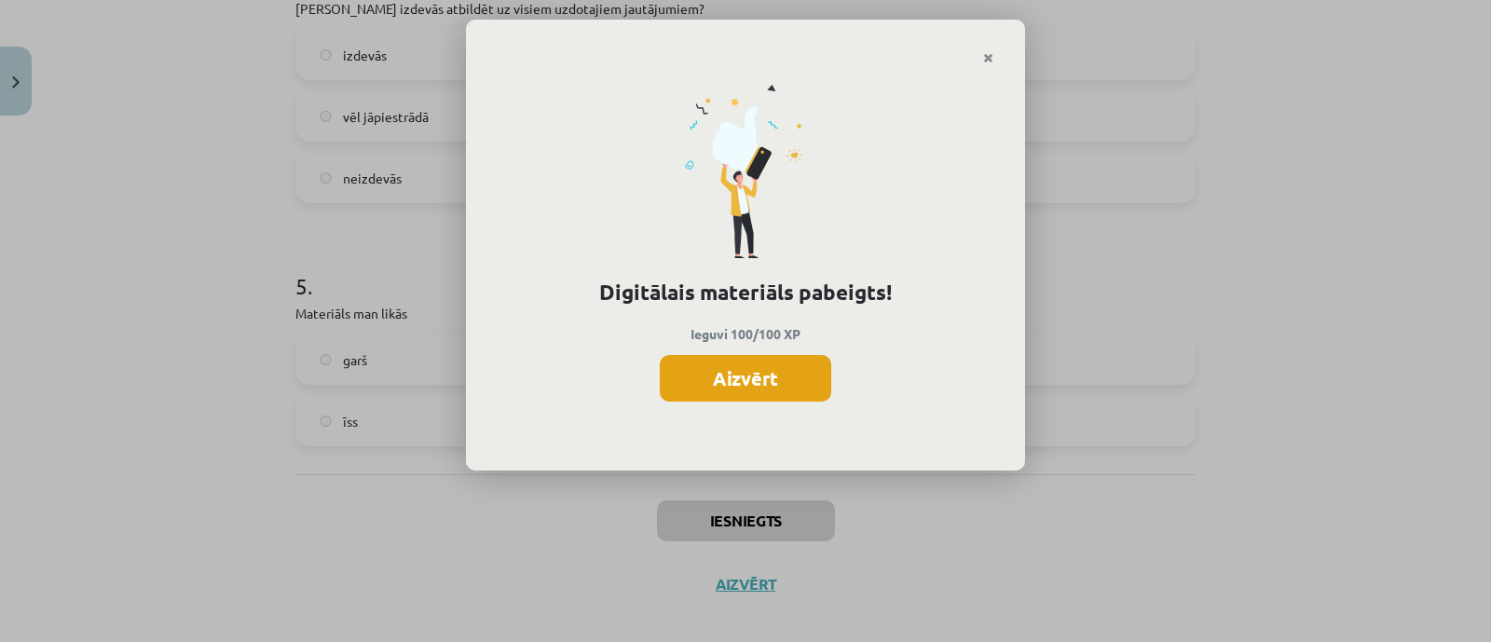
click at [757, 372] on button "Aizvērt" at bounding box center [745, 378] width 171 height 47
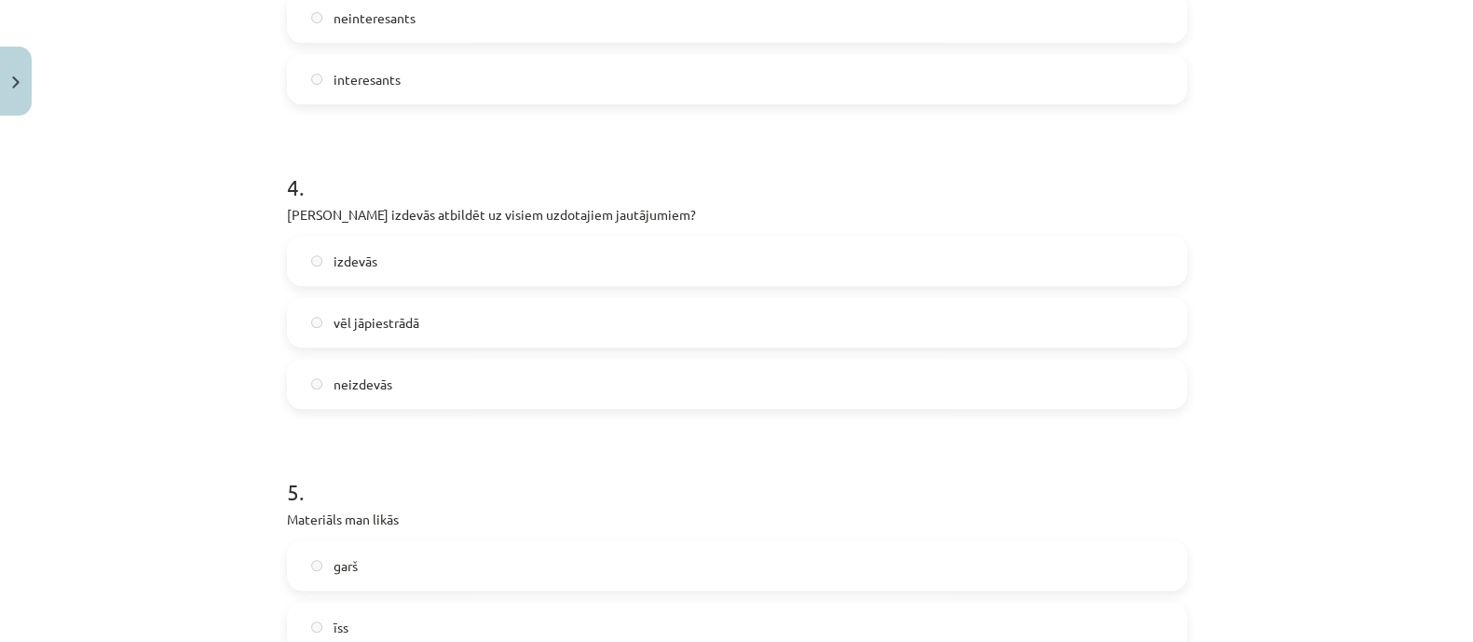
scroll to position [582, 0]
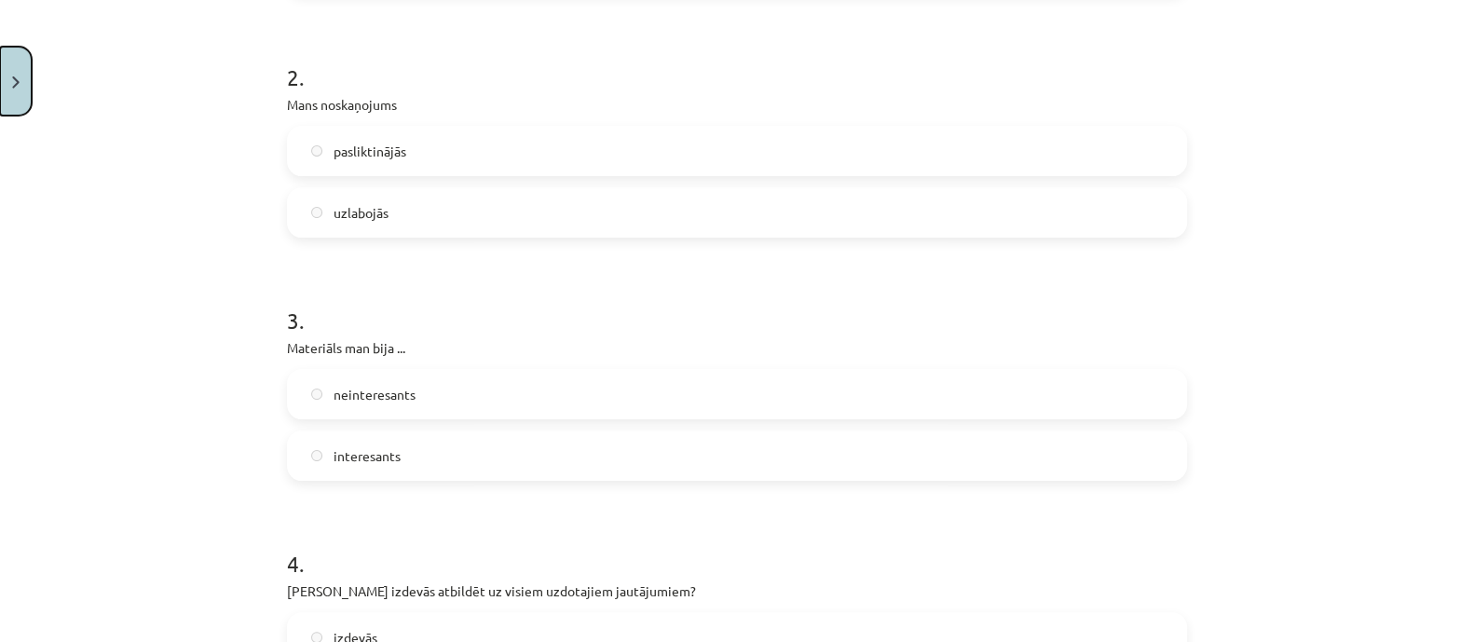
click at [26, 62] on button "Close" at bounding box center [16, 81] width 32 height 69
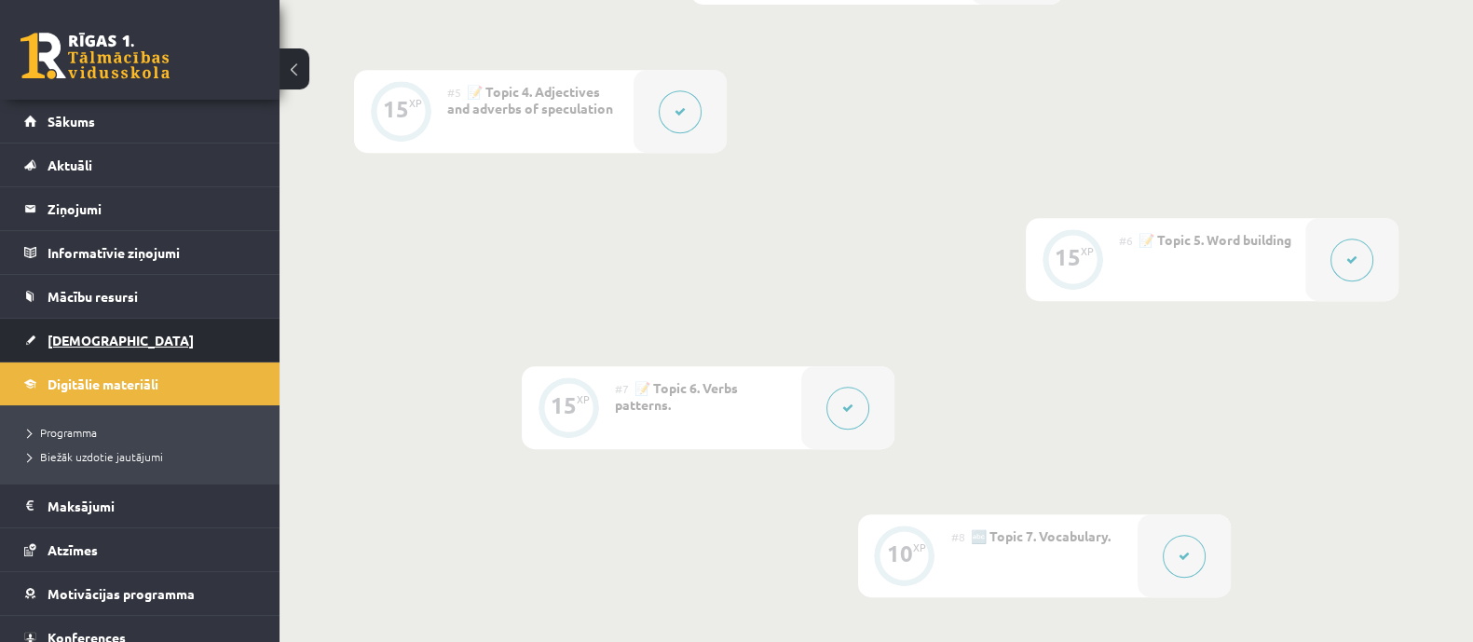
click at [77, 336] on span "[DEMOGRAPHIC_DATA]" at bounding box center [121, 340] width 146 height 17
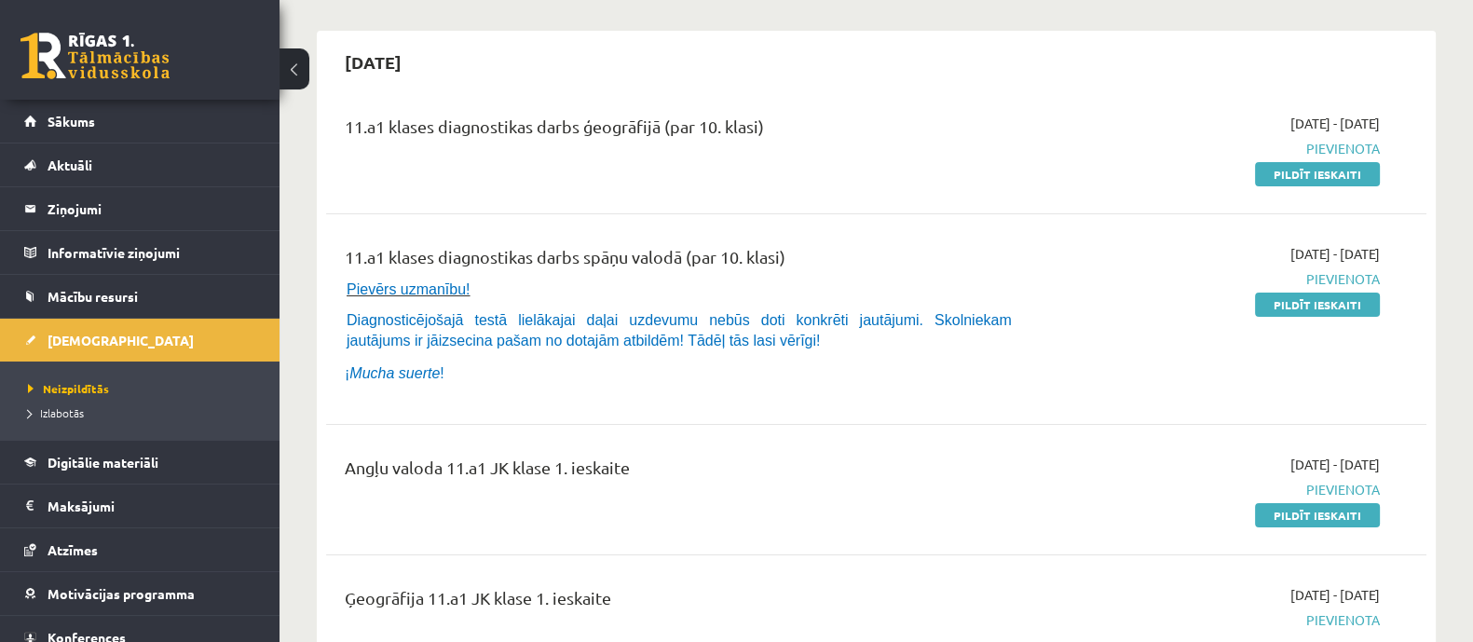
scroll to position [116, 0]
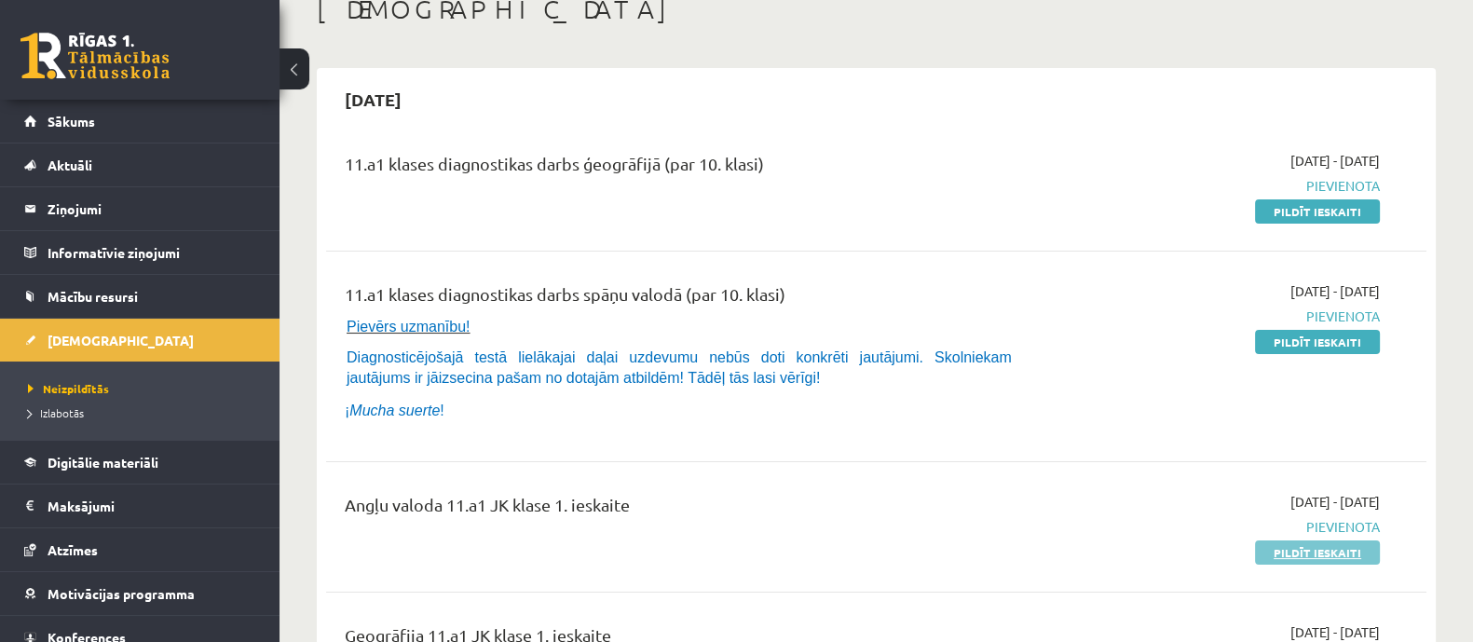
click at [1326, 547] on link "Pildīt ieskaiti" at bounding box center [1317, 552] width 125 height 24
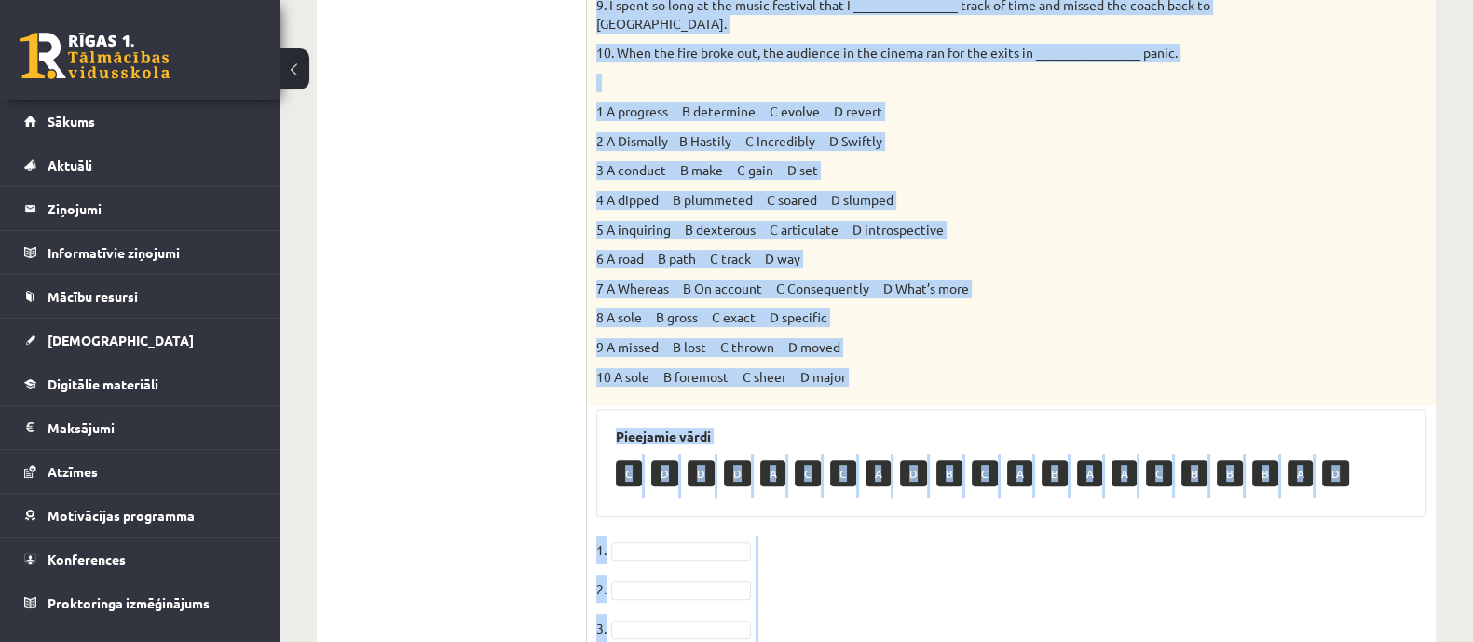
scroll to position [1028, 0]
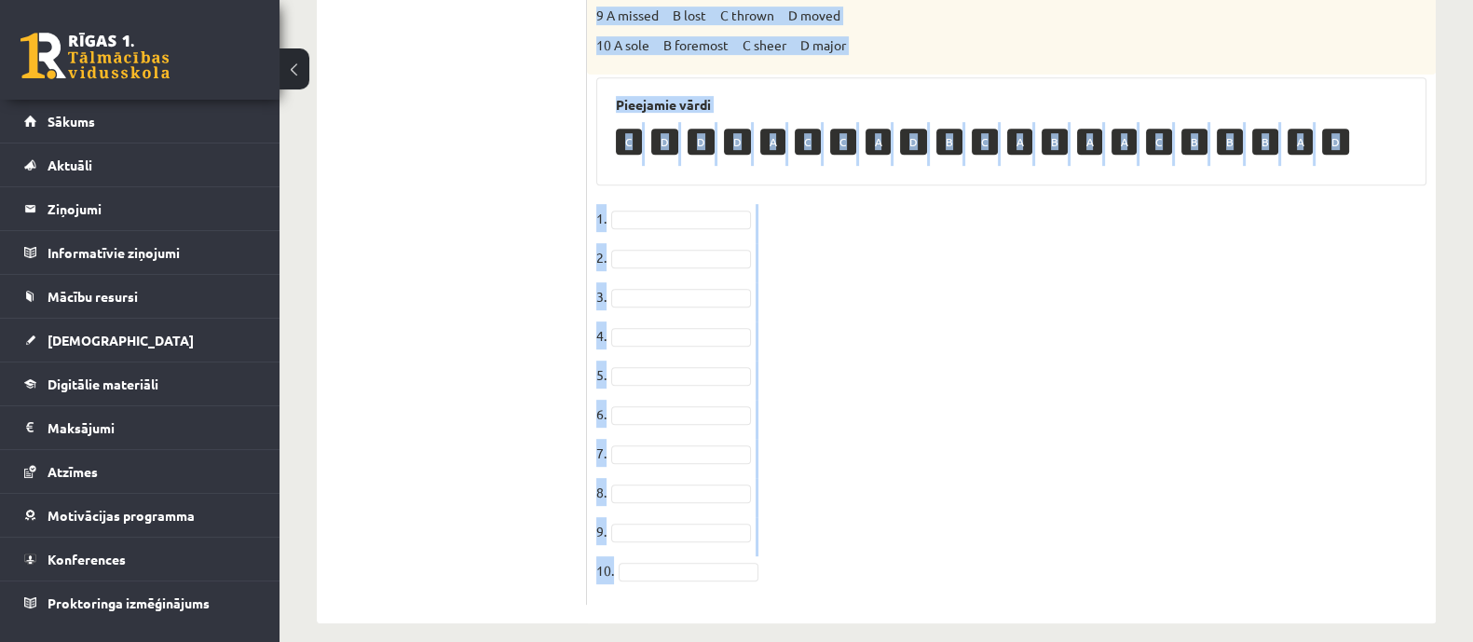
drag, startPoint x: 596, startPoint y: 16, endPoint x: 1001, endPoint y: 586, distance: 699.5
copy div "Choose the correct answers. 1. The genes we inherit from our parents __________…"
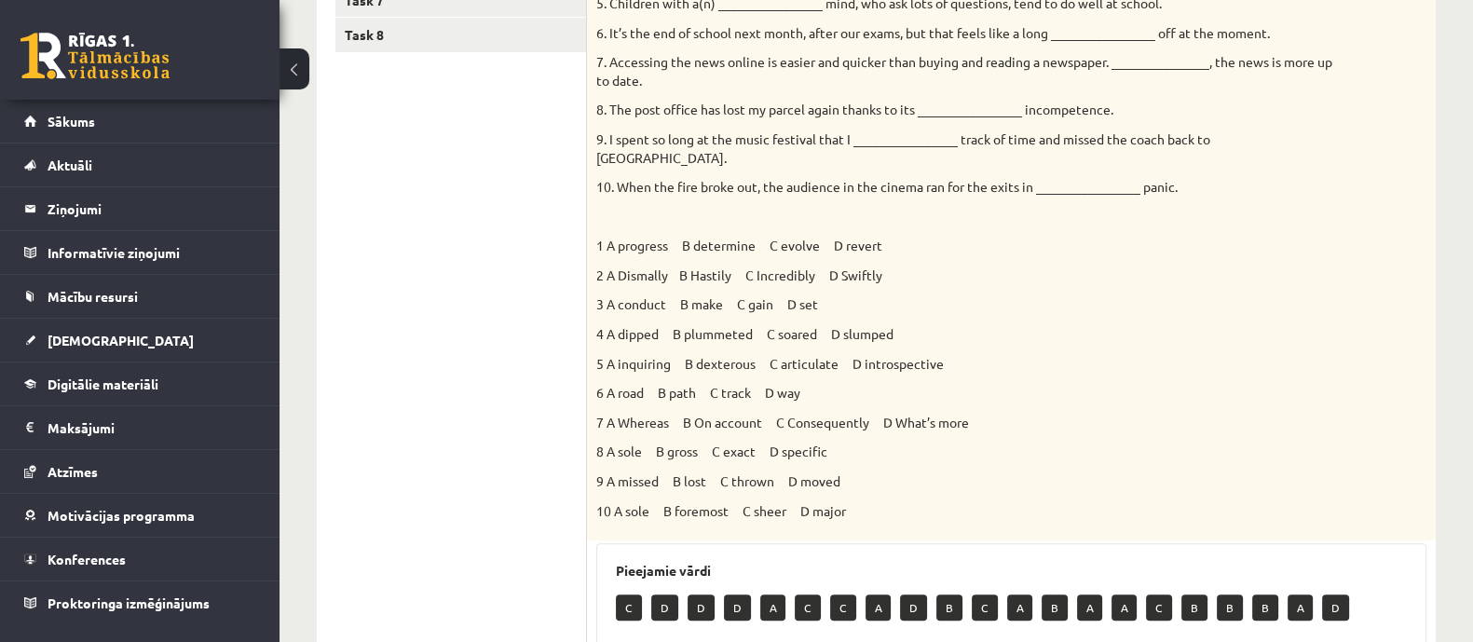
click at [468, 230] on ul "Task 1 Task 2 Task 3 Task 4 Task 5 Task 6 Task 7 Task 8" at bounding box center [461, 421] width 252 height 1299
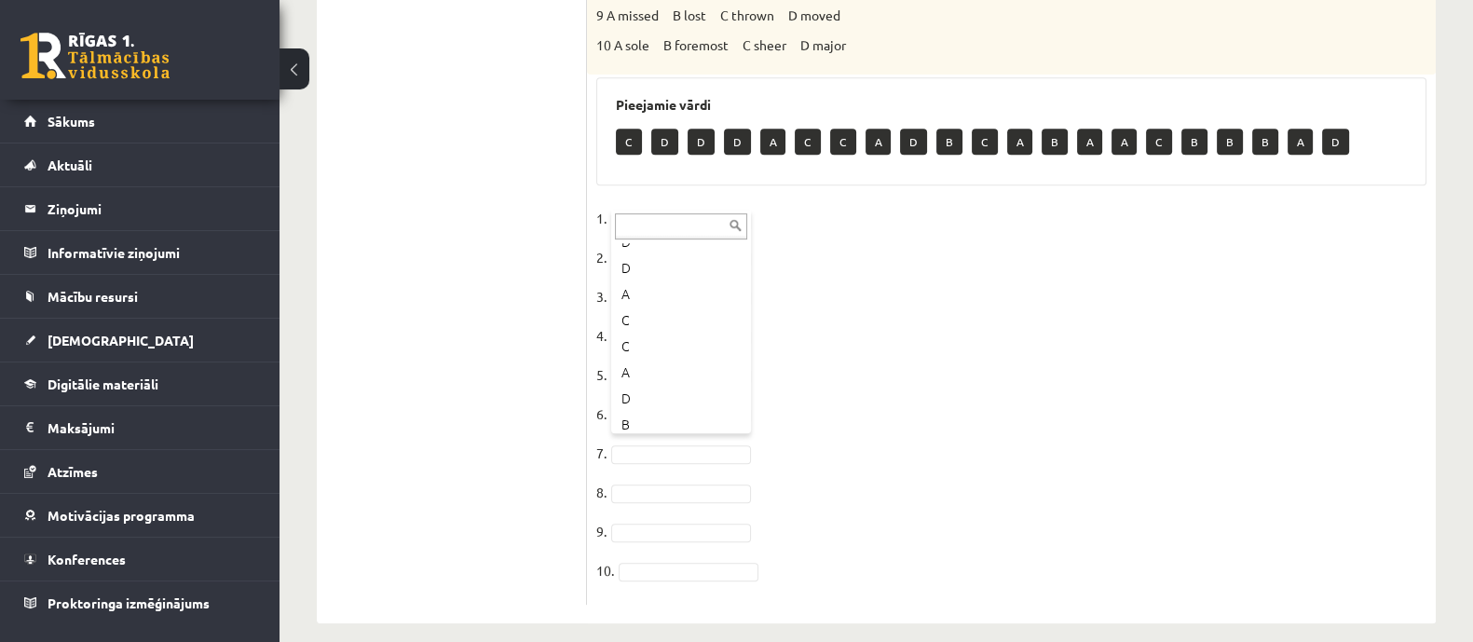
scroll to position [232, 0]
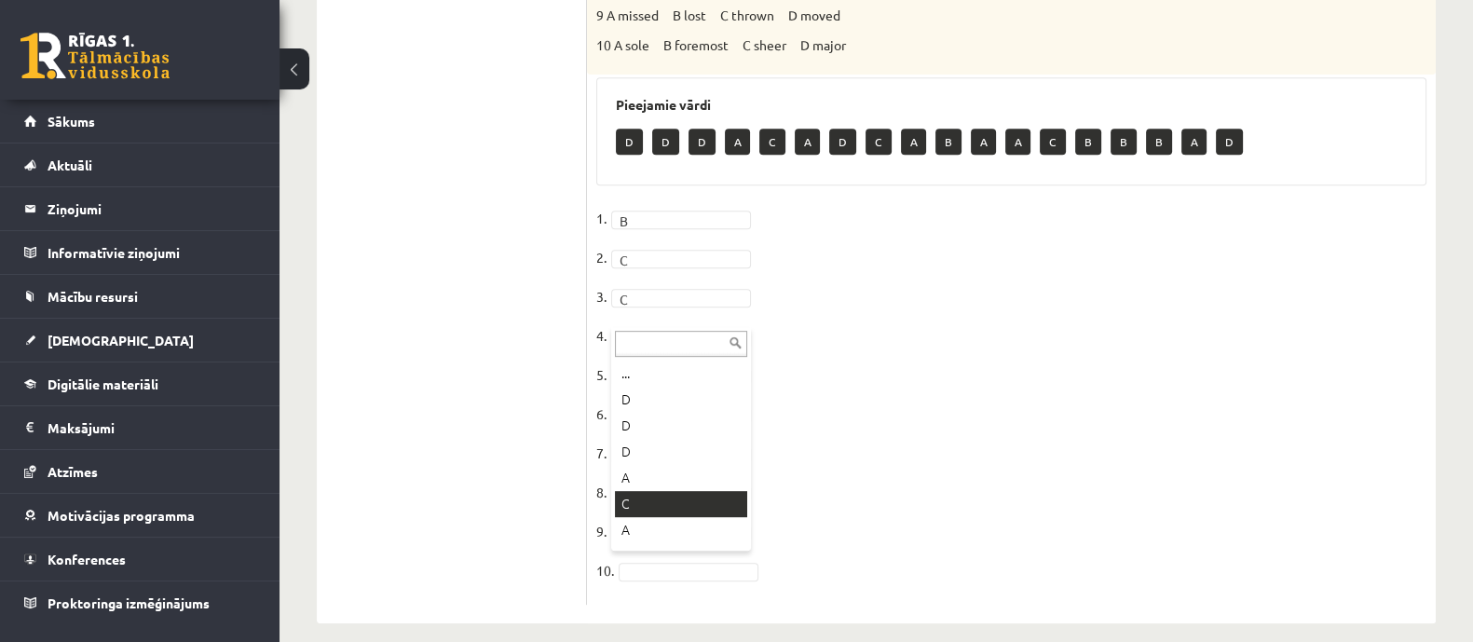
drag, startPoint x: 635, startPoint y: 507, endPoint x: 629, endPoint y: 473, distance: 34.2
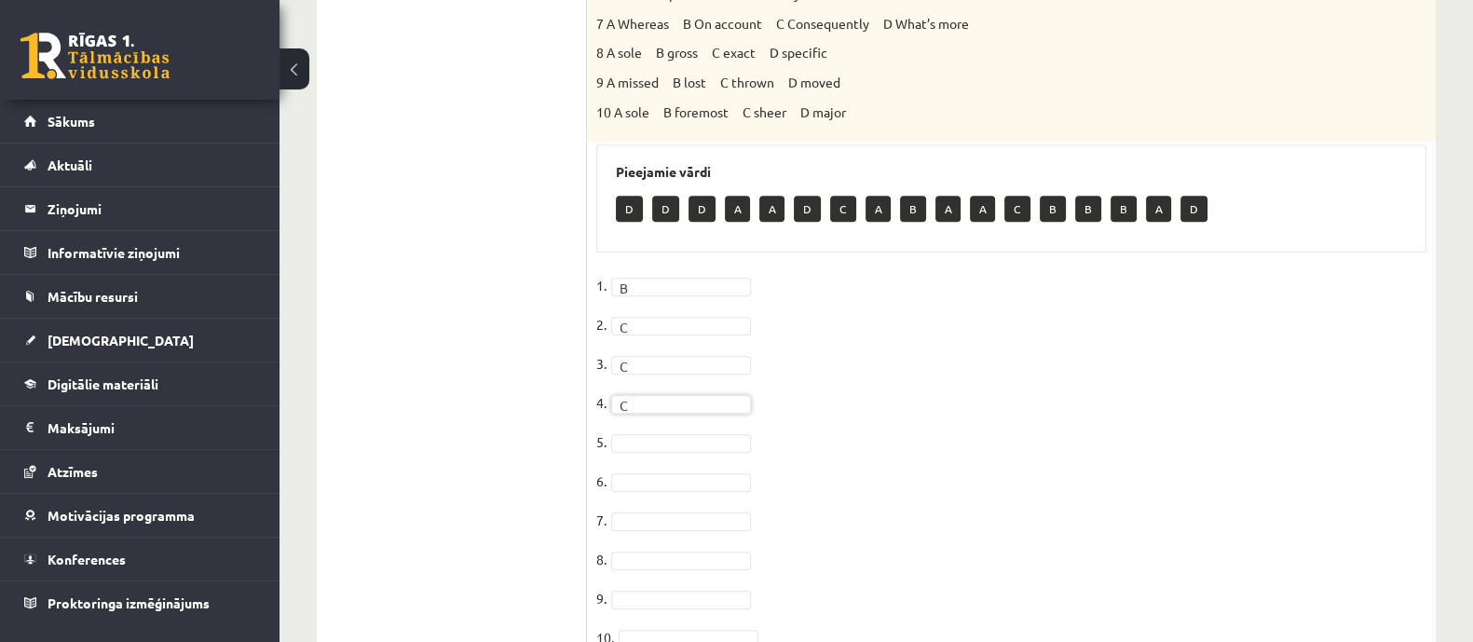
scroll to position [1028, 0]
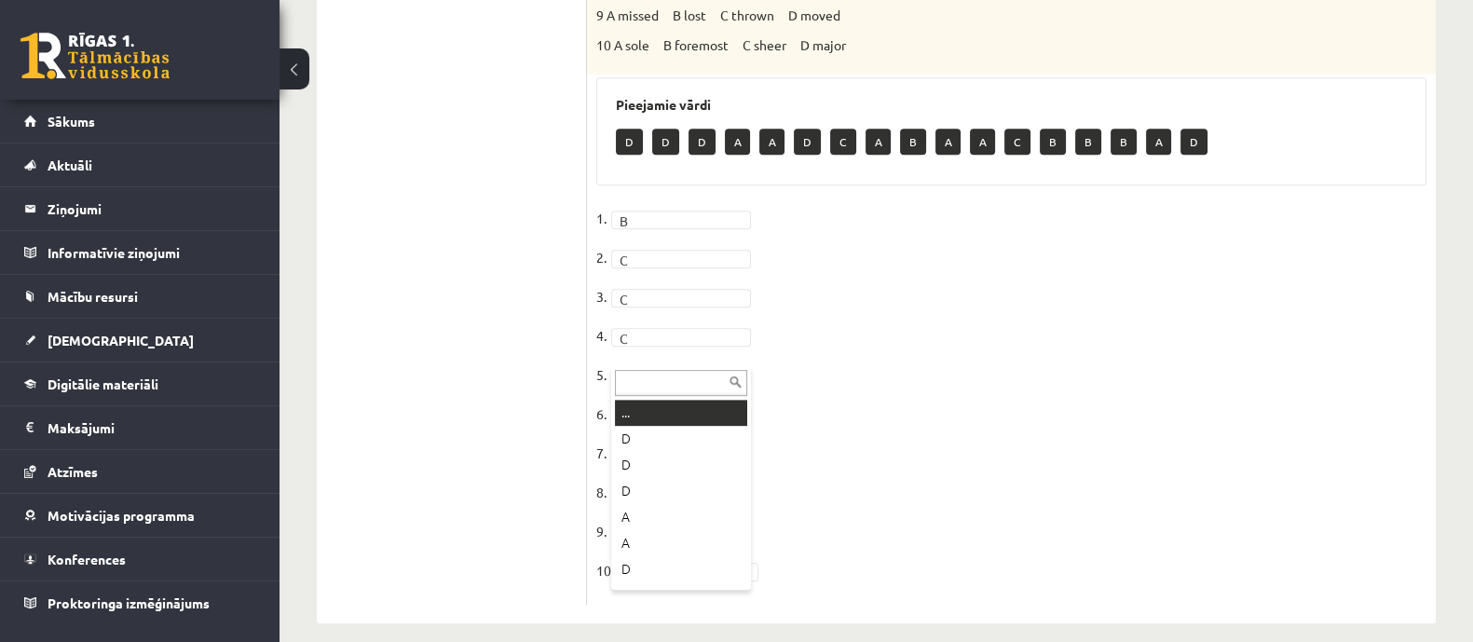
drag, startPoint x: 644, startPoint y: 354, endPoint x: 637, endPoint y: 456, distance: 102.7
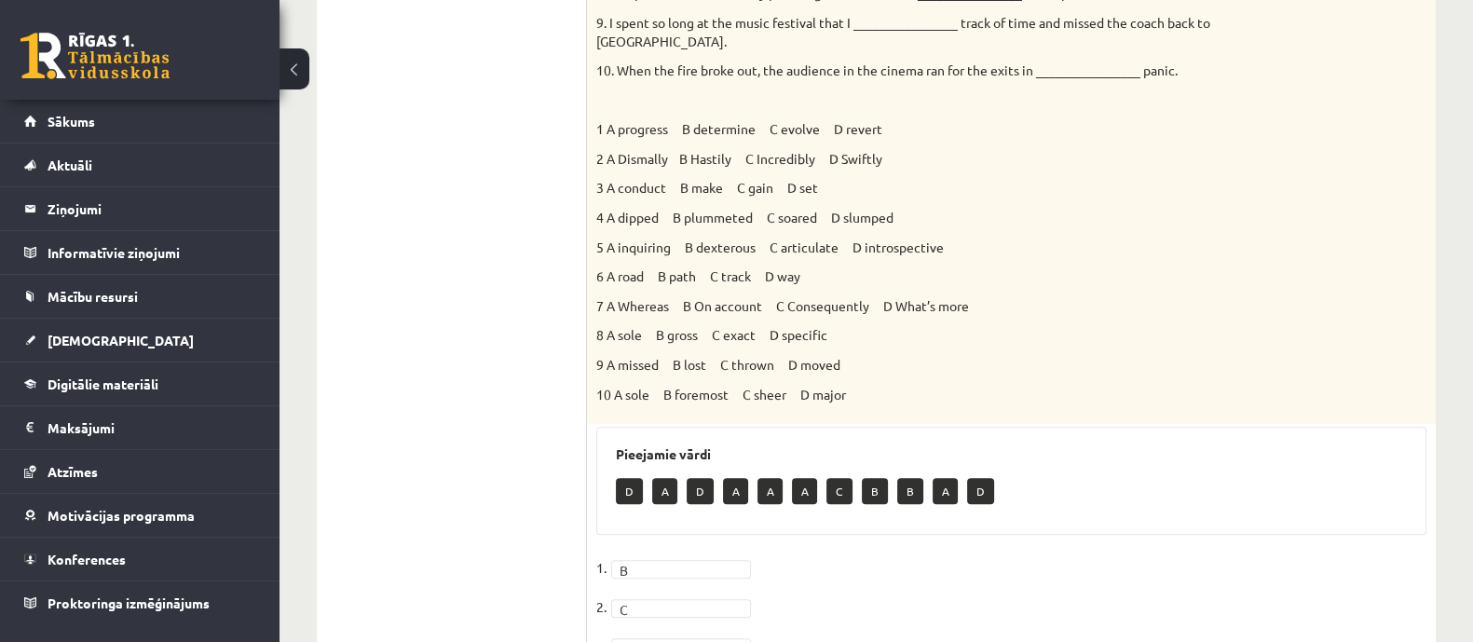
scroll to position [213, 0]
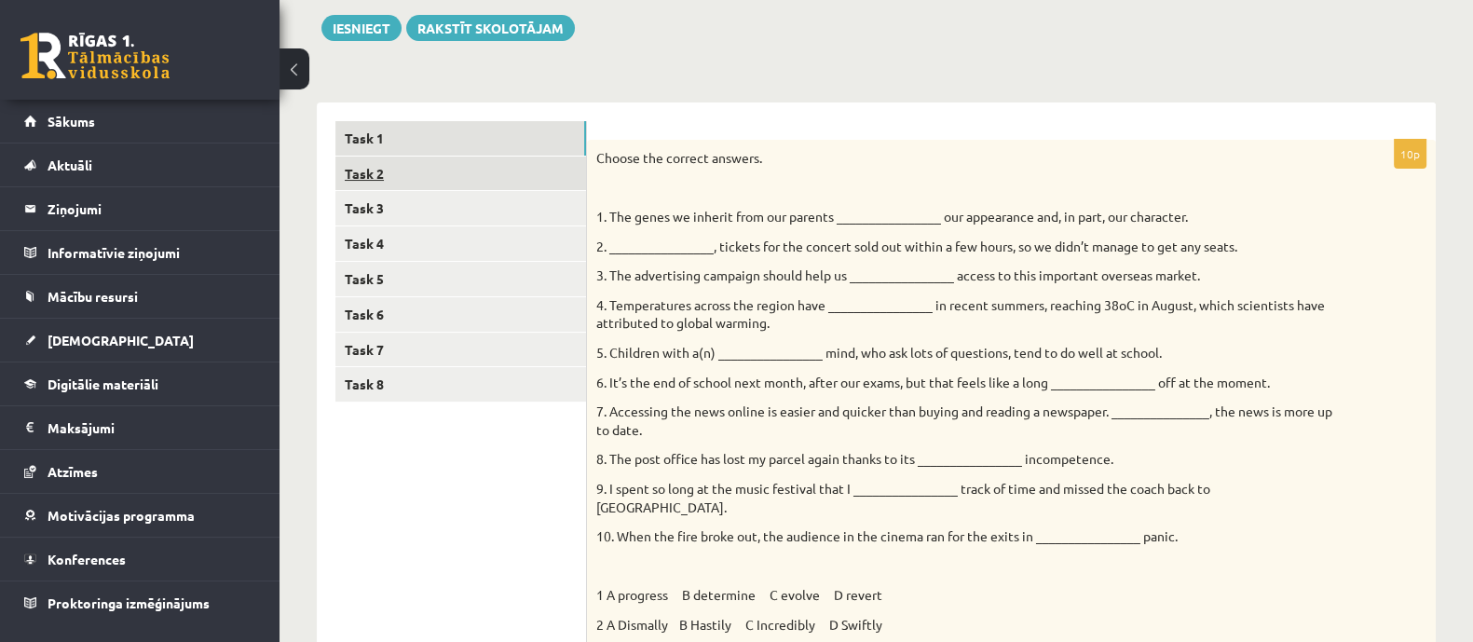
click at [470, 182] on link "Task 2" at bounding box center [460, 174] width 251 height 34
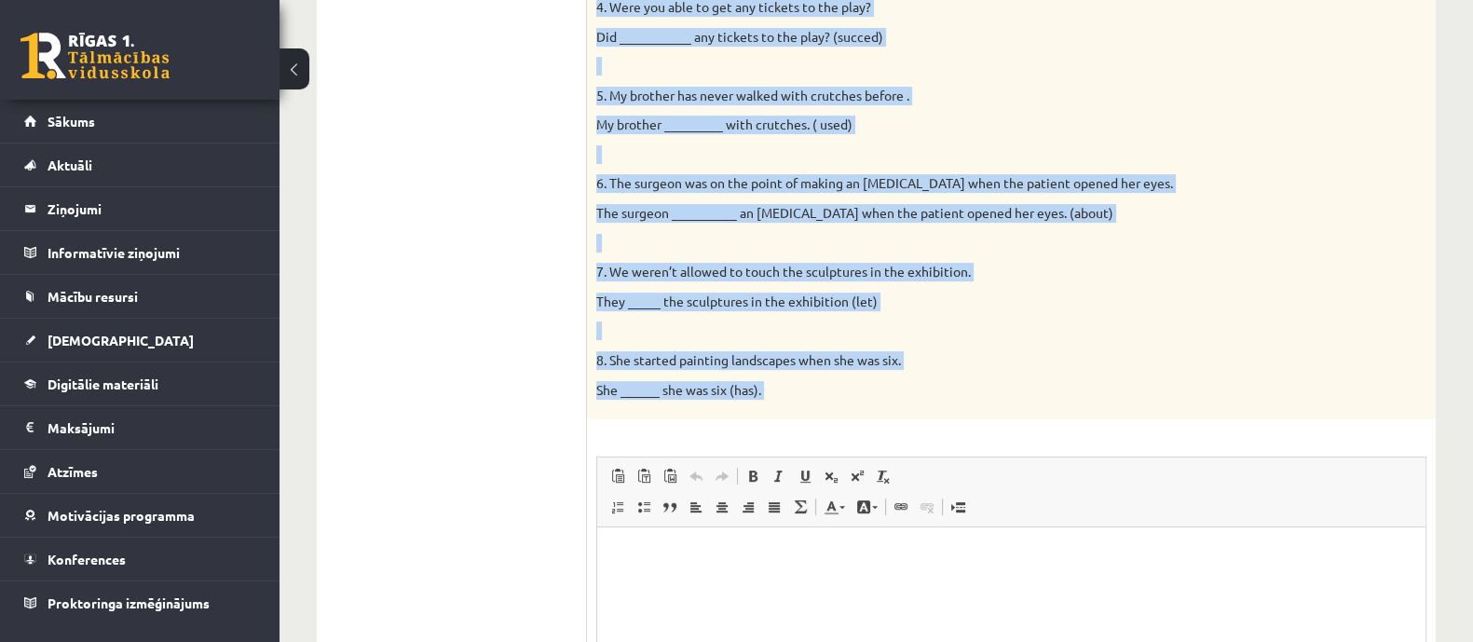
scroll to position [964, 0]
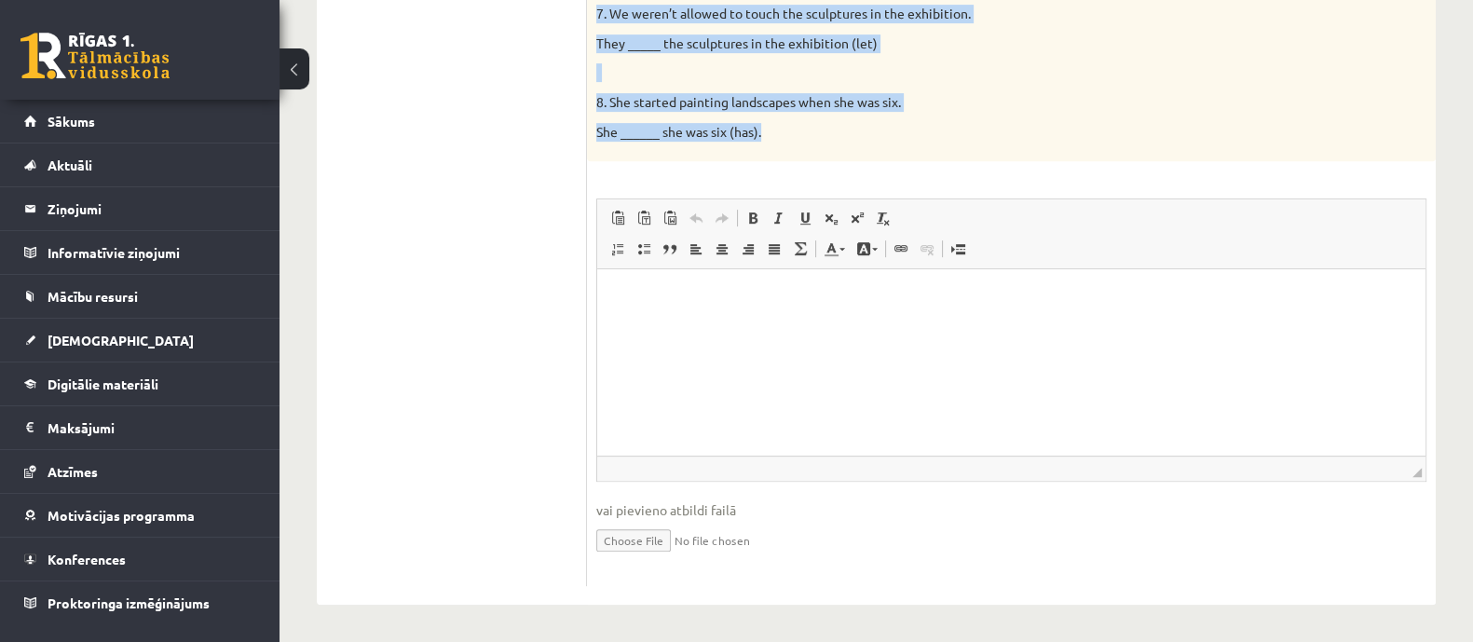
drag, startPoint x: 591, startPoint y: 160, endPoint x: 895, endPoint y: 154, distance: 304.7
copy div "Complete the second sentence so that it has a similar meaning to the first sent…"
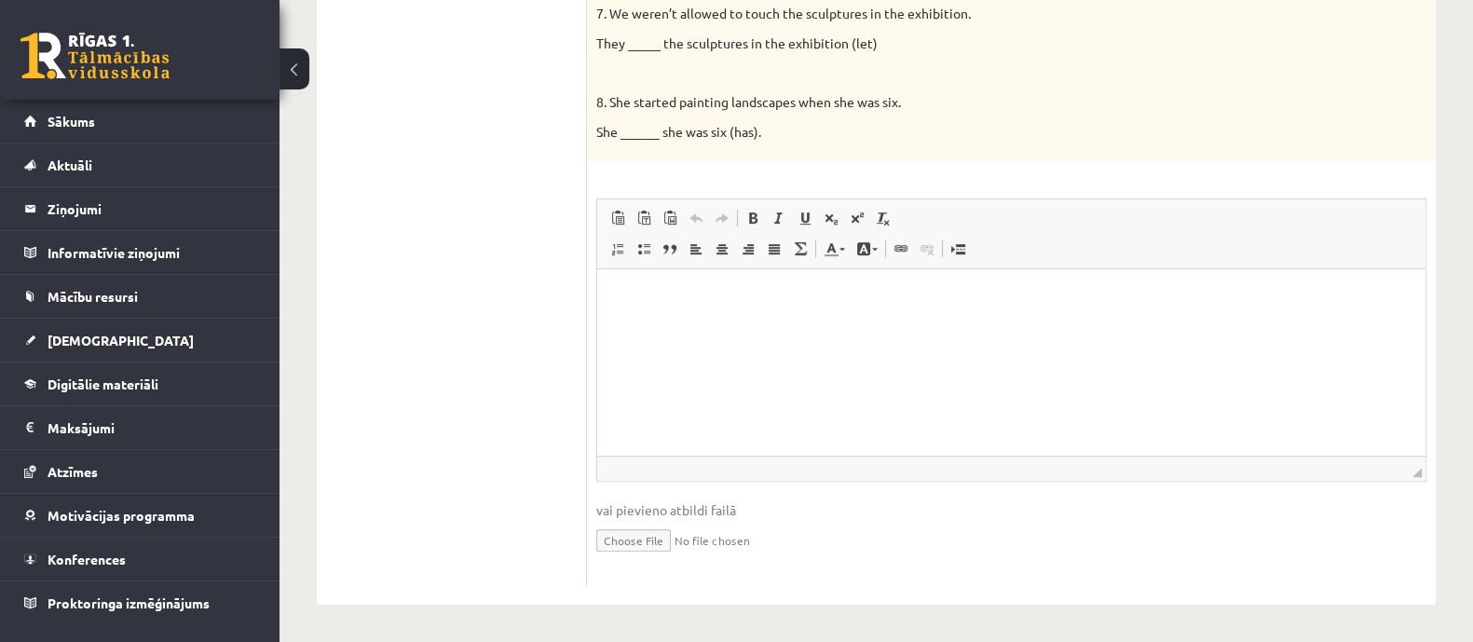
click at [648, 315] on html at bounding box center [1011, 297] width 828 height 57
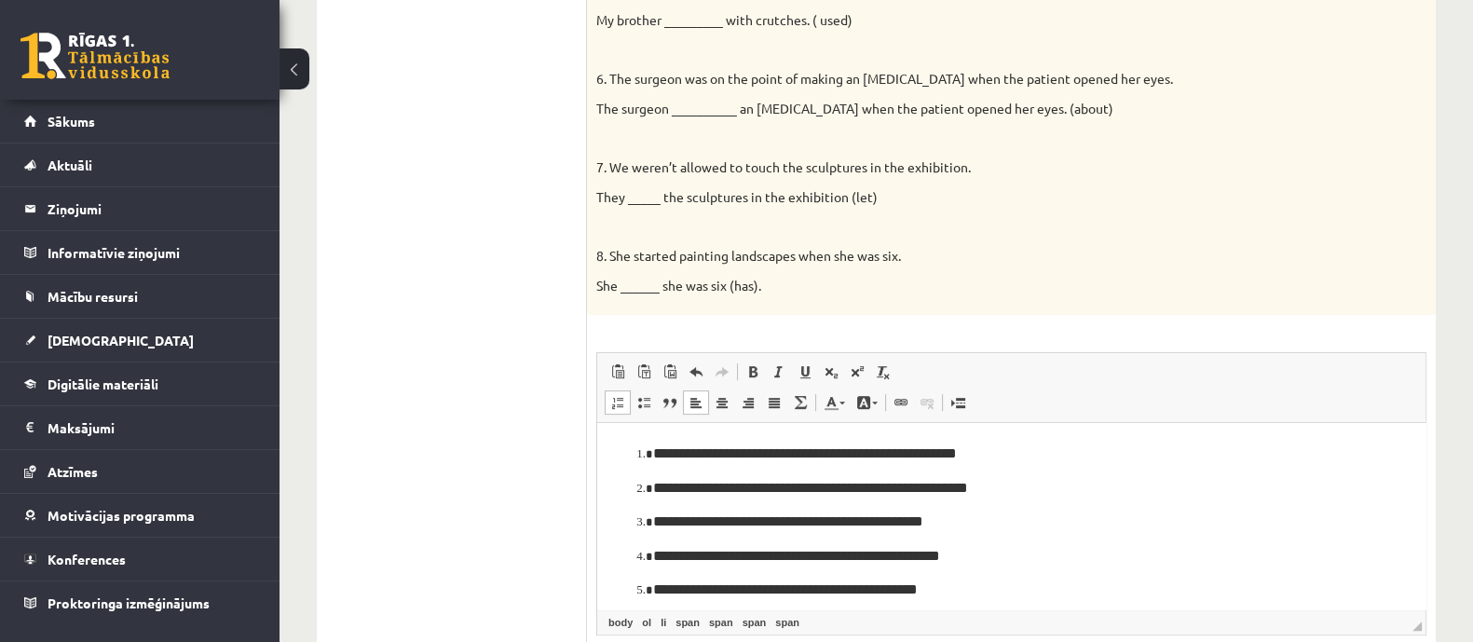
scroll to position [847, 0]
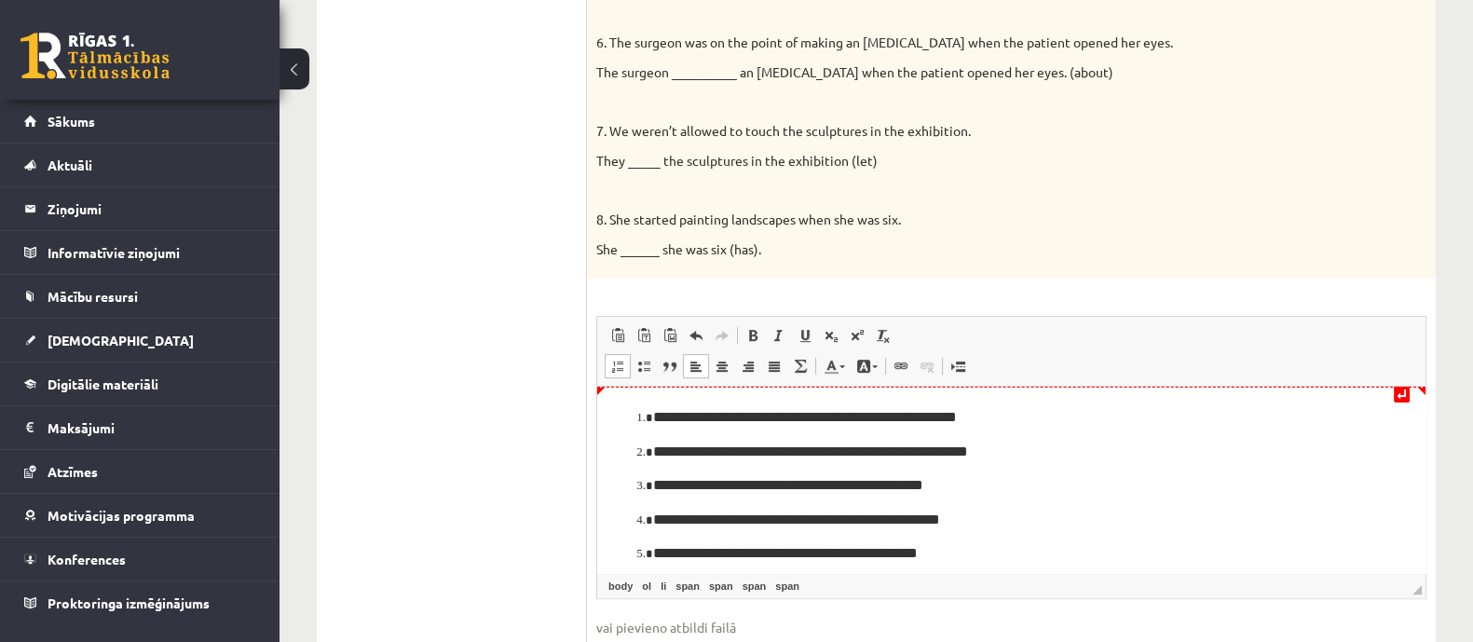
click at [842, 414] on span "**********" at bounding box center [805, 417] width 304 height 14
click at [677, 487] on span "**********" at bounding box center [788, 485] width 270 height 14
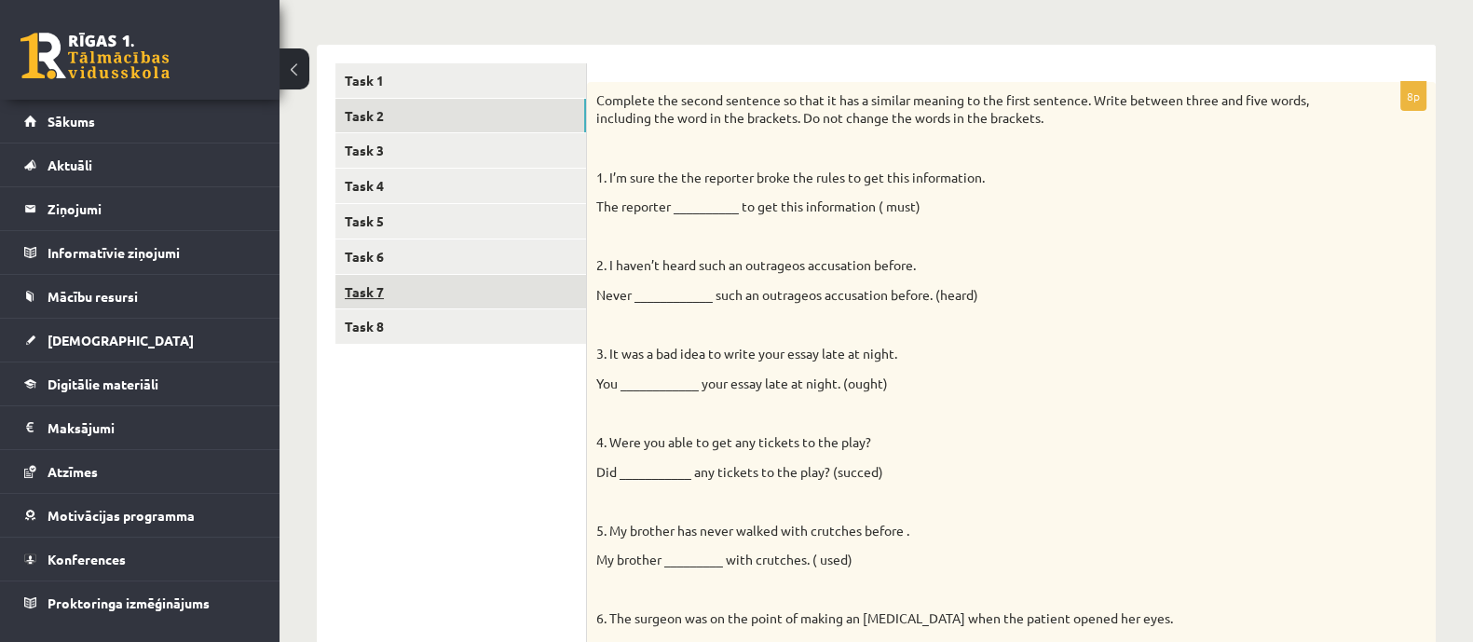
scroll to position [265, 0]
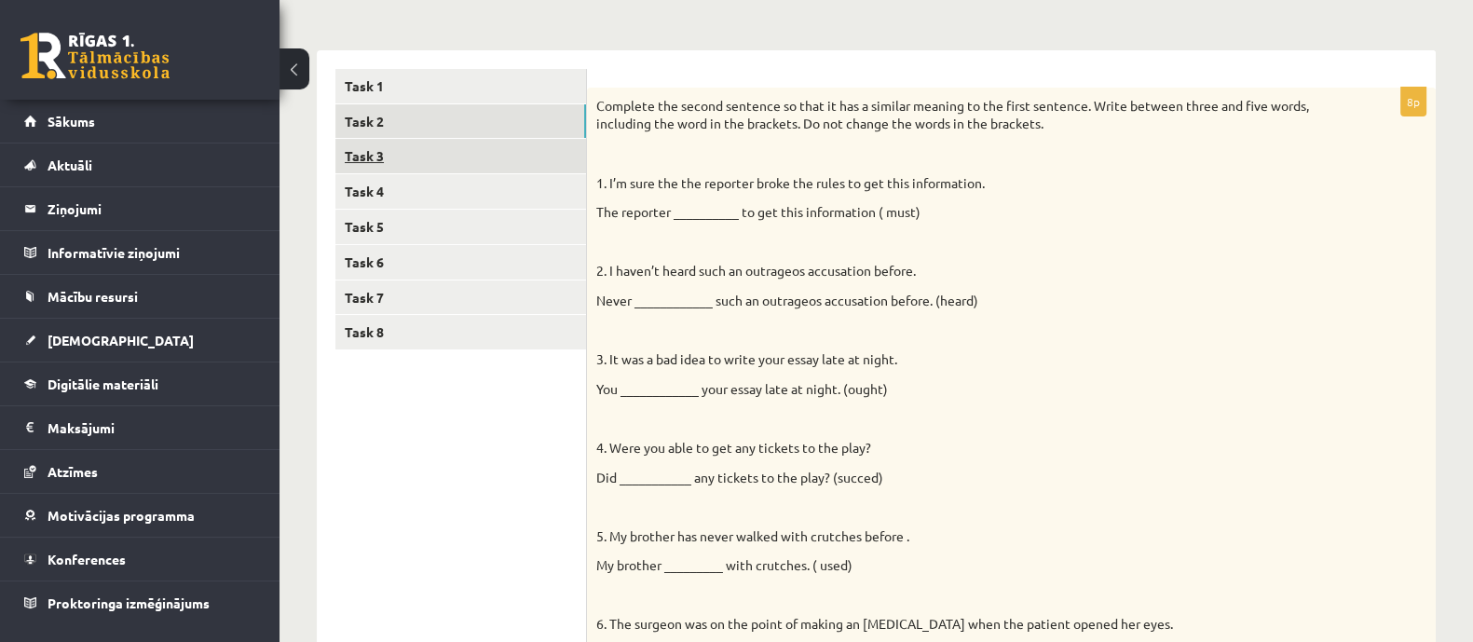
click at [438, 155] on link "Task 3" at bounding box center [460, 156] width 251 height 34
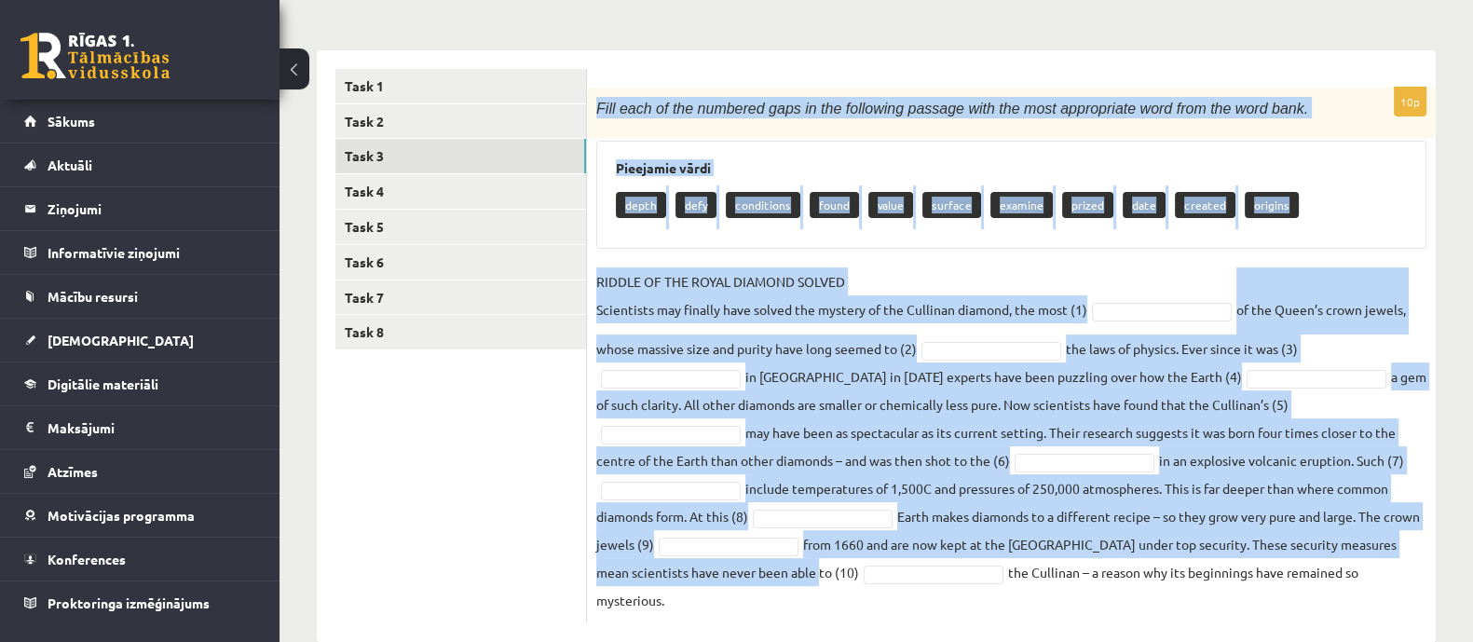
scroll to position [275, 0]
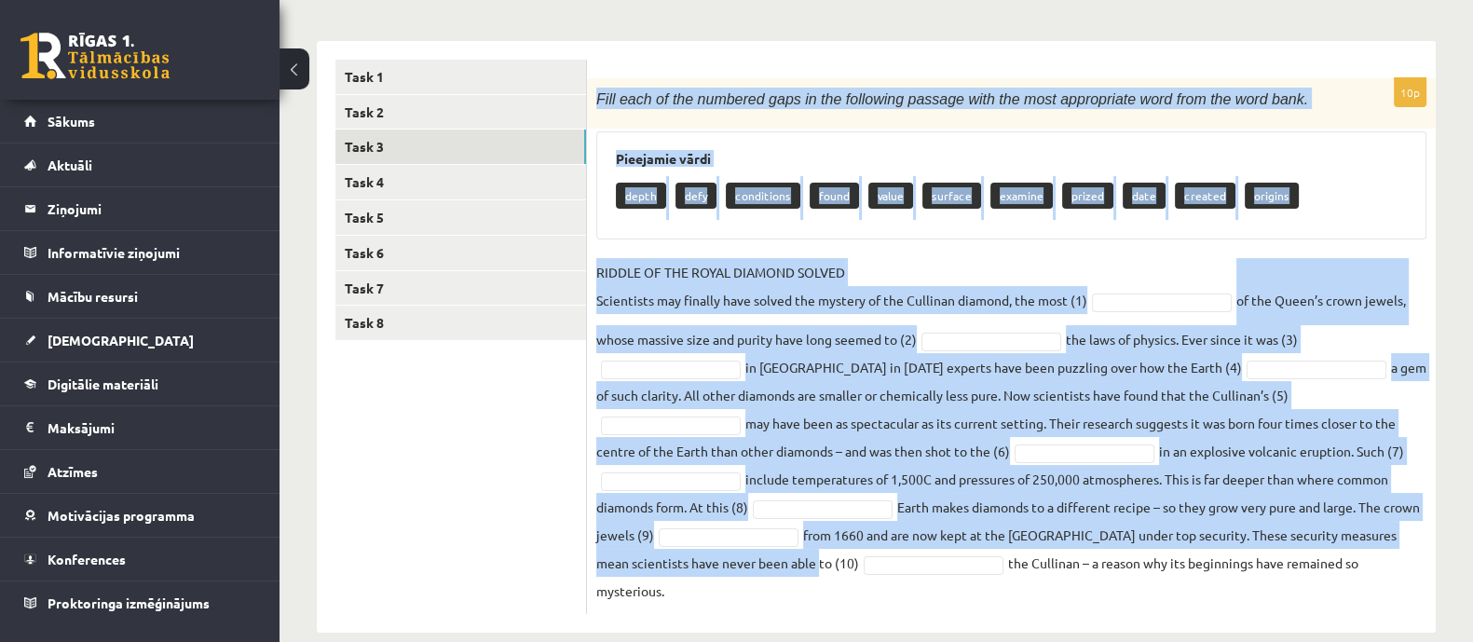
drag, startPoint x: 596, startPoint y: 100, endPoint x: 1382, endPoint y: 598, distance: 930.9
click at [1383, 600] on div "10p Fill each of the numbered gaps in the following passage with the most appro…" at bounding box center [1011, 337] width 849 height 592
copy div "Fill each of the numbered gaps in the following passage with the most appropria…"
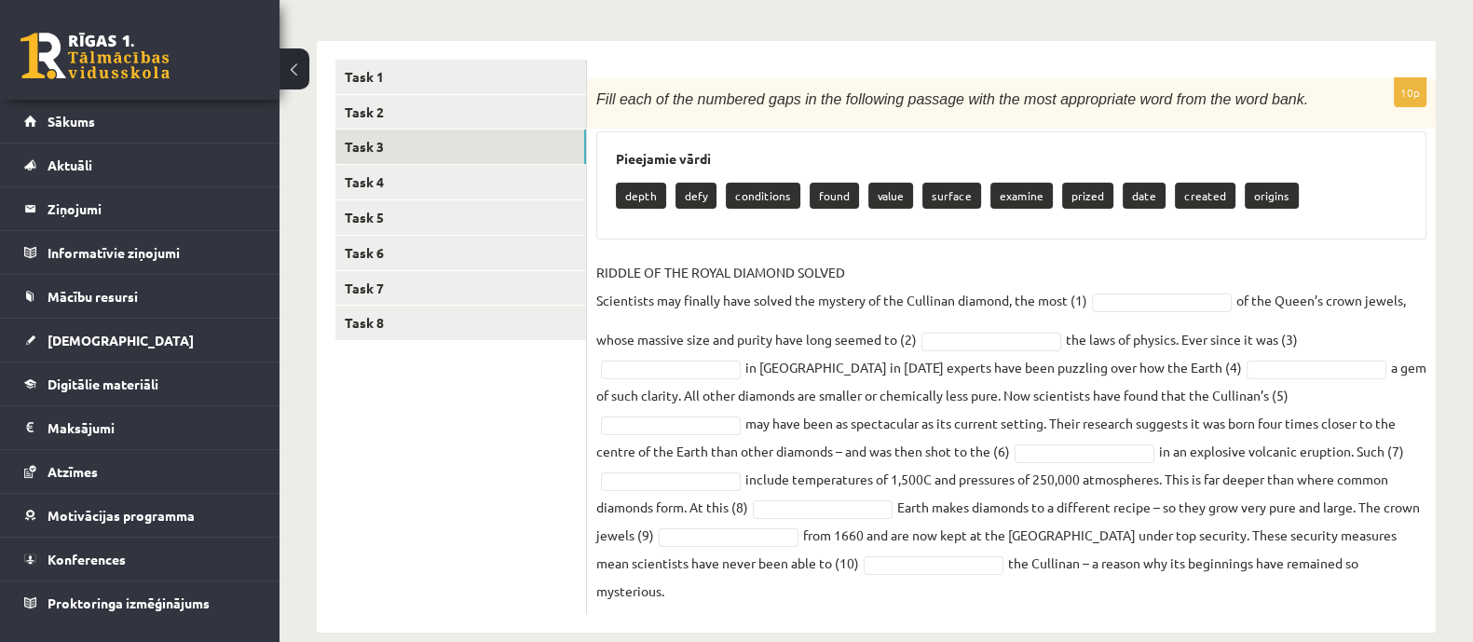
click at [412, 408] on ul "Task 1 Task 2 Task 3 Task 4 Task 5 Task 6 Task 7 Task 8" at bounding box center [461, 337] width 252 height 554
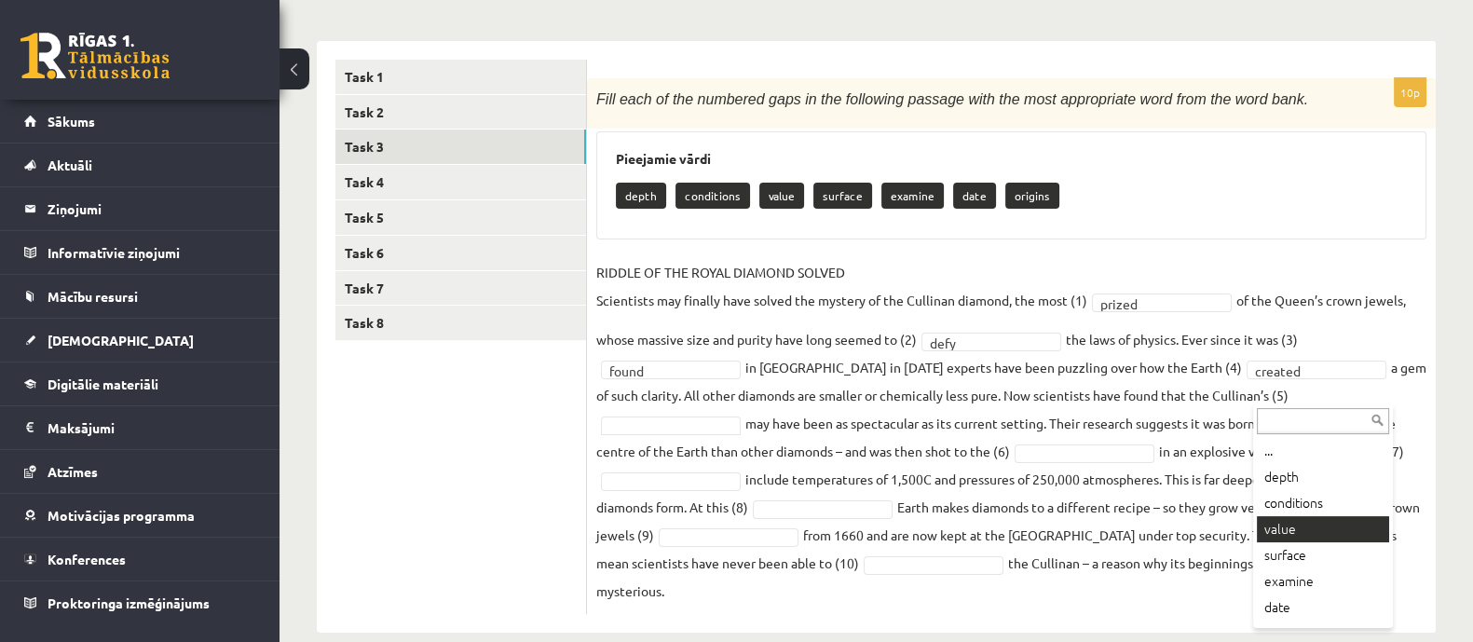
scroll to position [22, 0]
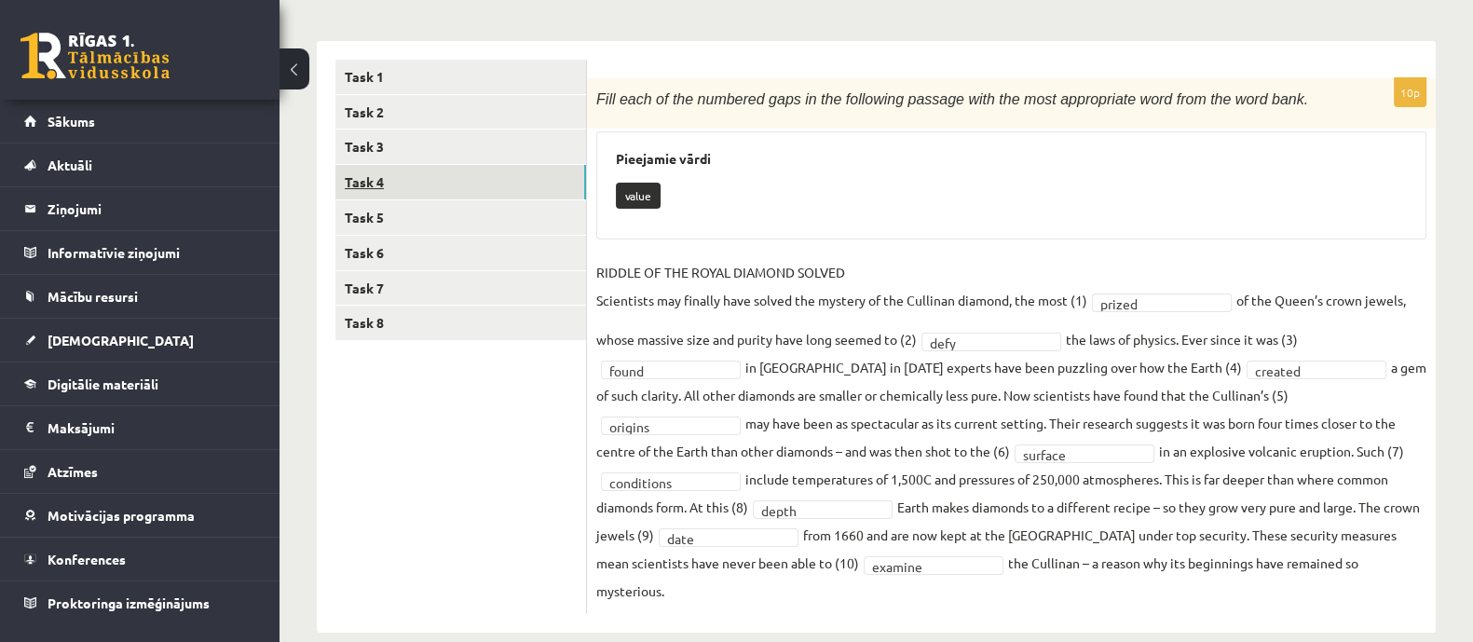
click at [429, 185] on link "Task 4" at bounding box center [460, 182] width 251 height 34
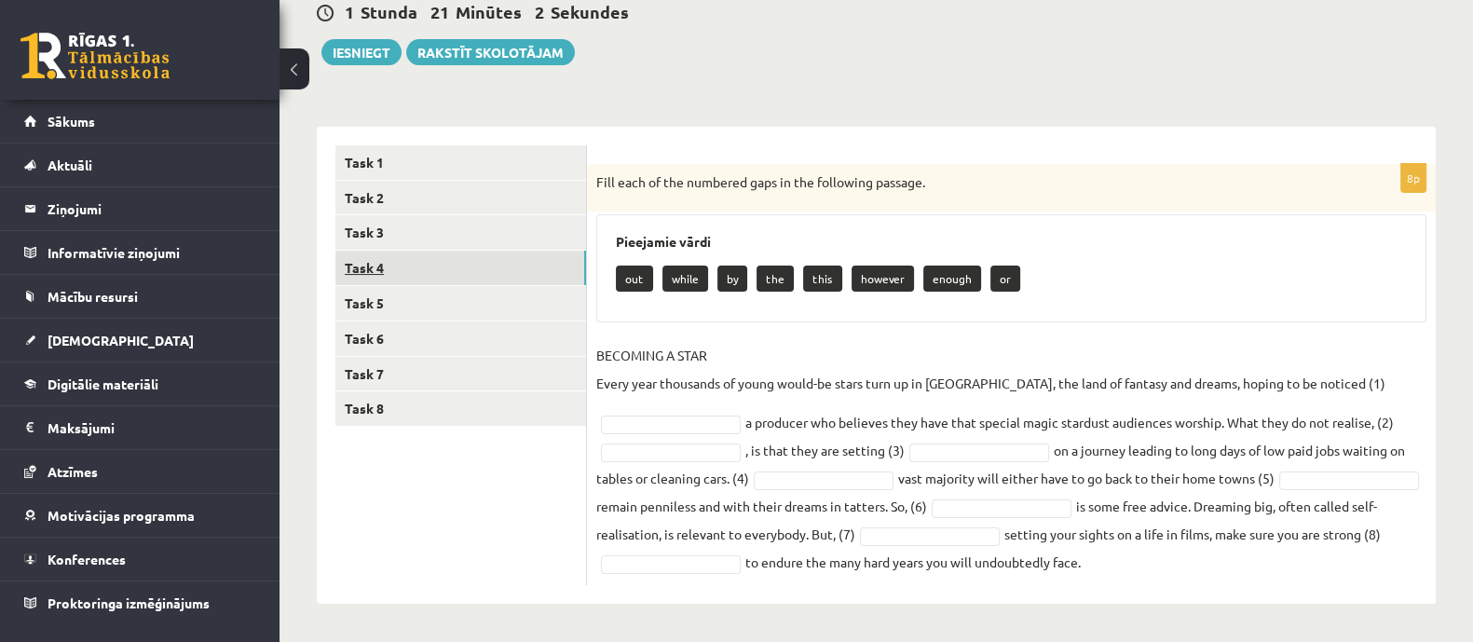
scroll to position [189, 0]
drag, startPoint x: 587, startPoint y: 178, endPoint x: 1196, endPoint y: 562, distance: 720.1
click at [1195, 562] on div "8p Fill each of the numbered gaps in the following passage. Pieejamie vārdi out…" at bounding box center [1011, 374] width 849 height 421
copy div "Fill each of the numbered gaps in the following passage. Pieejamie vārdi out wh…"
click at [1046, 182] on p "Fill each of the numbered gaps in the following passage." at bounding box center [964, 182] width 737 height 19
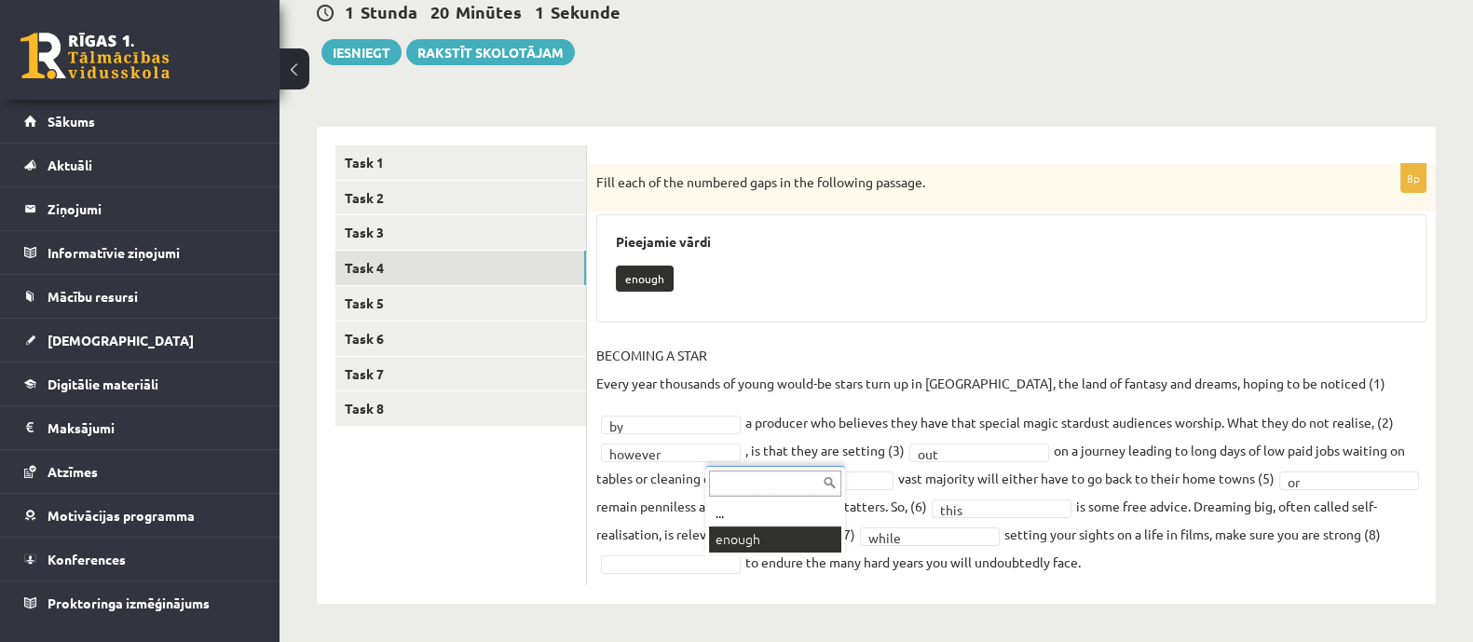
scroll to position [144, 0]
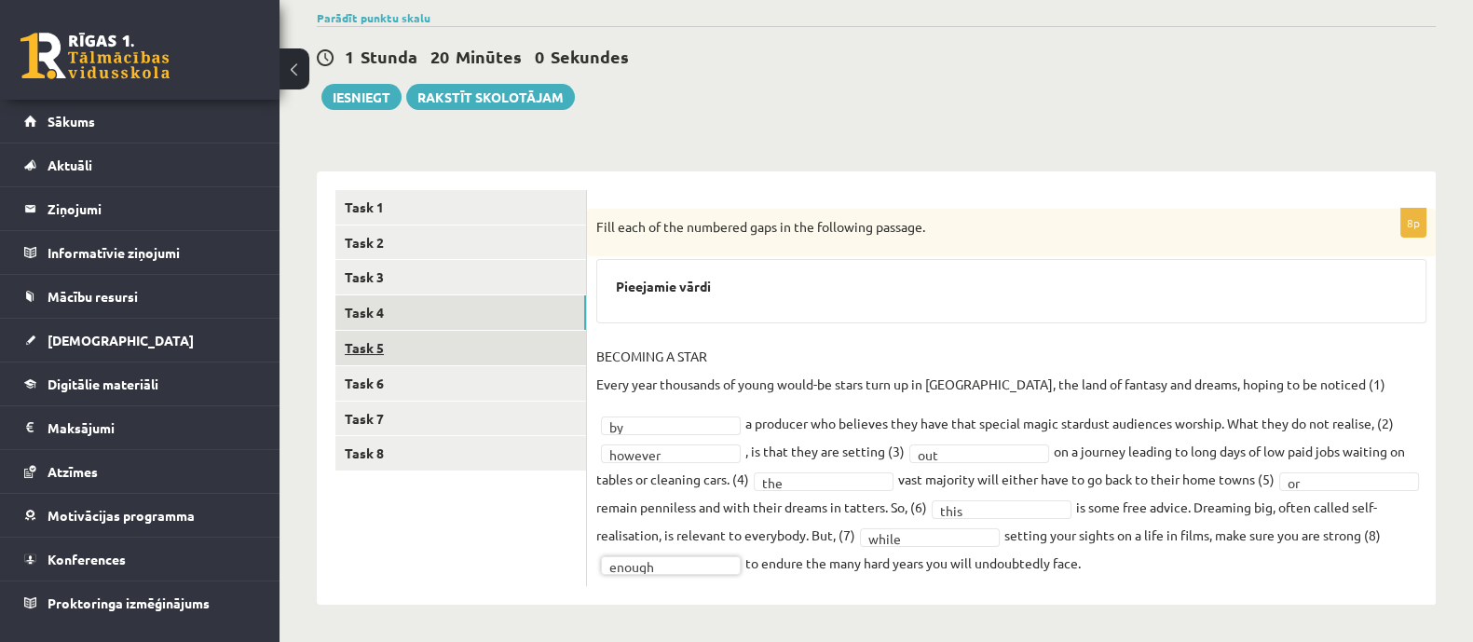
click at [431, 345] on link "Task 5" at bounding box center [460, 348] width 251 height 34
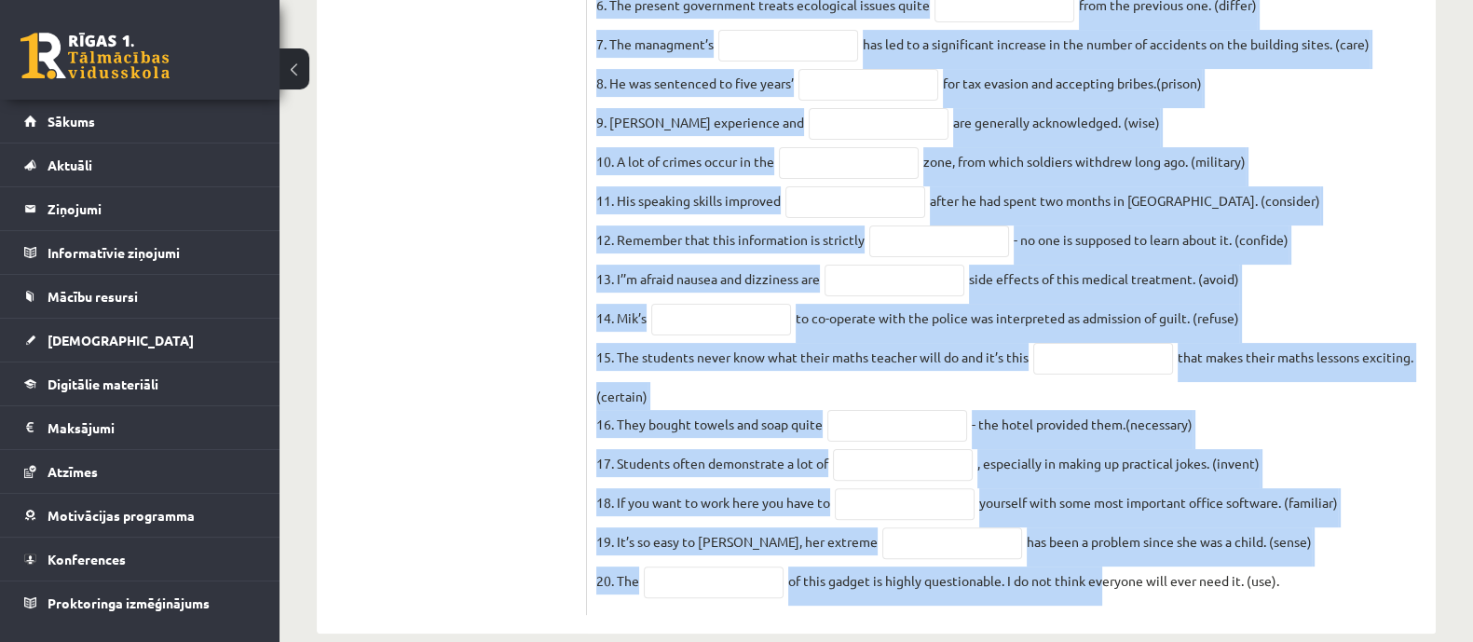
scroll to position [688, 0]
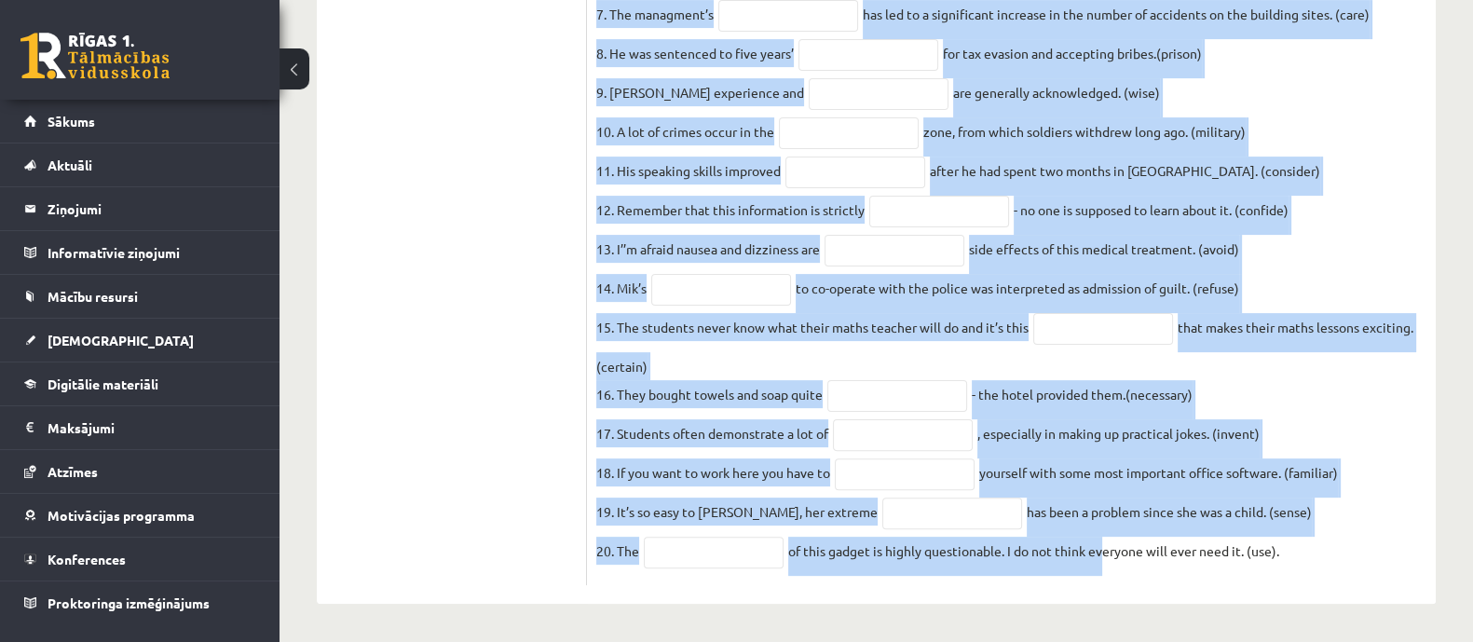
drag, startPoint x: 592, startPoint y: 116, endPoint x: 1374, endPoint y: 565, distance: 902.2
click at [1374, 565] on div "20p Use the word in brackets to form a word that fits the gap. 1. Three people …" at bounding box center [1011, 142] width 849 height 887
copy div "Use the word in brackets to form a word that fits the gap. 1. Three people have…"
click at [1365, 468] on fieldset "1. Three people have been questioned with the of a four-year-old girl. (appear)…" at bounding box center [1011, 170] width 830 height 810
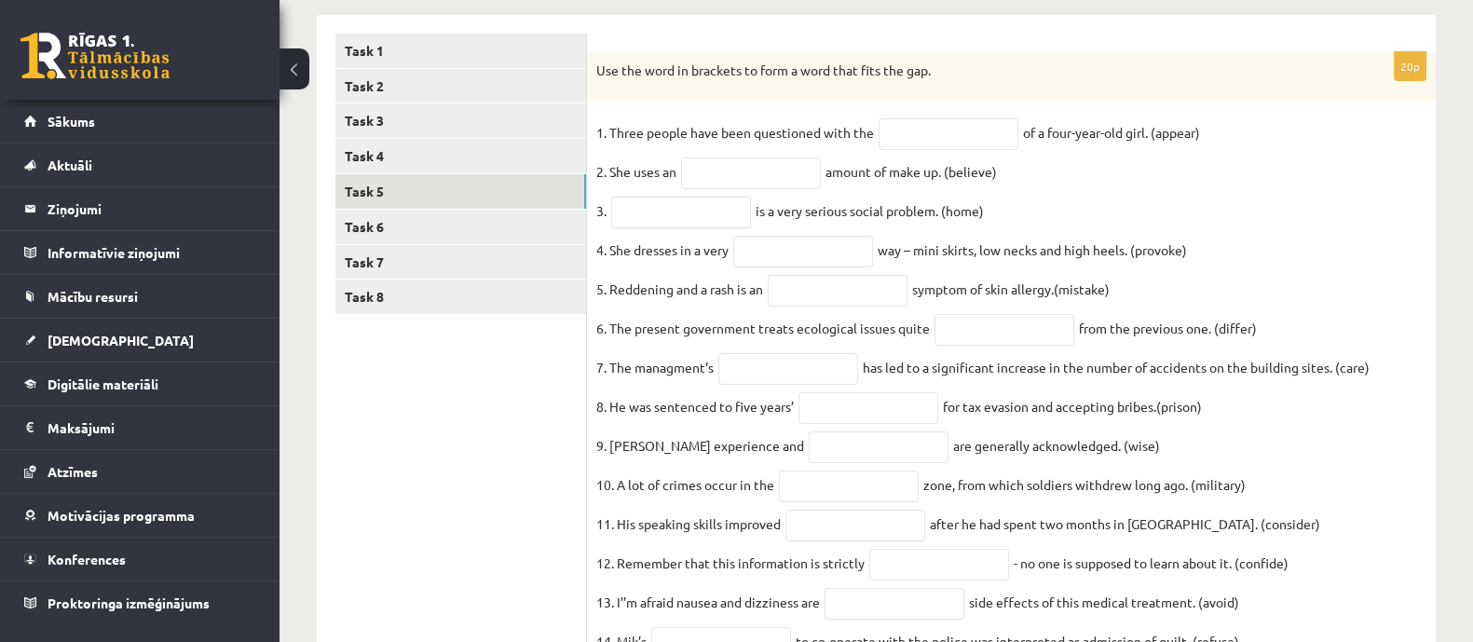
scroll to position [339, 0]
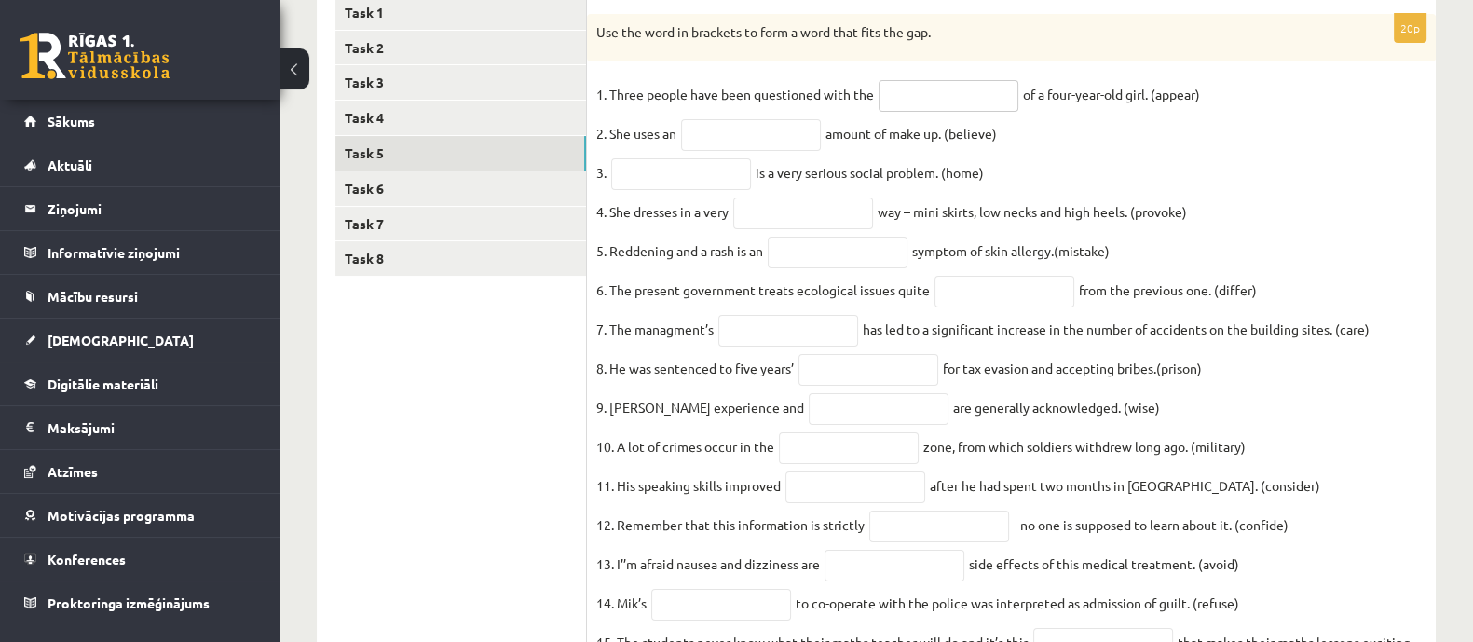
click at [983, 99] on input "text" at bounding box center [948, 96] width 140 height 32
paste input "**********"
type input "**********"
click at [795, 135] on input "text" at bounding box center [751, 135] width 140 height 32
paste input "**********"
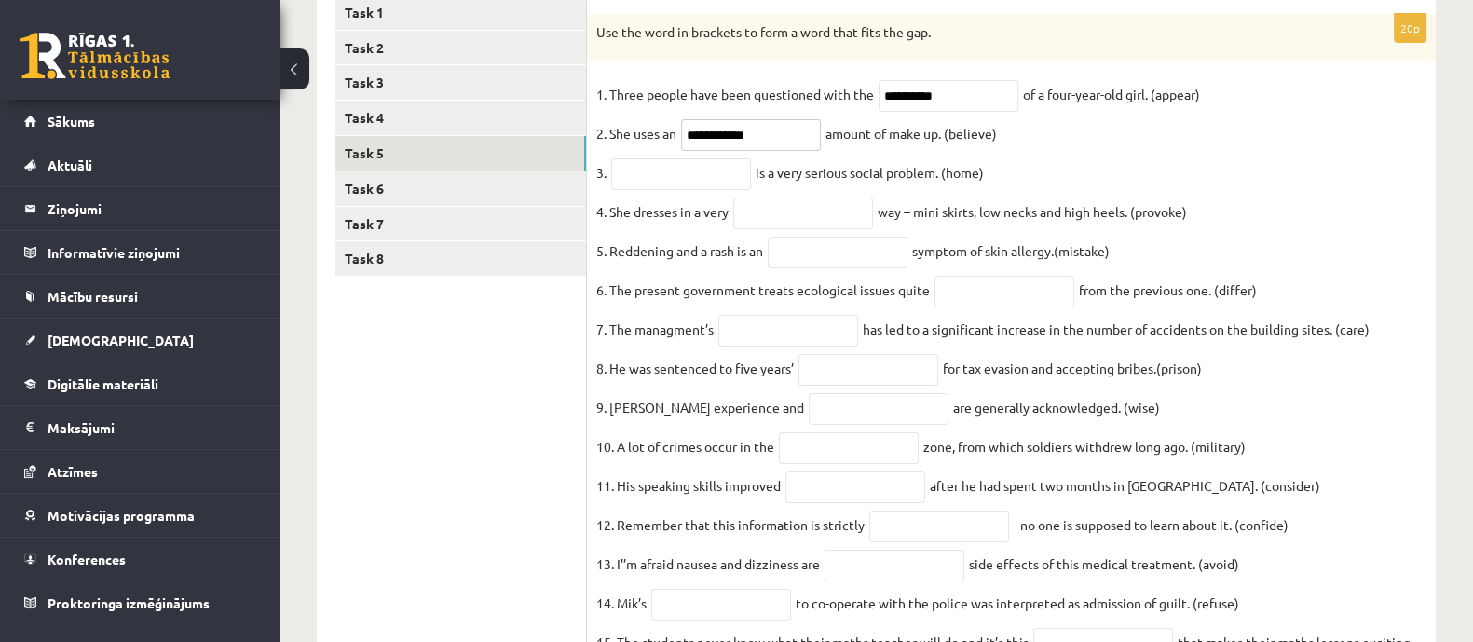
type input "**********"
click at [682, 179] on input "text" at bounding box center [681, 174] width 140 height 32
paste input "**********"
type input "**********"
click at [841, 229] on input "text" at bounding box center [803, 213] width 140 height 32
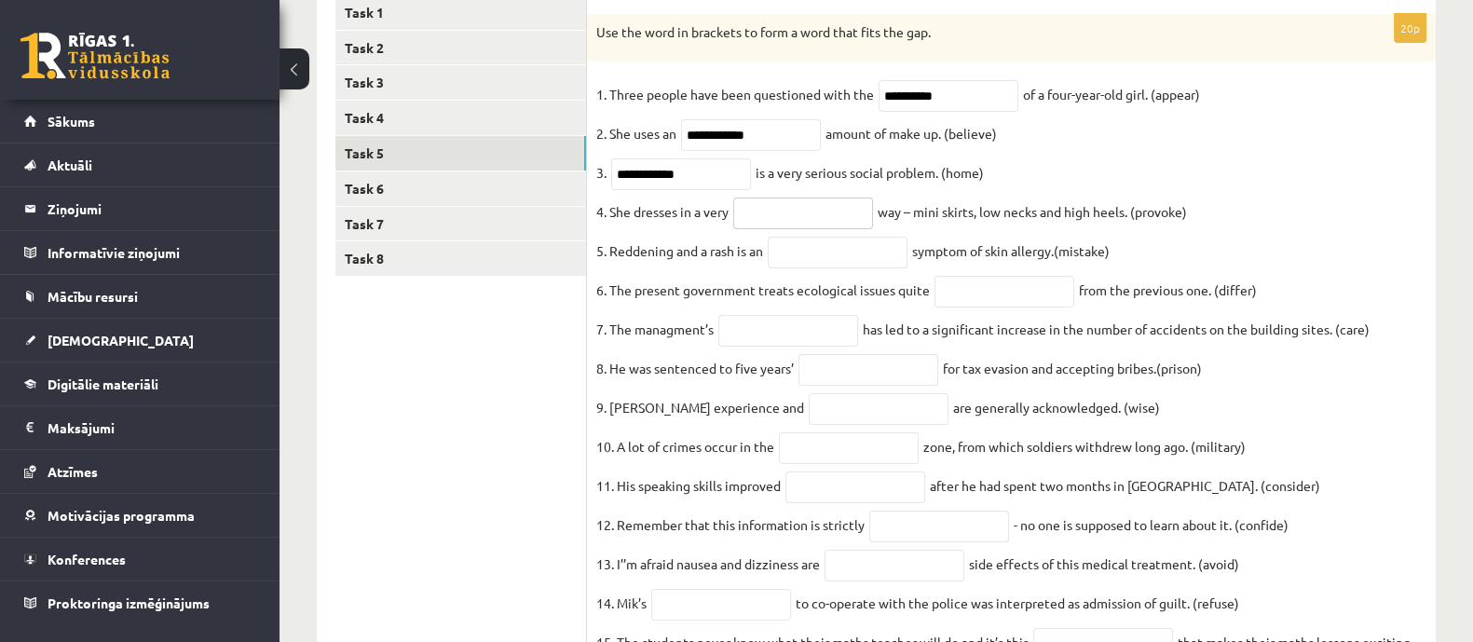
paste input "**********"
type input "**********"
click at [878, 265] on input "text" at bounding box center [838, 253] width 140 height 32
paste input "*********"
type input "*********"
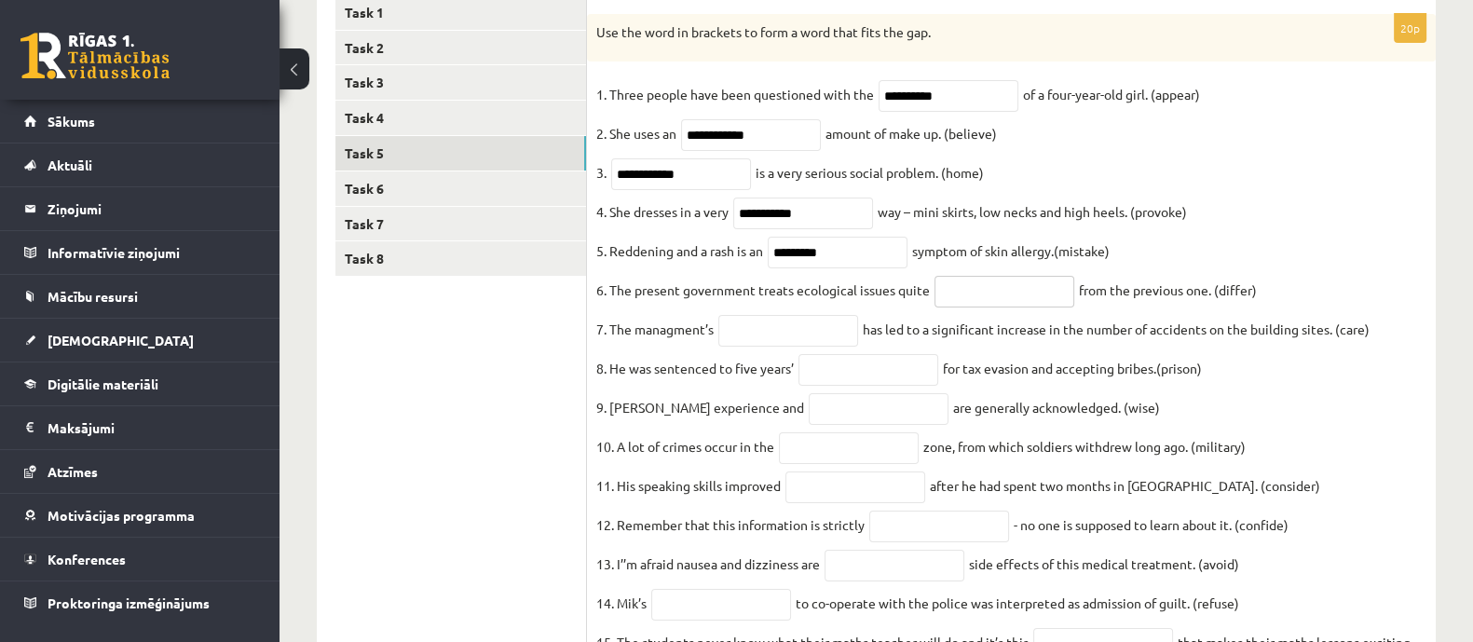
click at [973, 307] on input "text" at bounding box center [1004, 292] width 140 height 32
paste input "**********"
type input "**********"
drag, startPoint x: 824, startPoint y: 338, endPoint x: 807, endPoint y: 315, distance: 29.3
click at [824, 339] on input "text" at bounding box center [788, 331] width 140 height 32
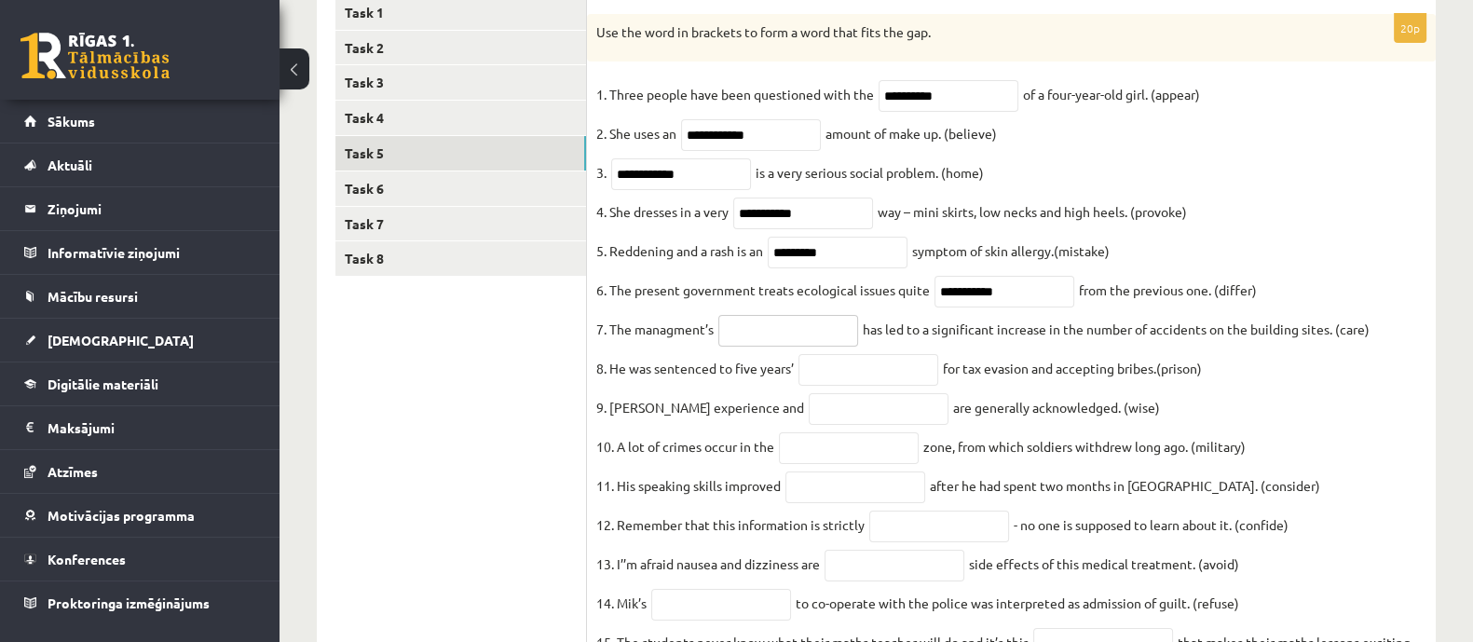
paste input "**********"
type input "**********"
click at [841, 386] on input "text" at bounding box center [868, 370] width 140 height 32
paste input "**********"
type input "**********"
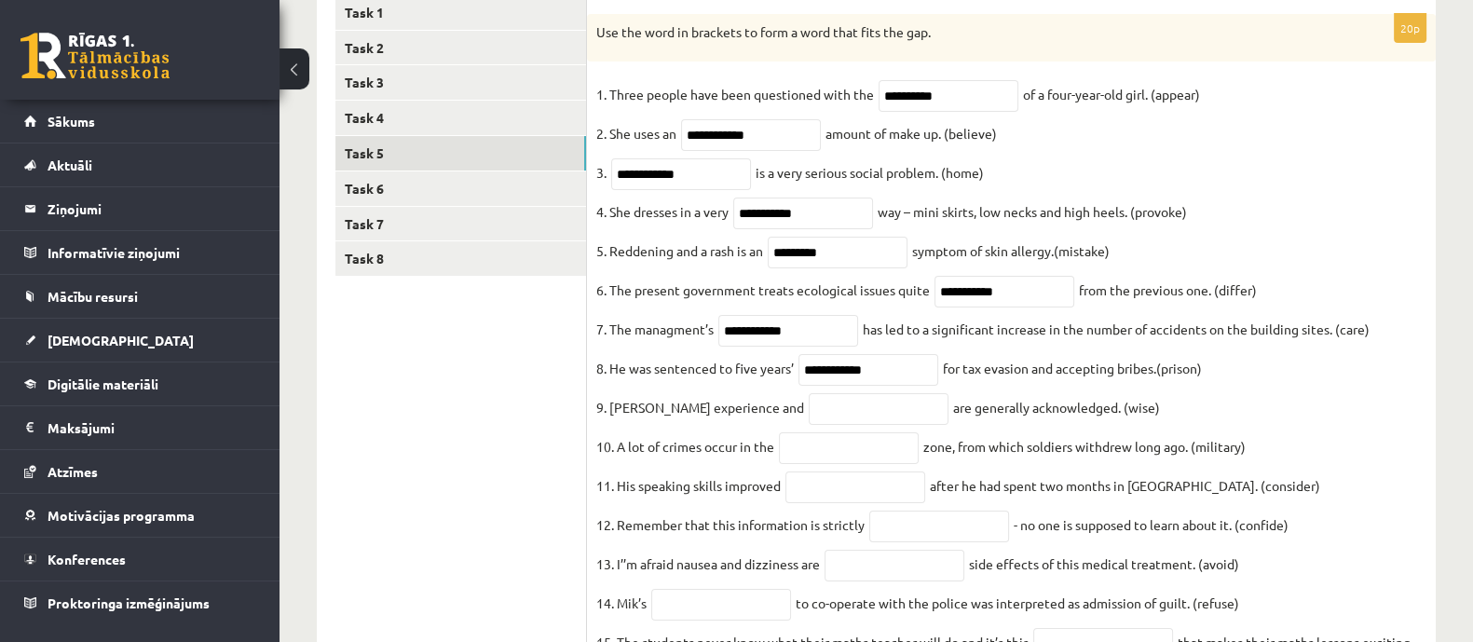
click at [904, 440] on fieldset "**********" at bounding box center [1011, 485] width 830 height 810
click at [897, 418] on input "text" at bounding box center [879, 409] width 140 height 32
paste input "******"
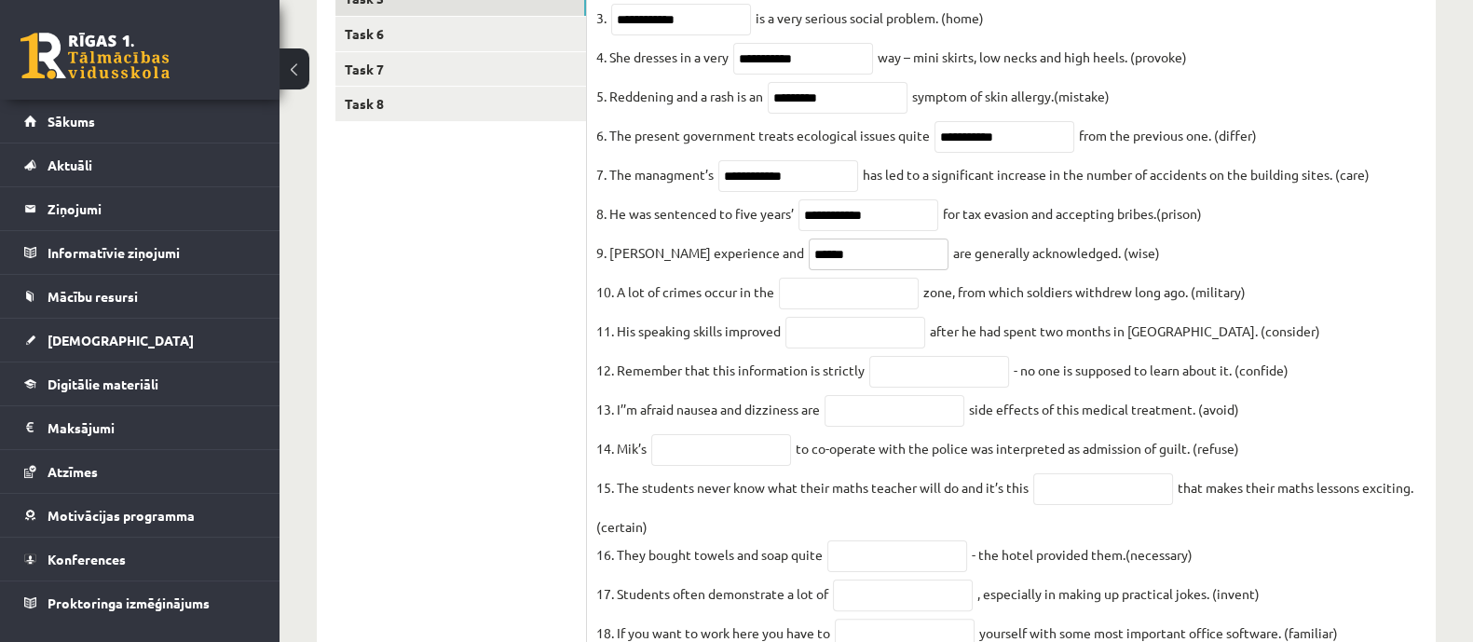
scroll to position [572, 0]
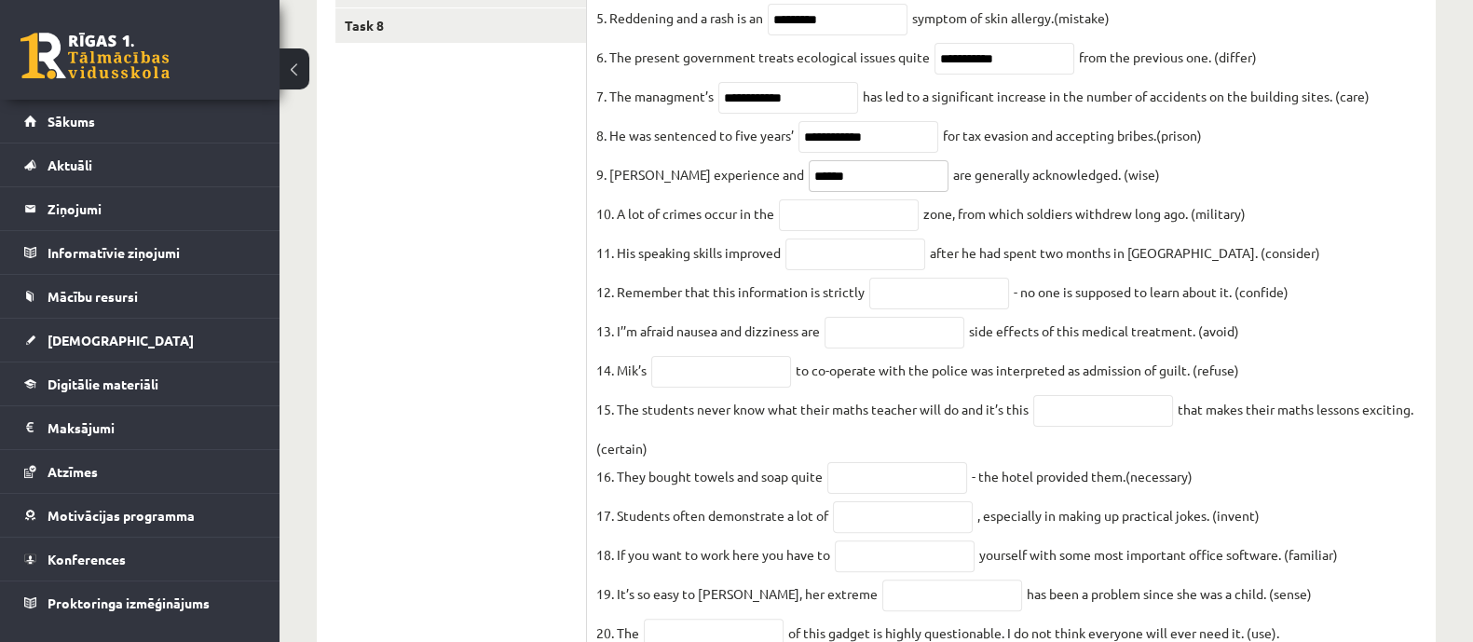
type input "******"
click at [863, 230] on input "text" at bounding box center [849, 215] width 140 height 32
paste input "**********"
type input "**********"
drag, startPoint x: 812, startPoint y: 268, endPoint x: 778, endPoint y: 213, distance: 64.9
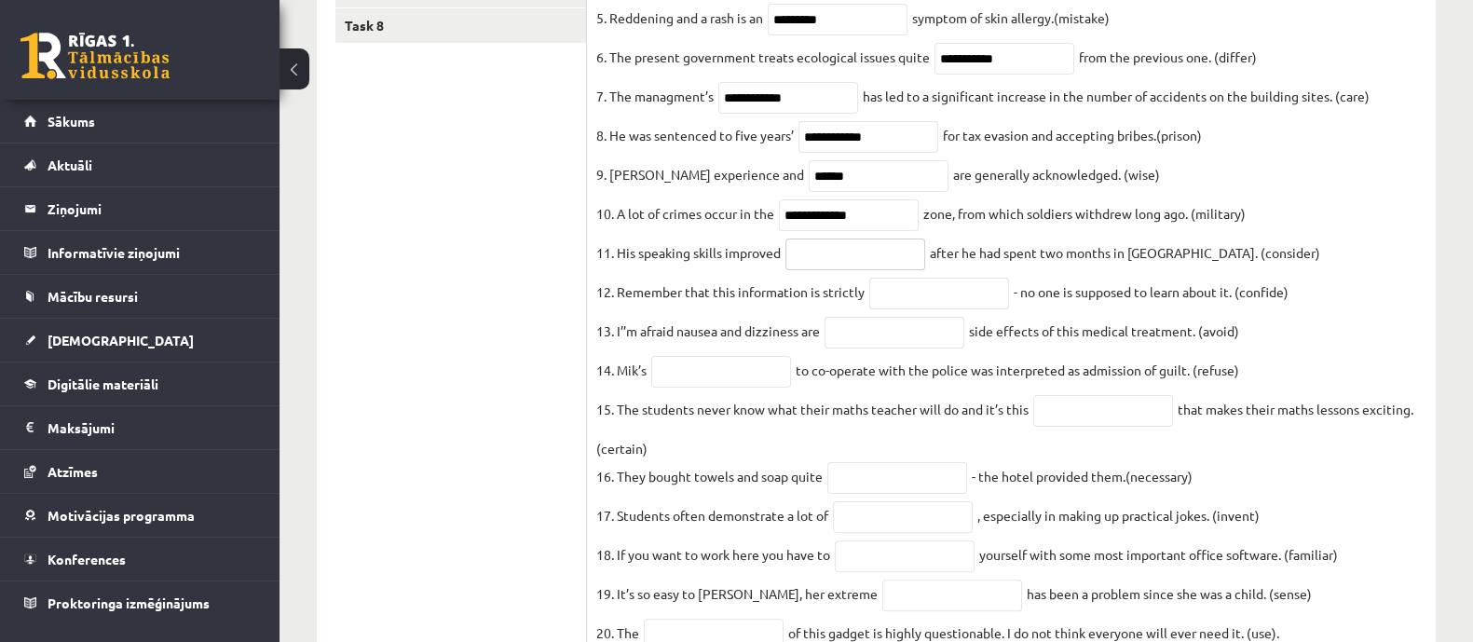
click at [815, 268] on input "text" at bounding box center [855, 254] width 140 height 32
paste input "**********"
type input "**********"
click at [959, 309] on input "text" at bounding box center [939, 294] width 140 height 32
paste input "**********"
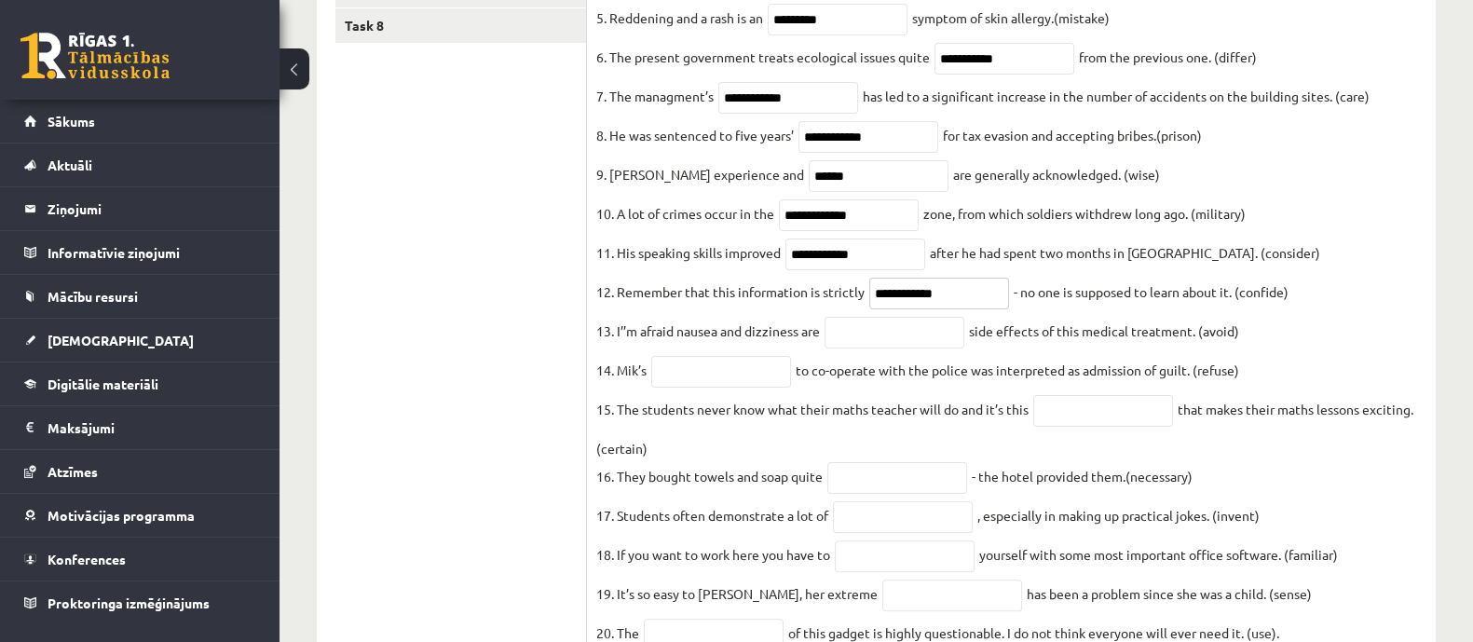
type input "**********"
click at [921, 348] on input "text" at bounding box center [894, 333] width 140 height 32
paste input "**********"
type input "**********"
drag, startPoint x: 736, startPoint y: 401, endPoint x: 715, endPoint y: 365, distance: 41.4
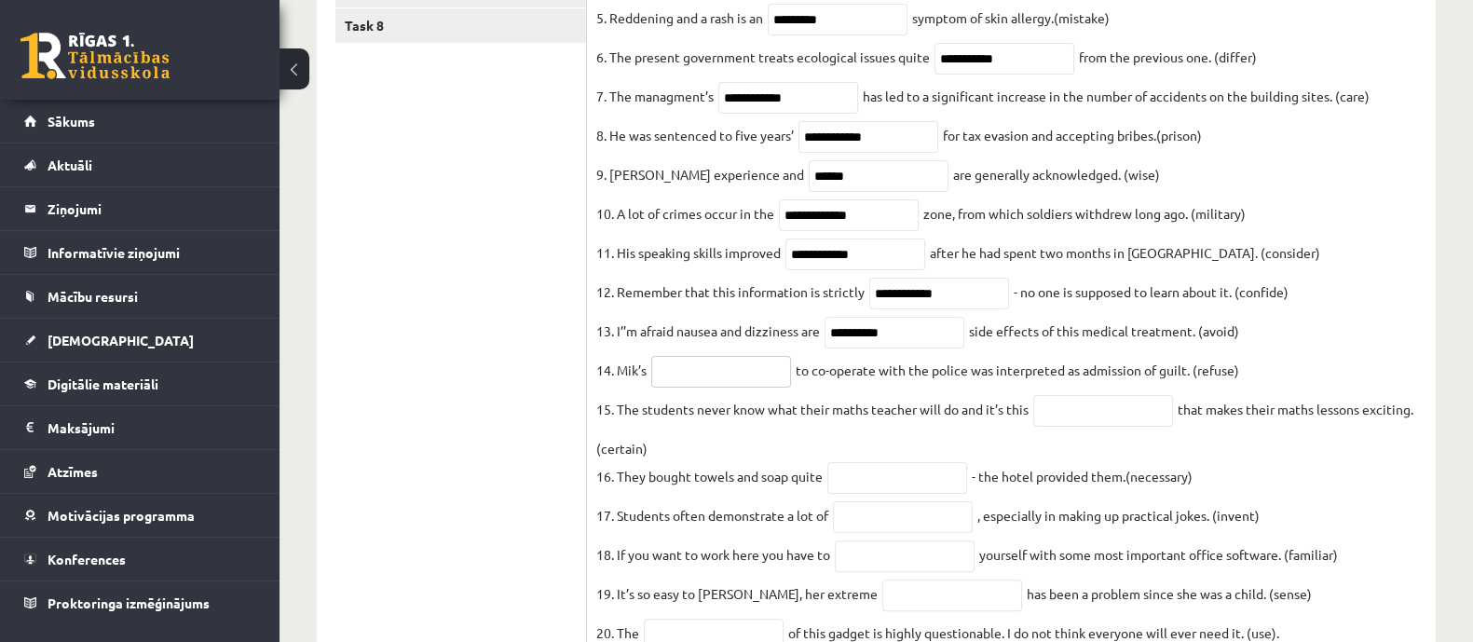
click at [736, 388] on input "text" at bounding box center [721, 372] width 140 height 32
paste input "*******"
type input "*******"
click at [1131, 422] on input "text" at bounding box center [1103, 411] width 140 height 32
paste input "**********"
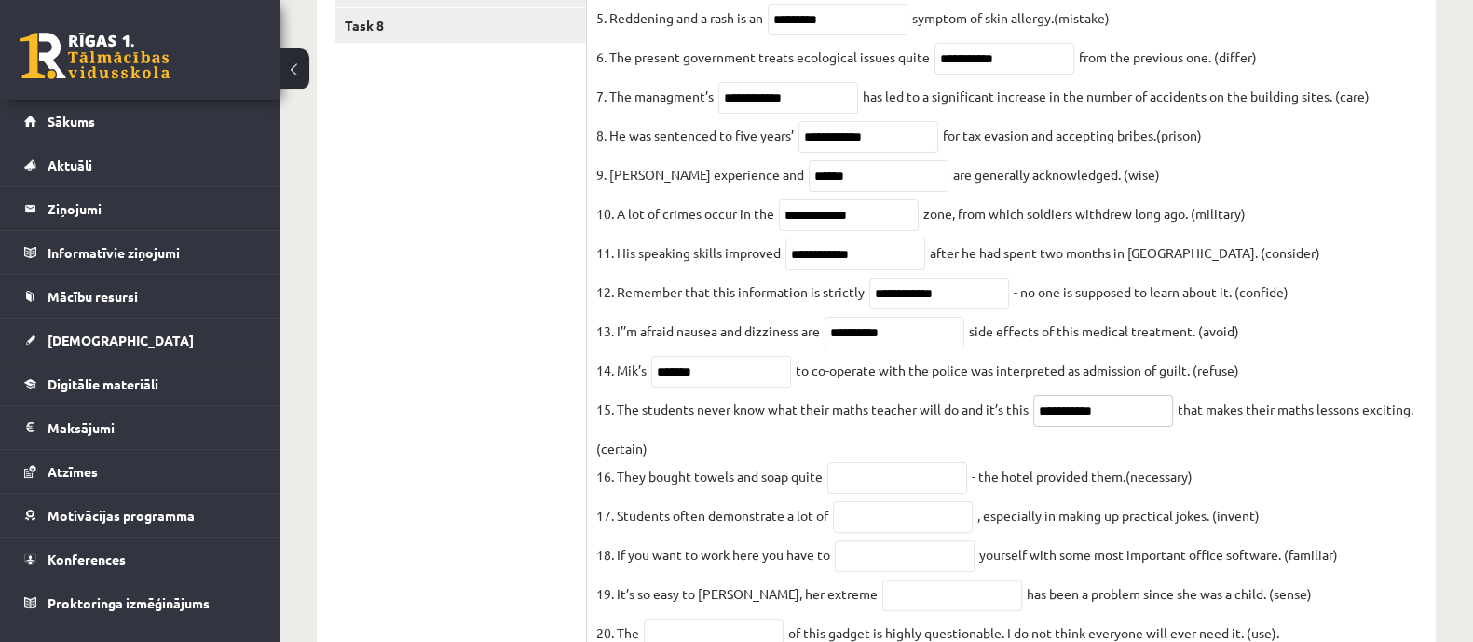
type input "**********"
click at [944, 494] on input "text" at bounding box center [897, 478] width 140 height 32
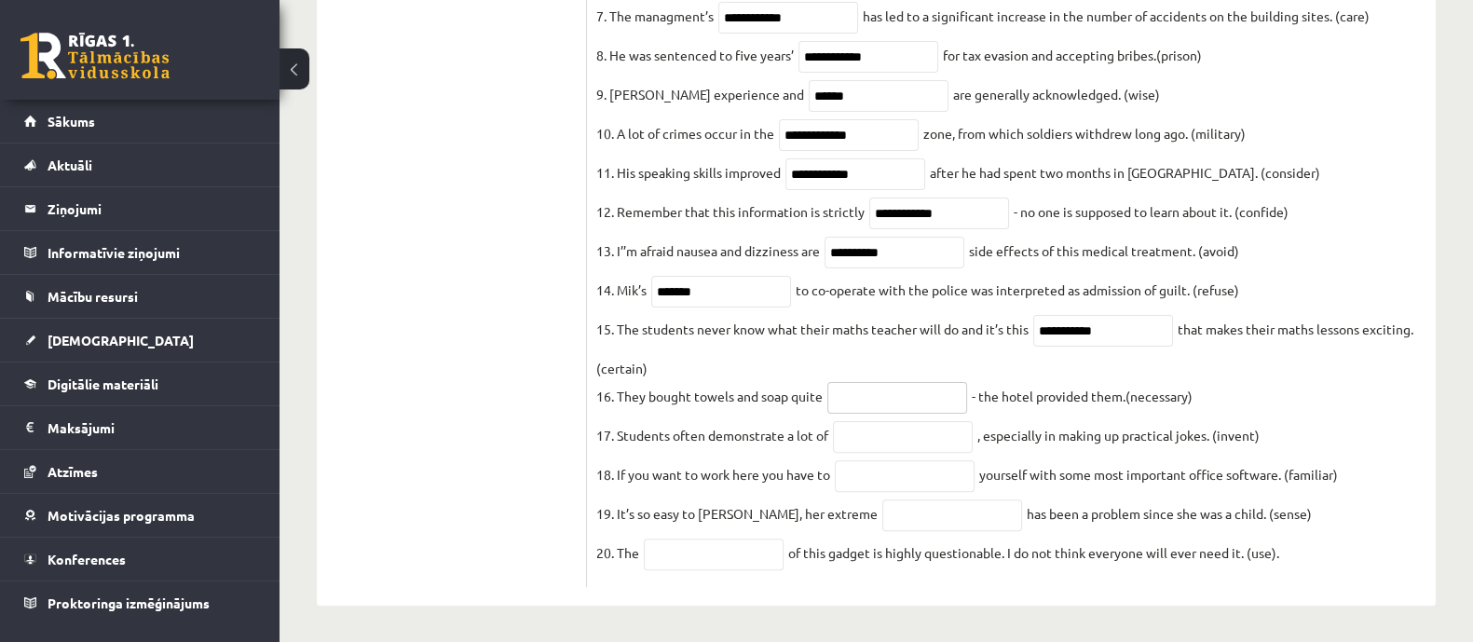
scroll to position [688, 0]
paste input "**********"
type input "**********"
click at [916, 432] on input "text" at bounding box center [903, 435] width 140 height 32
paste input "**********"
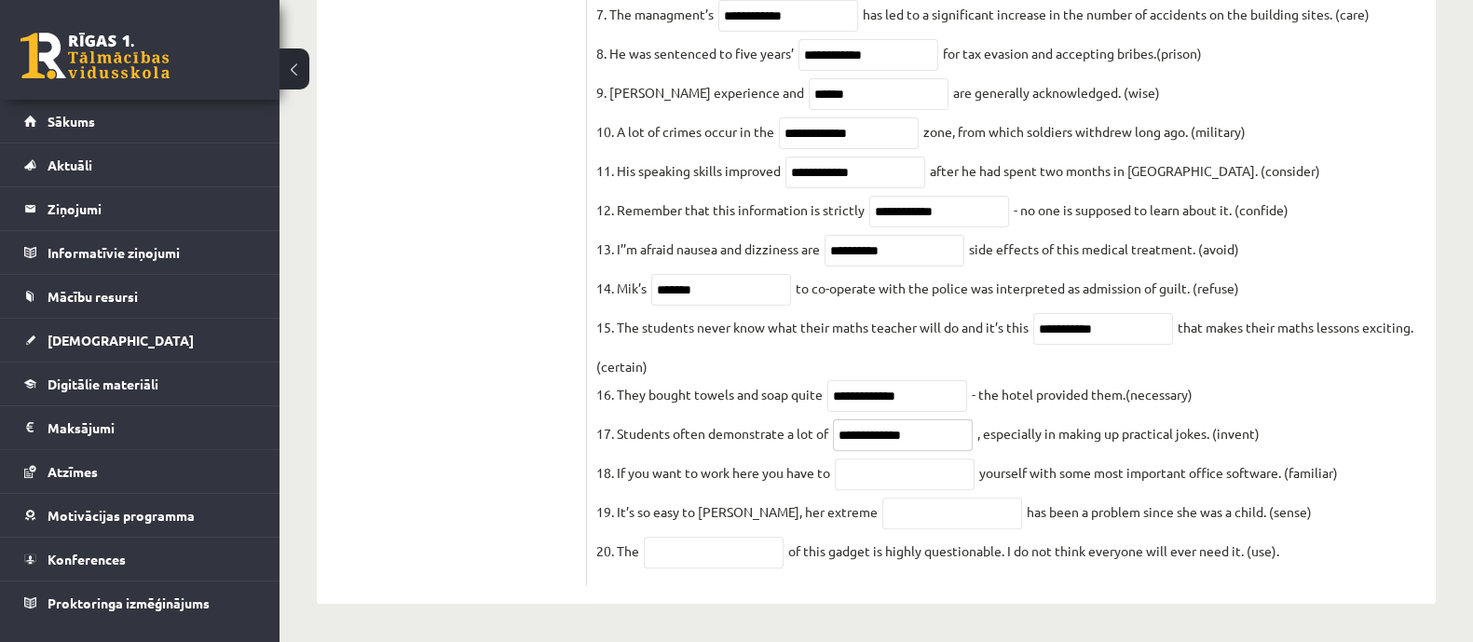
type input "**********"
click at [890, 474] on input "text" at bounding box center [905, 474] width 140 height 32
paste input "**********"
type input "**********"
click at [905, 520] on input "text" at bounding box center [952, 513] width 140 height 32
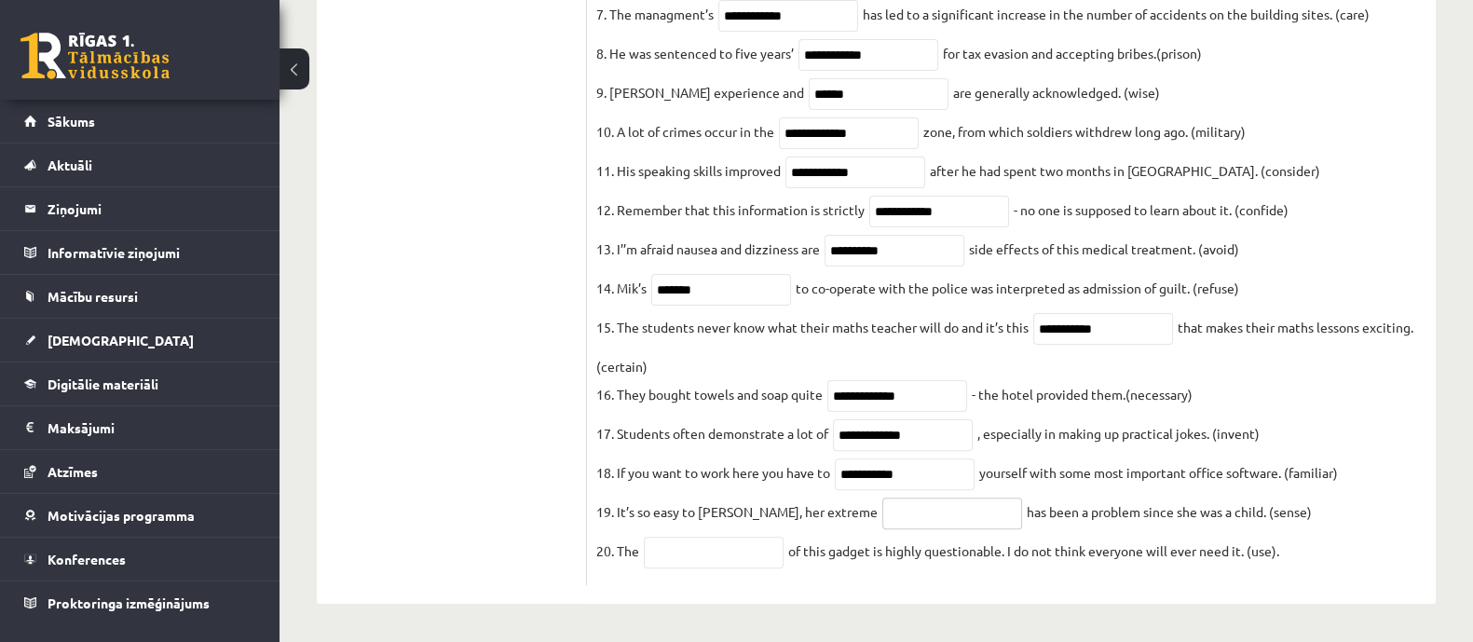
type input "*"
paste input "**********"
type input "**********"
click at [702, 557] on input "text" at bounding box center [714, 553] width 140 height 32
paste input "**********"
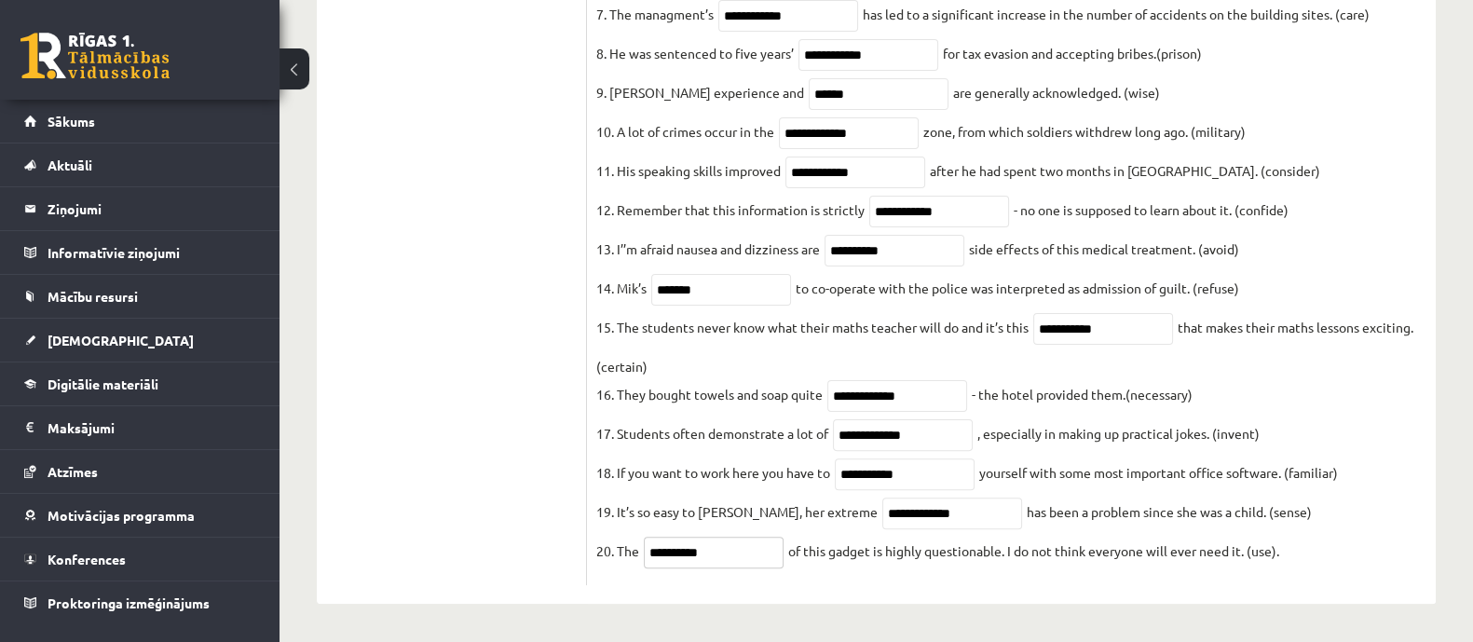
type input "**********"
click at [465, 377] on ul "Task 1 Task 2 Task 3 Task 4 Task 5 Task 6 Task 7 Task 8" at bounding box center [461, 132] width 252 height 905
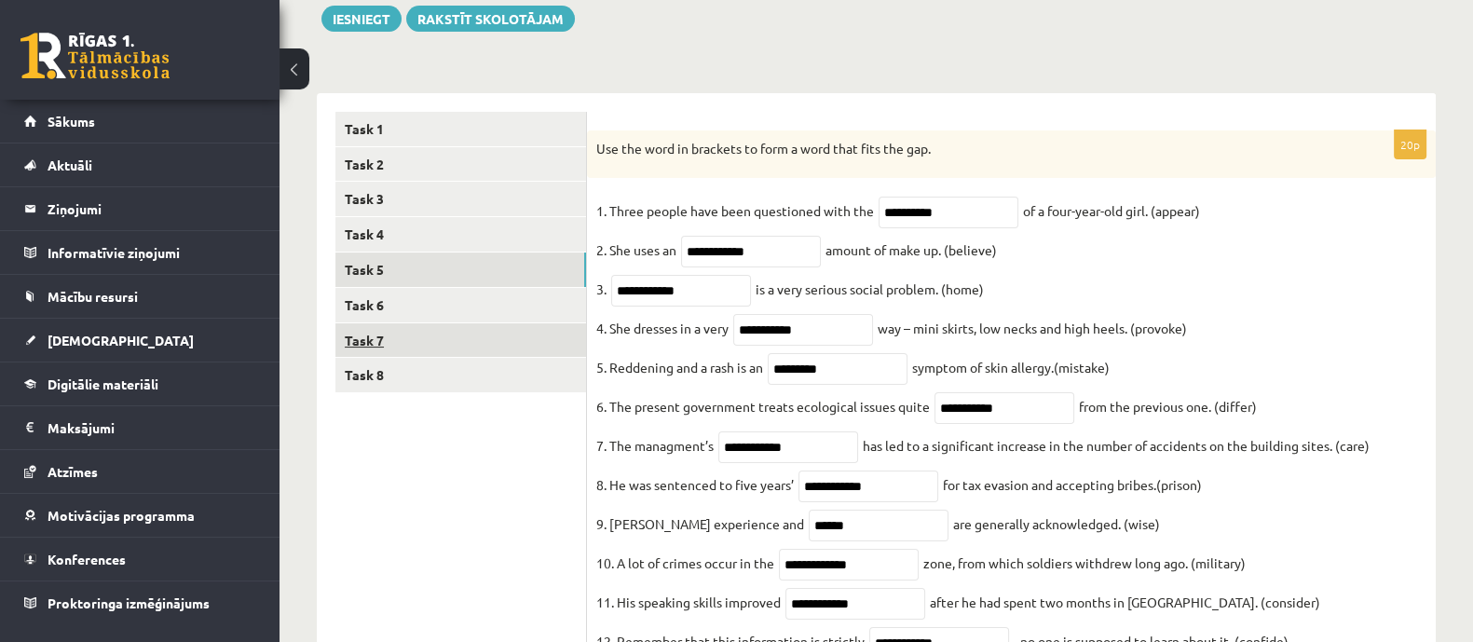
scroll to position [223, 0]
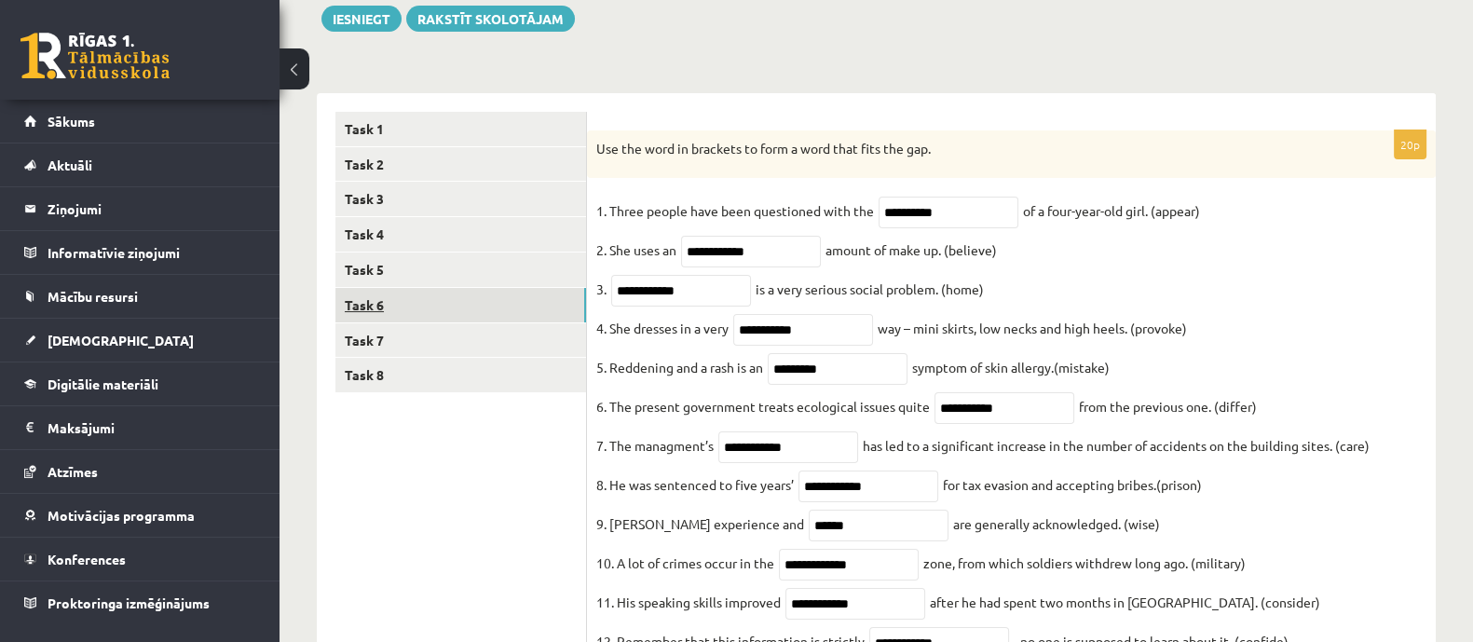
click at [453, 295] on link "Task 6" at bounding box center [460, 305] width 251 height 34
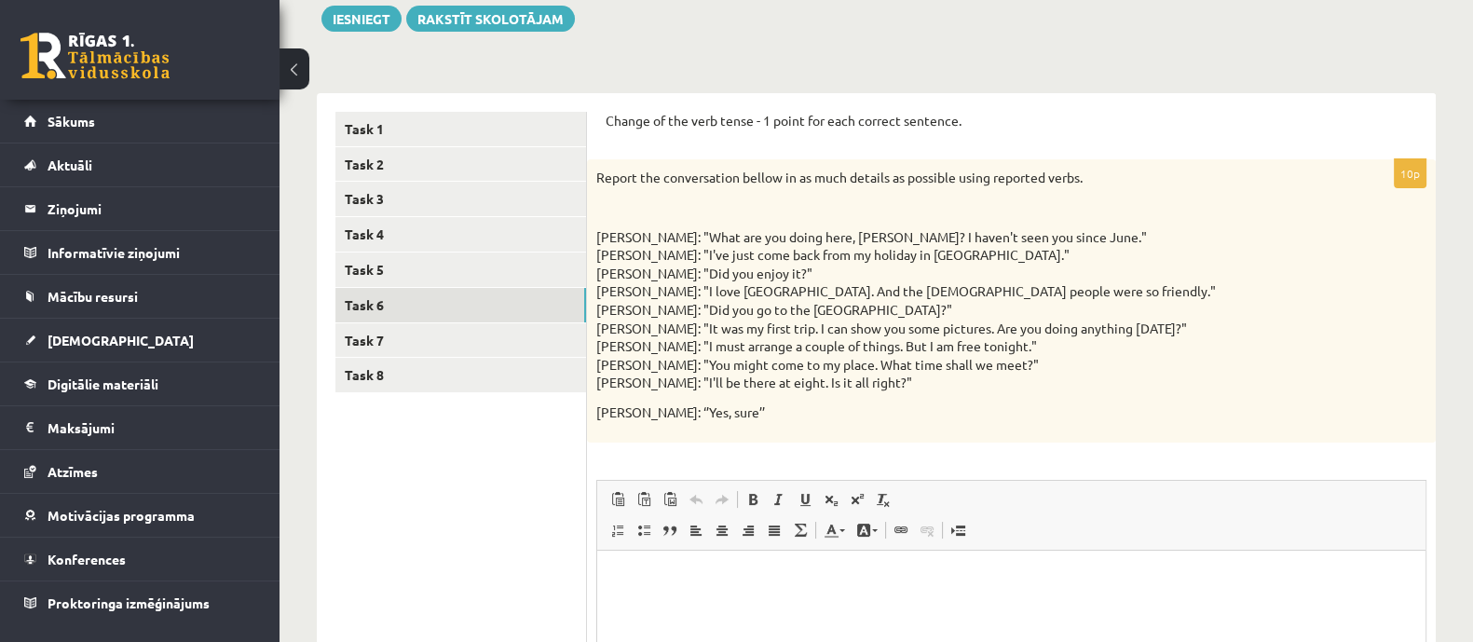
scroll to position [0, 0]
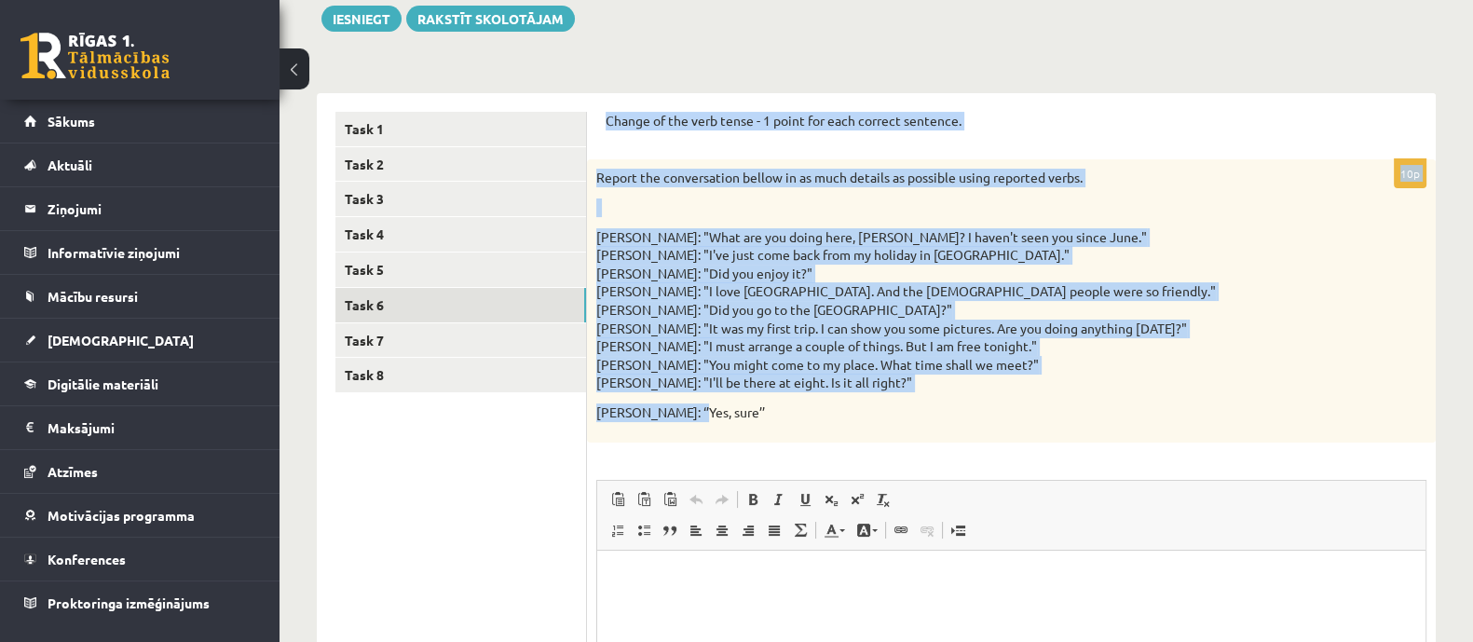
drag, startPoint x: 603, startPoint y: 118, endPoint x: 680, endPoint y: 429, distance: 319.7
click at [680, 429] on div "Change of the verb tense - 1 point for each correct sentence. 10p Report the co…" at bounding box center [1011, 489] width 849 height 793
copy form "Change of the verb tense - 1 point for each correct sentence. 10p Report the co…"
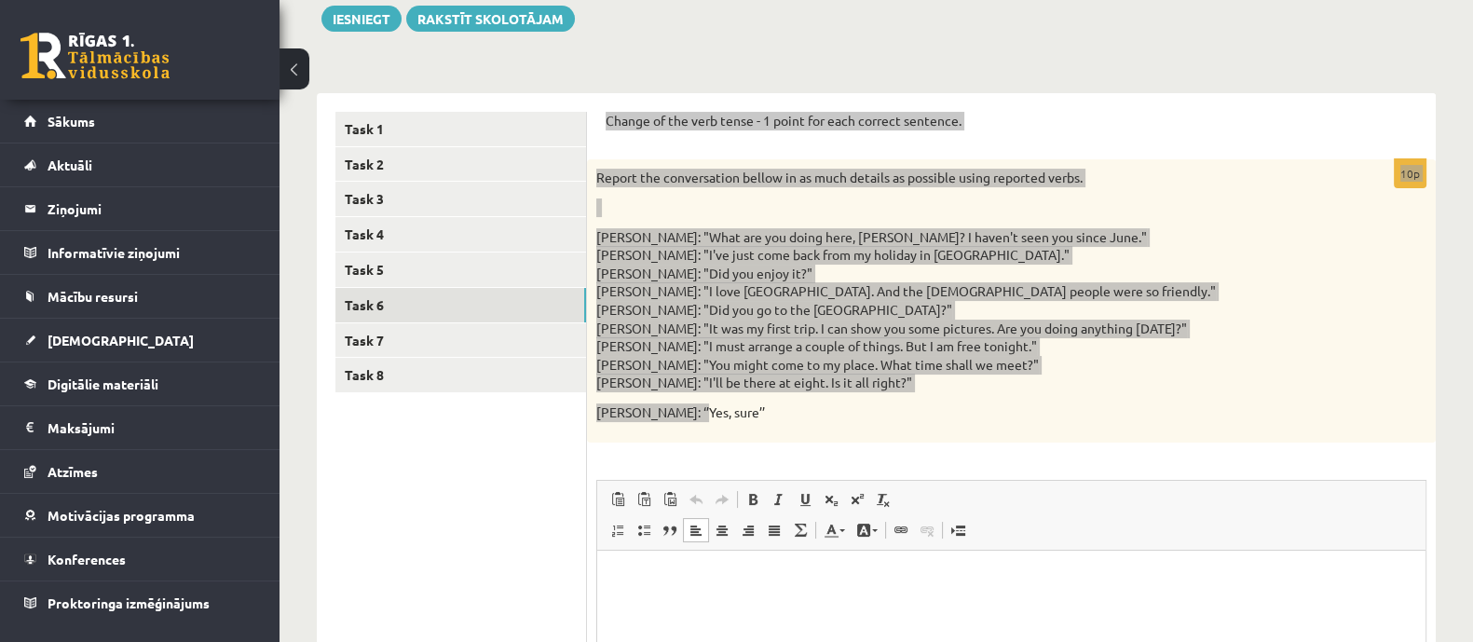
click at [764, 600] on html at bounding box center [1011, 578] width 828 height 57
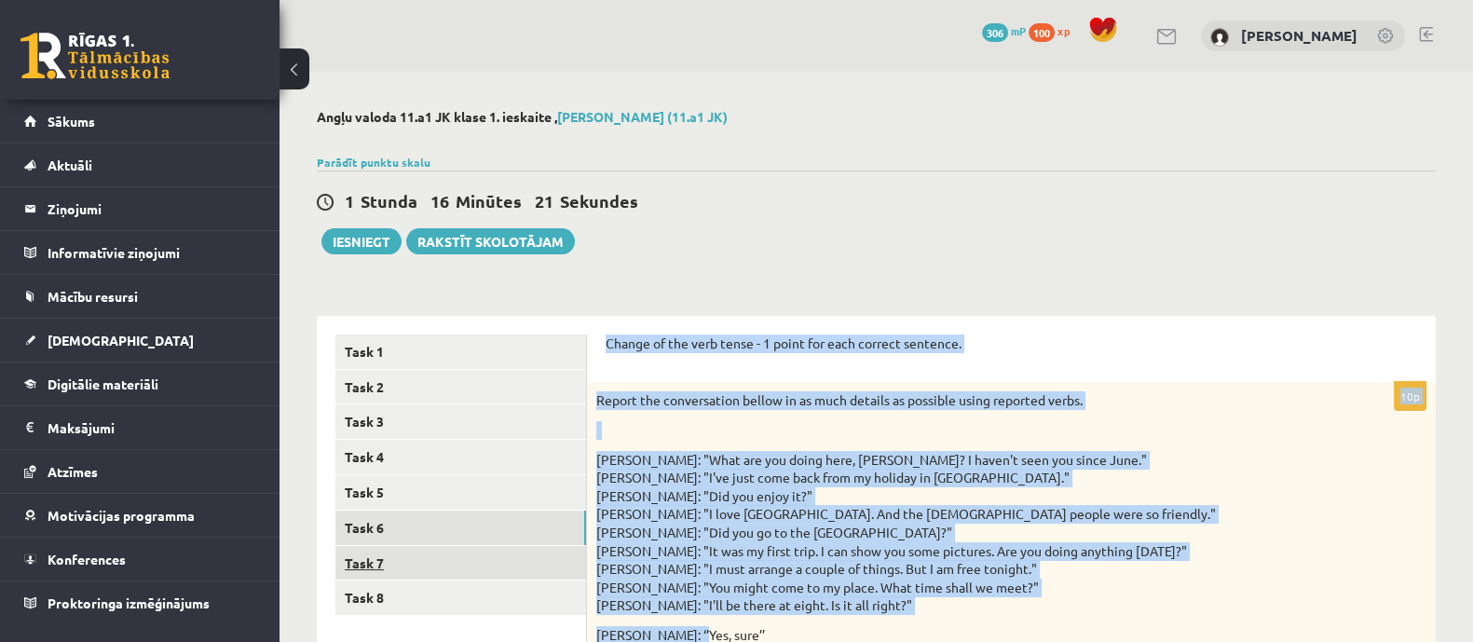
click at [426, 551] on link "Task 7" at bounding box center [460, 563] width 251 height 34
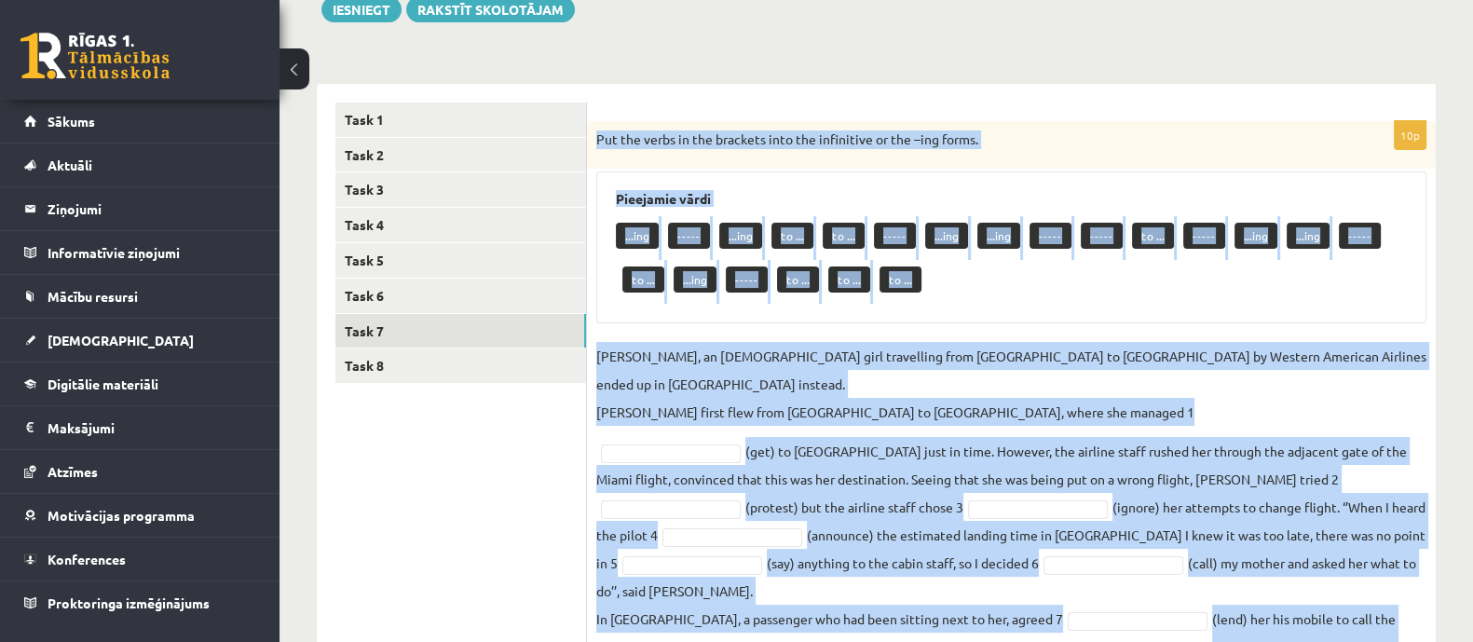
scroll to position [327, 0]
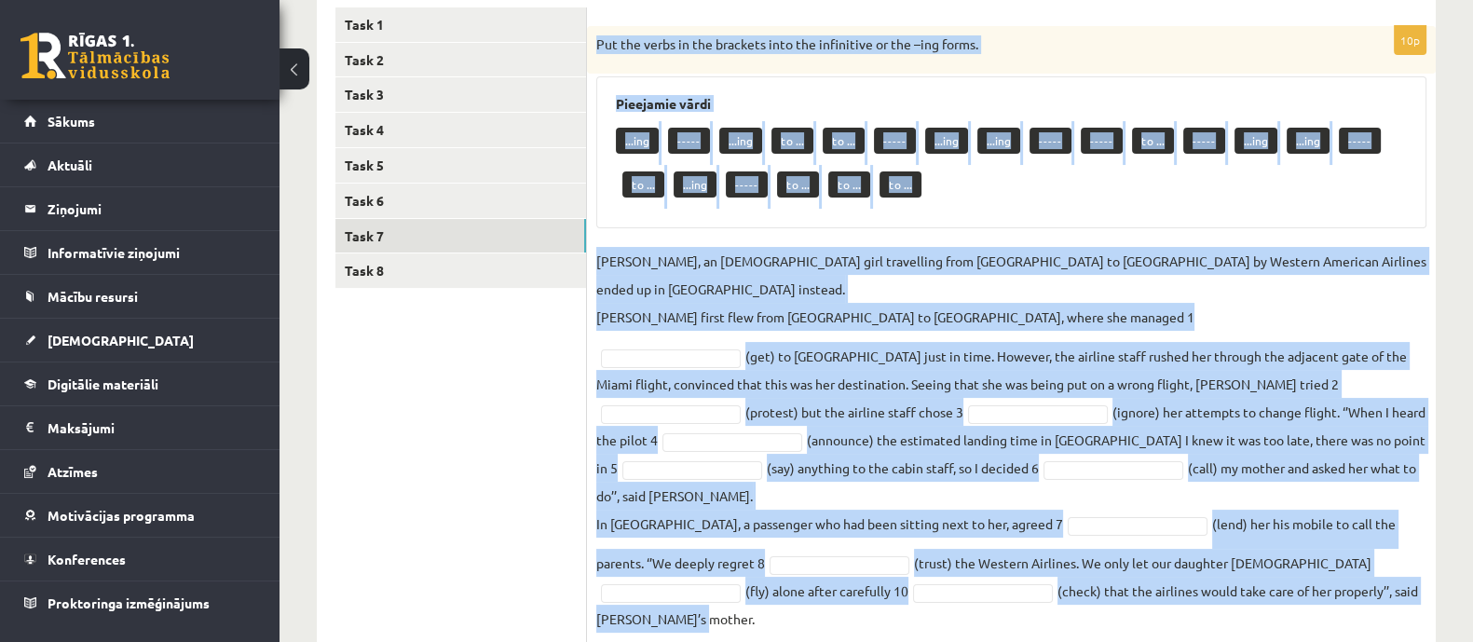
drag, startPoint x: 592, startPoint y: 134, endPoint x: 1335, endPoint y: 571, distance: 862.3
click at [1335, 571] on div "10p Put the verbs in the brackets into the infinitive or the –ing forms. Pieeja…" at bounding box center [1011, 334] width 849 height 616
copy div "Put the verbs in the brackets into the infinitive or the –ing forms. Pieejamie …"
click at [1135, 235] on div "10p Put the verbs in the brackets into the infinitive or the –ing forms. Pieeja…" at bounding box center [1011, 334] width 849 height 616
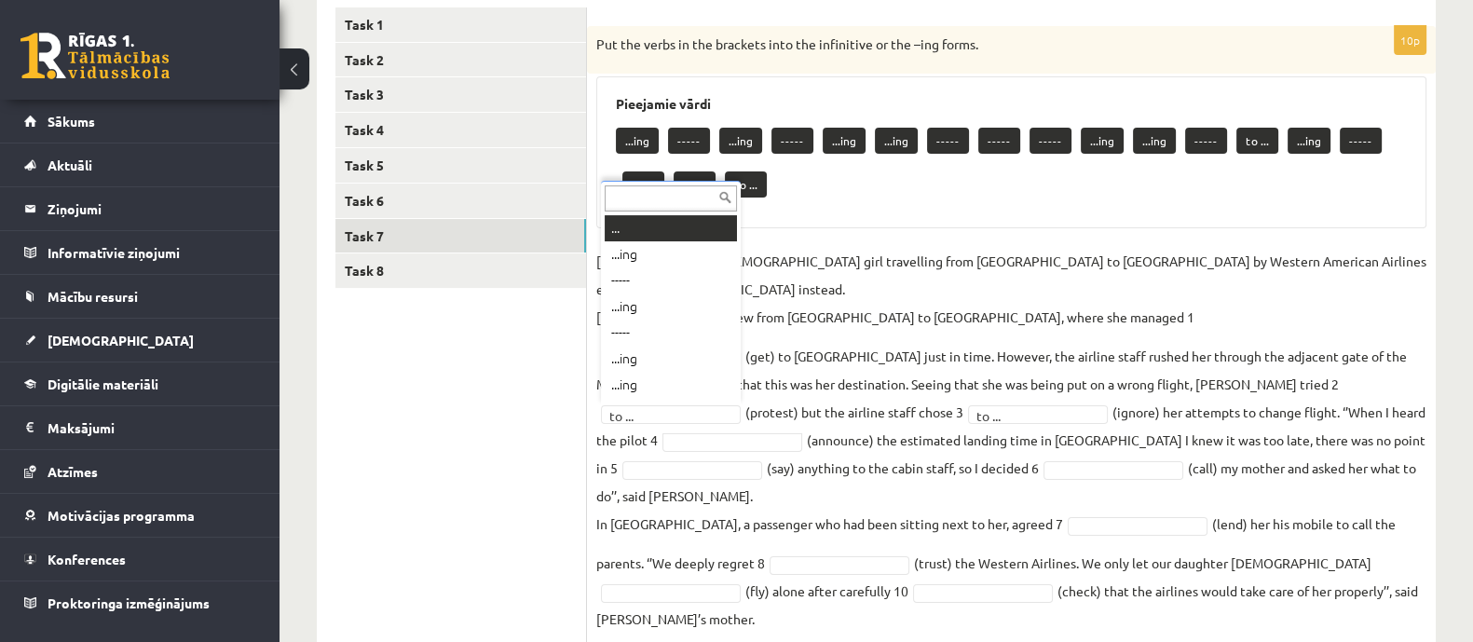
scroll to position [22, 0]
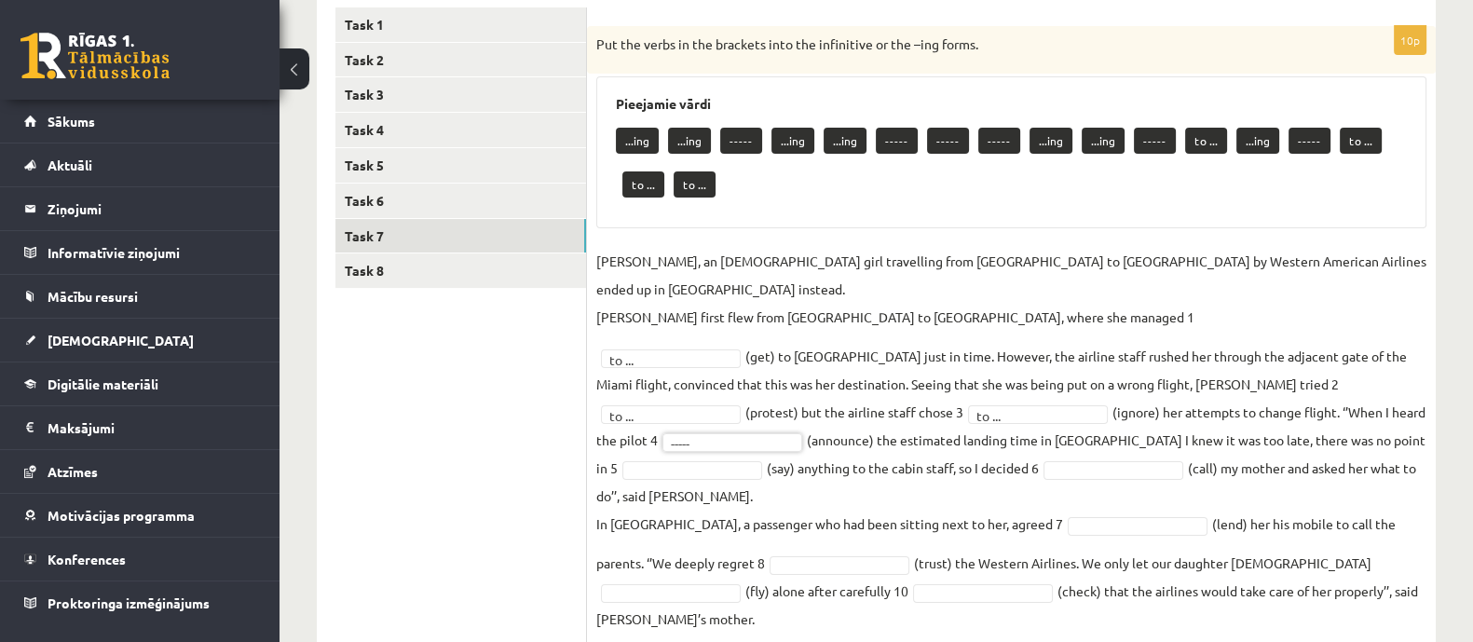
click at [712, 429] on fieldset "Jenny Adams, an 11-year-old girl travelling from San Francisco to Philadelphia …" at bounding box center [1011, 440] width 830 height 386
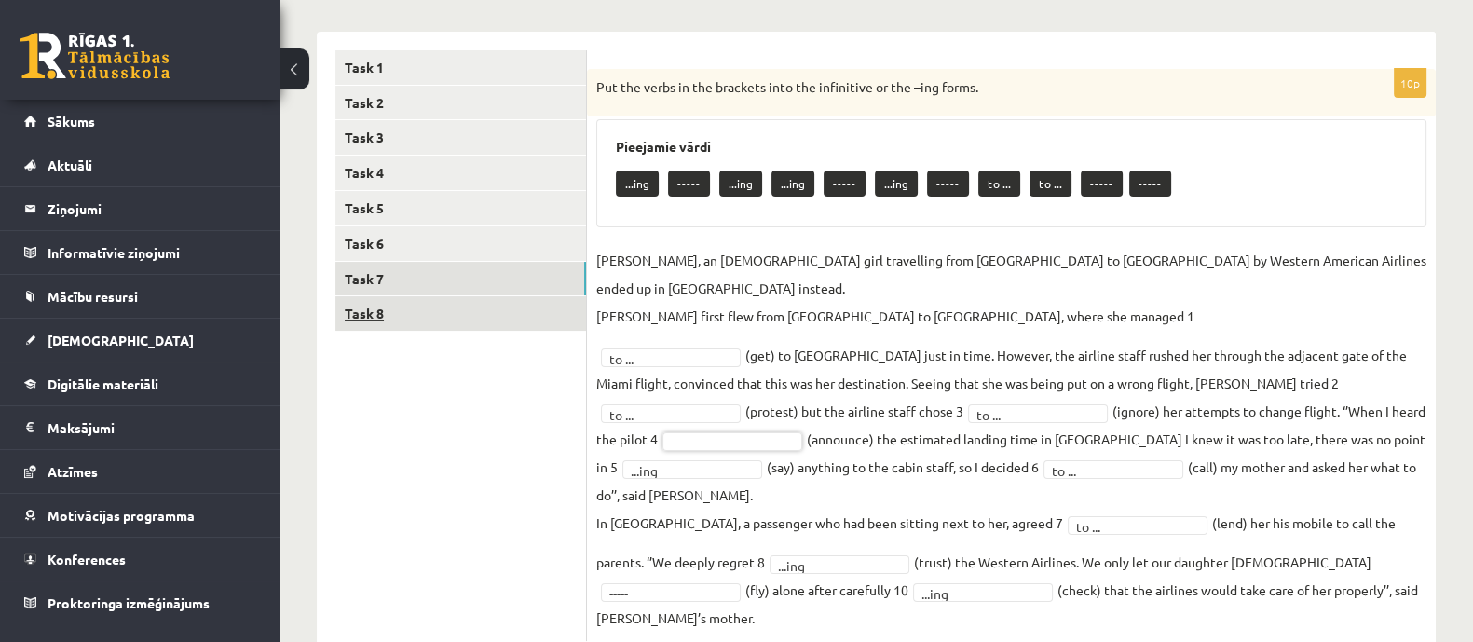
click at [558, 316] on link "Task 8" at bounding box center [460, 313] width 251 height 34
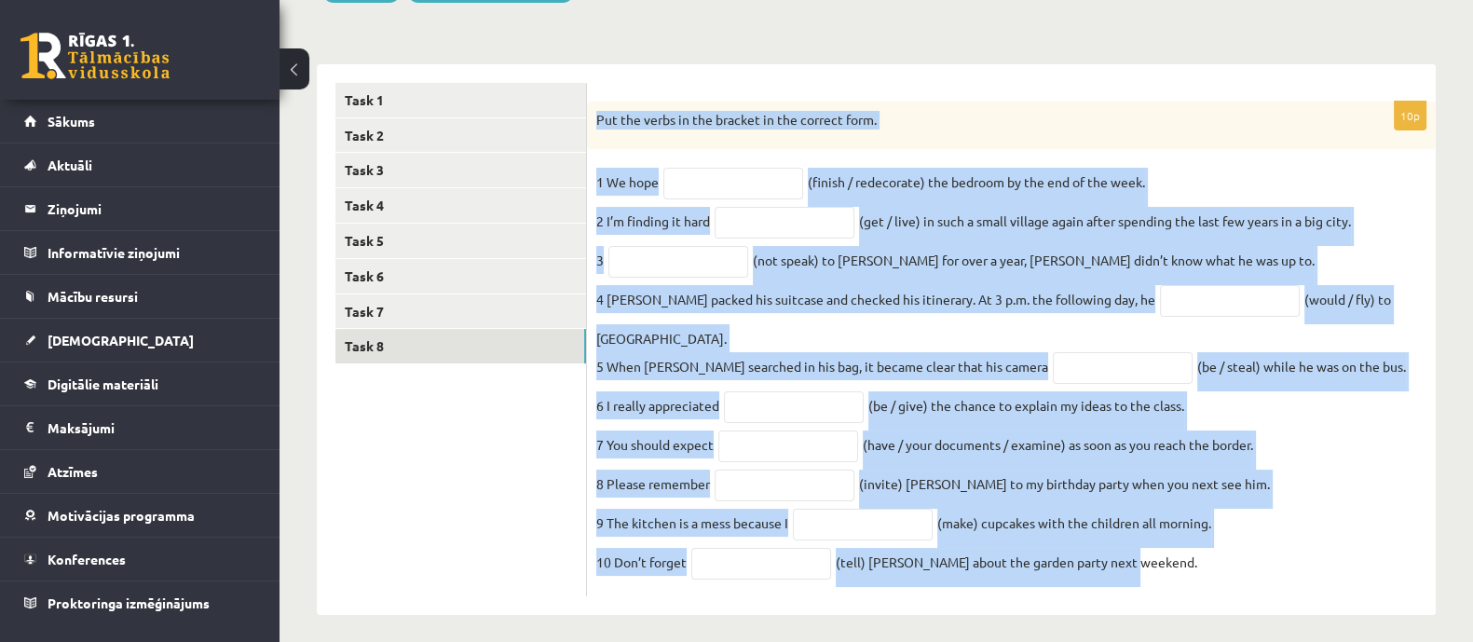
drag, startPoint x: 592, startPoint y: 113, endPoint x: 1178, endPoint y: 564, distance: 740.1
click at [1178, 564] on div "10p Put the verbs in the bracket in the correct form. 1 We hope (finish / redec…" at bounding box center [1011, 350] width 849 height 496
copy div "Put the verbs in the bracket in the correct form. 1 We hope (finish / redecorat…"
click at [901, 27] on div "Angļu valoda 11.a1 JK klase 1. ieskaite , Annija Elizabete Īzara (11.a1 JK) Par…" at bounding box center [875, 236] width 1193 height 832
click at [863, 48] on div "****** ****** ****** ****** ****** ****** ****** ****** Task 1 Task 2 Task 3 Ta…" at bounding box center [876, 331] width 1119 height 570
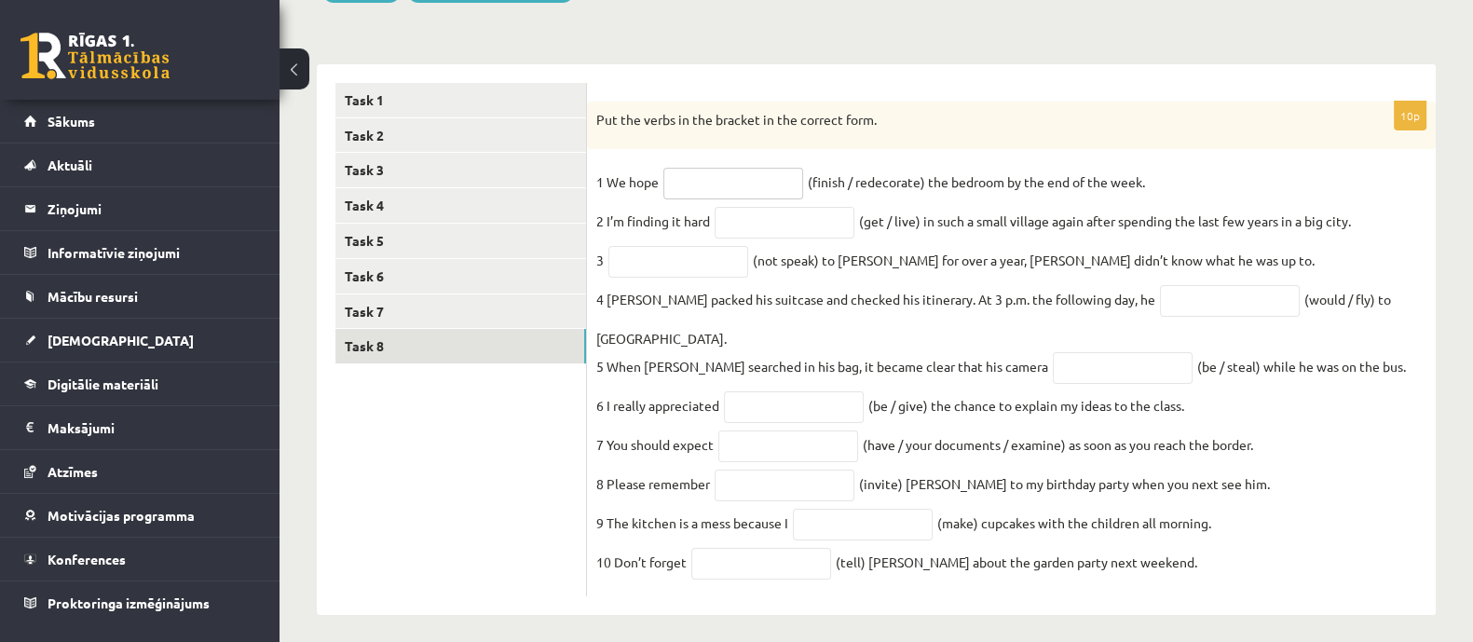
click at [726, 191] on input "text" at bounding box center [733, 184] width 140 height 32
click at [785, 83] on form "10p Put the verbs in the bracket in the correct form. 1 We hope (finish / redec…" at bounding box center [1011, 340] width 811 height 514
click at [729, 182] on input "text" at bounding box center [733, 184] width 140 height 32
paste input "**********"
type input "**********"
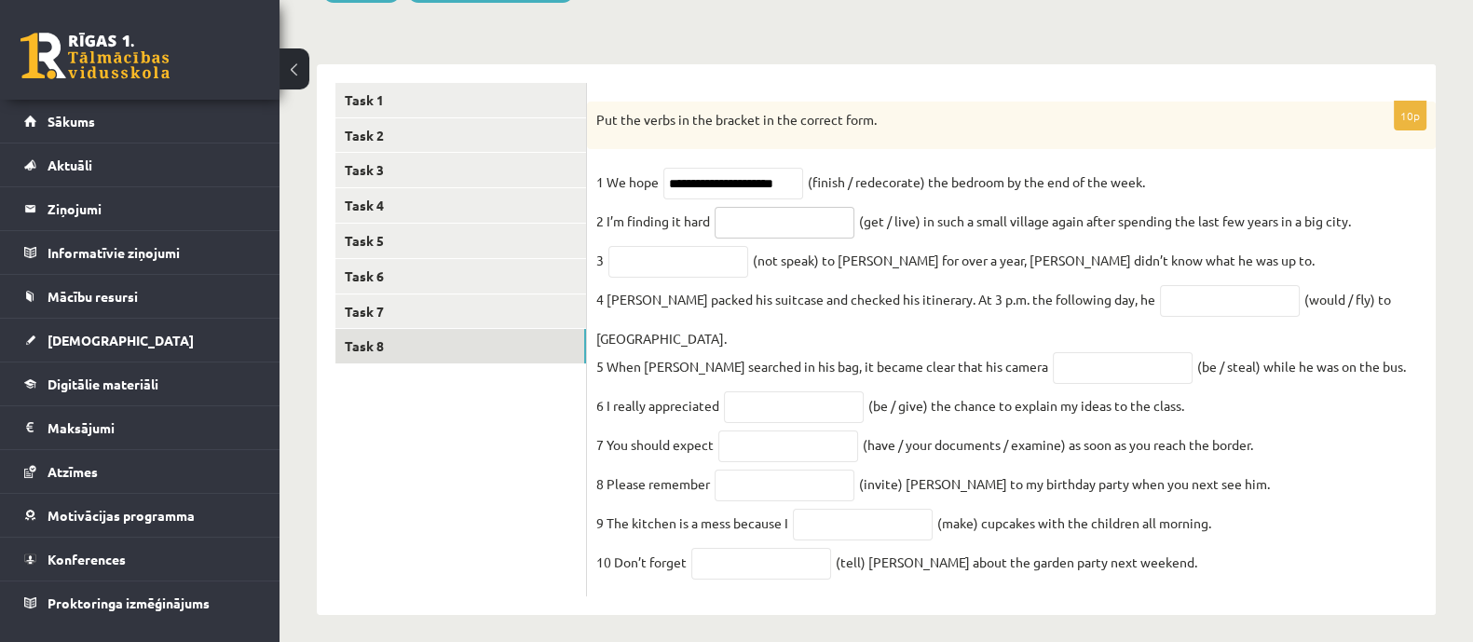
click at [787, 223] on input "text" at bounding box center [785, 223] width 140 height 32
paste input "**********"
type input "**********"
click at [708, 268] on input "text" at bounding box center [678, 262] width 140 height 32
paste input "**********"
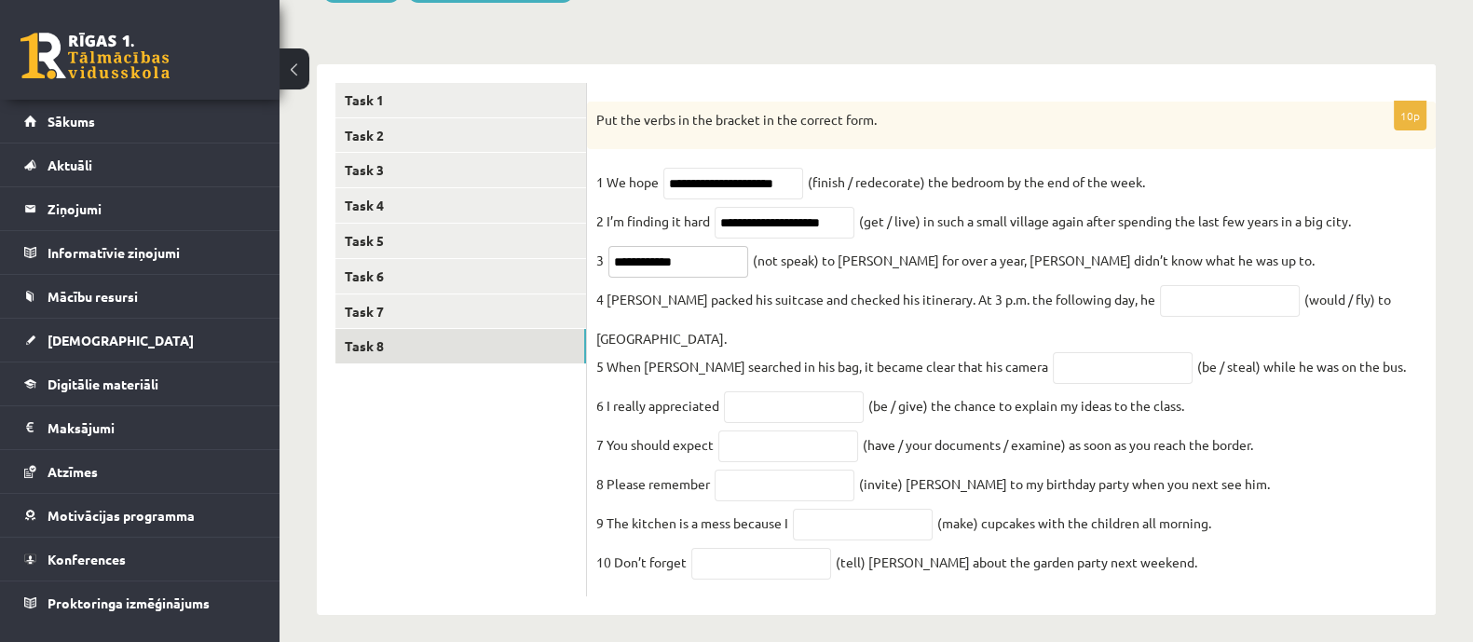
type input "**********"
click at [1222, 308] on input "text" at bounding box center [1230, 301] width 140 height 32
paste input "*********"
type input "*********"
click at [1053, 352] on input "text" at bounding box center [1123, 368] width 140 height 32
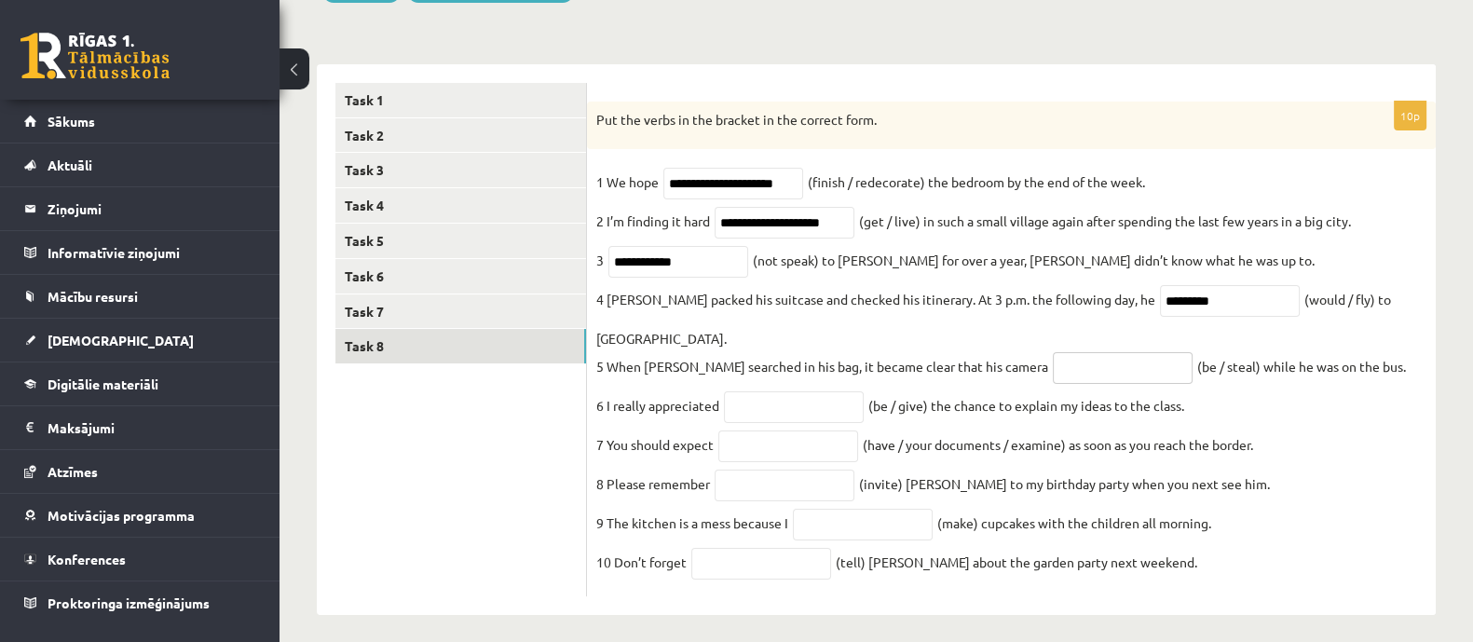
paste input "**********"
click at [1053, 352] on input "**********" at bounding box center [1123, 368] width 140 height 32
type input "**********"
click at [787, 391] on input "text" at bounding box center [794, 407] width 140 height 32
paste input "**********"
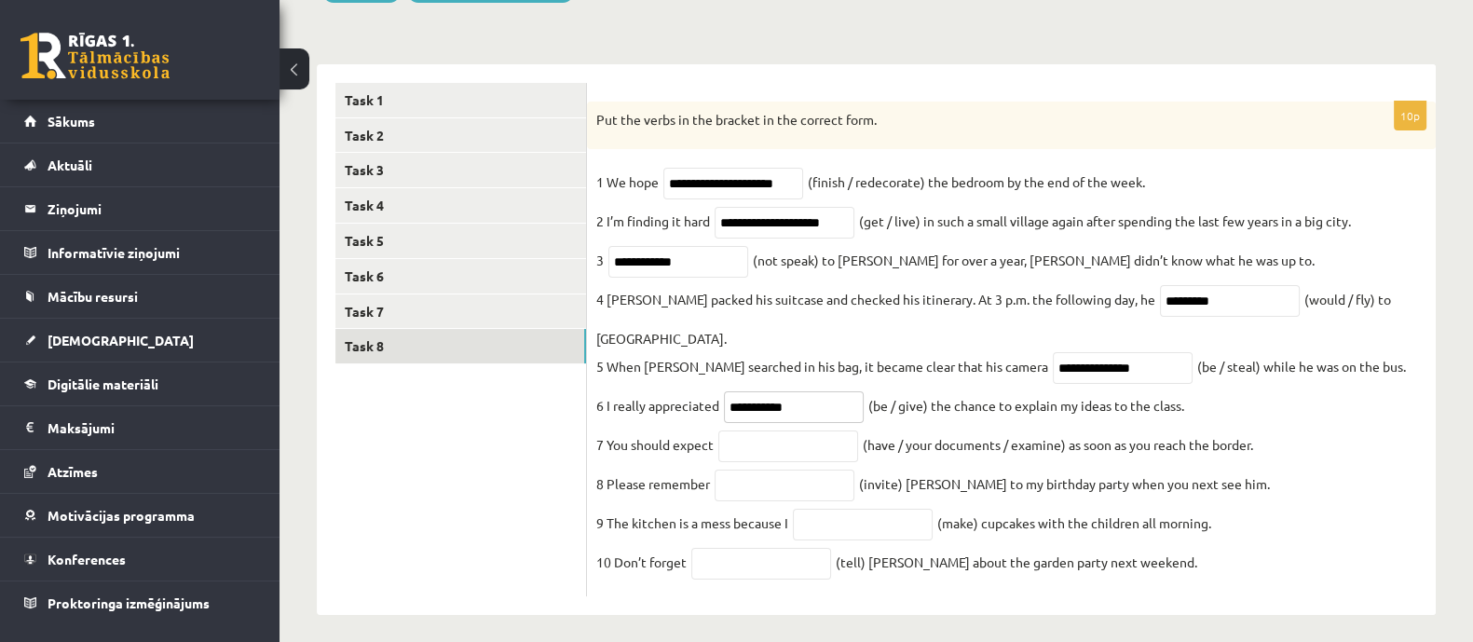
type input "**********"
click at [785, 436] on input "text" at bounding box center [788, 446] width 140 height 32
paste input "**********"
type input "**********"
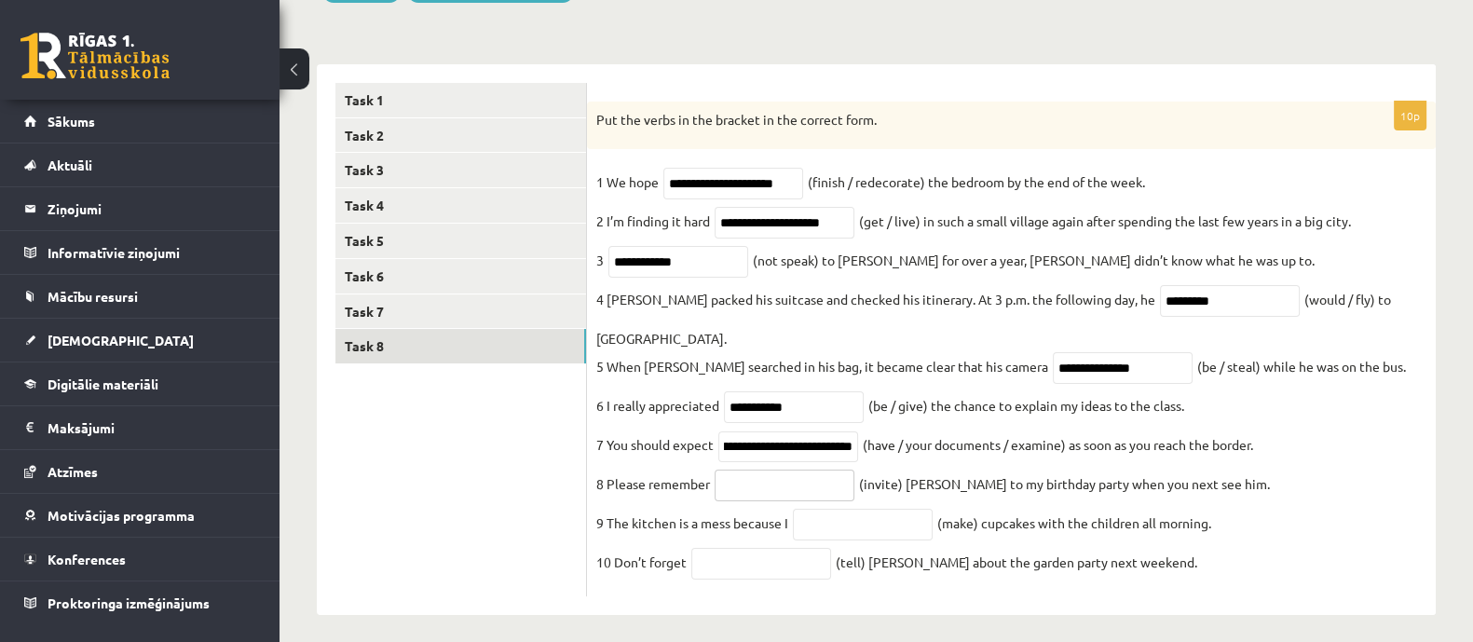
click at [832, 470] on input "text" at bounding box center [785, 486] width 140 height 32
paste input "*********"
type input "*********"
drag, startPoint x: 880, startPoint y: 505, endPoint x: 870, endPoint y: 476, distance: 30.6
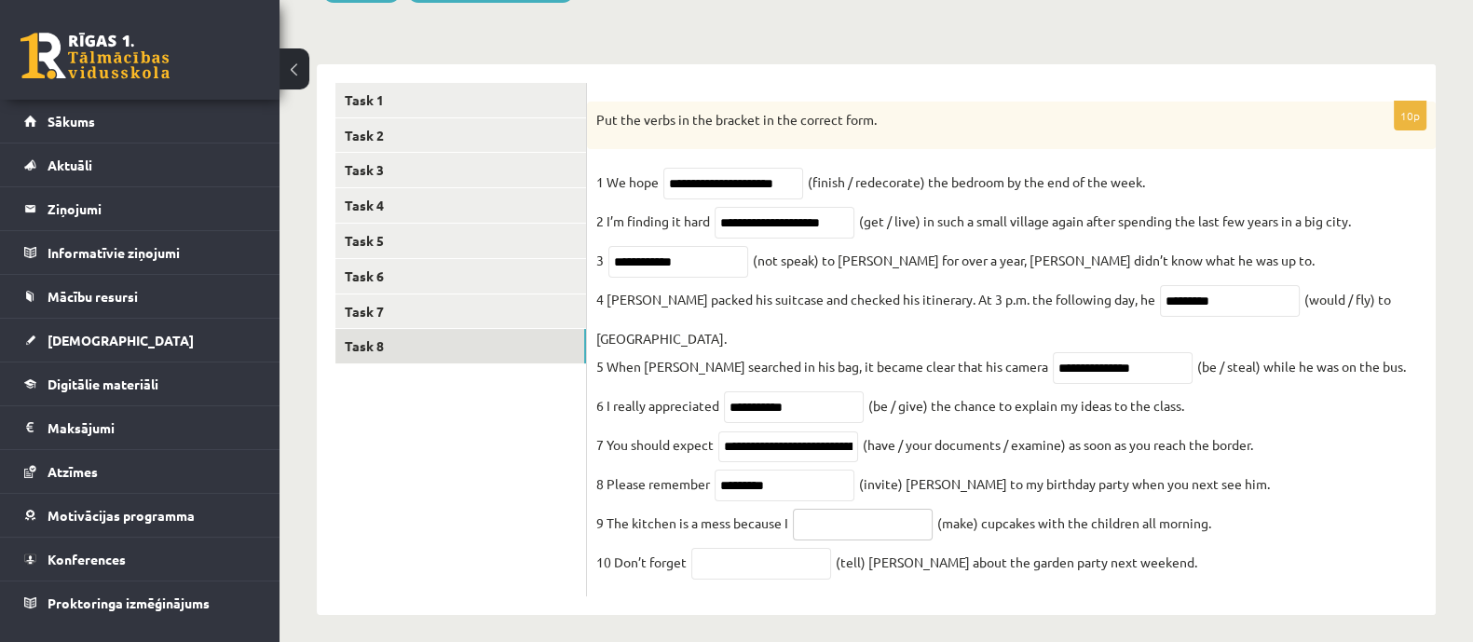
click at [882, 509] on input "text" at bounding box center [863, 525] width 140 height 32
paste input "**********"
type input "**********"
click at [731, 561] on input "text" at bounding box center [761, 564] width 140 height 32
paste input "*******"
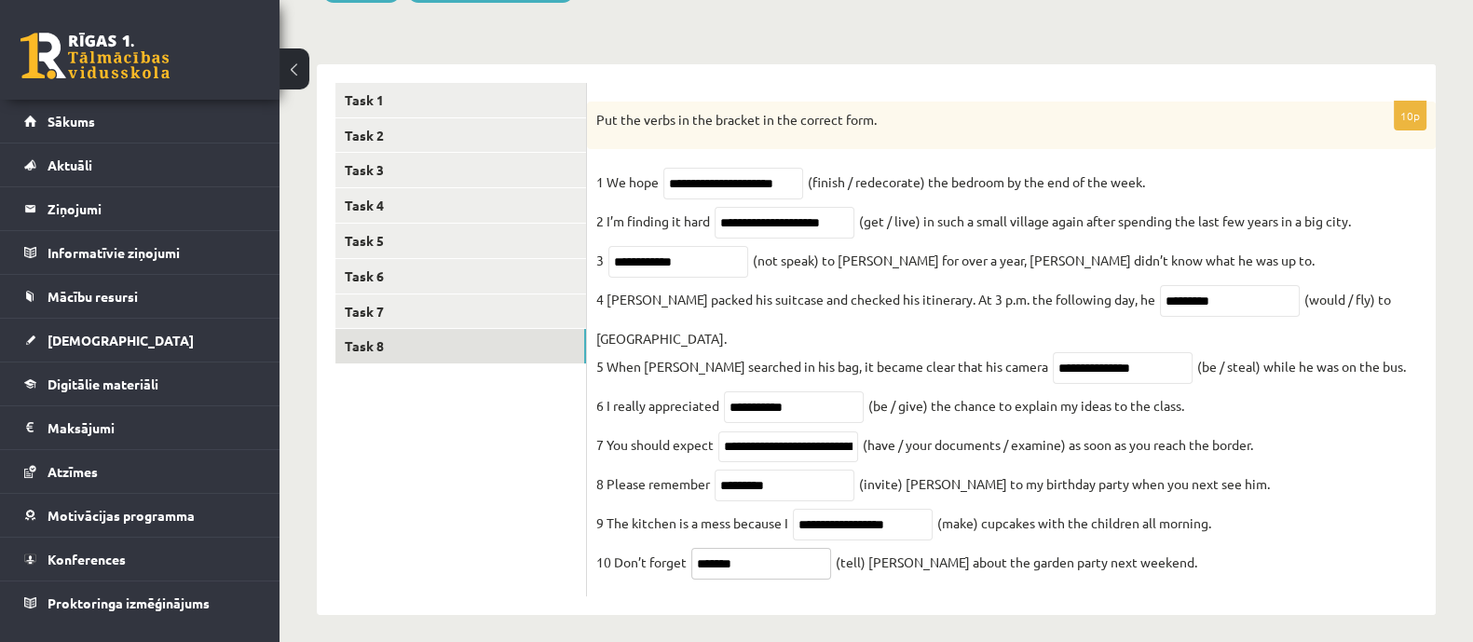
type input "*******"
click at [540, 406] on ul "Task 1 Task 2 Task 3 Task 4 Task 5 Task 6 Task 7 Task 8" at bounding box center [461, 340] width 252 height 514
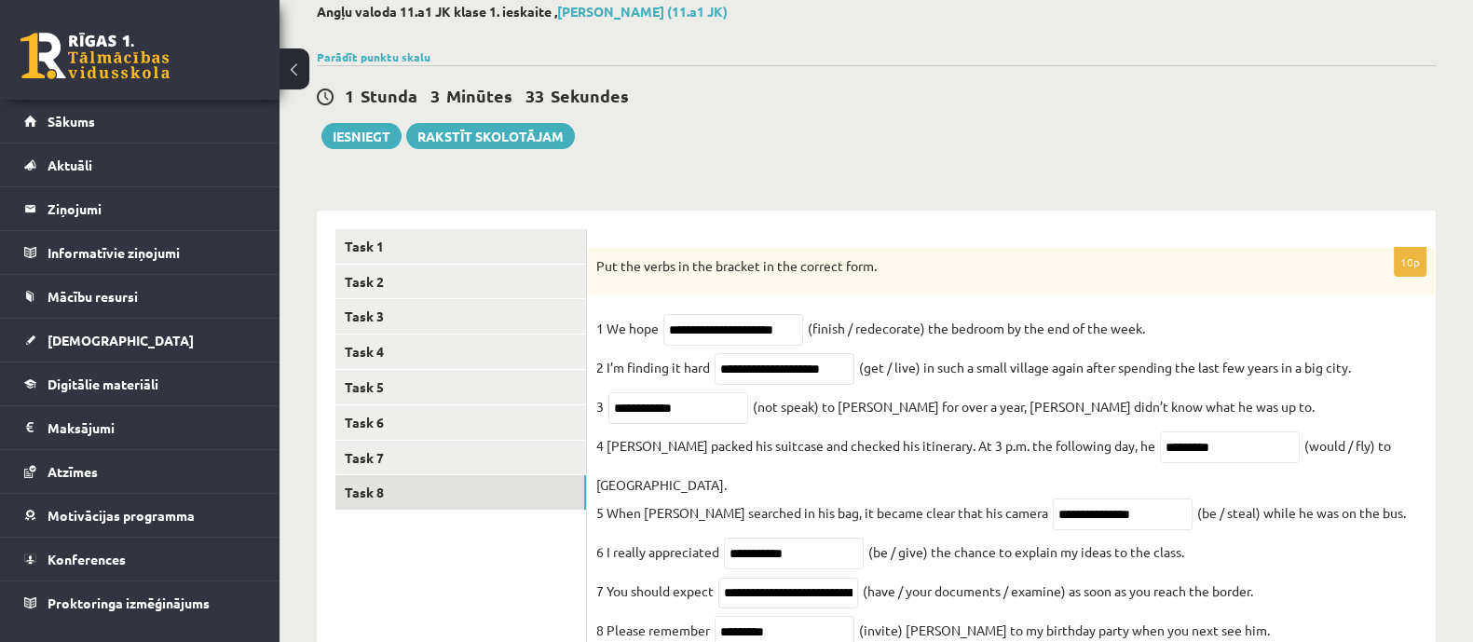
scroll to position [135, 0]
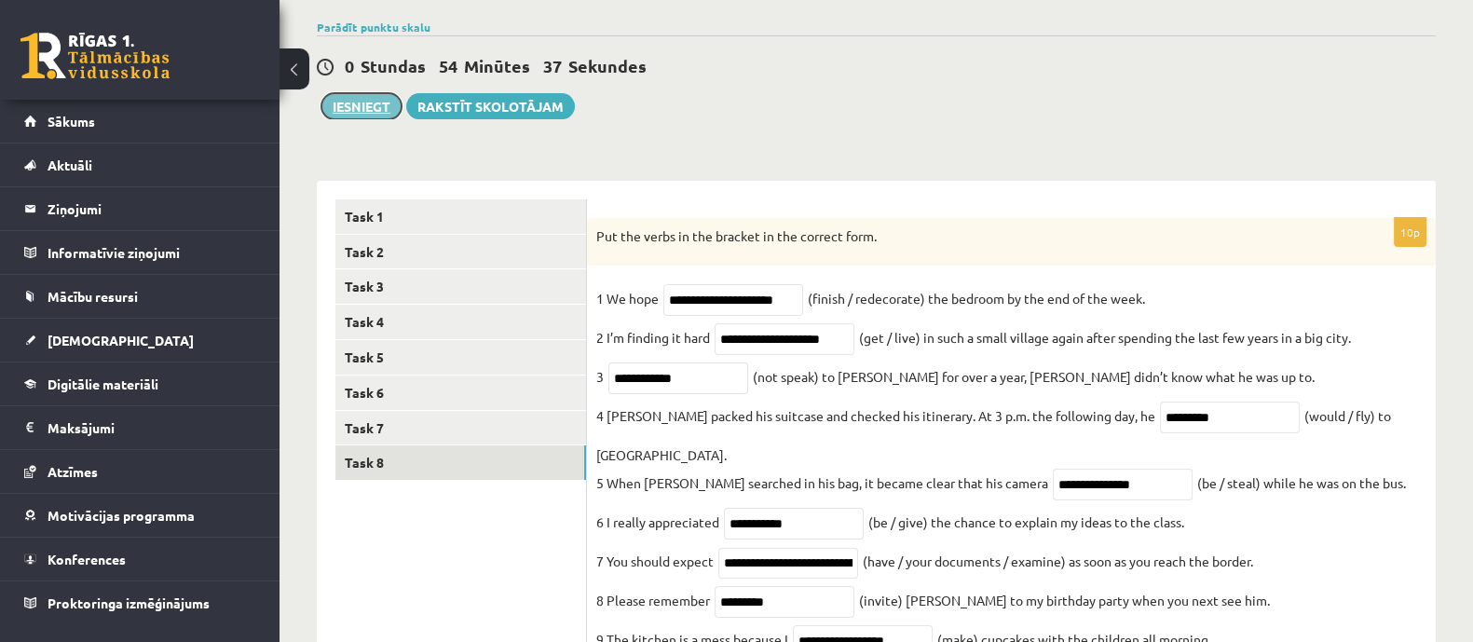
click at [381, 112] on button "Iesniegt" at bounding box center [361, 106] width 80 height 26
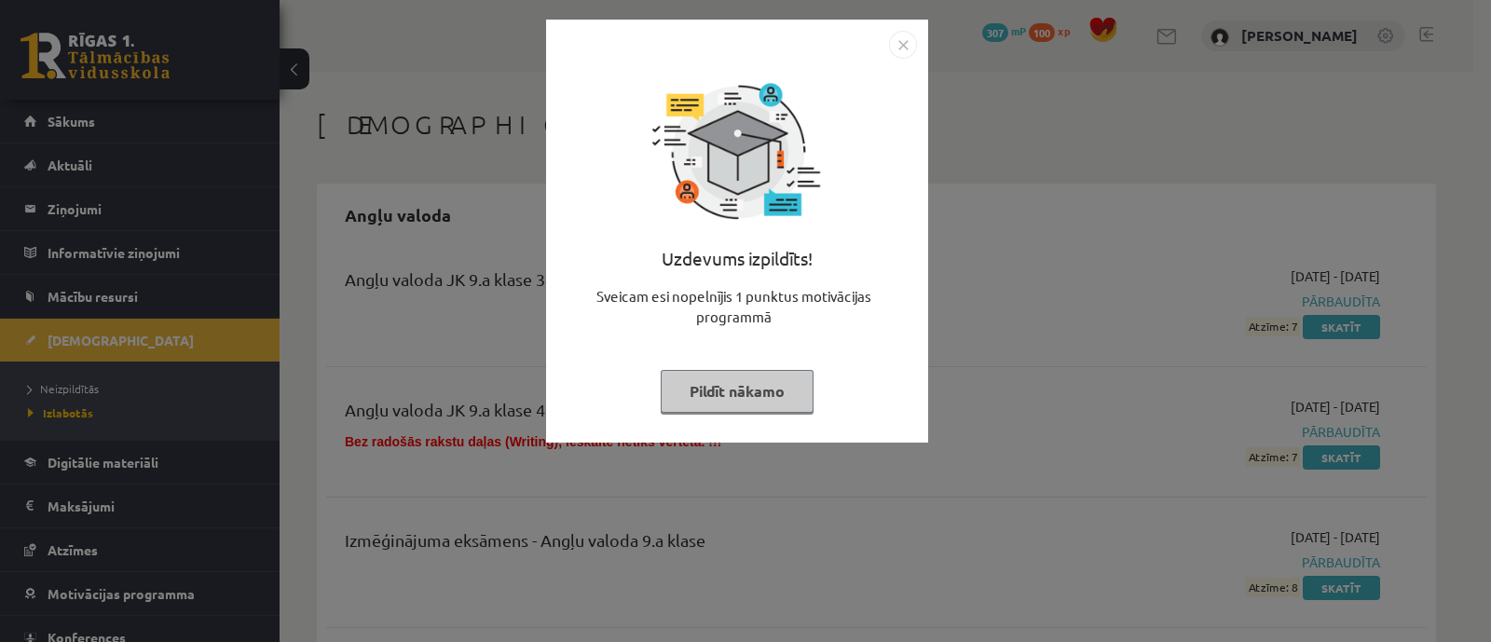
drag, startPoint x: 705, startPoint y: 380, endPoint x: 669, endPoint y: 378, distance: 36.4
click at [705, 381] on button "Pildīt nākamo" at bounding box center [736, 391] width 153 height 43
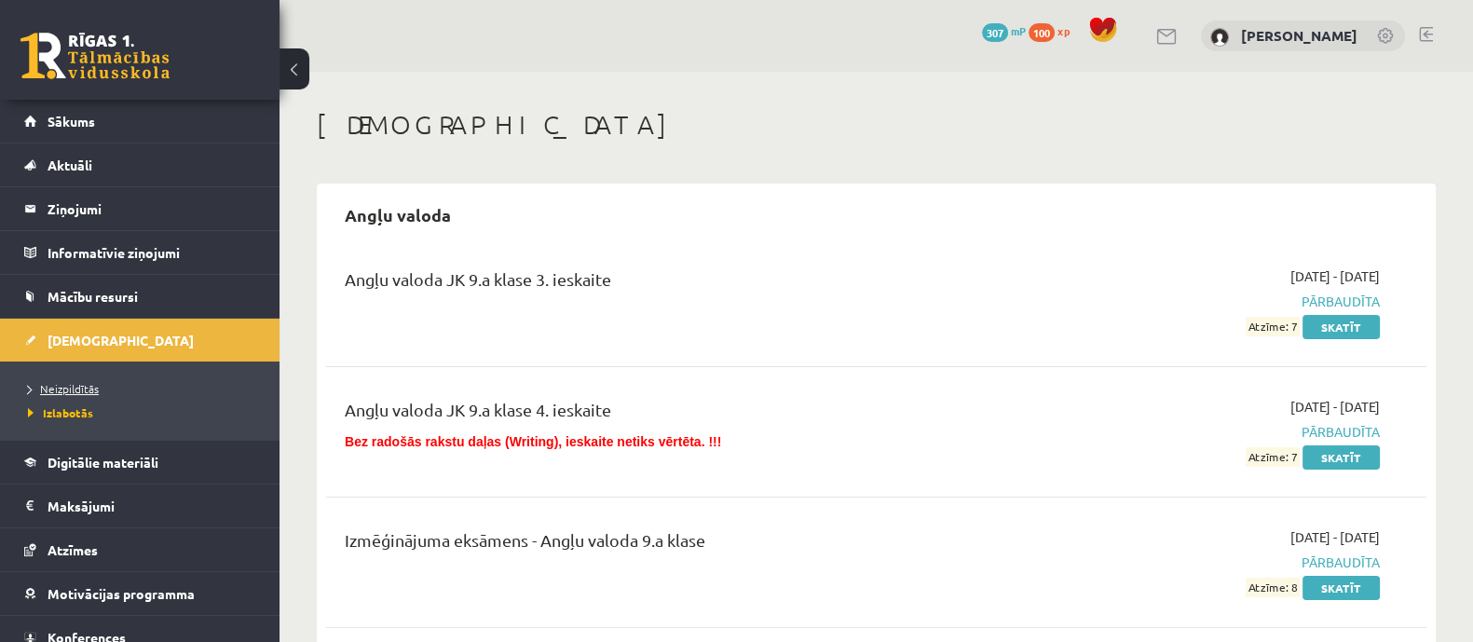
click at [62, 388] on span "Neizpildītās" at bounding box center [63, 388] width 71 height 15
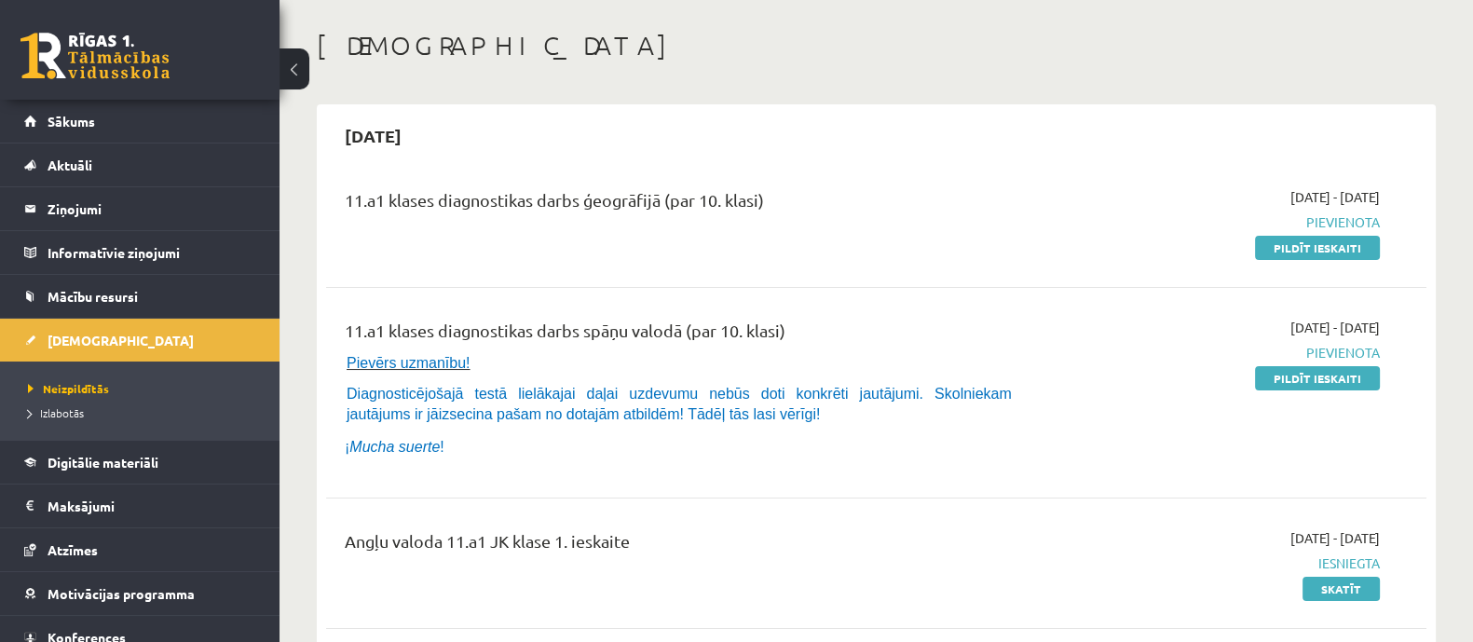
scroll to position [116, 0]
